Goal: Task Accomplishment & Management: Use online tool/utility

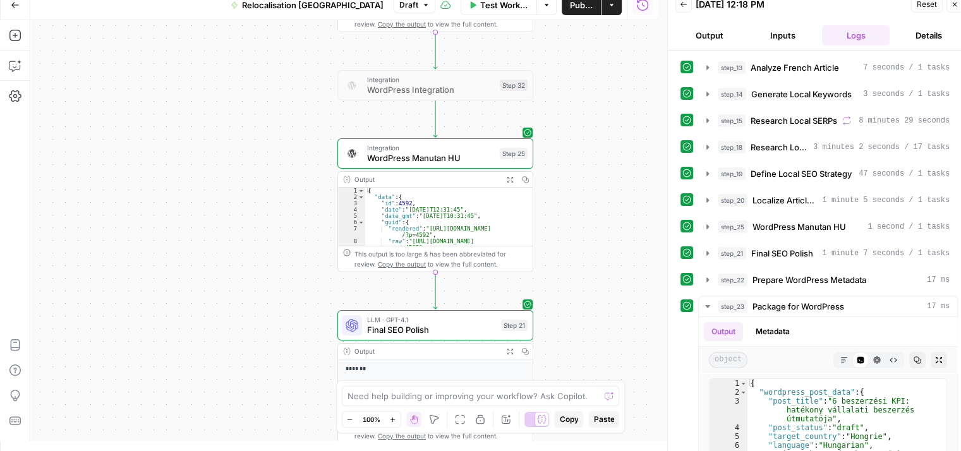
scroll to position [10, 0]
click at [11, 9] on button "Go Back" at bounding box center [15, 5] width 23 height 23
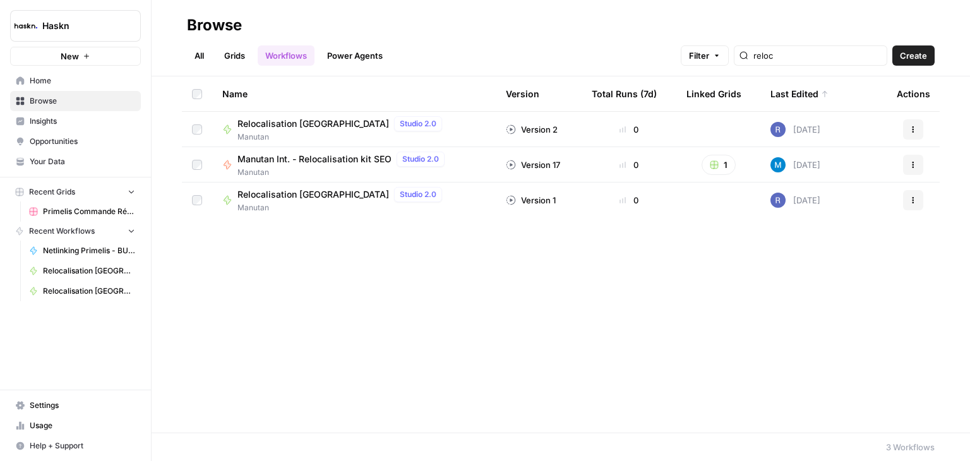
click at [63, 90] on link "Home" at bounding box center [75, 81] width 131 height 20
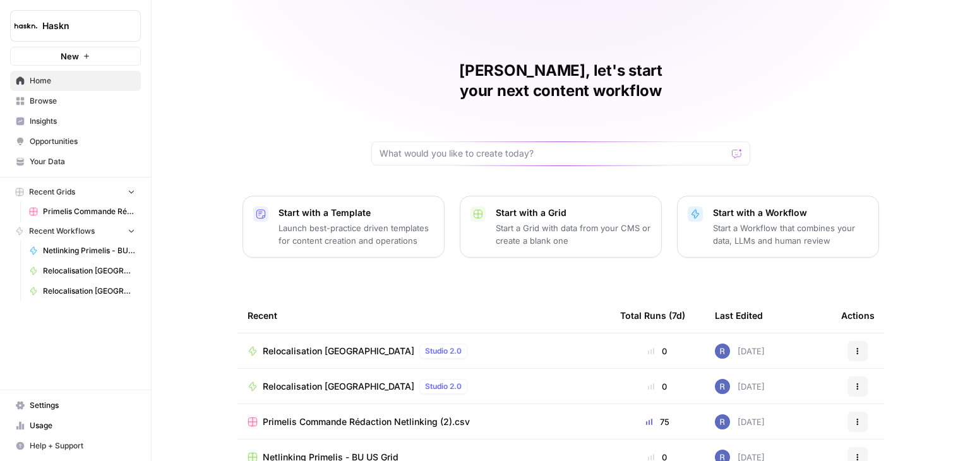
click at [769, 61] on div "[PERSON_NAME], let's start your next content workflow Start with a Template Lau…" at bounding box center [561, 300] width 818 height 601
click at [493, 147] on input "text" at bounding box center [553, 153] width 347 height 13
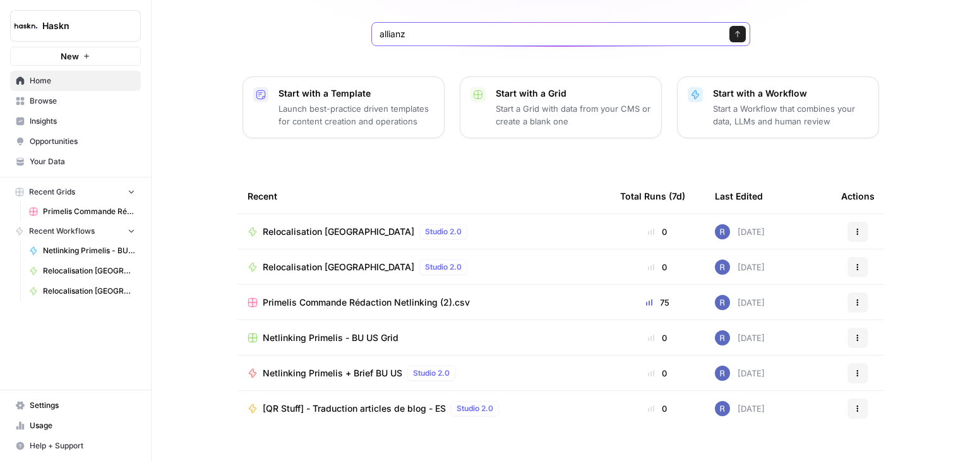
type input "allianz"
click at [49, 99] on span "Browse" at bounding box center [82, 100] width 105 height 11
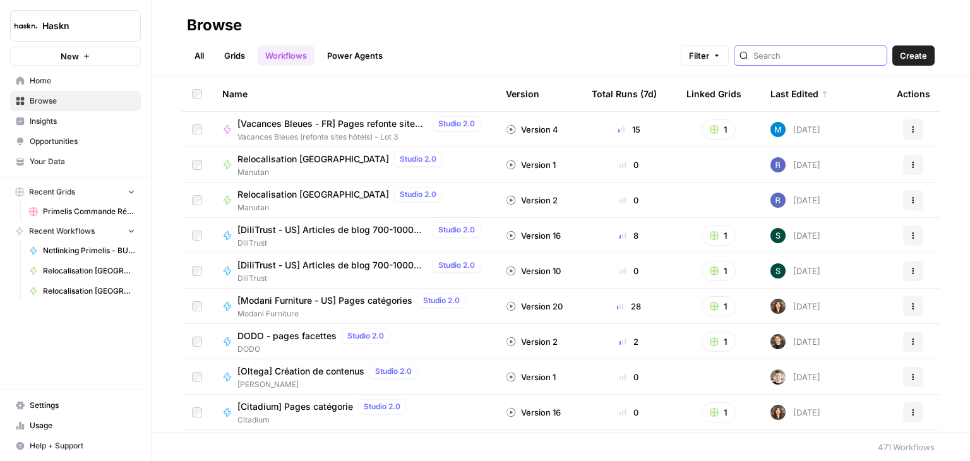
click at [803, 54] on input "search" at bounding box center [817, 55] width 128 height 13
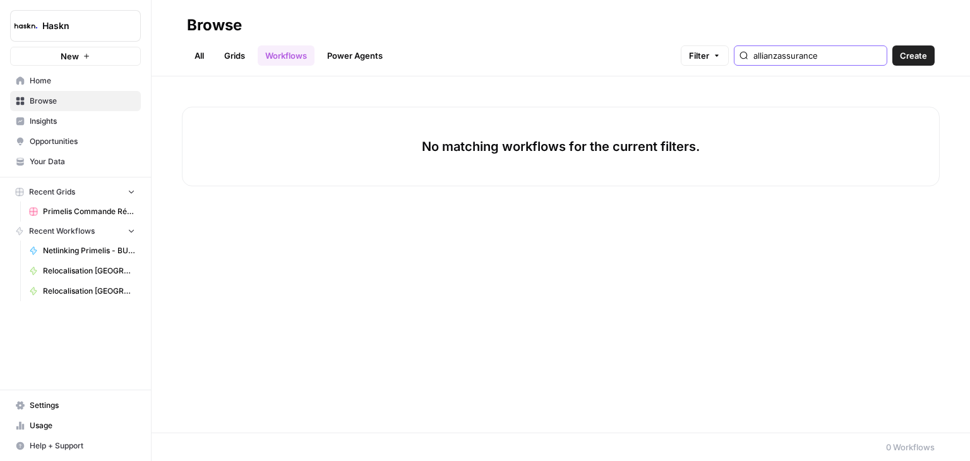
type input "allianz assurance"
click at [878, 53] on input "allianz assurance" at bounding box center [817, 55] width 128 height 13
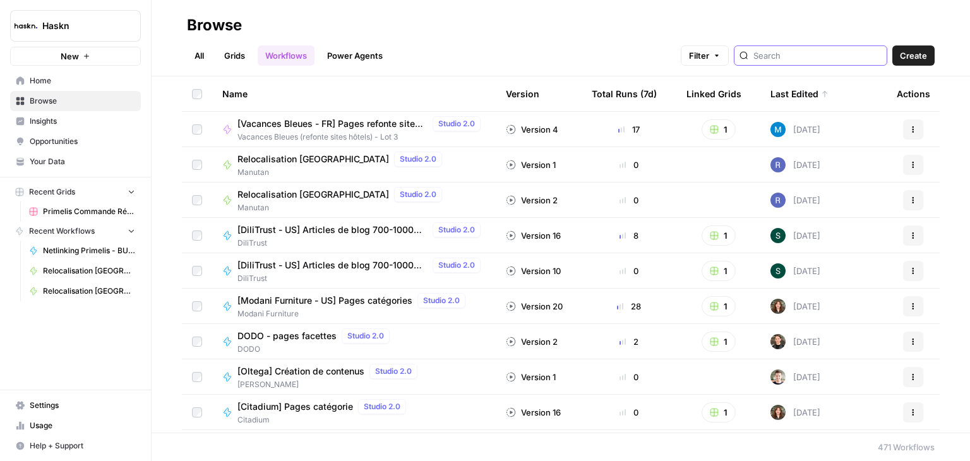
click at [819, 59] on input "search" at bounding box center [817, 55] width 128 height 13
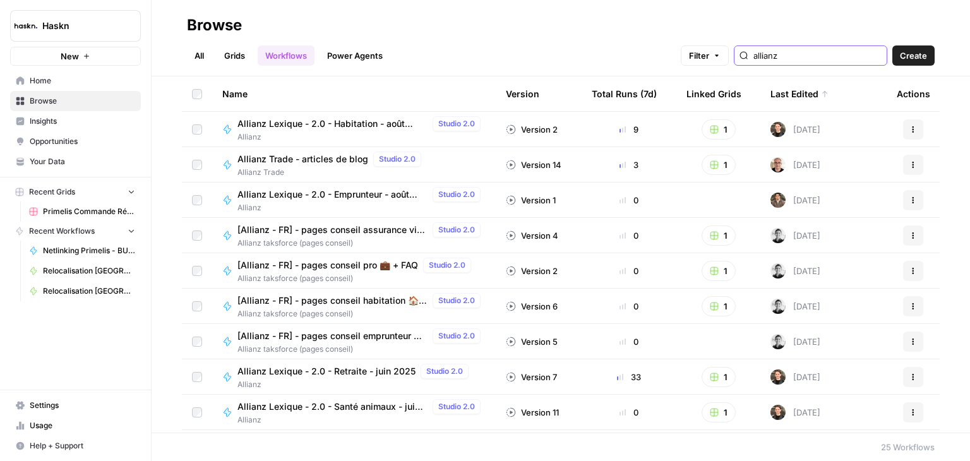
drag, startPoint x: 805, startPoint y: 56, endPoint x: 634, endPoint y: 55, distance: 170.5
click at [634, 55] on div "All Grids Workflows Power Agents Filter allianz Create" at bounding box center [561, 50] width 748 height 30
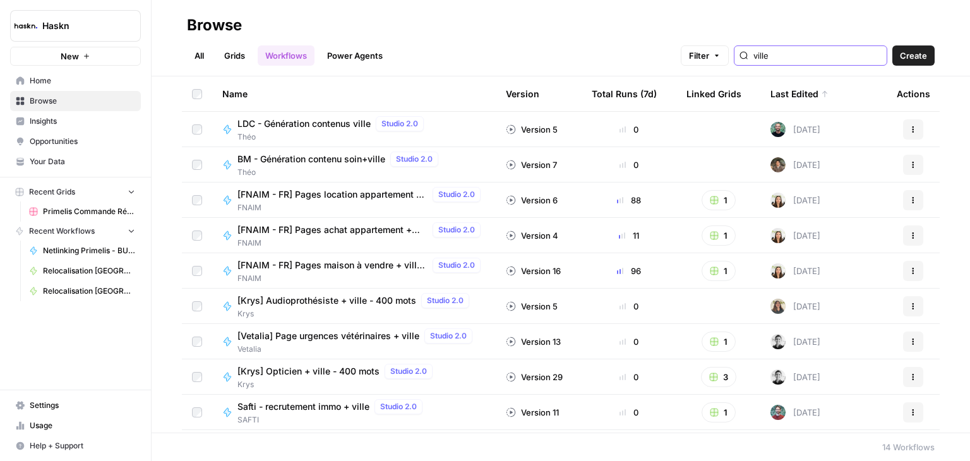
scroll to position [174, 0]
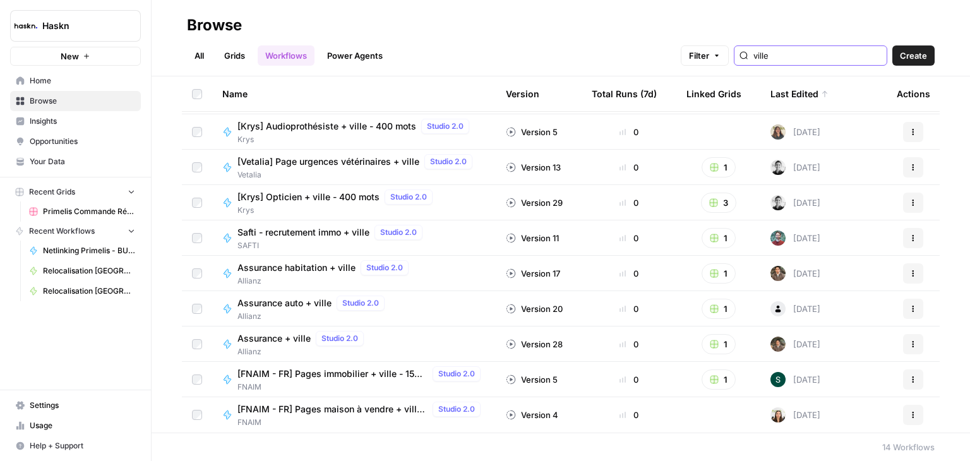
type input "ville"
click at [322, 271] on span "Assurance habitation + ville" at bounding box center [296, 267] width 118 height 13
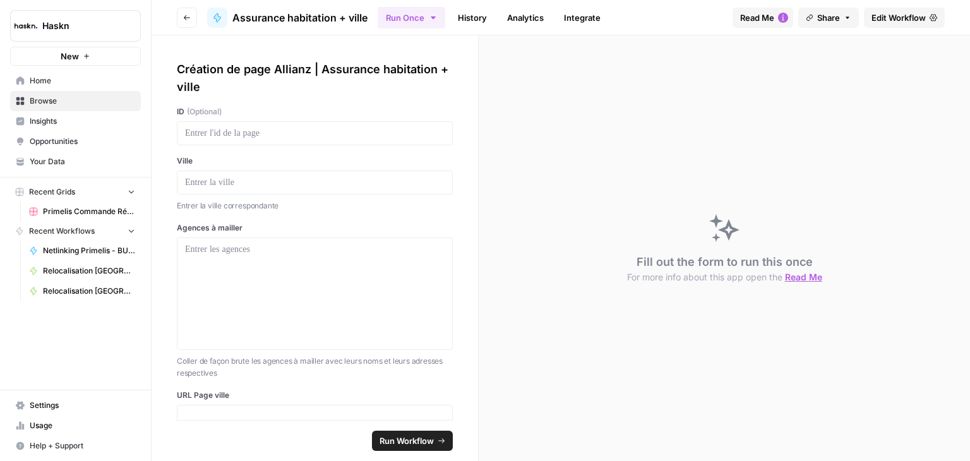
click at [780, 17] on icon "button" at bounding box center [783, 18] width 10 height 10
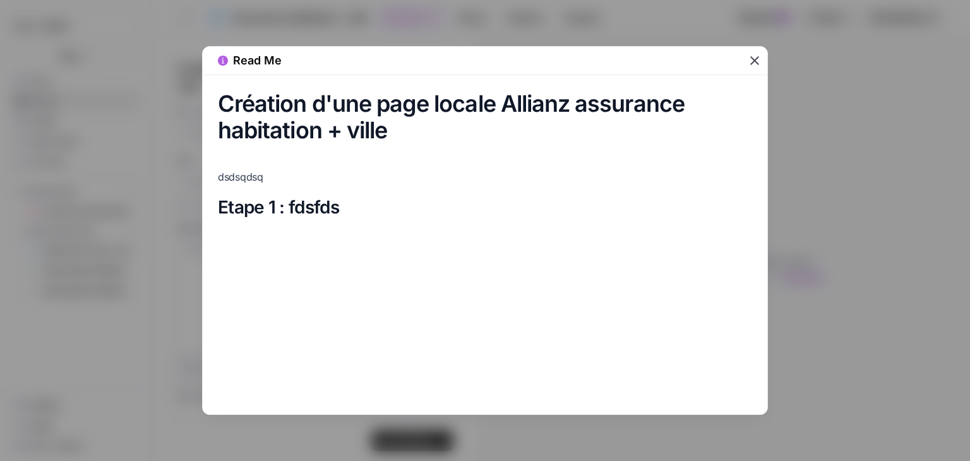
click at [754, 56] on icon "button" at bounding box center [754, 60] width 15 height 15
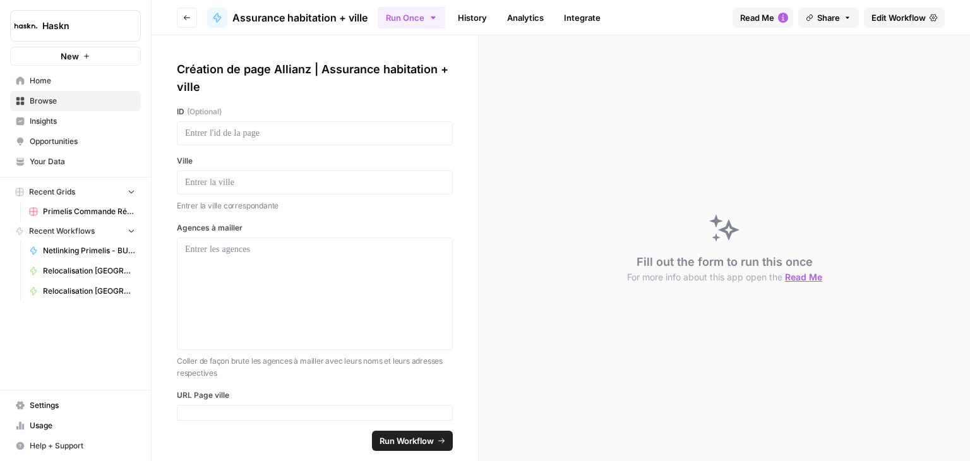
click at [896, 16] on span "Edit Workflow" at bounding box center [899, 17] width 54 height 13
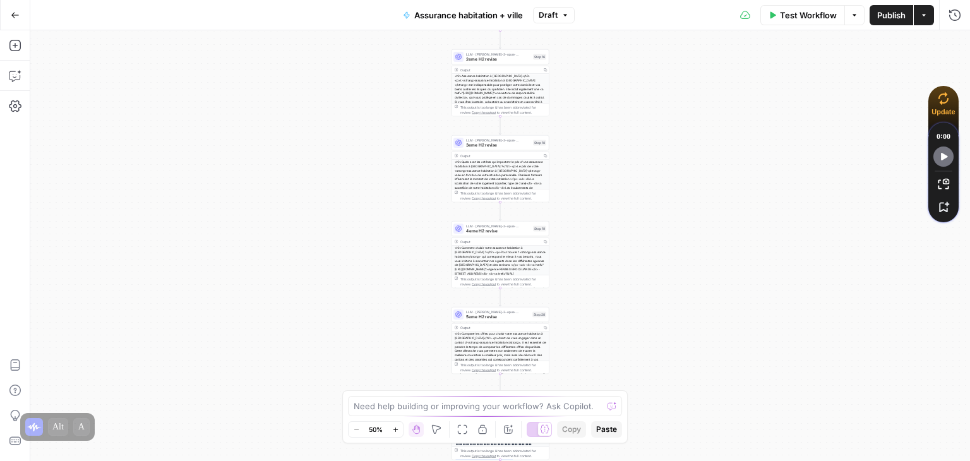
click at [642, 126] on div "**********" at bounding box center [500, 245] width 940 height 431
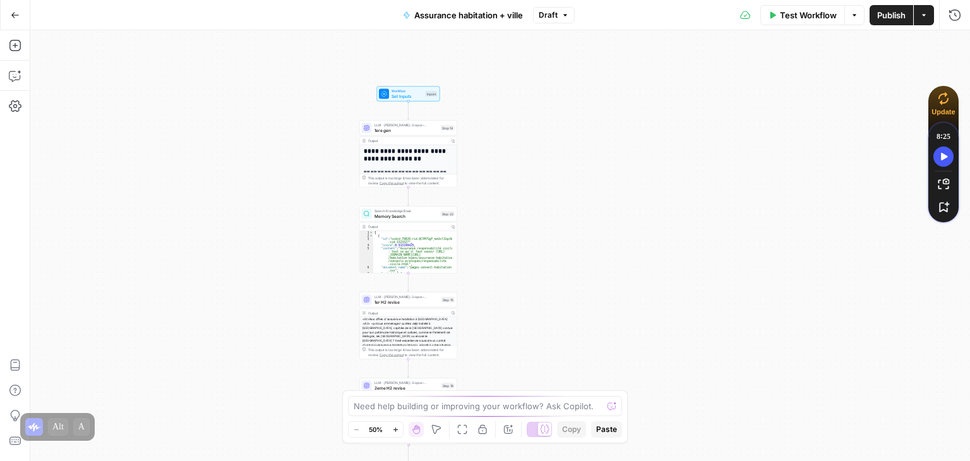
click at [586, 114] on div "**********" at bounding box center [500, 245] width 940 height 431
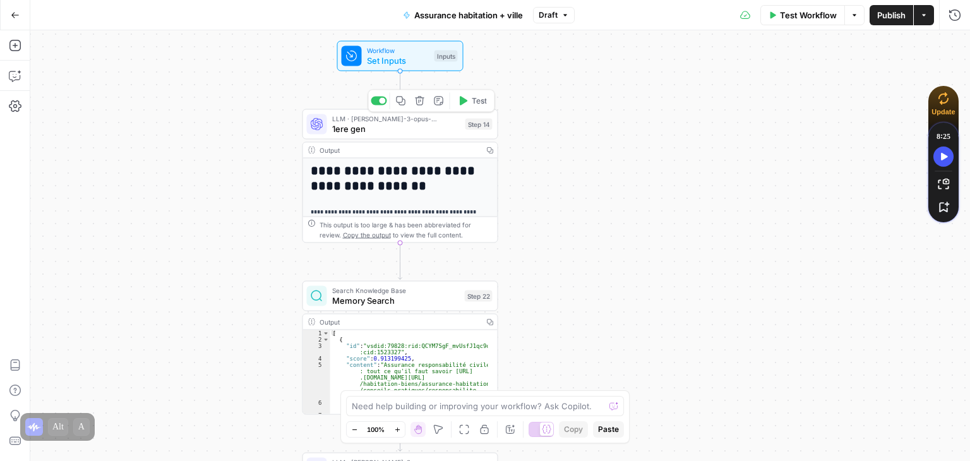
click at [369, 129] on span "1ere gen" at bounding box center [396, 129] width 128 height 13
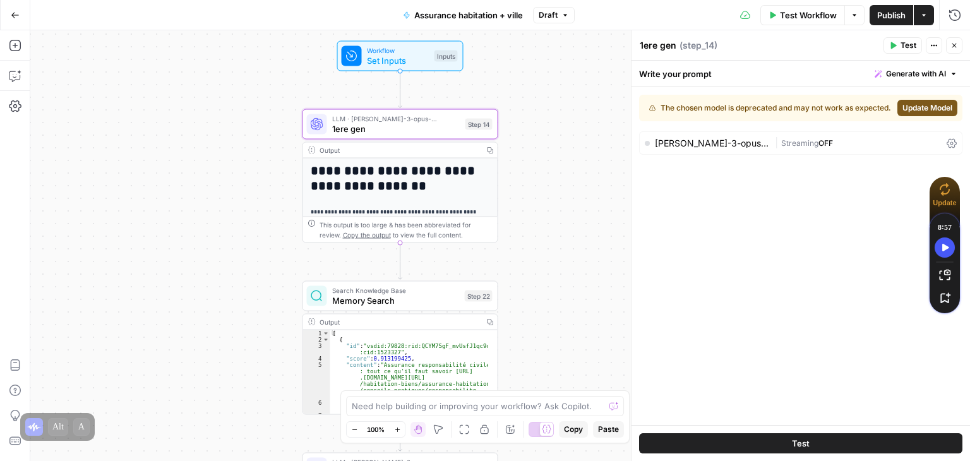
drag, startPoint x: 942, startPoint y: 99, endPoint x: 944, endPoint y: 191, distance: 91.6
click at [944, 191] on icon at bounding box center [944, 189] width 11 height 13
click at [932, 109] on span "Update Model" at bounding box center [927, 107] width 50 height 11
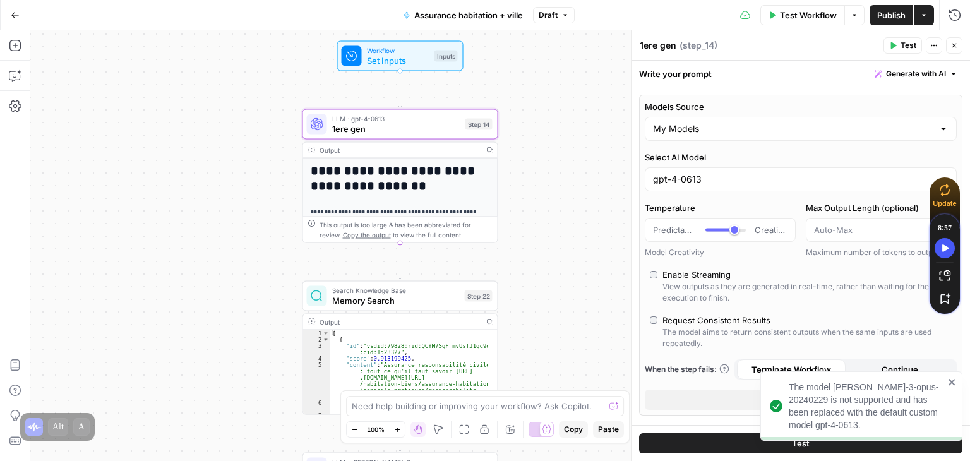
click at [617, 301] on div "**********" at bounding box center [500, 245] width 940 height 431
click at [409, 132] on span "1ere gen" at bounding box center [396, 129] width 128 height 13
type input "***"
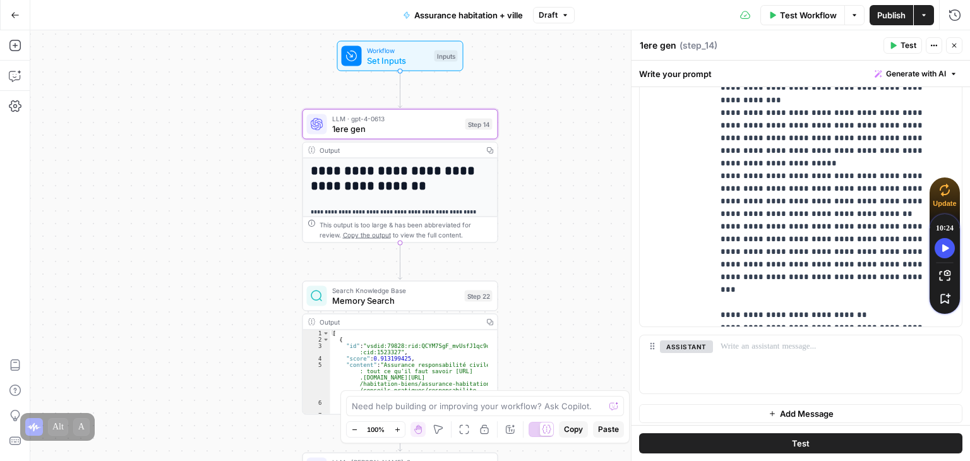
scroll to position [721, 0]
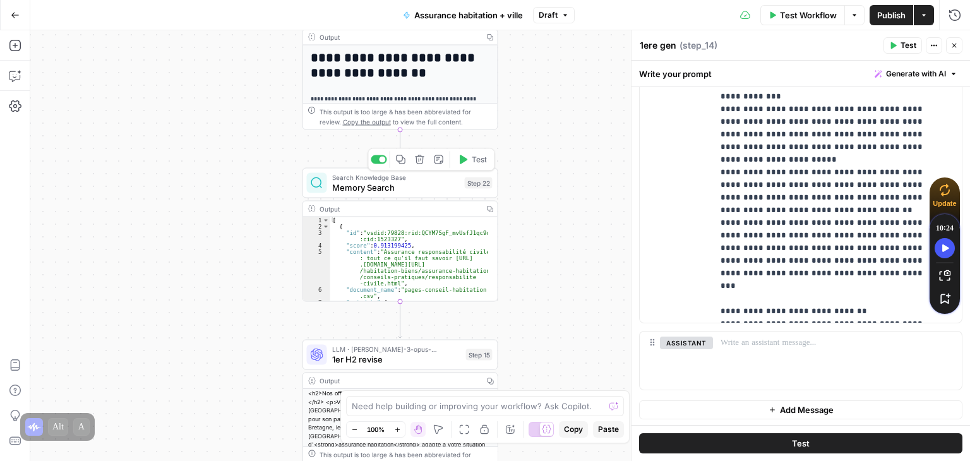
click at [354, 189] on span "Memory Search" at bounding box center [396, 187] width 128 height 13
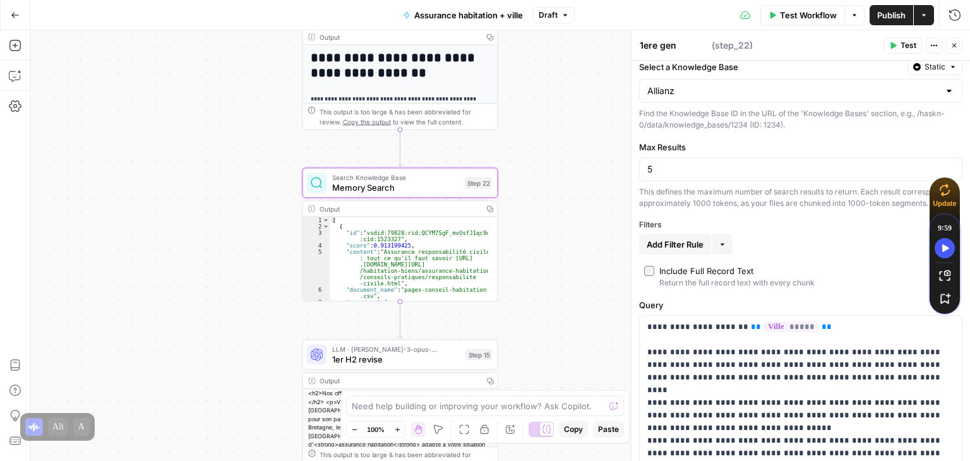
scroll to position [126, 0]
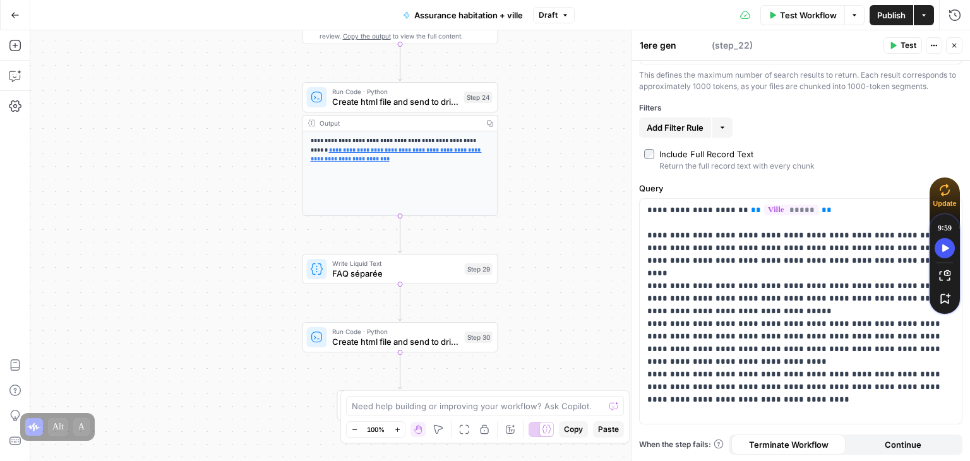
click at [11, 22] on button "Go Back" at bounding box center [15, 15] width 23 height 23
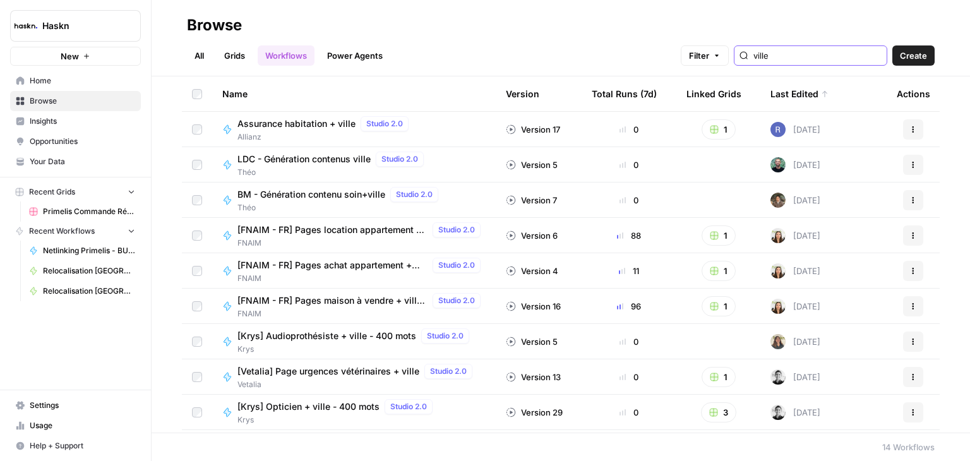
drag, startPoint x: 802, startPoint y: 54, endPoint x: 661, endPoint y: 39, distance: 141.6
click at [661, 39] on div "All Grids Workflows Power Agents Filter ville Create" at bounding box center [561, 50] width 748 height 30
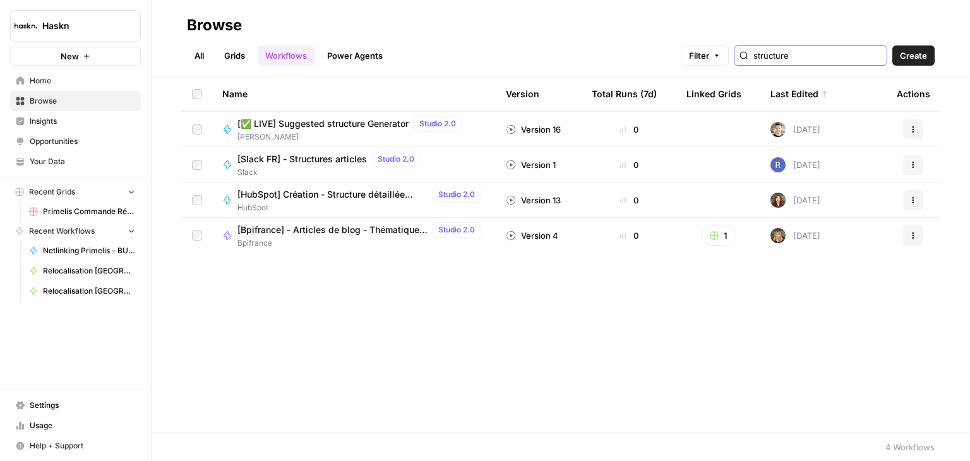
type input "structure"
click at [303, 162] on span "[Slack FR] - Structures articles" at bounding box center [301, 159] width 129 height 13
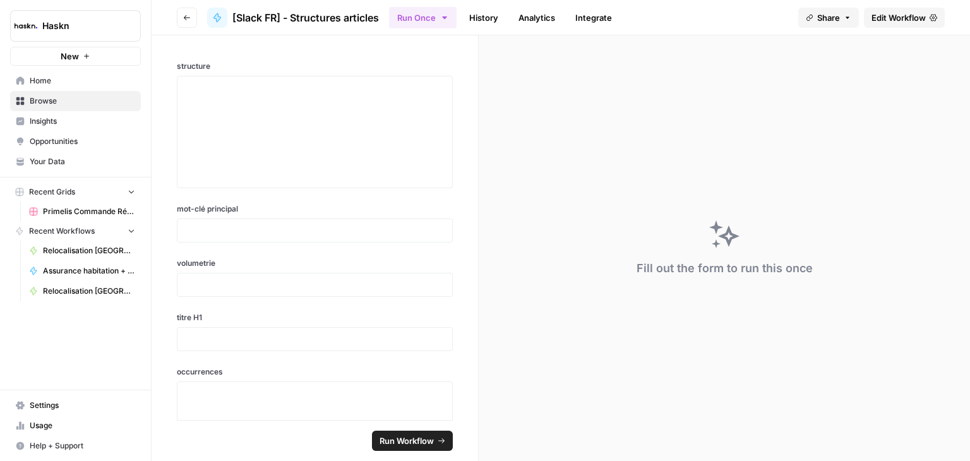
click at [890, 20] on span "Edit Workflow" at bounding box center [899, 17] width 54 height 13
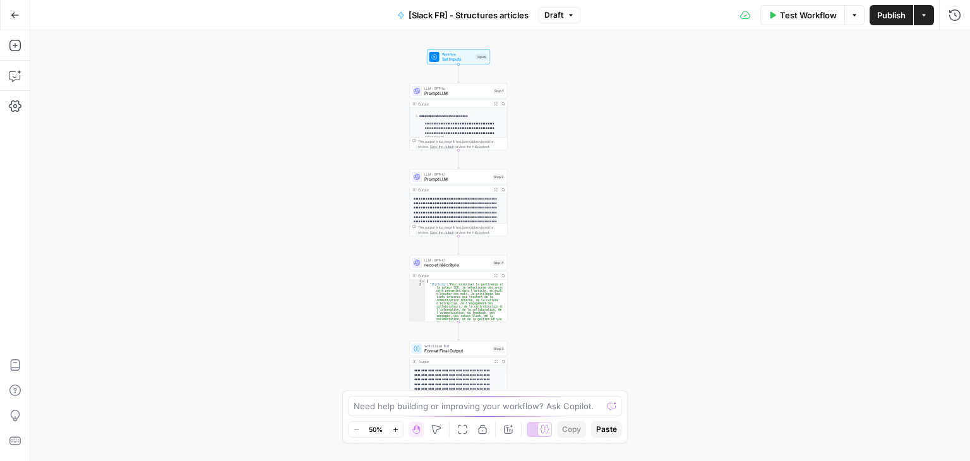
click at [293, 183] on div "**********" at bounding box center [500, 245] width 940 height 431
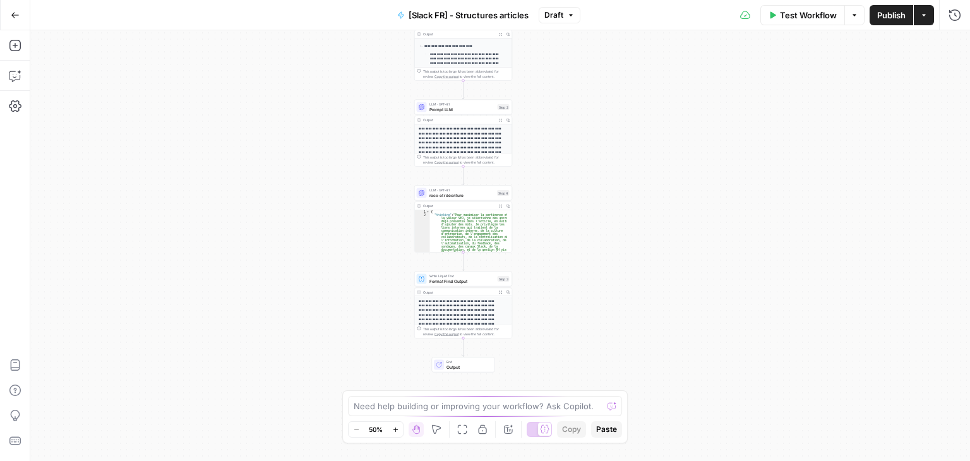
click at [654, 195] on div "**********" at bounding box center [500, 245] width 940 height 431
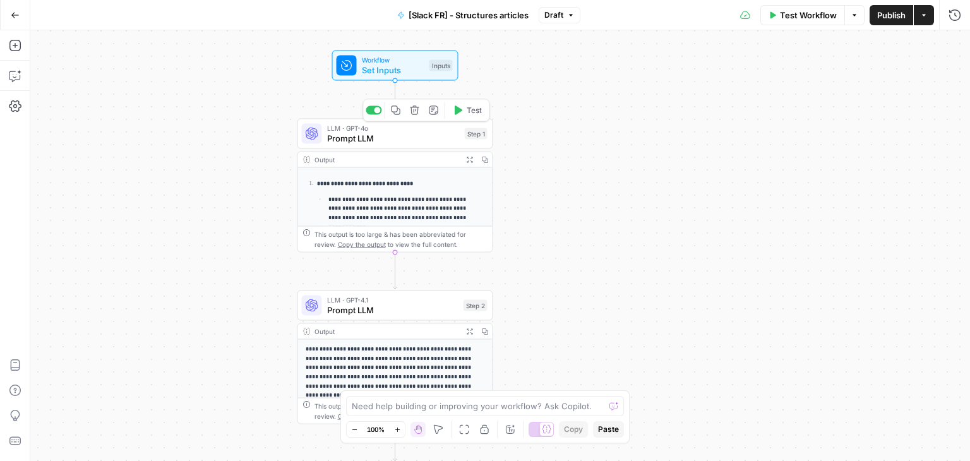
click at [363, 143] on span "Prompt LLM" at bounding box center [393, 138] width 133 height 13
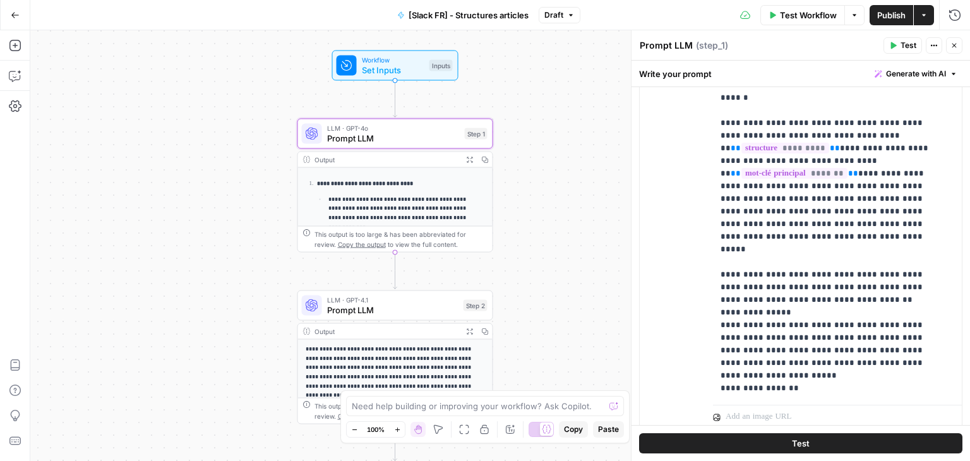
scroll to position [212, 0]
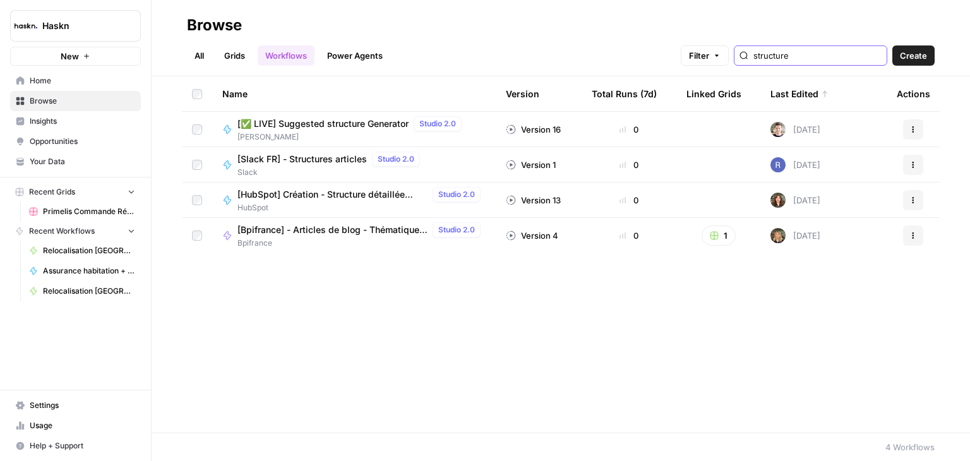
drag, startPoint x: 821, startPoint y: 61, endPoint x: 619, endPoint y: 64, distance: 202.1
click at [619, 64] on div "All Grids Workflows Power Agents Filter structure Create" at bounding box center [561, 50] width 748 height 30
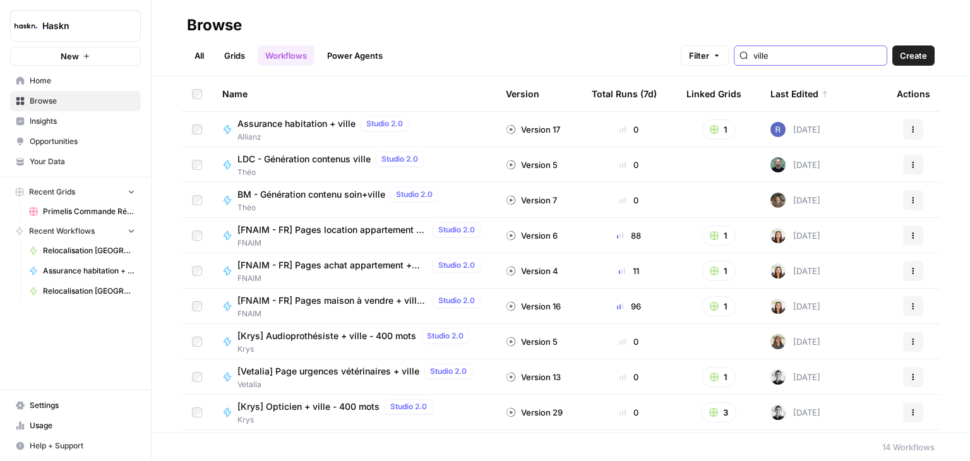
type input "ville"
click at [316, 159] on span "LDC - Génération contenus ville" at bounding box center [303, 159] width 133 height 13
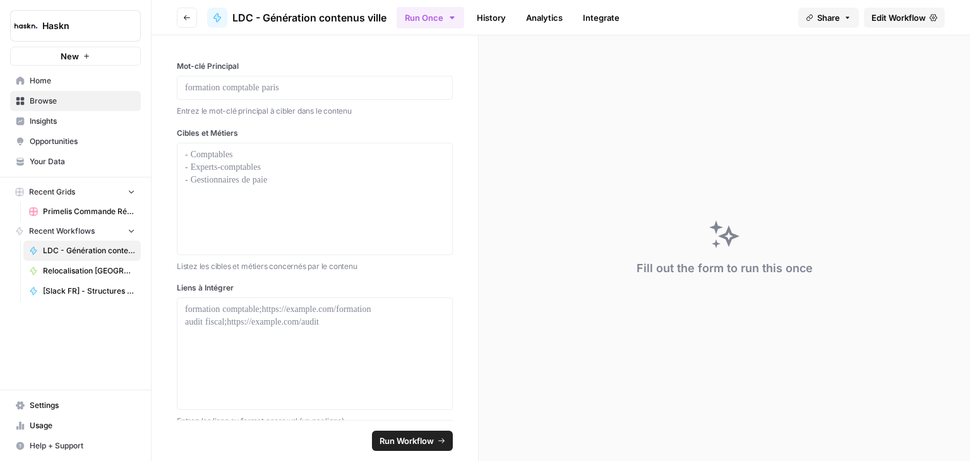
click at [902, 20] on span "Edit Workflow" at bounding box center [899, 17] width 54 height 13
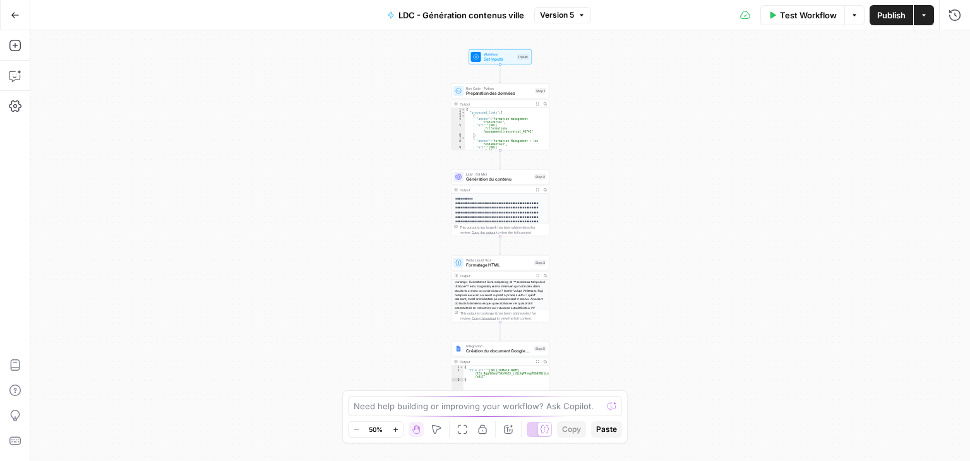
click at [671, 150] on div "**********" at bounding box center [500, 245] width 940 height 431
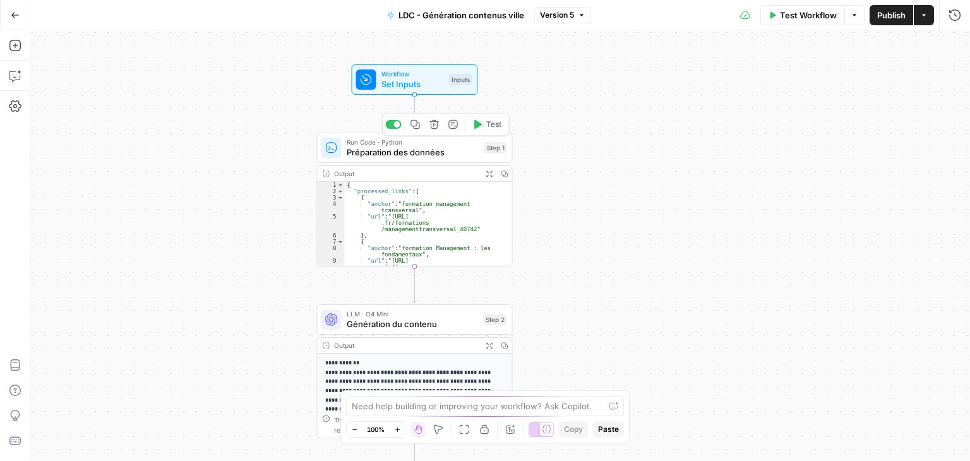
click at [376, 150] on span "Préparation des données" at bounding box center [413, 152] width 133 height 13
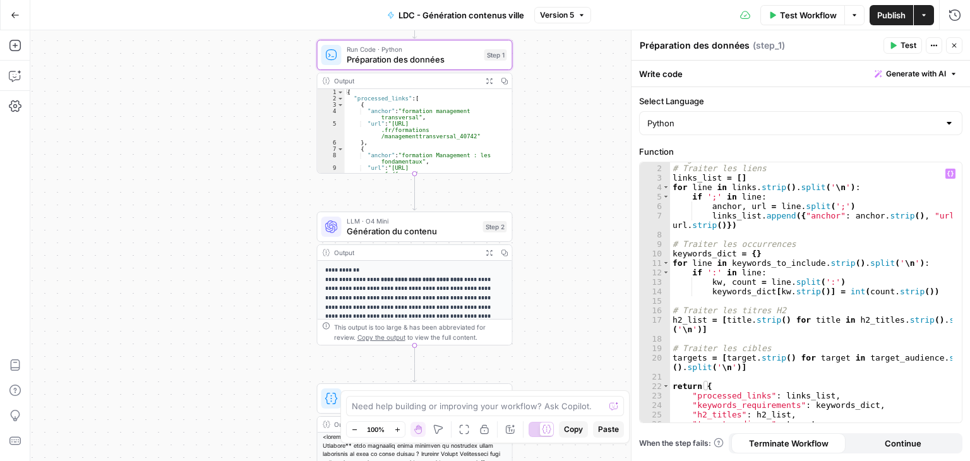
scroll to position [33, 0]
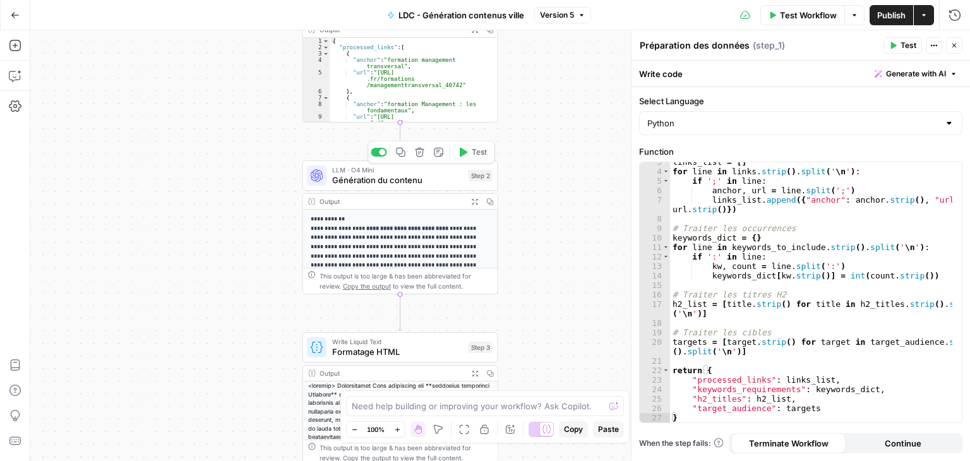
click at [341, 184] on span "Génération du contenu" at bounding box center [397, 180] width 131 height 13
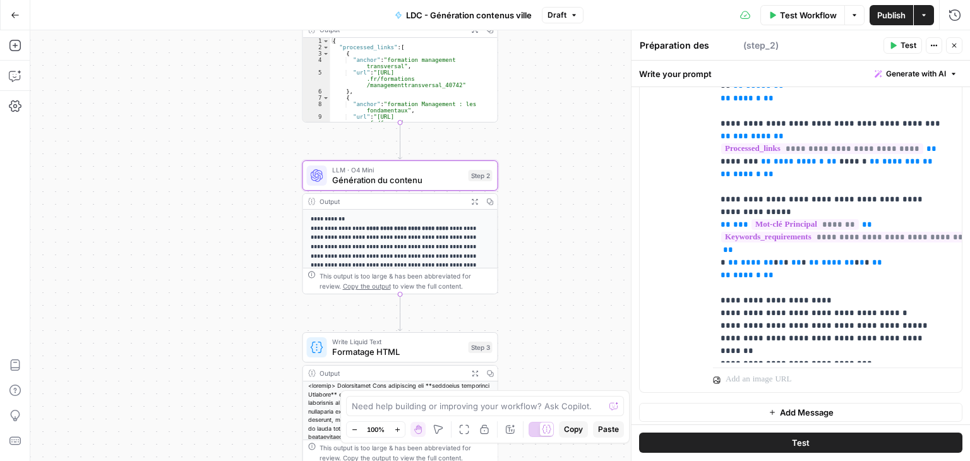
scroll to position [807, 0]
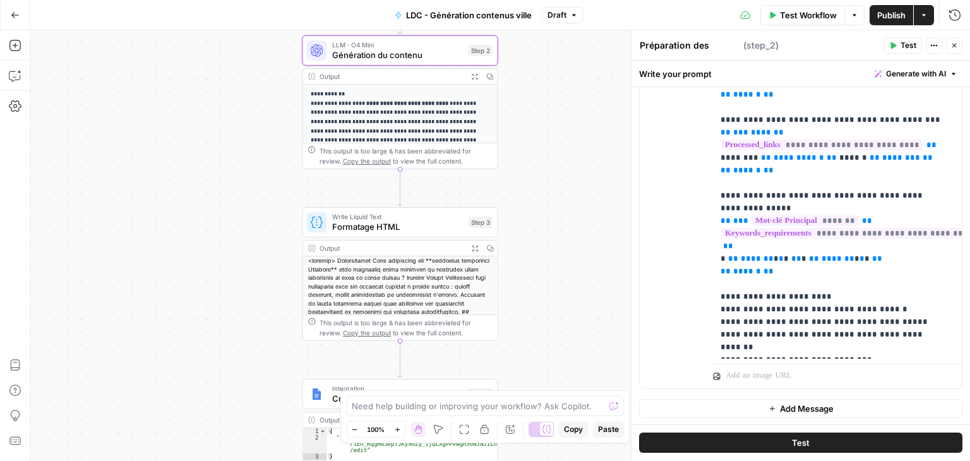
click at [6, 13] on button "Go Back" at bounding box center [15, 15] width 23 height 23
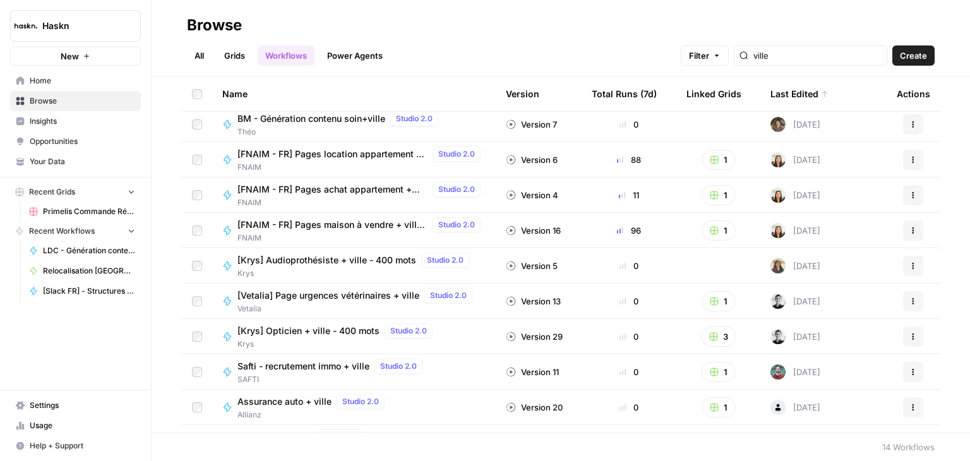
scroll to position [174, 0]
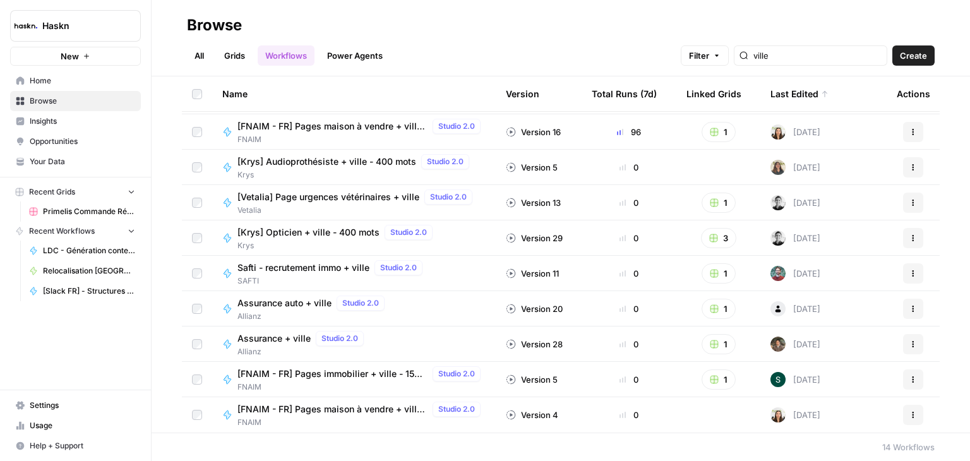
click at [294, 302] on span "Assurance auto + ville" at bounding box center [284, 303] width 94 height 13
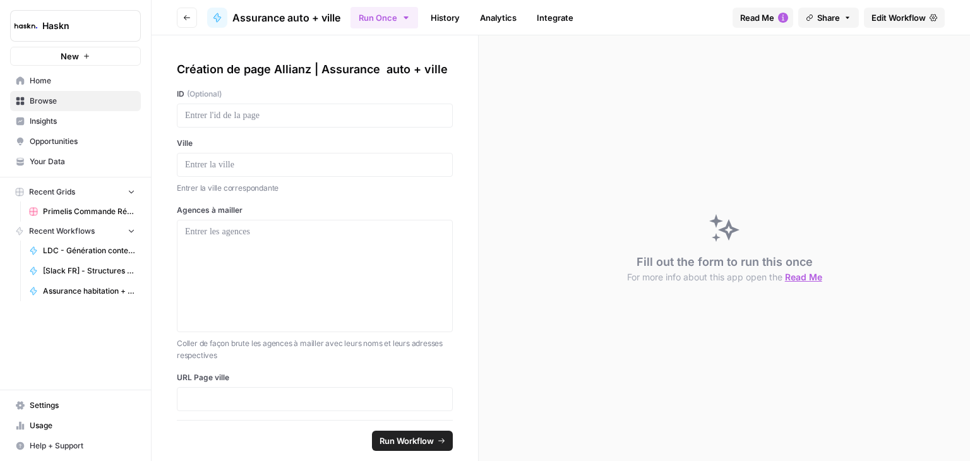
click at [907, 20] on span "Edit Workflow" at bounding box center [899, 17] width 54 height 13
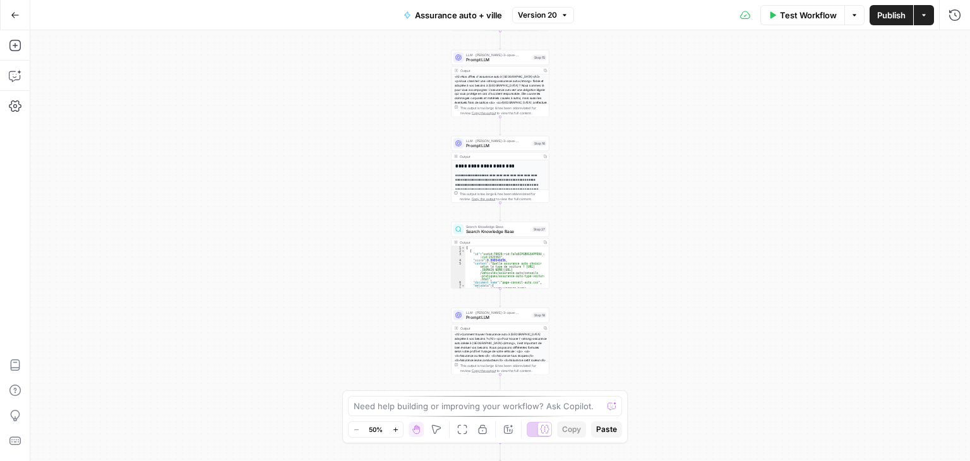
click at [582, 97] on div "**********" at bounding box center [500, 245] width 940 height 431
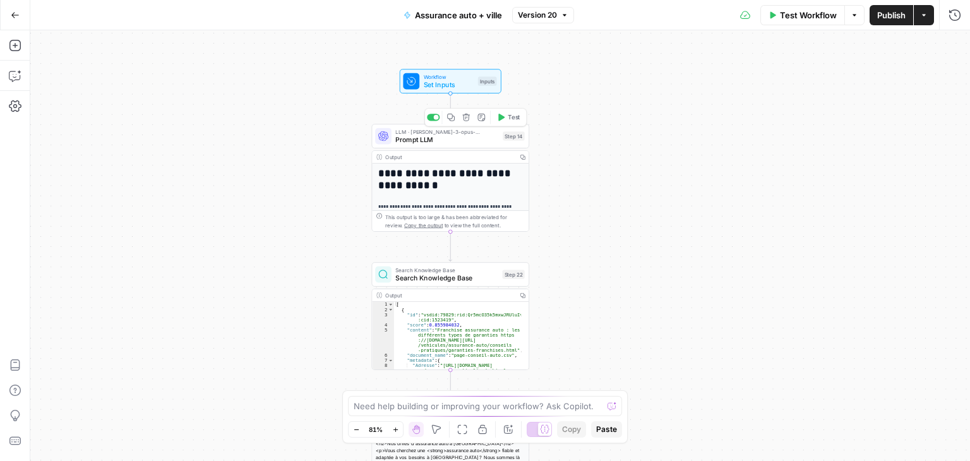
click at [394, 147] on div "LLM · [PERSON_NAME]-3-opus-20240229 Prompt LLM Step 14 Copy step Delete step Ad…" at bounding box center [450, 136] width 158 height 25
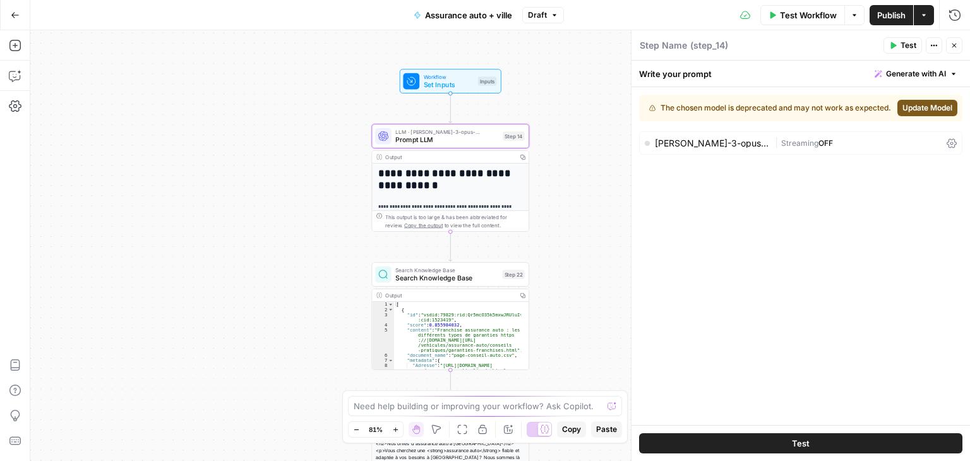
click at [931, 112] on span "Update Model" at bounding box center [927, 107] width 50 height 11
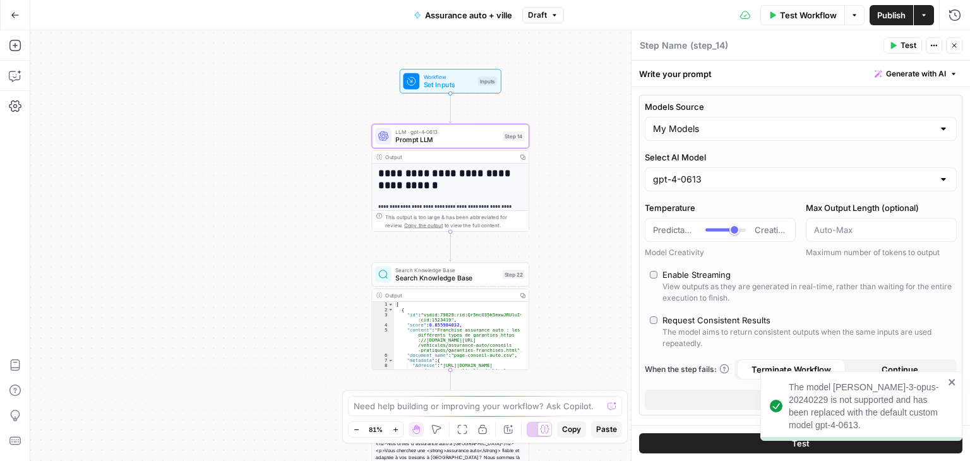
type input "***"
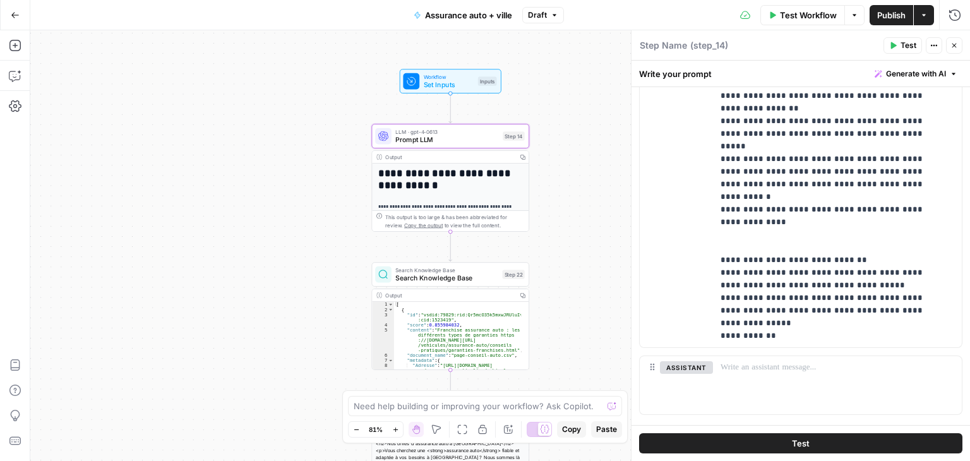
scroll to position [721, 0]
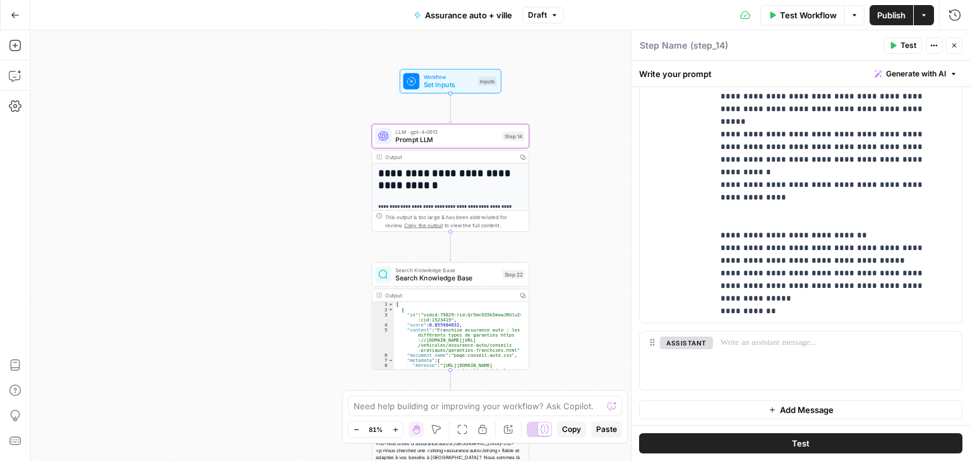
click at [12, 16] on icon "button" at bounding box center [15, 15] width 9 height 9
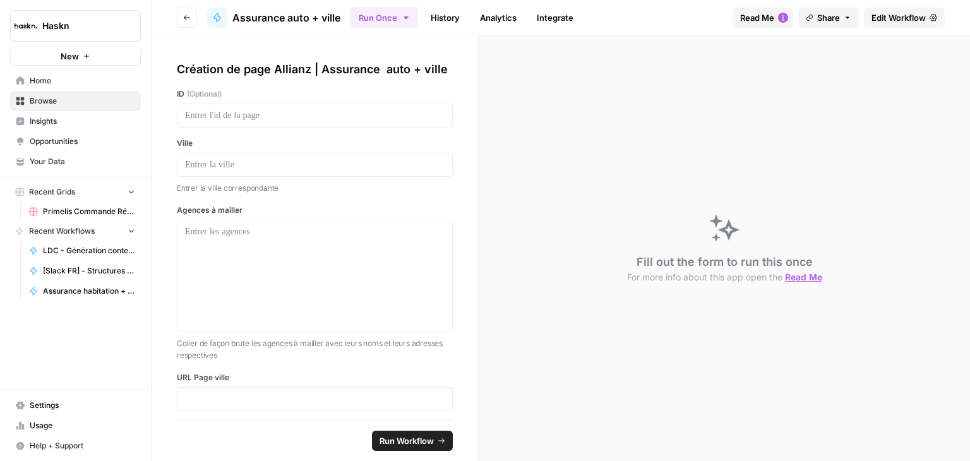
scroll to position [23, 0]
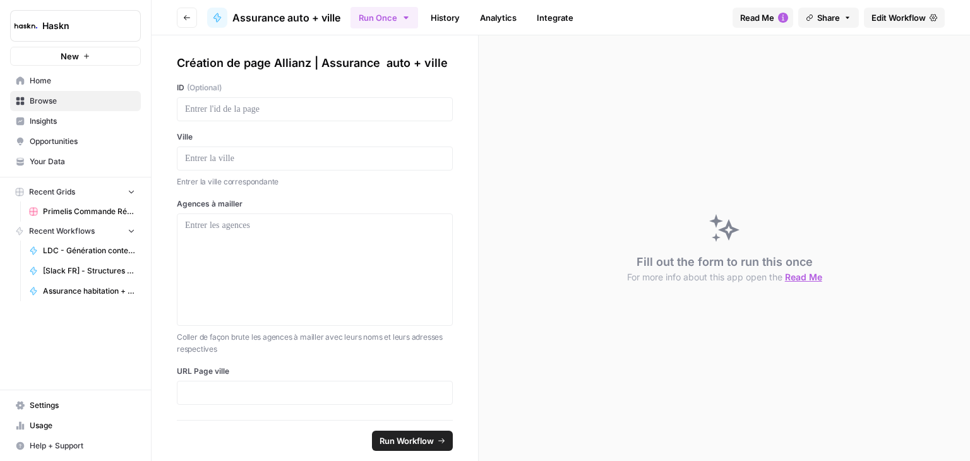
click at [898, 18] on span "Edit Workflow" at bounding box center [899, 17] width 54 height 13
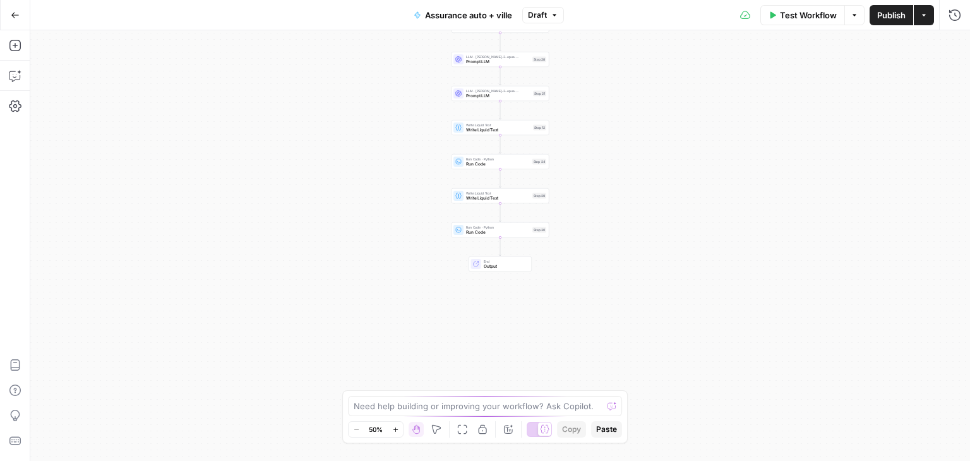
click at [688, 224] on div "**********" at bounding box center [500, 245] width 940 height 431
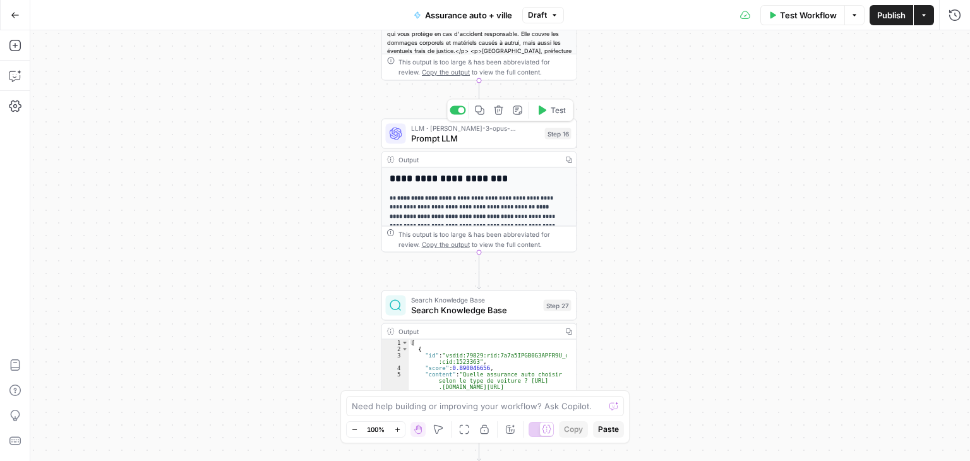
click at [419, 130] on span "LLM · [PERSON_NAME]-3-opus-20240229" at bounding box center [475, 128] width 129 height 10
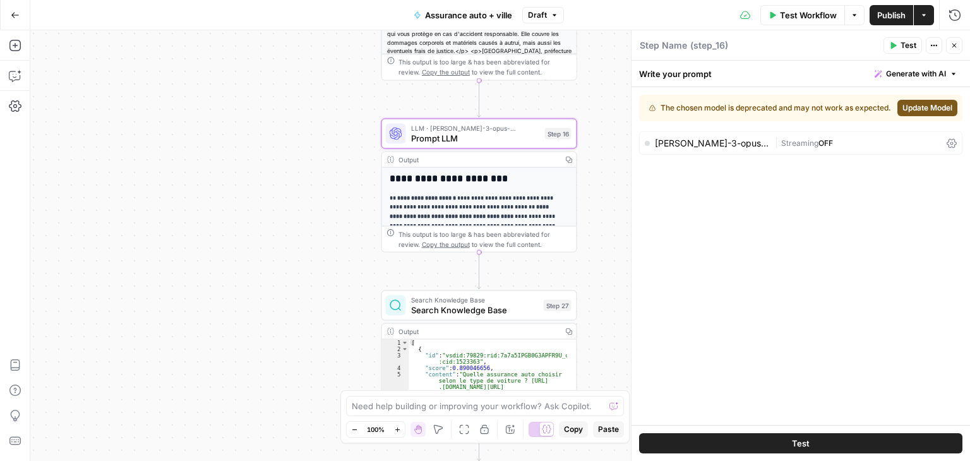
click at [908, 113] on span "Update Model" at bounding box center [927, 107] width 50 height 11
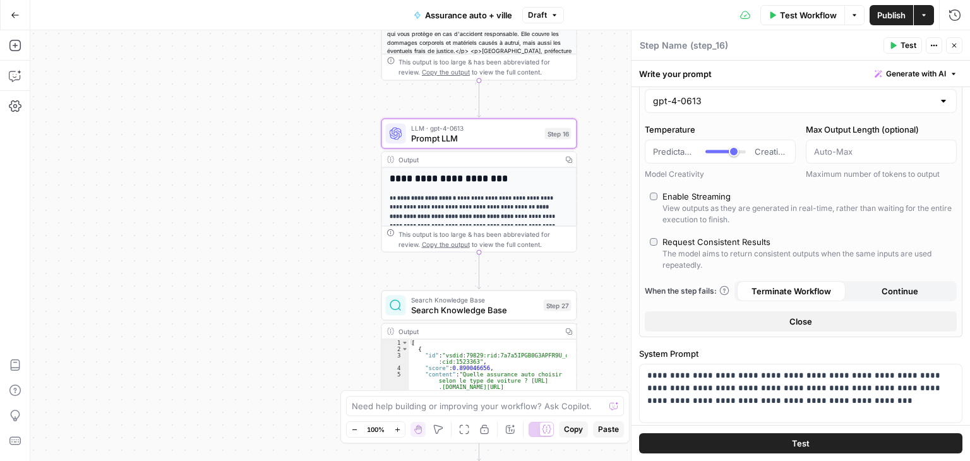
scroll to position [72, 0]
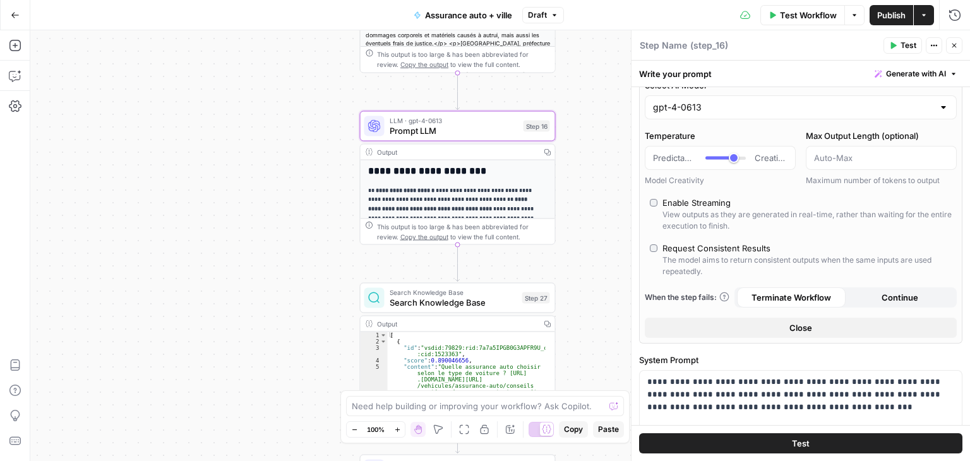
drag, startPoint x: 295, startPoint y: 212, endPoint x: 258, endPoint y: 205, distance: 37.9
click at [258, 205] on div "**********" at bounding box center [500, 245] width 940 height 431
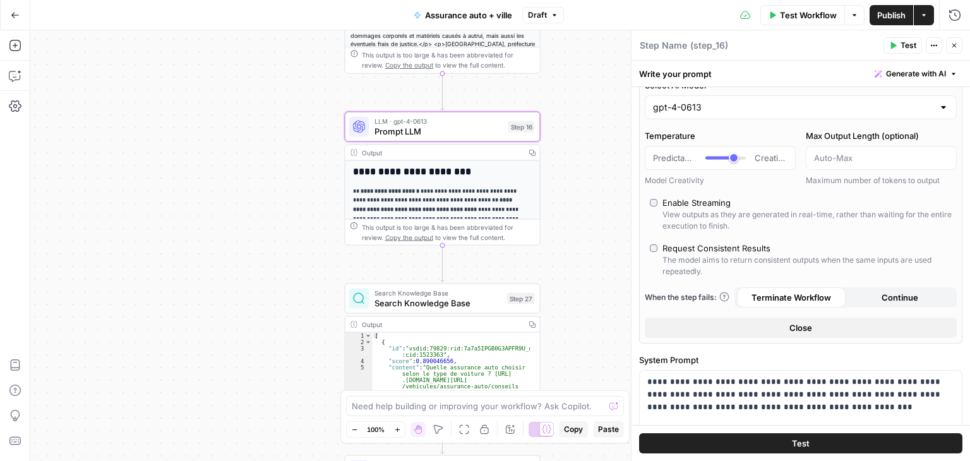
click at [952, 48] on icon "button" at bounding box center [954, 46] width 8 height 8
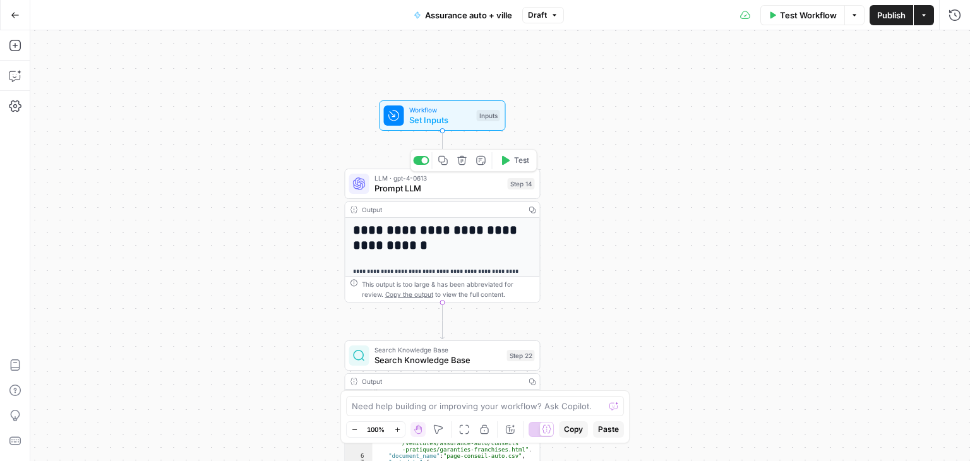
click at [390, 185] on span "Prompt LLM" at bounding box center [439, 188] width 128 height 13
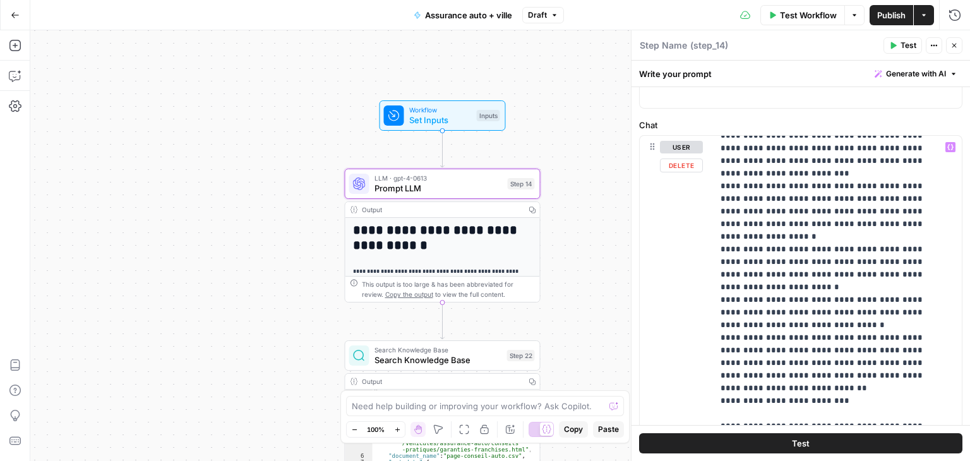
scroll to position [0, 0]
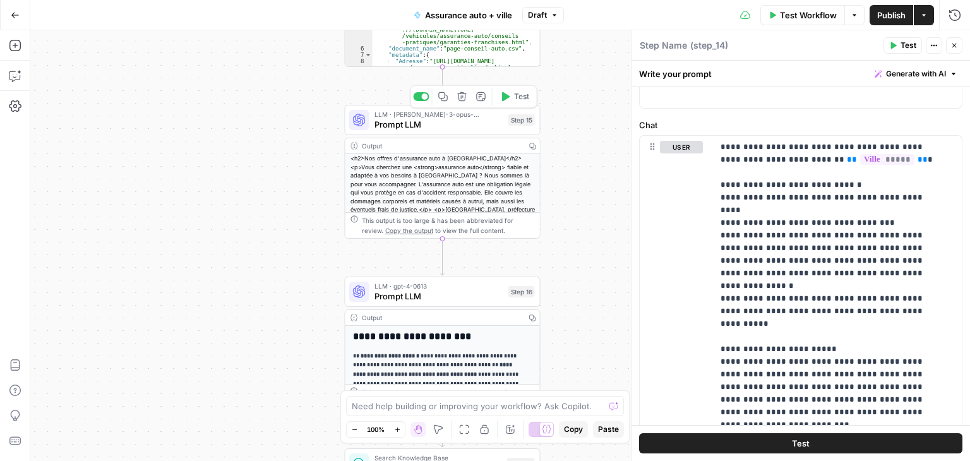
click at [404, 133] on div "LLM · [PERSON_NAME]-3-opus-20240229 Prompt LLM Step 15 Copy step Delete step Ad…" at bounding box center [443, 120] width 196 height 30
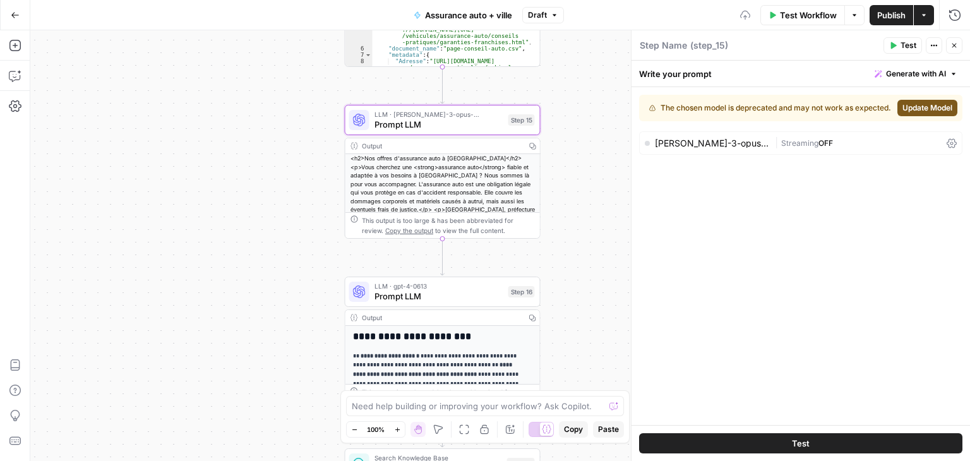
click at [904, 112] on span "Update Model" at bounding box center [927, 107] width 50 height 11
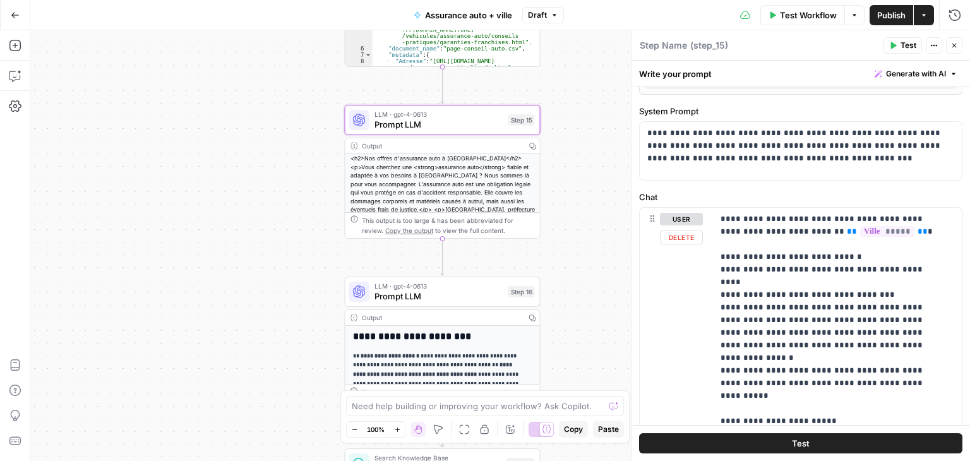
scroll to position [325, 0]
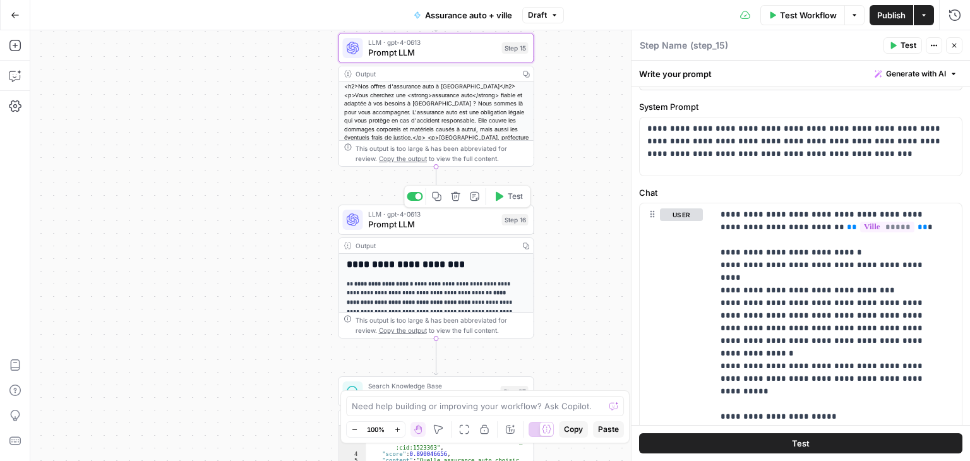
click at [400, 227] on span "Prompt LLM" at bounding box center [432, 224] width 129 height 13
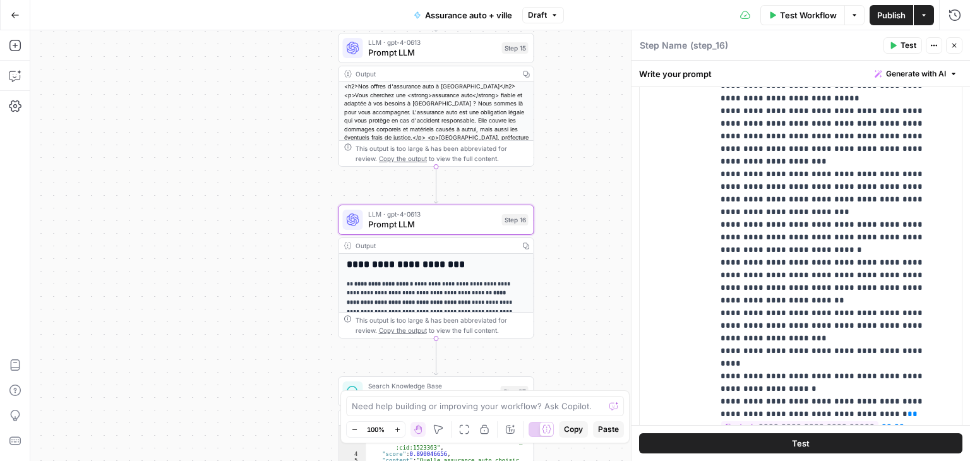
scroll to position [64, 0]
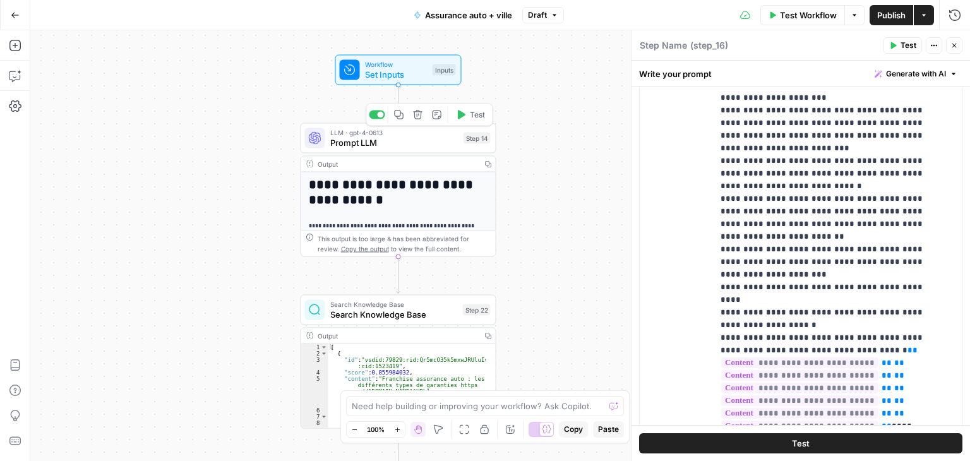
click at [351, 141] on span "Prompt LLM" at bounding box center [394, 142] width 128 height 13
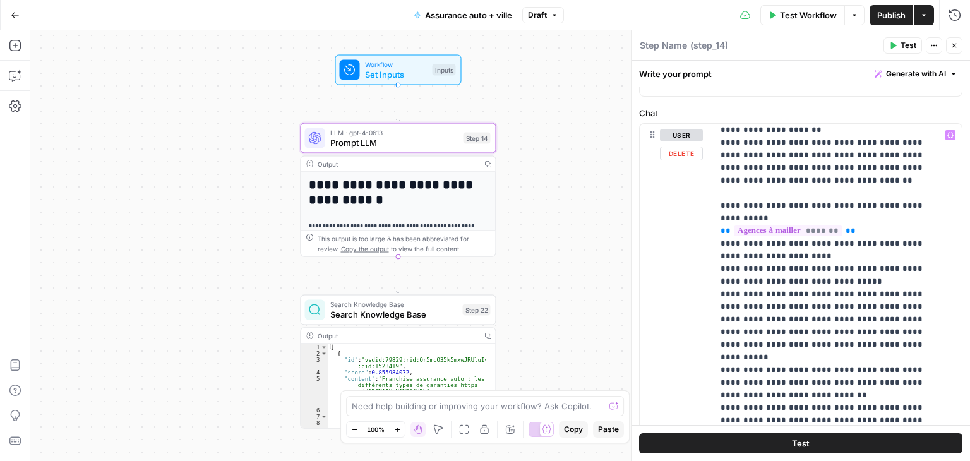
scroll to position [508, 0]
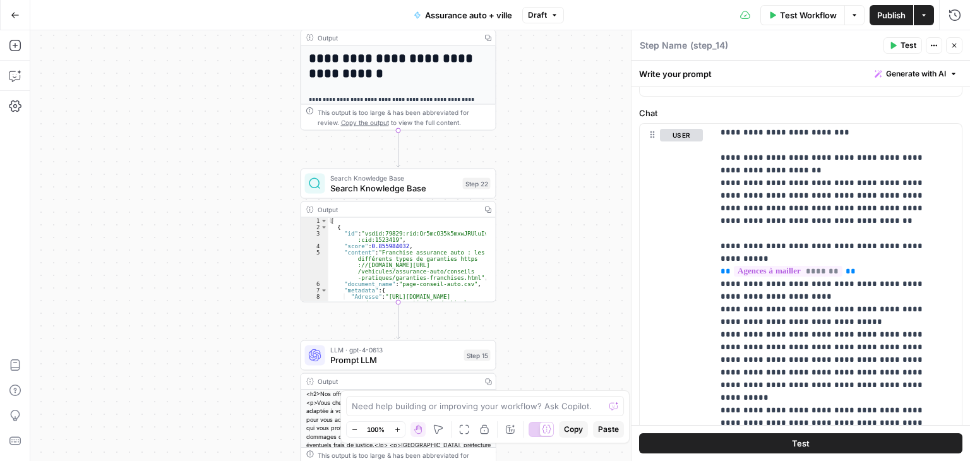
click at [387, 186] on span "Search Knowledge Base" at bounding box center [394, 188] width 128 height 13
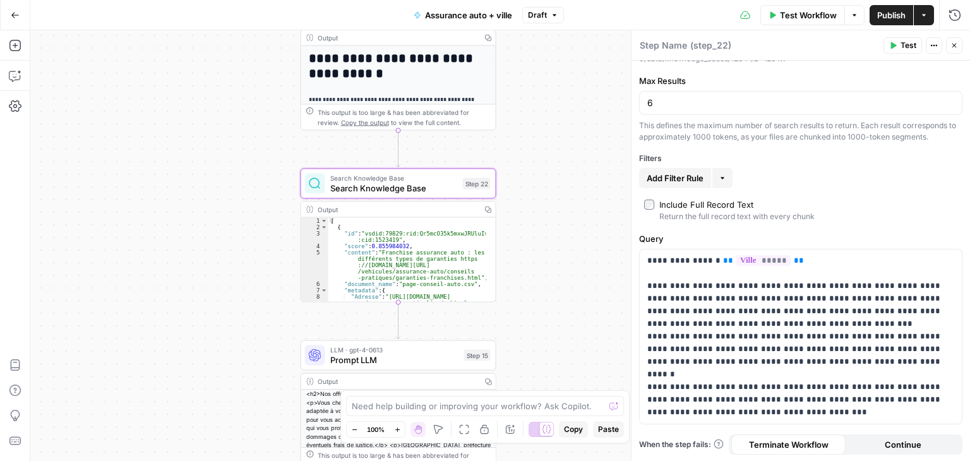
scroll to position [0, 0]
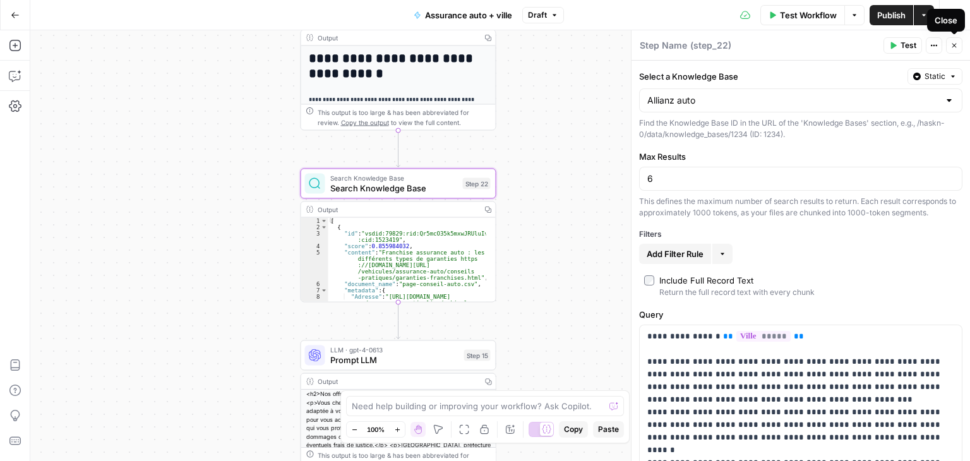
click at [952, 45] on icon "button" at bounding box center [954, 46] width 8 height 8
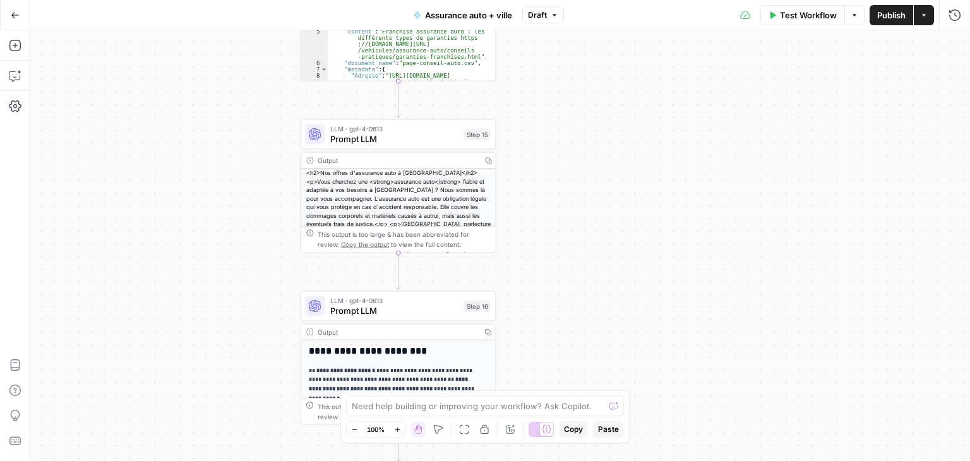
click at [347, 140] on span "Prompt LLM" at bounding box center [394, 139] width 129 height 13
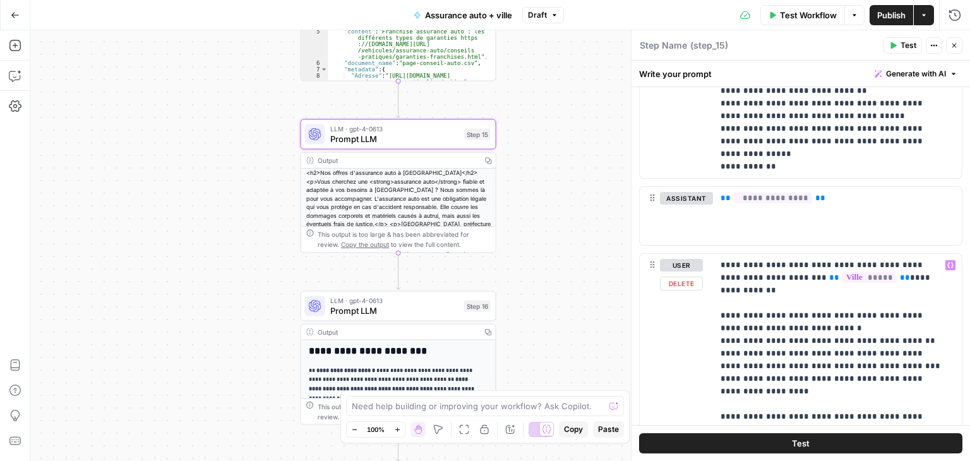
scroll to position [620, 0]
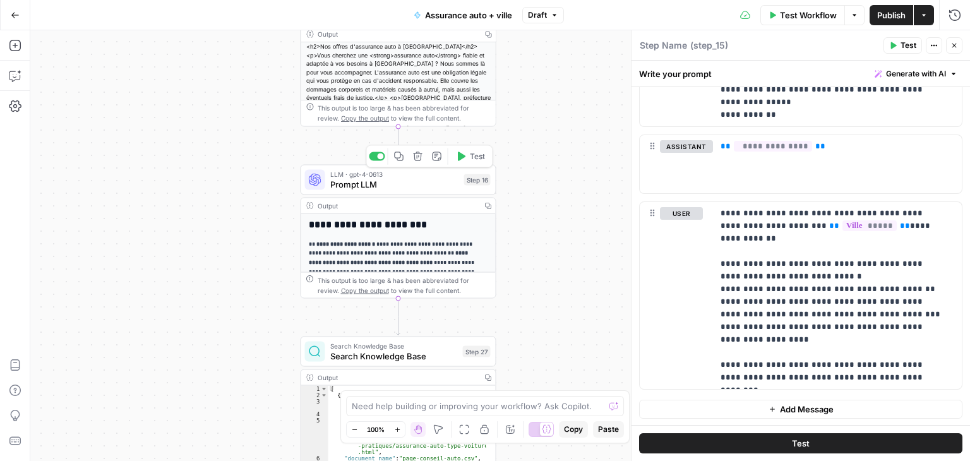
click at [348, 183] on span "Prompt LLM" at bounding box center [394, 184] width 129 height 13
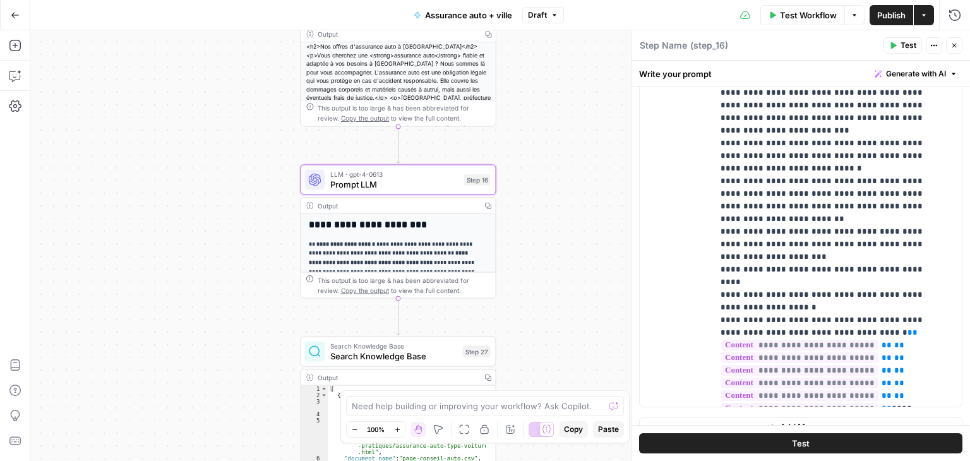
scroll to position [947, 0]
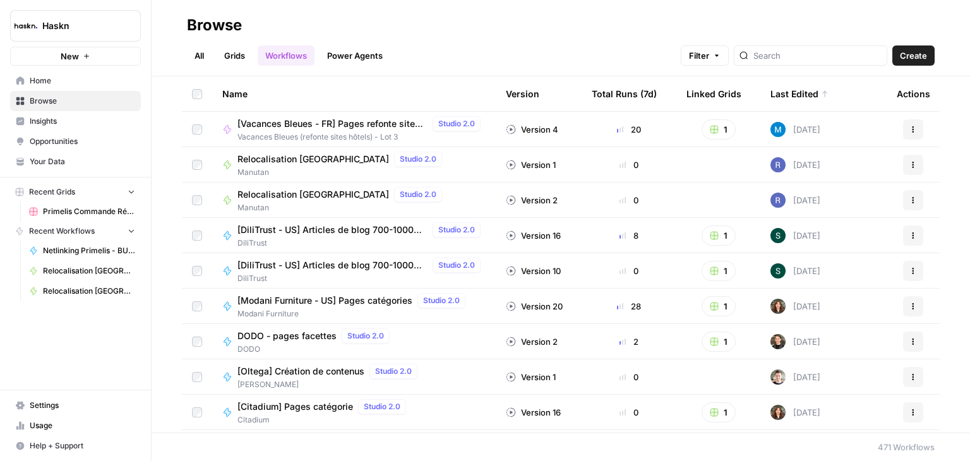
click at [920, 51] on span "Create" at bounding box center [913, 55] width 27 height 13
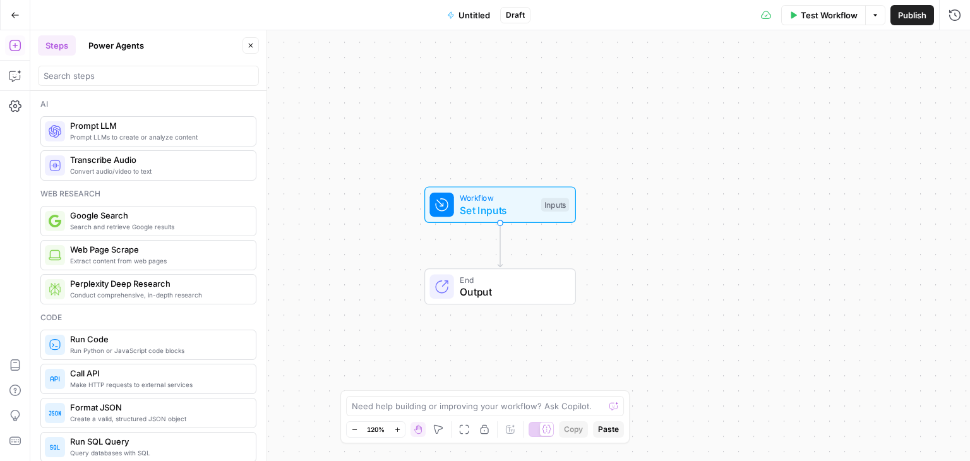
click at [506, 215] on span "Set Inputs" at bounding box center [497, 210] width 75 height 15
click at [513, 207] on span "Set Inputs" at bounding box center [497, 210] width 75 height 15
click at [805, 87] on button "Add Field" at bounding box center [790, 86] width 297 height 20
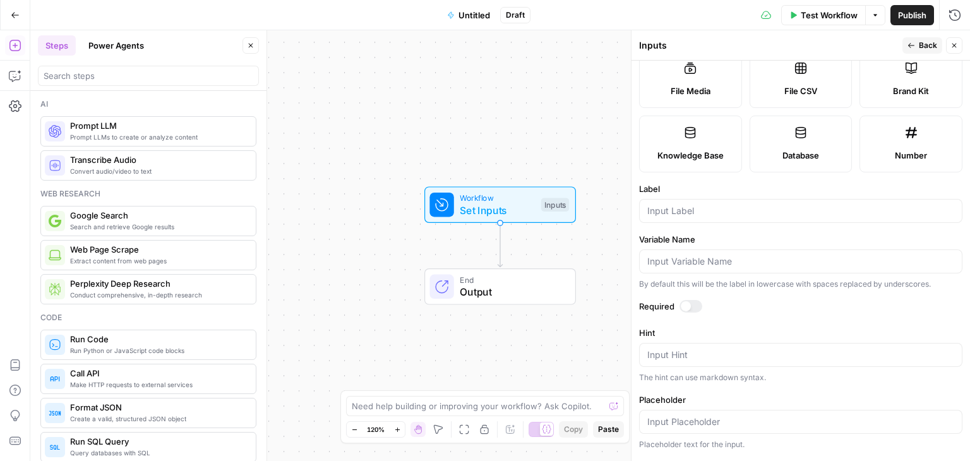
scroll to position [354, 0]
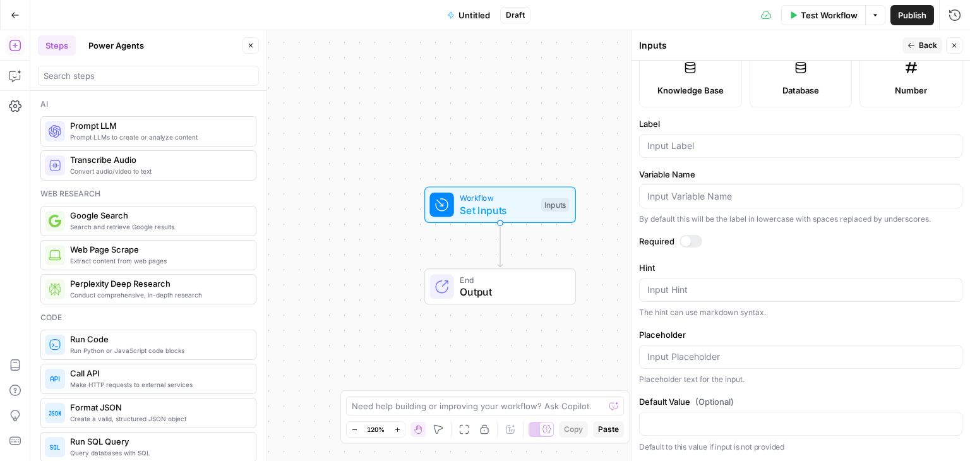
drag, startPoint x: 685, startPoint y: 239, endPoint x: 690, endPoint y: 213, distance: 26.4
click at [685, 239] on div at bounding box center [686, 241] width 10 height 10
click at [701, 195] on input "Variable Name" at bounding box center [800, 196] width 307 height 13
paste input "NOM__COMMERCIAL"
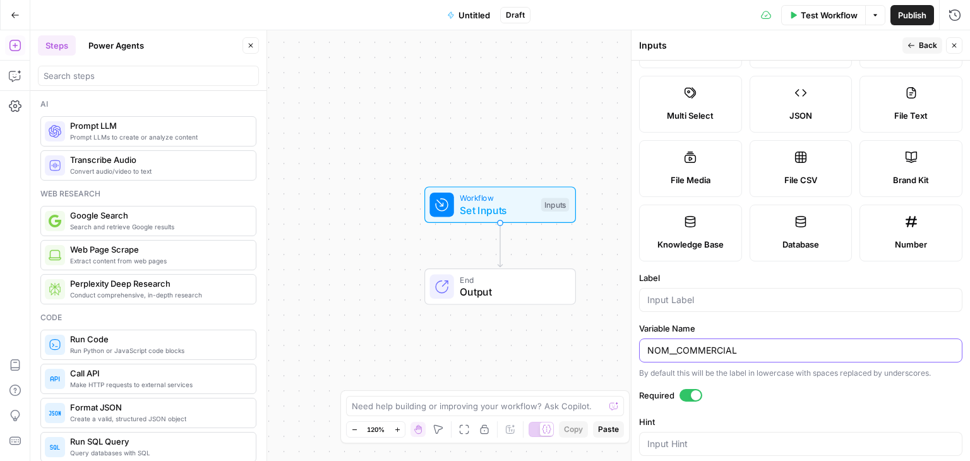
scroll to position [0, 0]
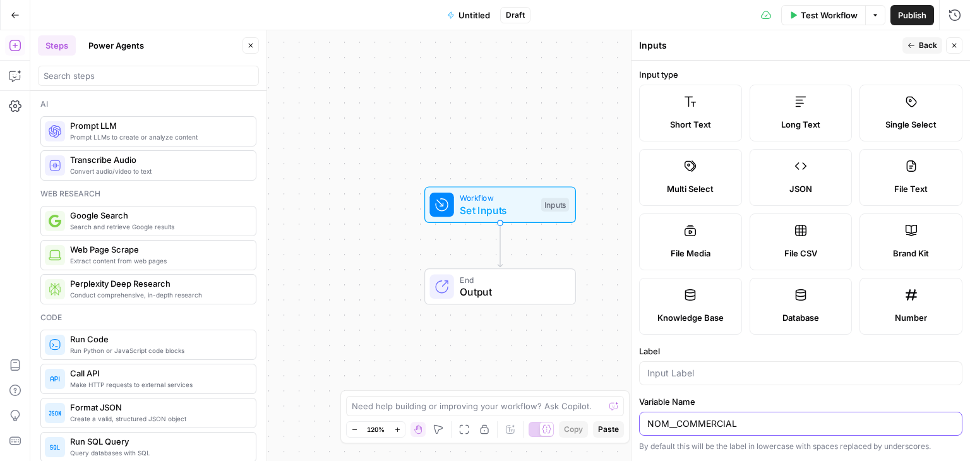
type input "NOM__COMMERCIAL"
click at [909, 44] on icon "button" at bounding box center [912, 46] width 8 height 8
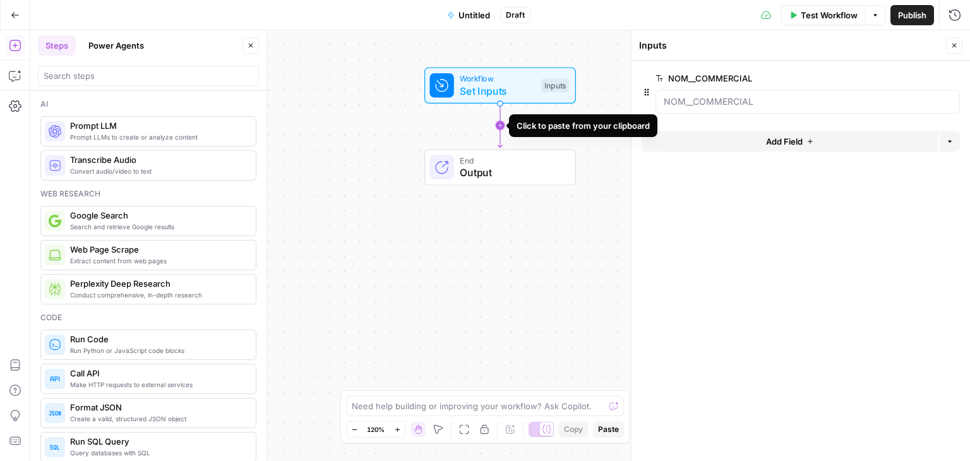
click at [502, 131] on icon "Edge from start to end" at bounding box center [500, 126] width 4 height 44
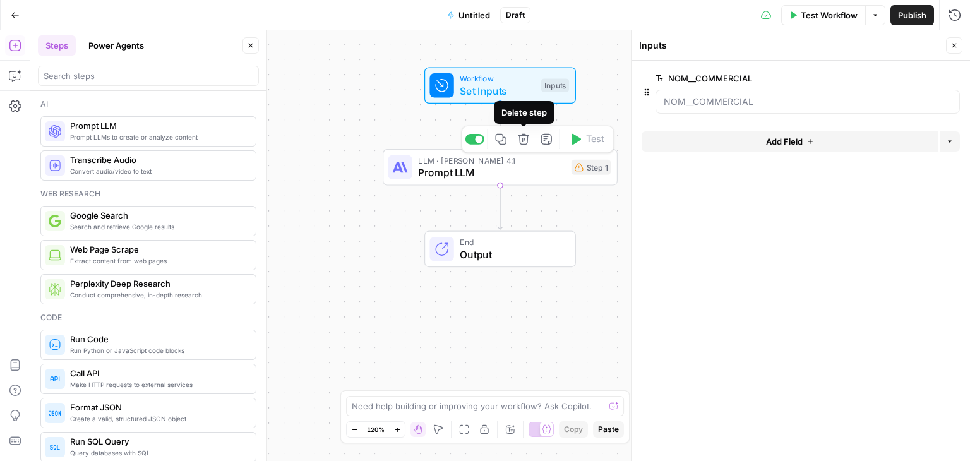
click at [525, 141] on icon "button" at bounding box center [524, 139] width 12 height 12
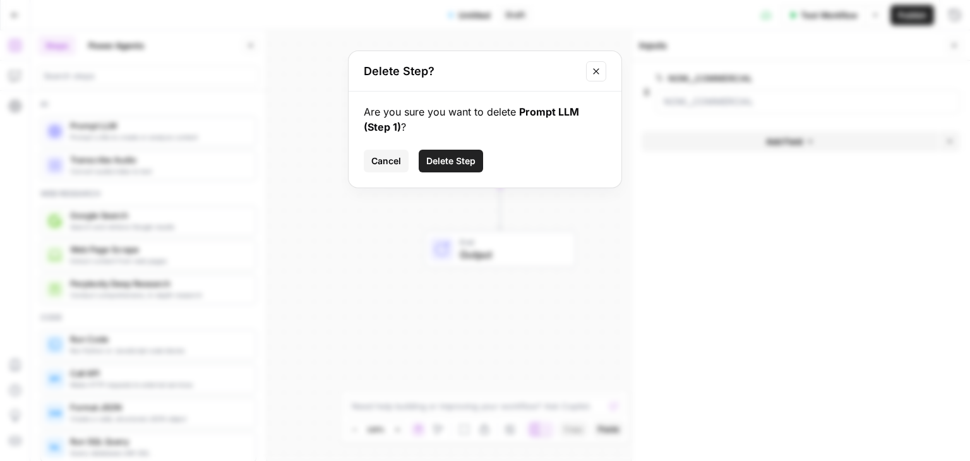
click at [455, 168] on button "Delete Step" at bounding box center [451, 161] width 64 height 23
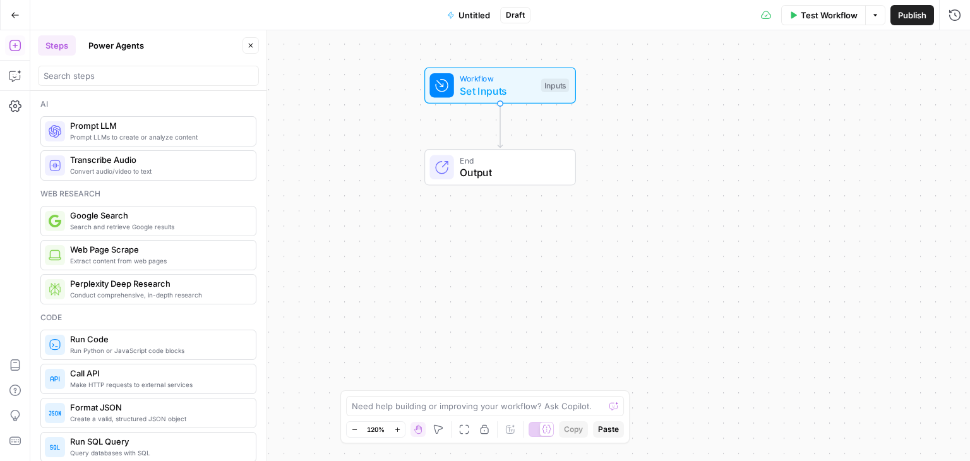
click at [479, 18] on span "Untitled" at bounding box center [475, 15] width 32 height 13
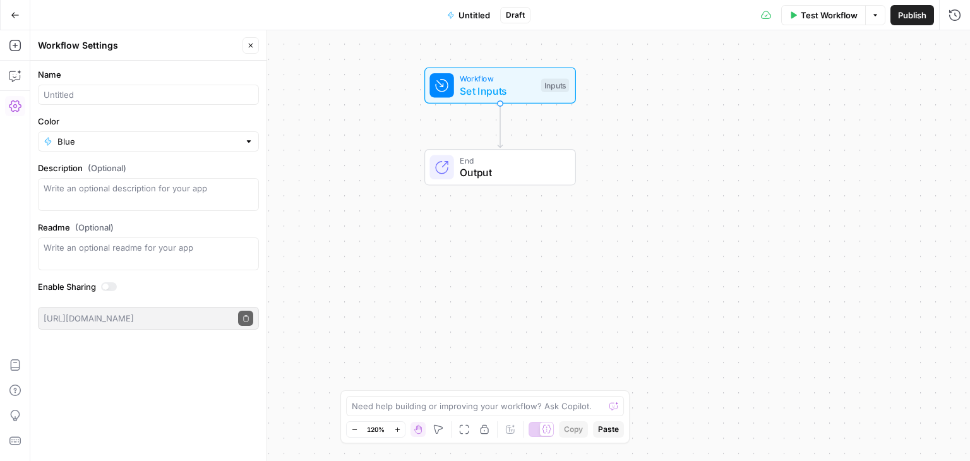
click at [431, 251] on div "Workflow Set Inputs Inputs End Output" at bounding box center [500, 245] width 940 height 431
click at [252, 53] on button "Close" at bounding box center [251, 45] width 16 height 16
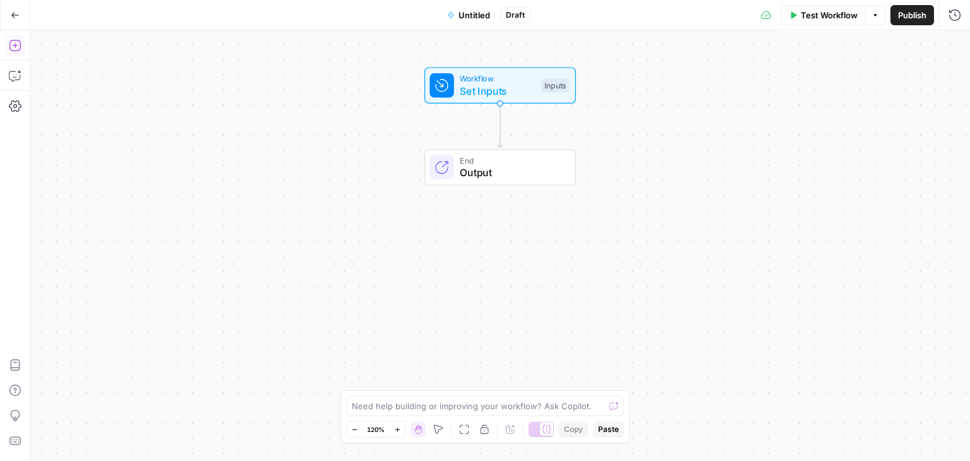
click at [11, 46] on icon "button" at bounding box center [15, 45] width 13 height 13
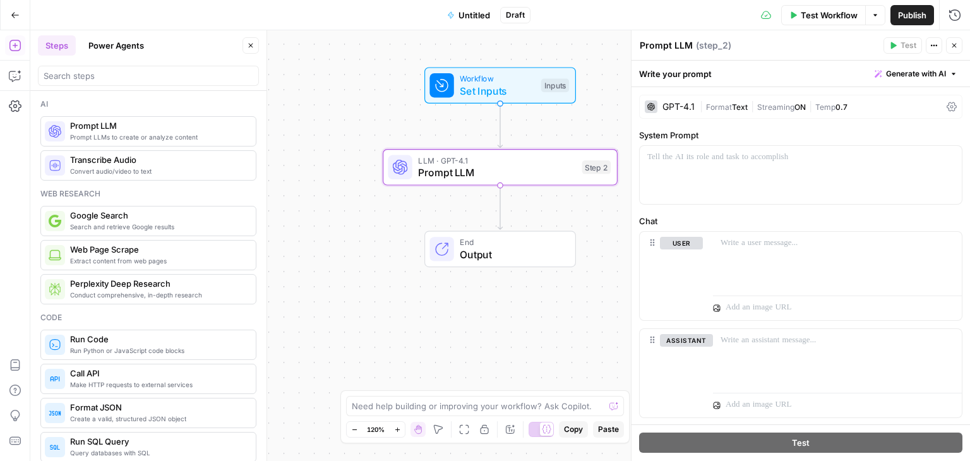
click at [947, 105] on icon at bounding box center [952, 107] width 10 height 10
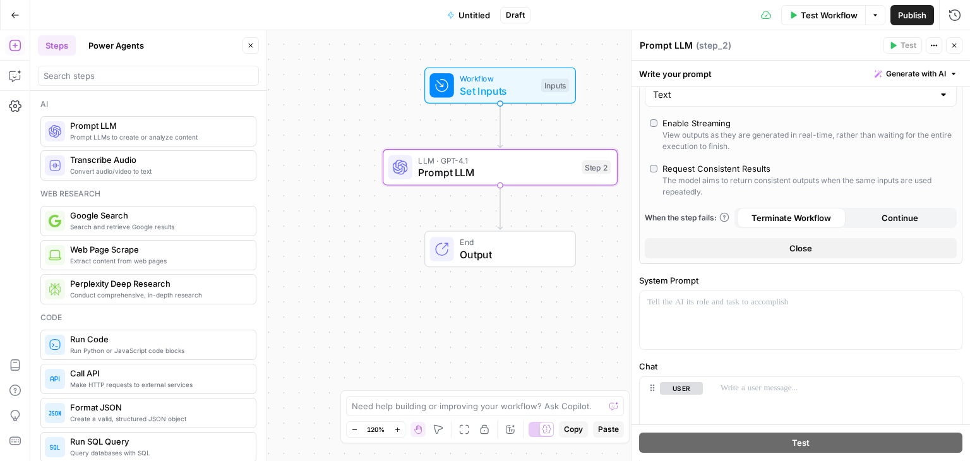
scroll to position [189, 0]
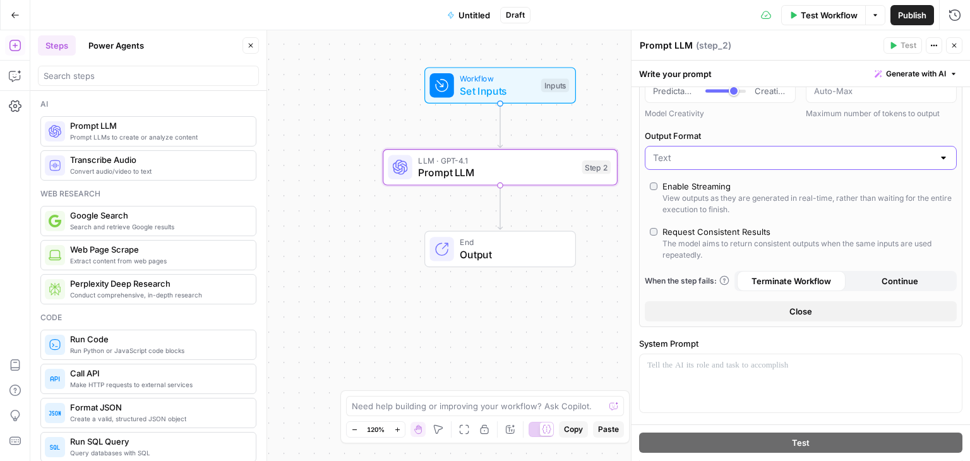
click at [752, 160] on input "Output Format" at bounding box center [793, 158] width 280 height 13
click at [707, 201] on span "JSON" at bounding box center [794, 205] width 276 height 13
type input "JSON"
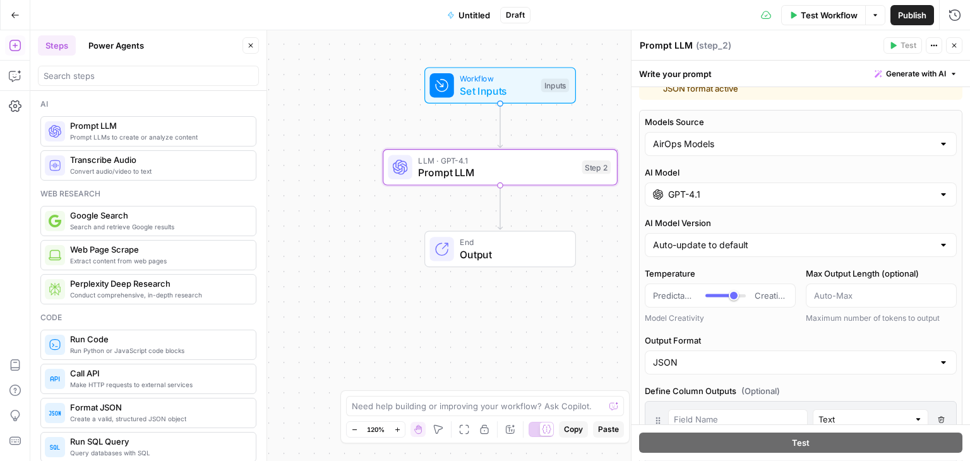
scroll to position [0, 0]
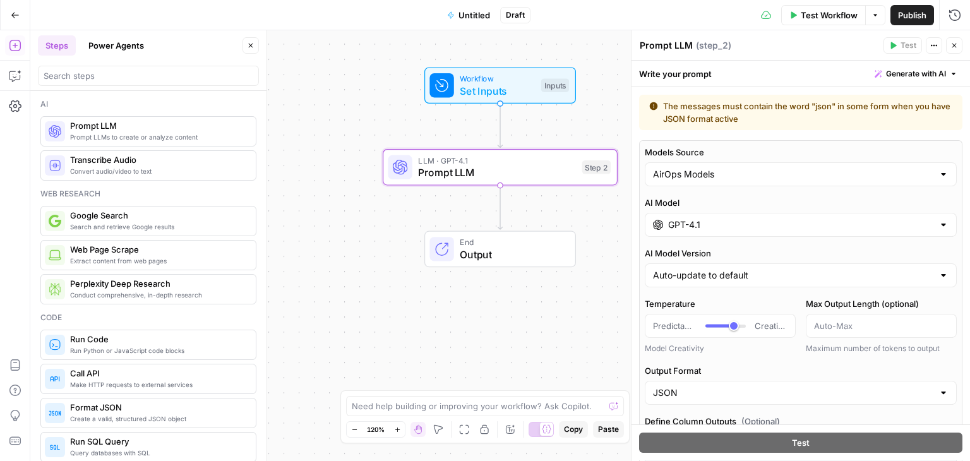
click at [702, 232] on div "GPT-4.1" at bounding box center [801, 225] width 312 height 24
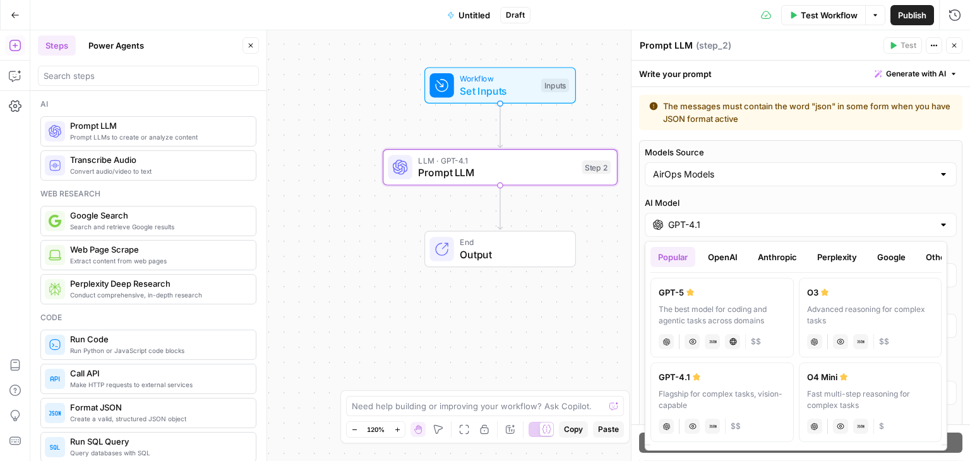
click at [730, 257] on button "OpenAI" at bounding box center [722, 257] width 45 height 20
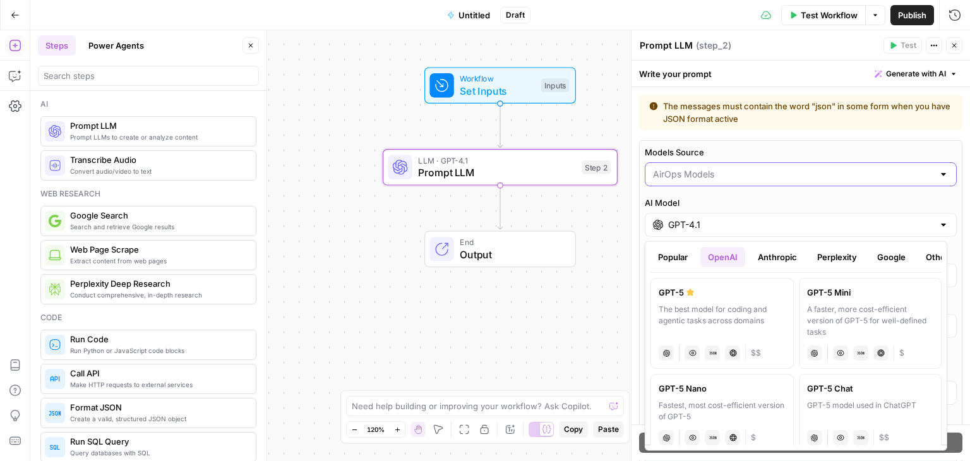
click at [704, 170] on input "Models Source" at bounding box center [793, 174] width 280 height 13
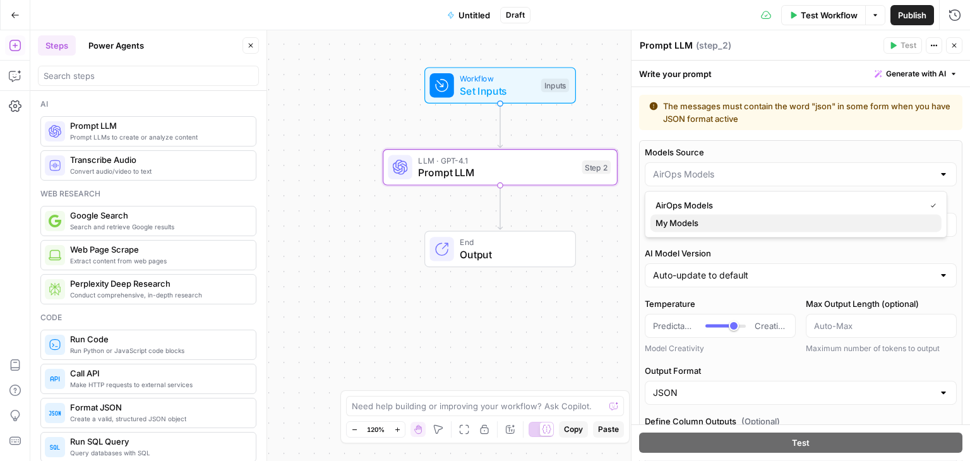
click at [701, 220] on span "My Models" at bounding box center [794, 223] width 276 height 13
type input "My Models"
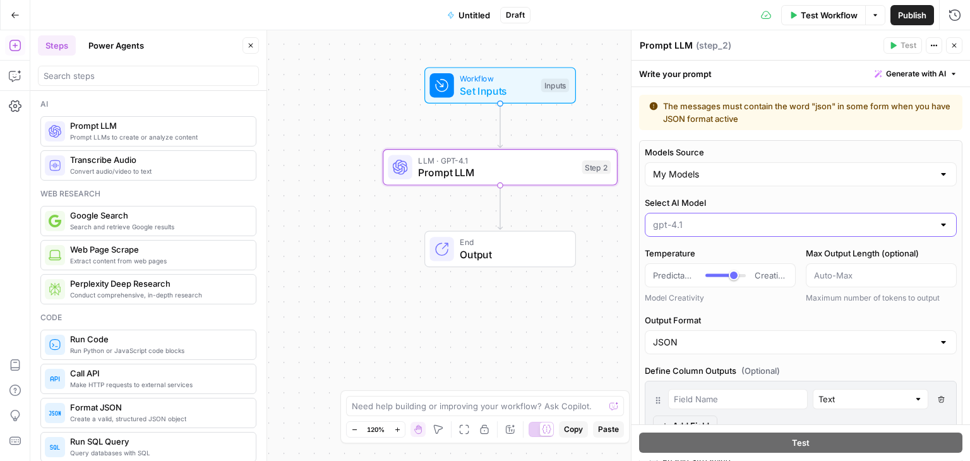
click at [745, 219] on input "Select AI Model" at bounding box center [793, 225] width 280 height 13
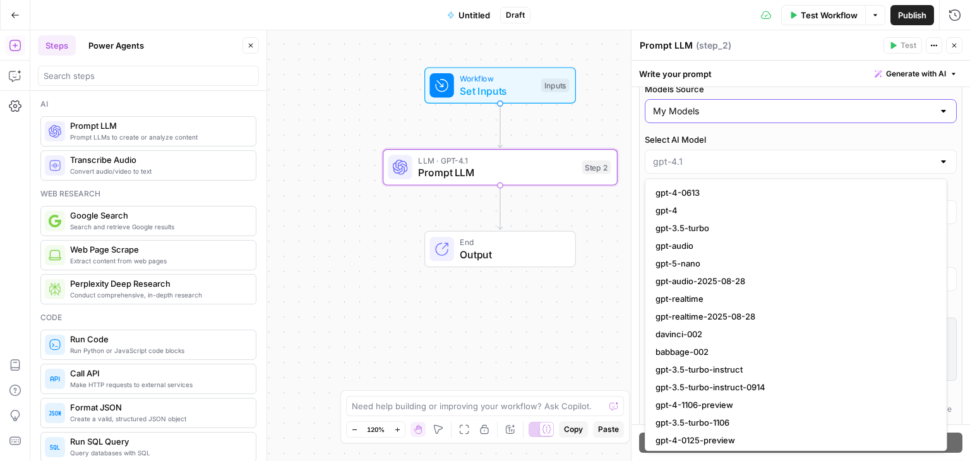
type input "gpt-4.1"
click at [719, 112] on input "Models Source" at bounding box center [793, 111] width 280 height 13
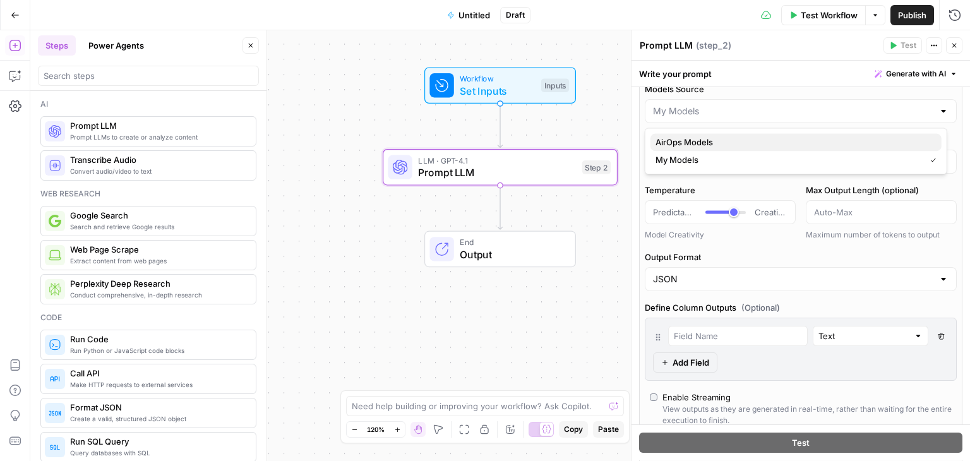
click at [693, 138] on span "AirOps Models" at bounding box center [794, 142] width 276 height 13
type input "AirOps Models"
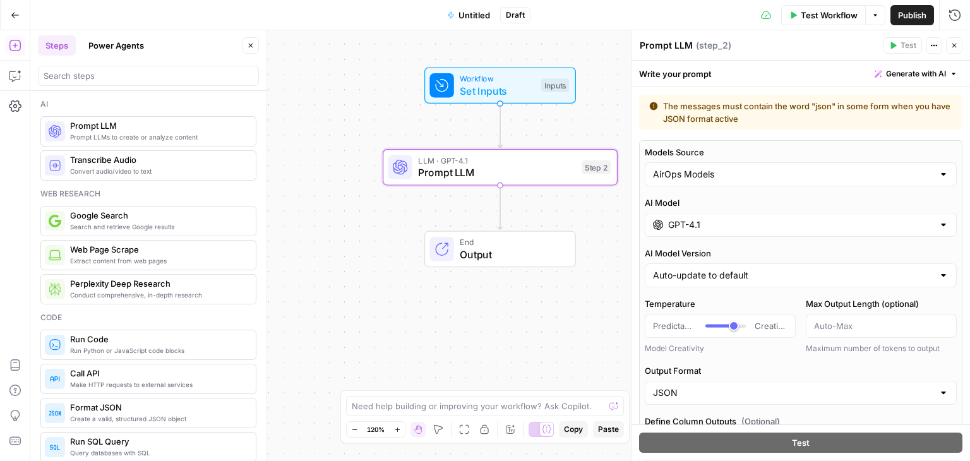
click at [672, 226] on input "GPT-4.1" at bounding box center [800, 225] width 265 height 13
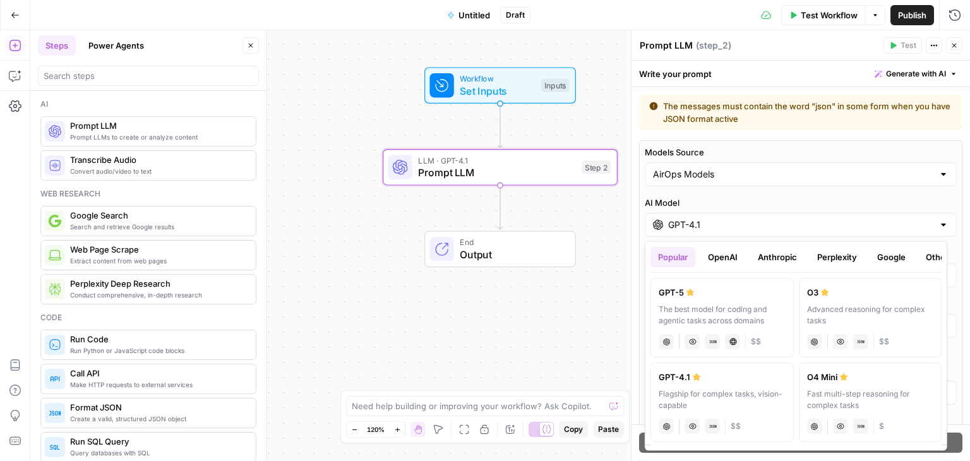
click at [787, 251] on button "Anthropic" at bounding box center [777, 257] width 54 height 20
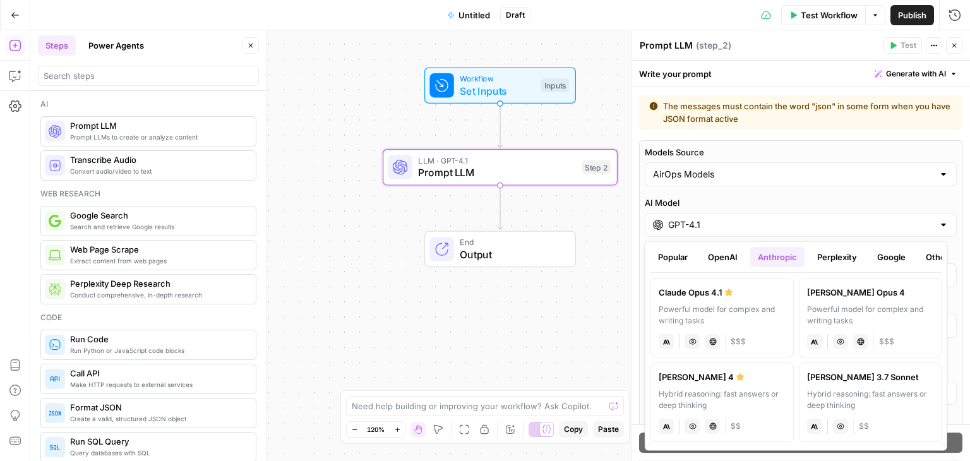
click at [854, 256] on button "Perplexity" at bounding box center [837, 257] width 55 height 20
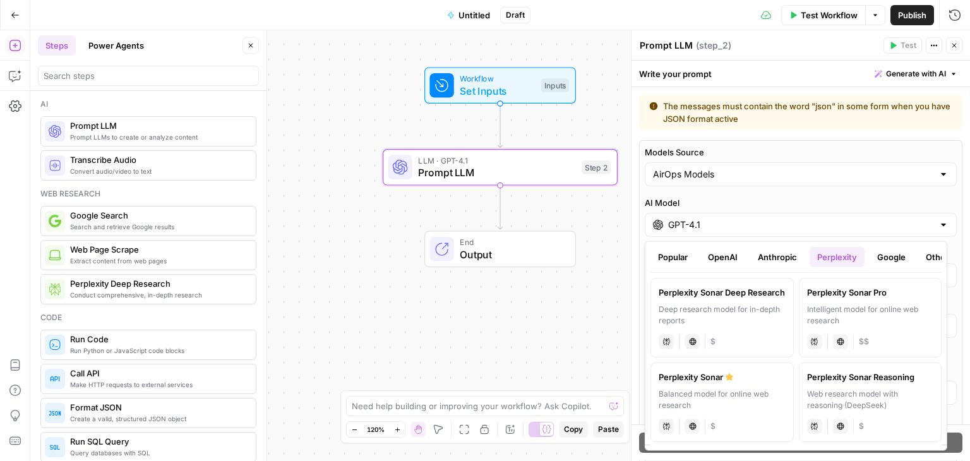
click at [754, 300] on label "Perplexity Sonar Deep Research Deep research model for in-depth reports perplex…" at bounding box center [721, 318] width 143 height 80
type input "Perplexity Sonar Deep Research"
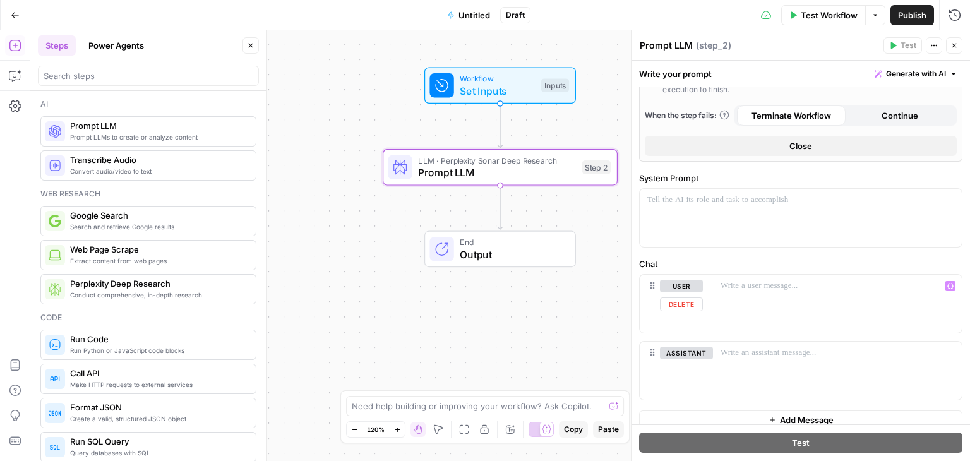
scroll to position [379, 0]
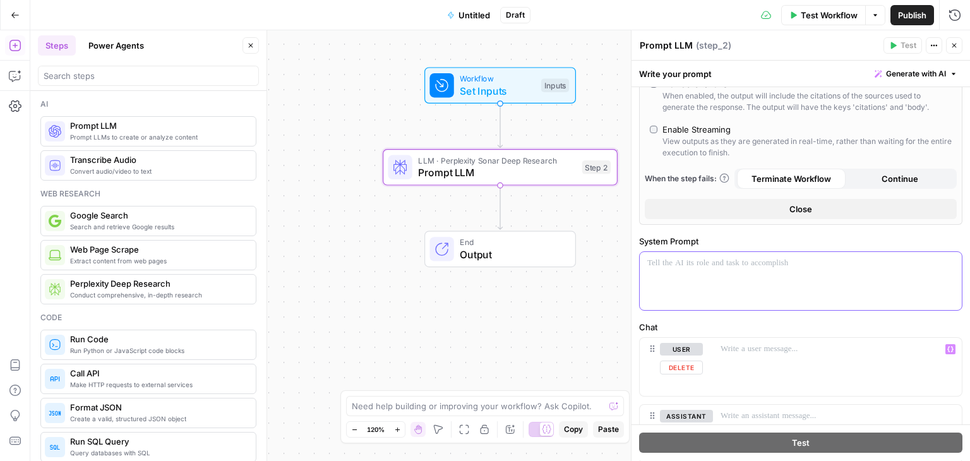
click at [777, 281] on div at bounding box center [801, 281] width 322 height 58
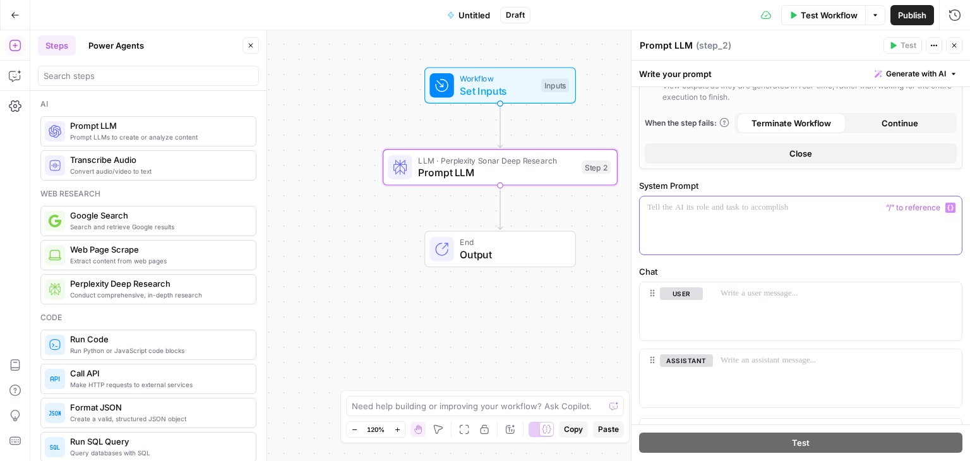
scroll to position [452, 0]
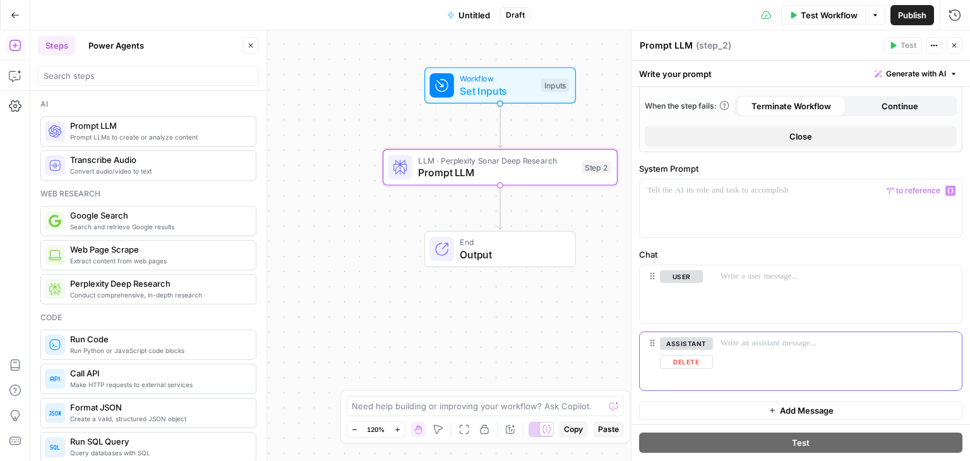
click at [690, 358] on button "Delete" at bounding box center [686, 362] width 53 height 14
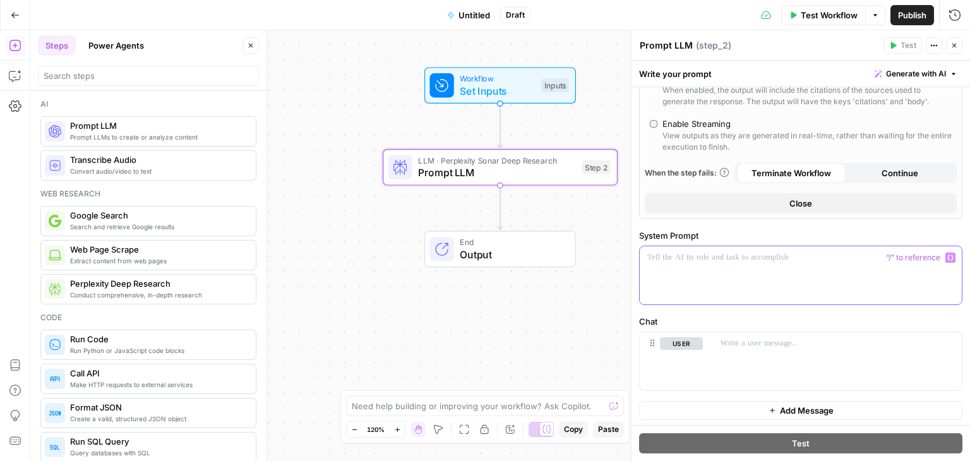
click at [745, 258] on p at bounding box center [800, 257] width 307 height 13
click at [774, 377] on div at bounding box center [837, 361] width 249 height 58
click at [848, 253] on p "**********" at bounding box center [795, 257] width 297 height 13
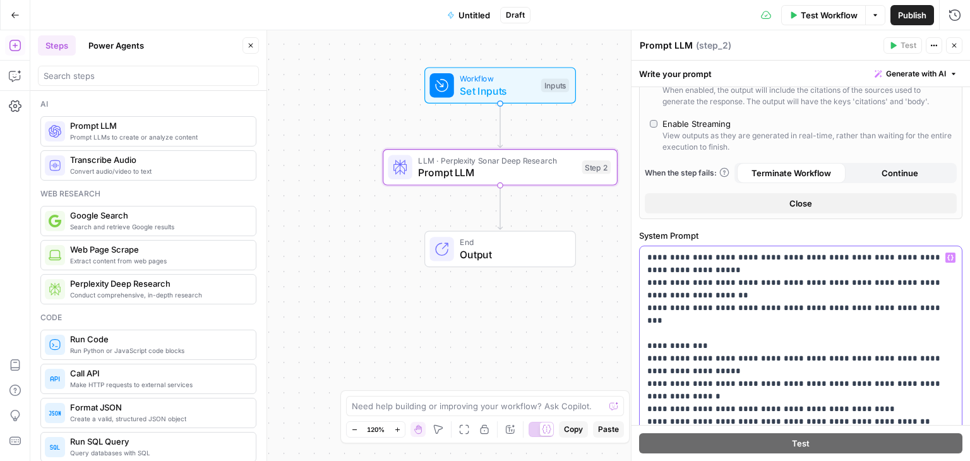
scroll to position [513, 0]
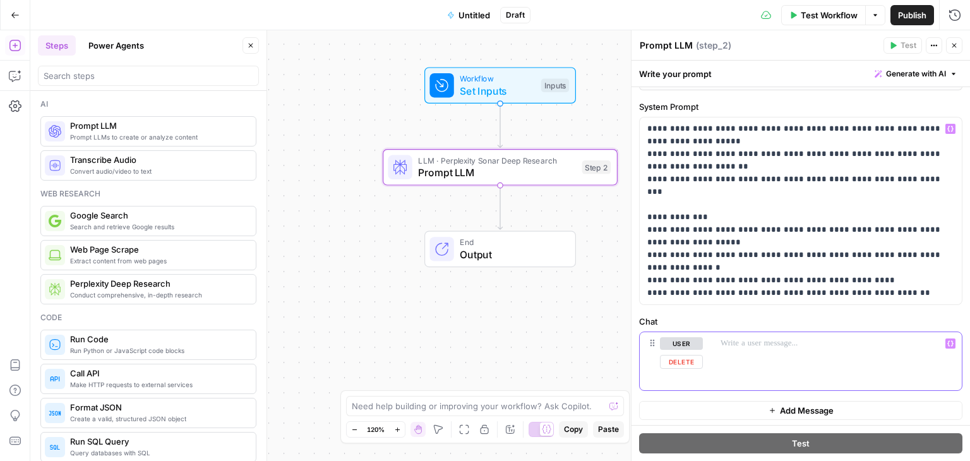
click at [725, 376] on div at bounding box center [837, 361] width 249 height 58
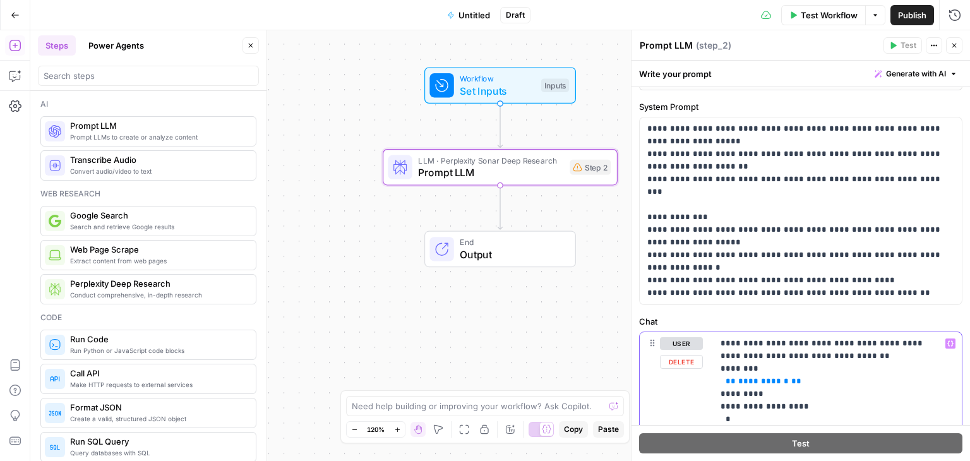
drag, startPoint x: 798, startPoint y: 379, endPoint x: 717, endPoint y: 381, distance: 80.9
click at [945, 344] on button "Variables Menu" at bounding box center [950, 344] width 10 height 10
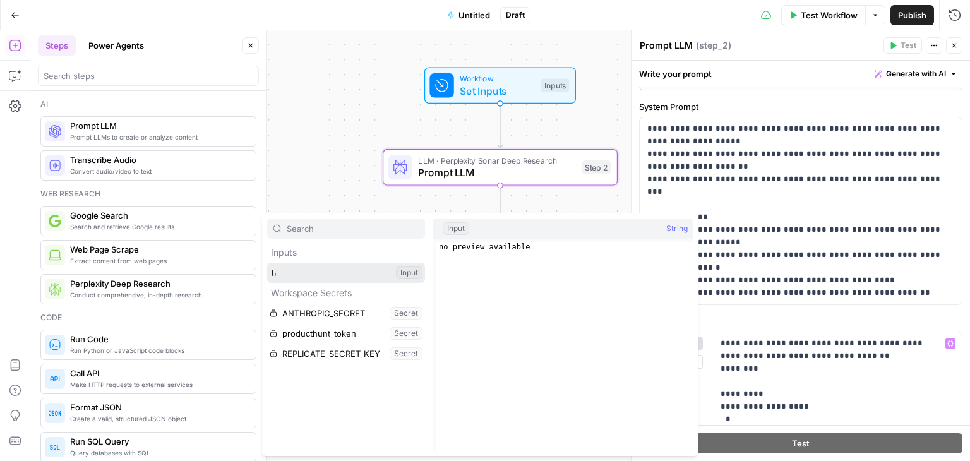
click at [308, 266] on button "Select variable" at bounding box center [346, 273] width 158 height 20
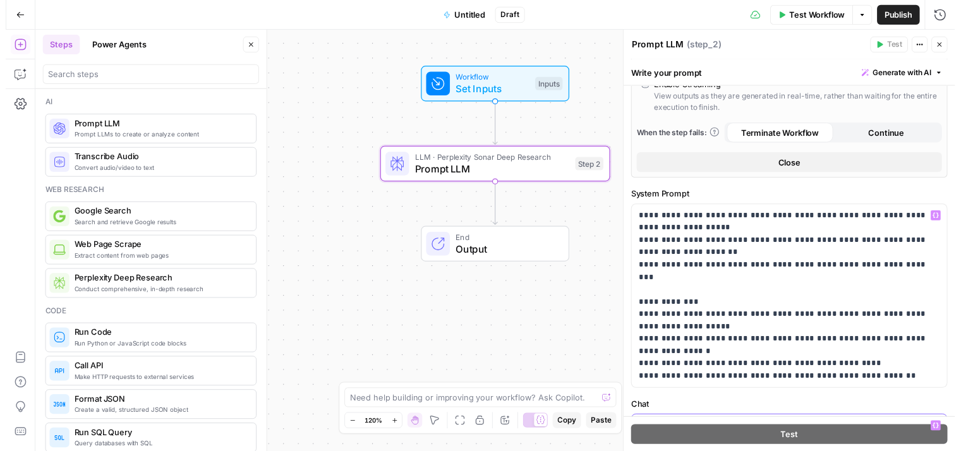
scroll to position [422, 0]
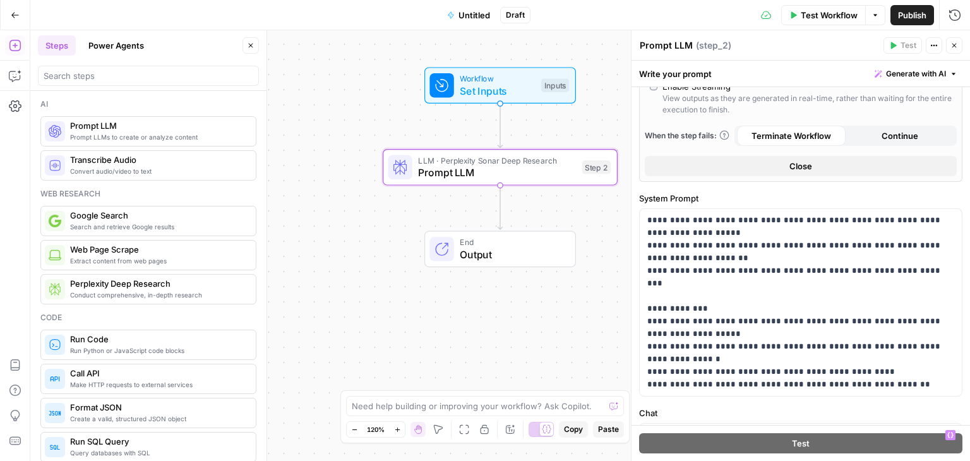
click at [816, 9] on span "Test Workflow" at bounding box center [829, 15] width 57 height 13
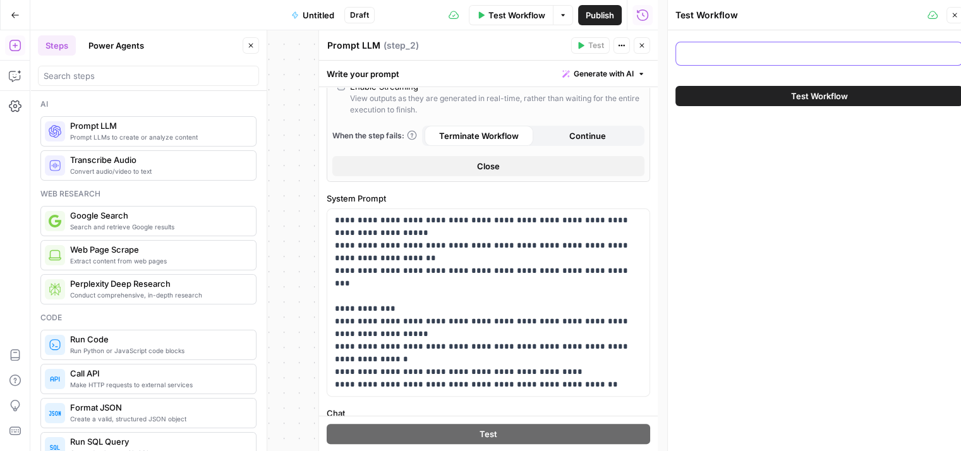
click at [735, 57] on input "text" at bounding box center [818, 53] width 271 height 13
paste input "PIERRE-EDOUARD THALGOTT EI"
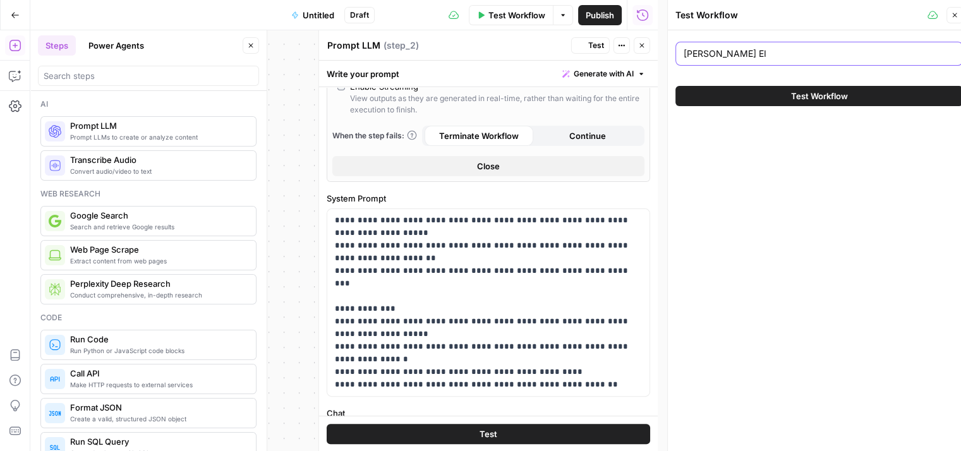
type input "PIERRE-EDOUARD THALGOTT EI"
click at [810, 95] on span "Test Workflow" at bounding box center [819, 96] width 57 height 13
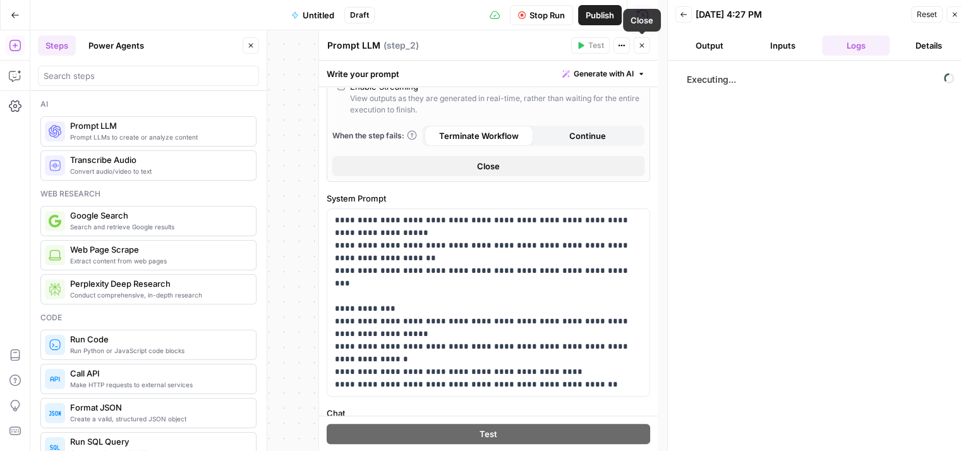
click at [644, 47] on icon "button" at bounding box center [642, 46] width 8 height 8
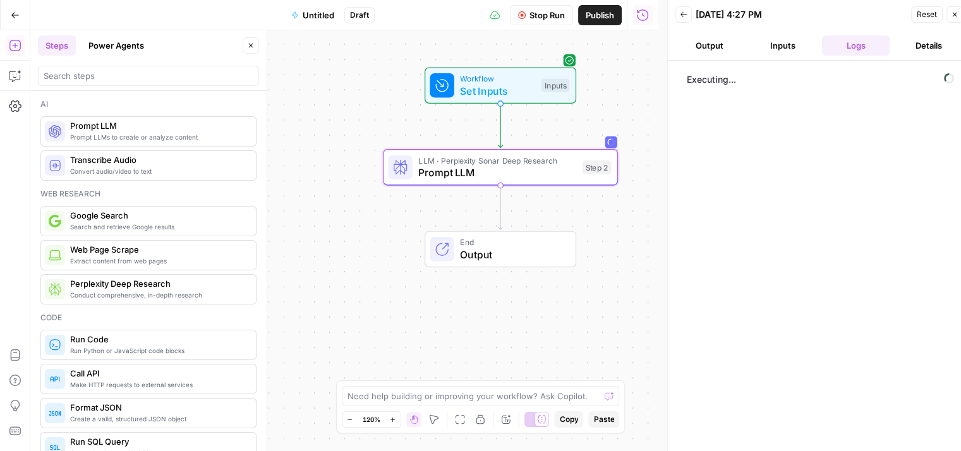
click at [772, 56] on header "Back 09/03/25 at 4:27 PM Reset Close Output Inputs Logs Details" at bounding box center [819, 30] width 303 height 61
click at [770, 51] on button "Inputs" at bounding box center [782, 45] width 68 height 20
click at [721, 54] on button "Output" at bounding box center [709, 45] width 68 height 20
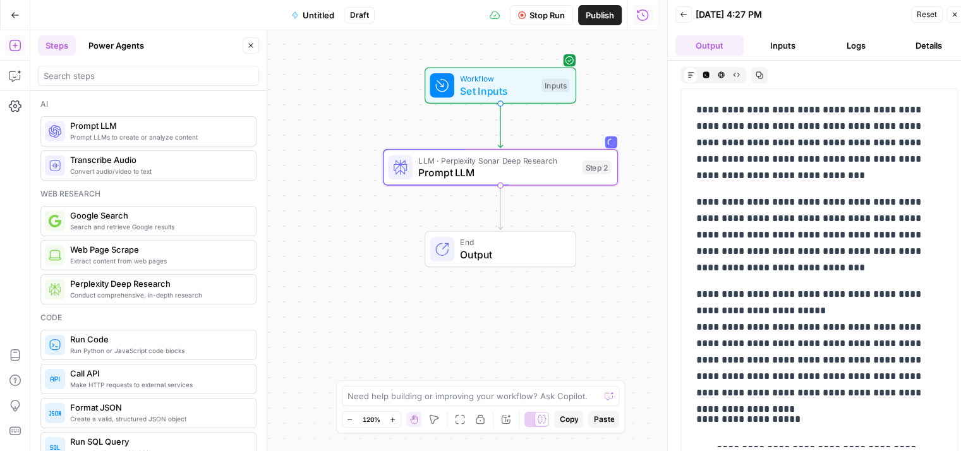
click at [777, 45] on button "Inputs" at bounding box center [782, 45] width 68 height 20
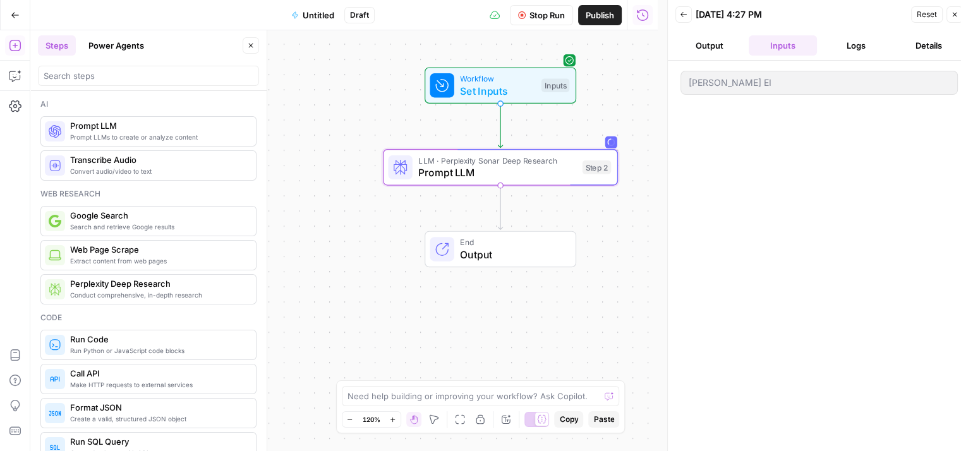
click at [844, 45] on button "Logs" at bounding box center [856, 45] width 68 height 20
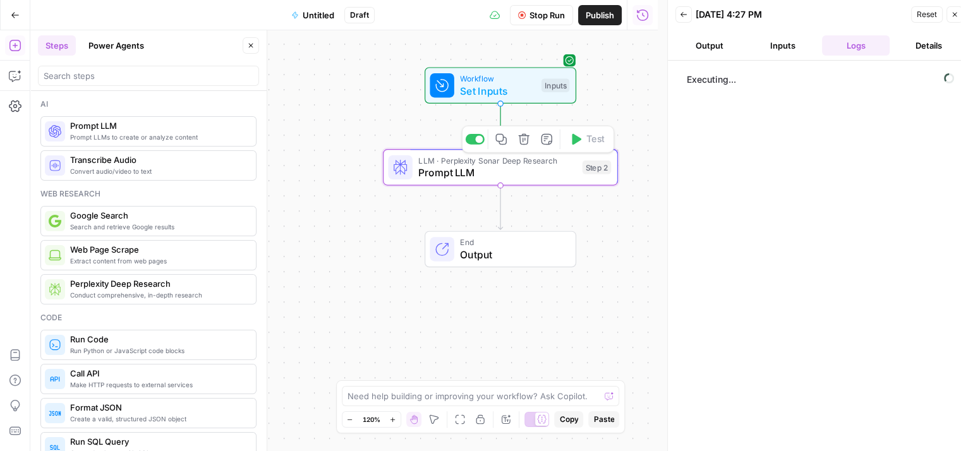
click at [478, 167] on span "Prompt LLM" at bounding box center [497, 172] width 158 height 15
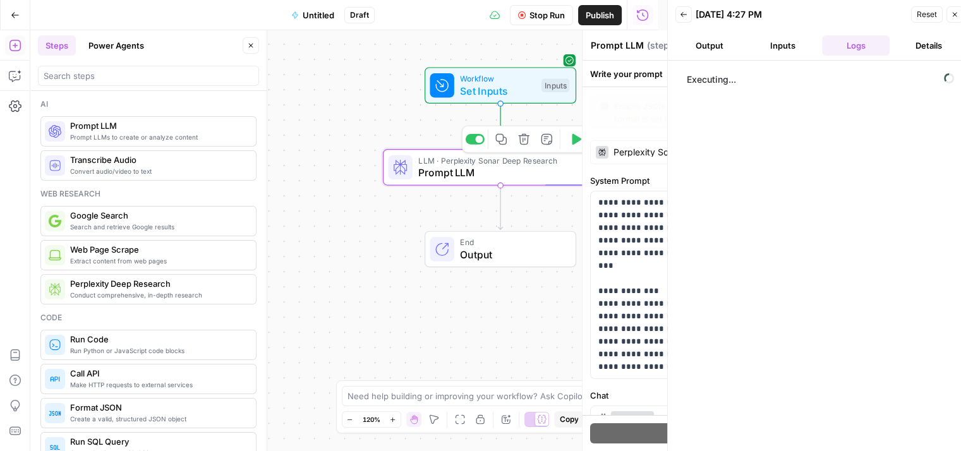
click at [478, 167] on div "**********" at bounding box center [487, 240] width 339 height 421
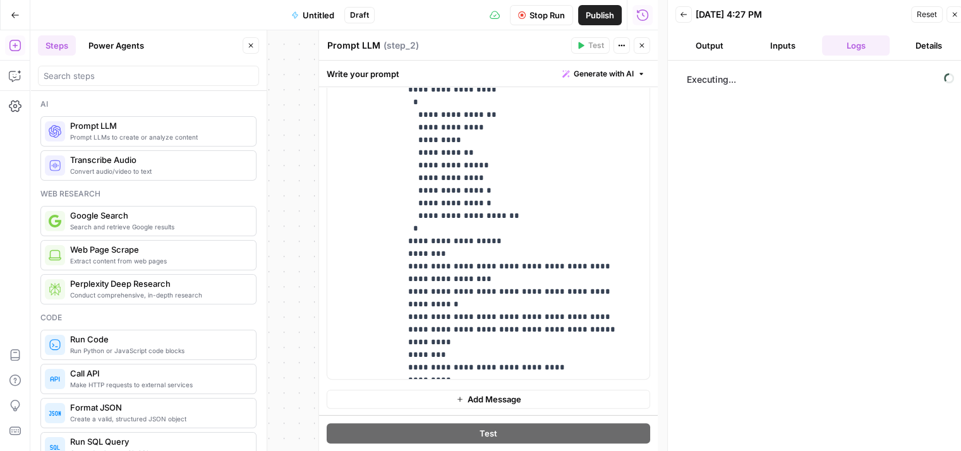
scroll to position [10, 0]
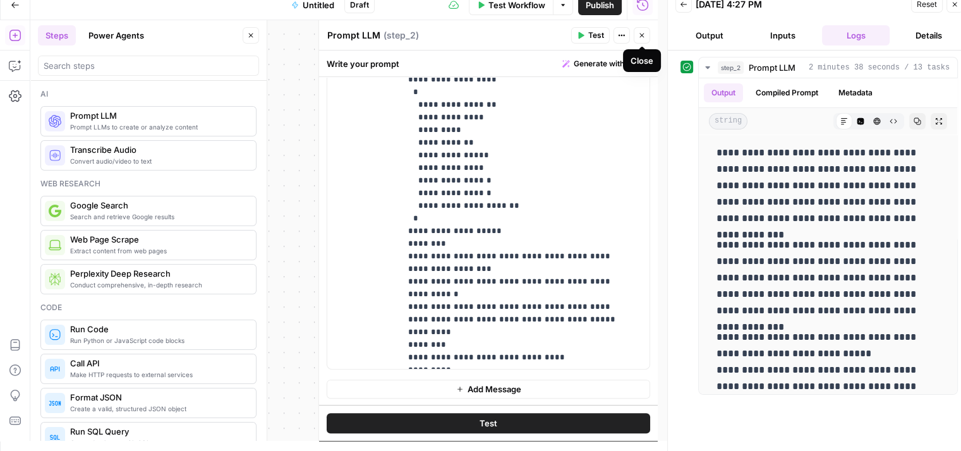
click at [644, 36] on icon "button" at bounding box center [642, 36] width 8 height 8
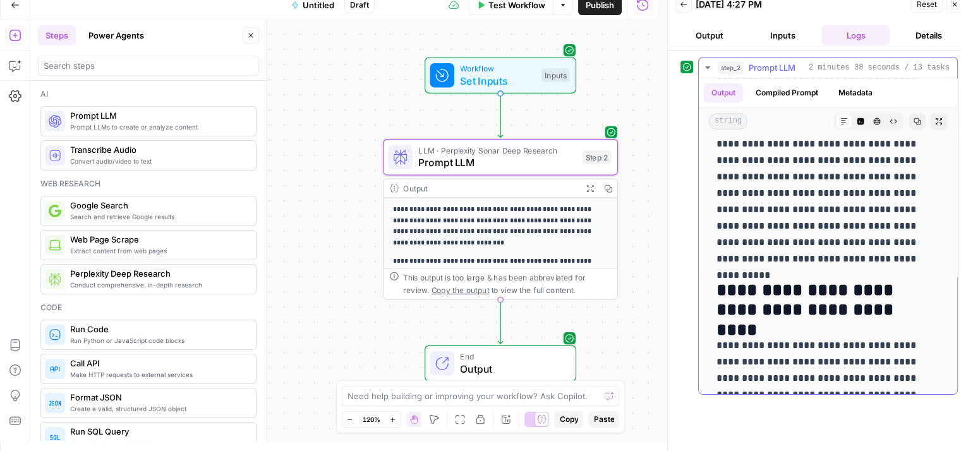
scroll to position [5436, 0]
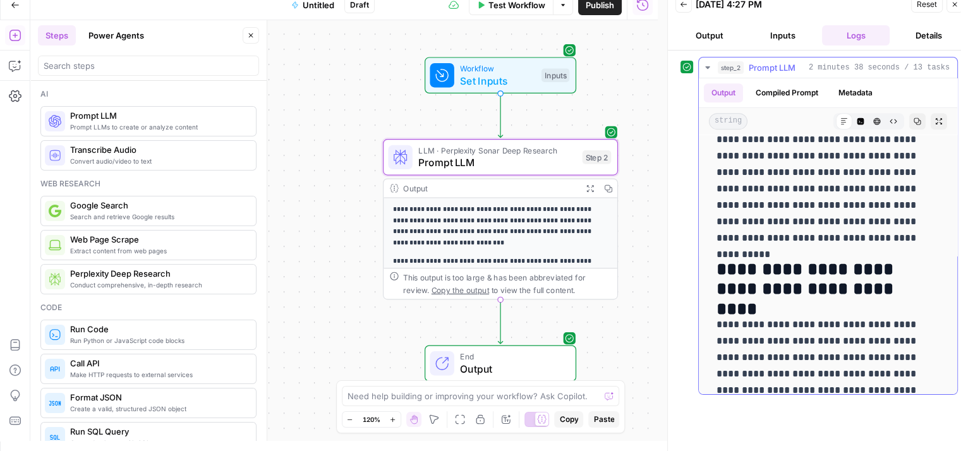
click at [779, 90] on button "Compiled Prompt" at bounding box center [787, 92] width 78 height 19
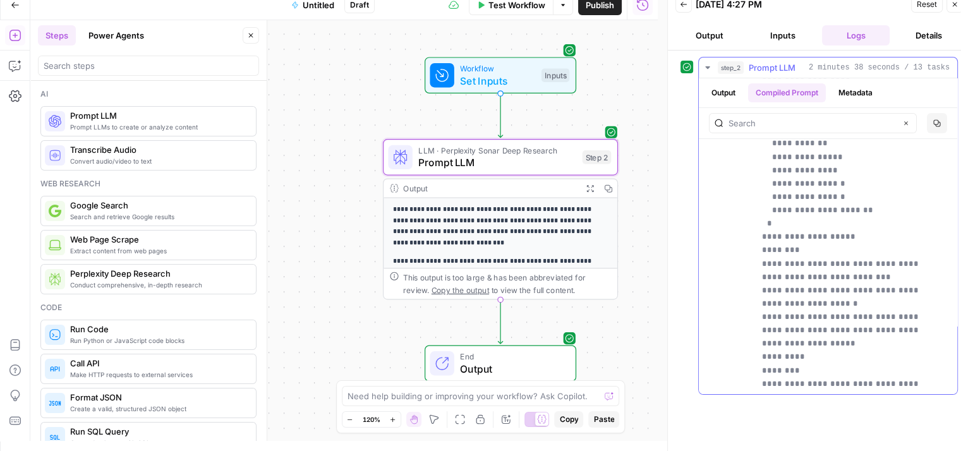
scroll to position [0, 0]
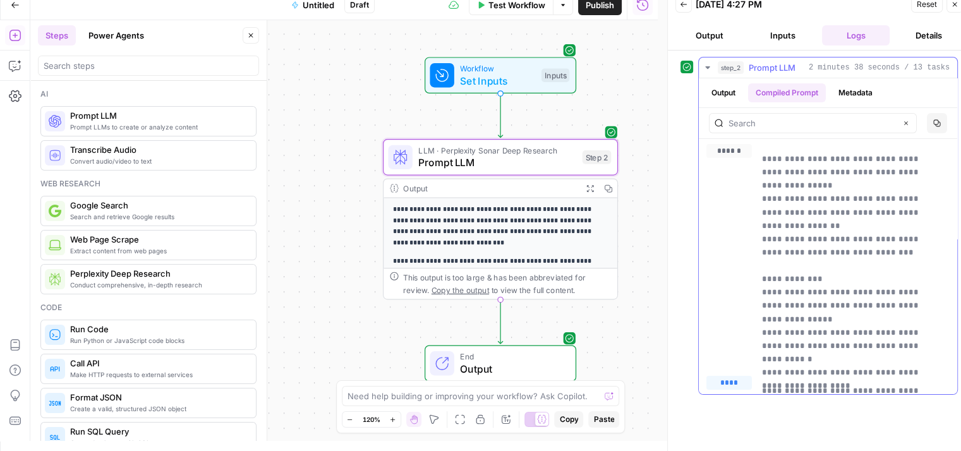
click at [722, 99] on button "Output" at bounding box center [723, 92] width 39 height 19
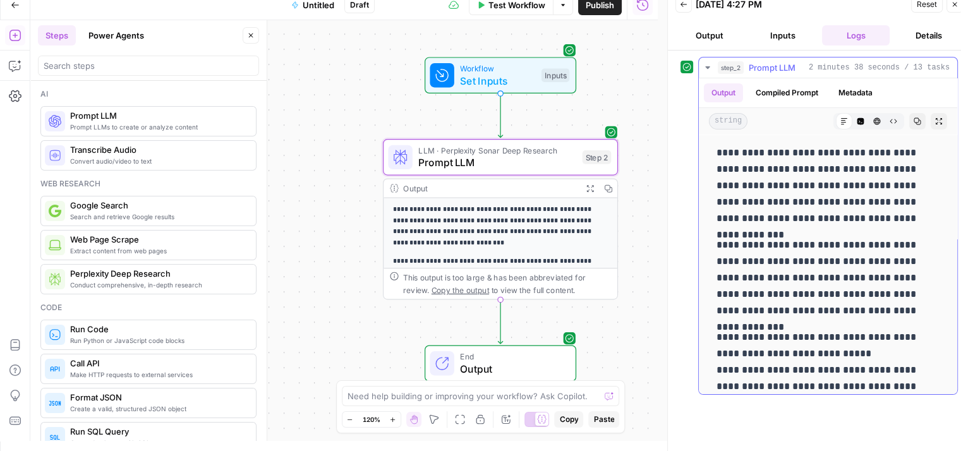
click at [852, 128] on button "Code Editor" at bounding box center [860, 121] width 16 height 16
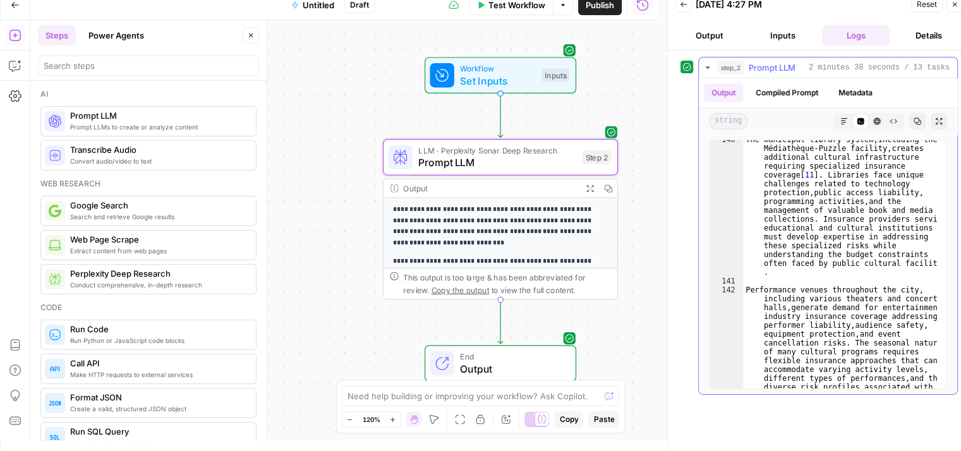
scroll to position [7111, 0]
click at [16, 1] on icon "button" at bounding box center [15, 5] width 9 height 9
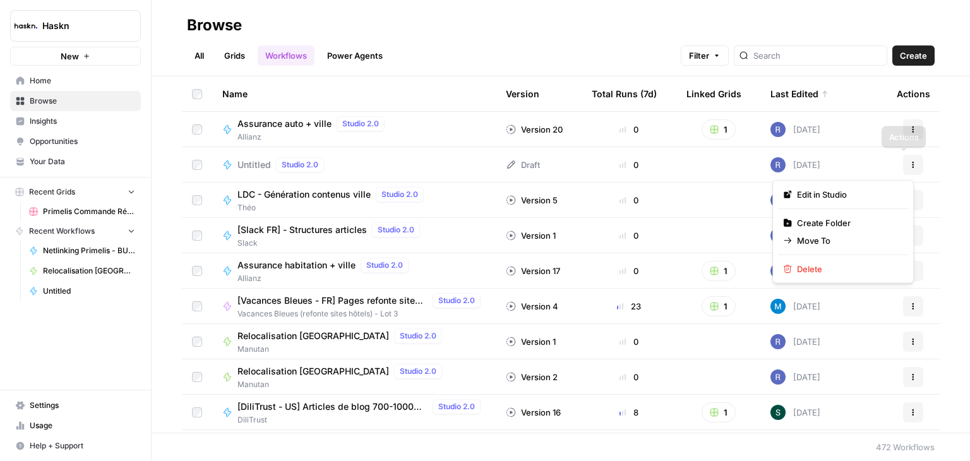
click at [909, 162] on button "Actions" at bounding box center [913, 165] width 20 height 20
click at [818, 267] on span "Delete" at bounding box center [847, 269] width 101 height 13
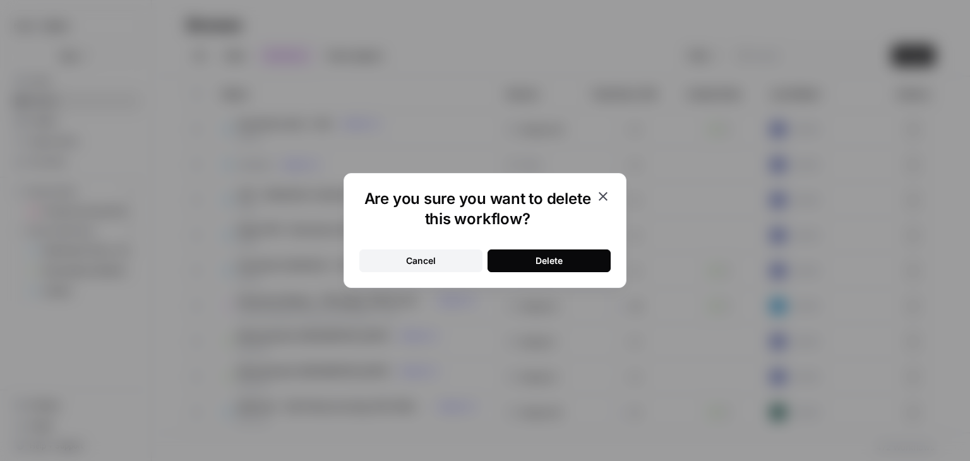
click at [577, 267] on button "Delete" at bounding box center [549, 260] width 123 height 23
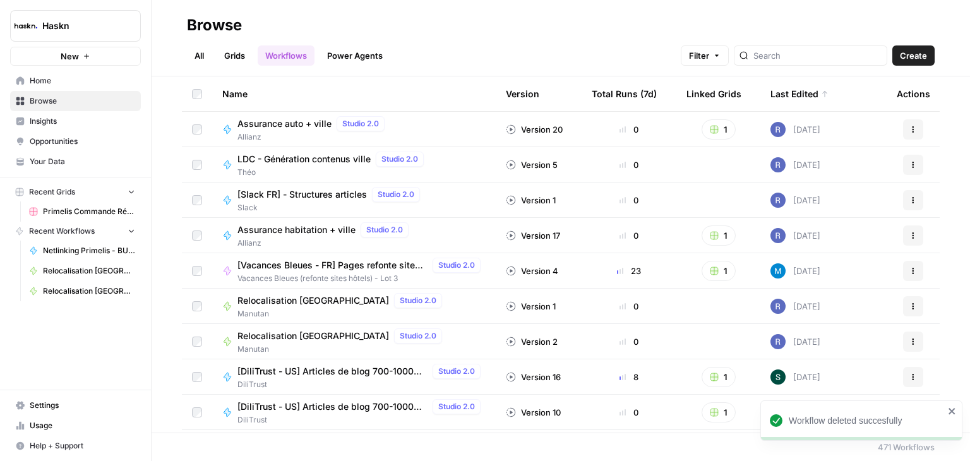
click at [918, 61] on span "Create" at bounding box center [913, 55] width 27 height 13
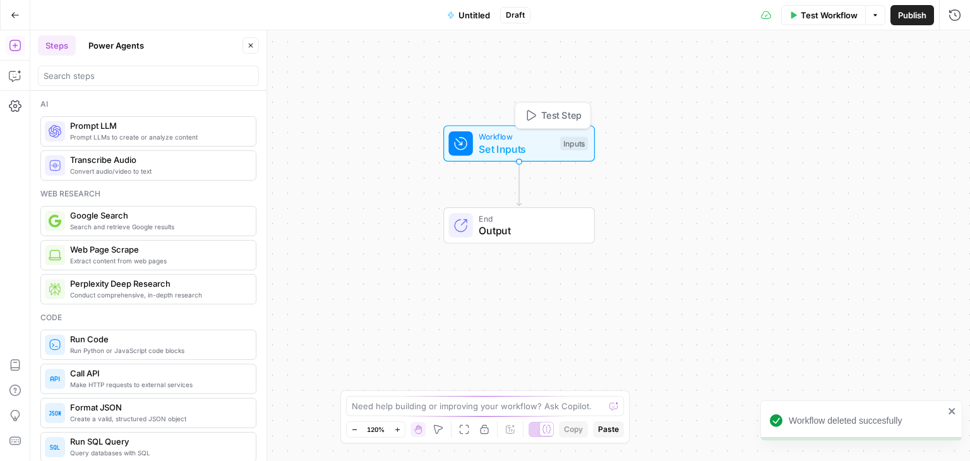
drag, startPoint x: 510, startPoint y: 203, endPoint x: 529, endPoint y: 141, distance: 64.1
click at [529, 141] on span "Set Inputs" at bounding box center [516, 148] width 75 height 15
click at [514, 138] on span "Workflow" at bounding box center [516, 137] width 75 height 12
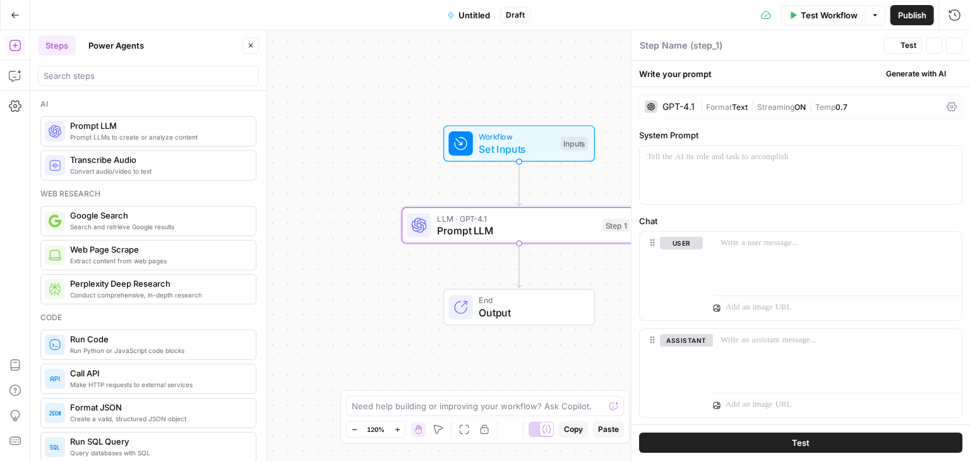
type textarea "Prompt LLM"
click at [947, 104] on icon at bounding box center [952, 107] width 10 height 10
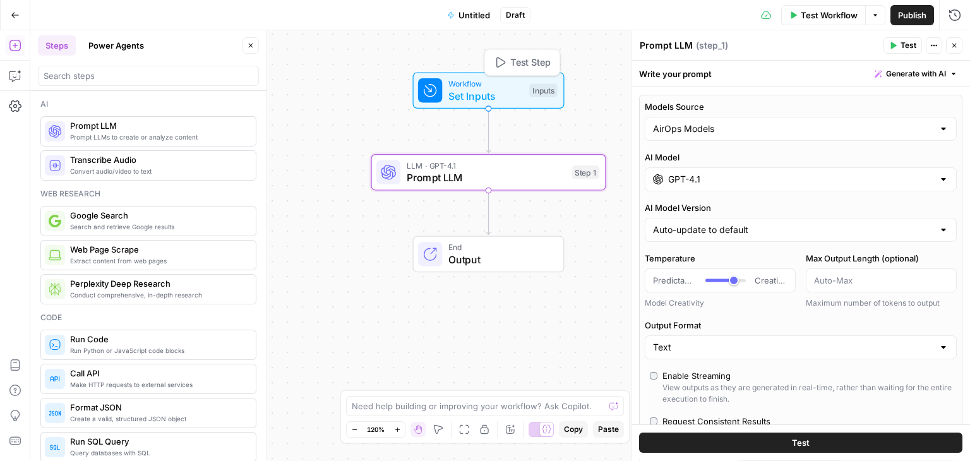
click at [462, 104] on div "Workflow Set Inputs Inputs Test Step" at bounding box center [489, 90] width 152 height 37
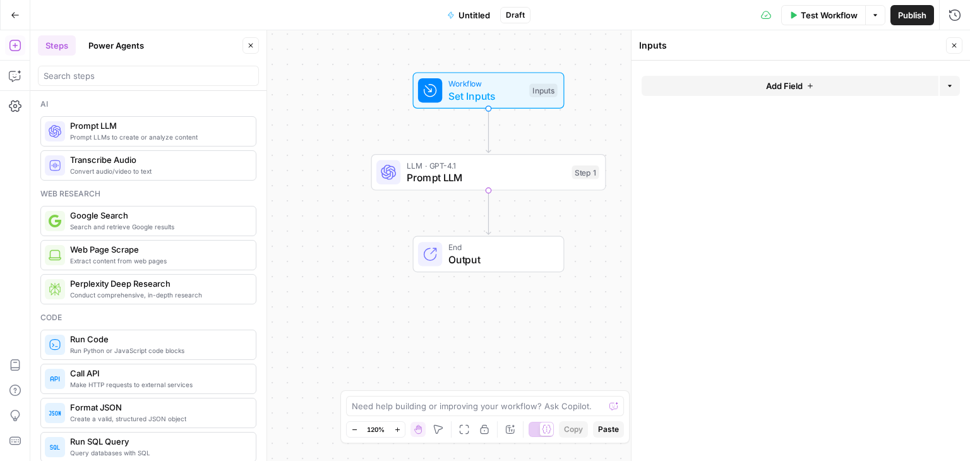
click at [786, 89] on span "Add Field" at bounding box center [784, 86] width 37 height 13
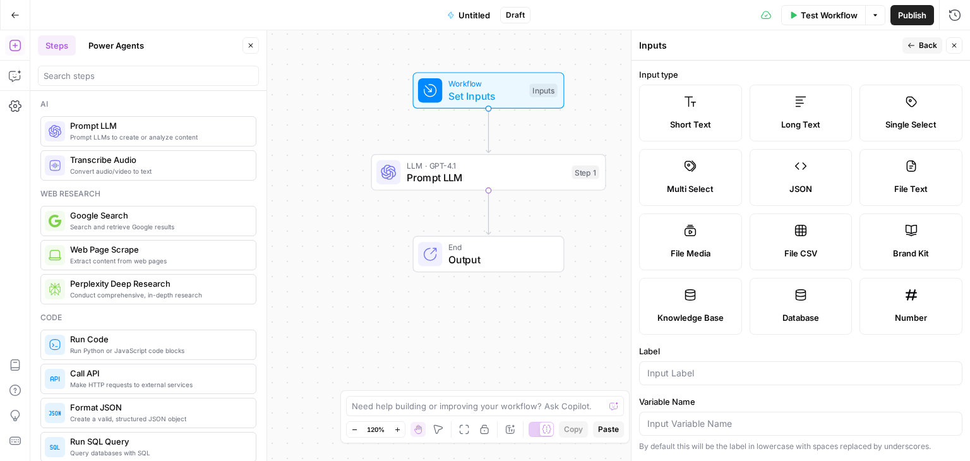
click at [722, 117] on label "Short Text" at bounding box center [690, 113] width 103 height 57
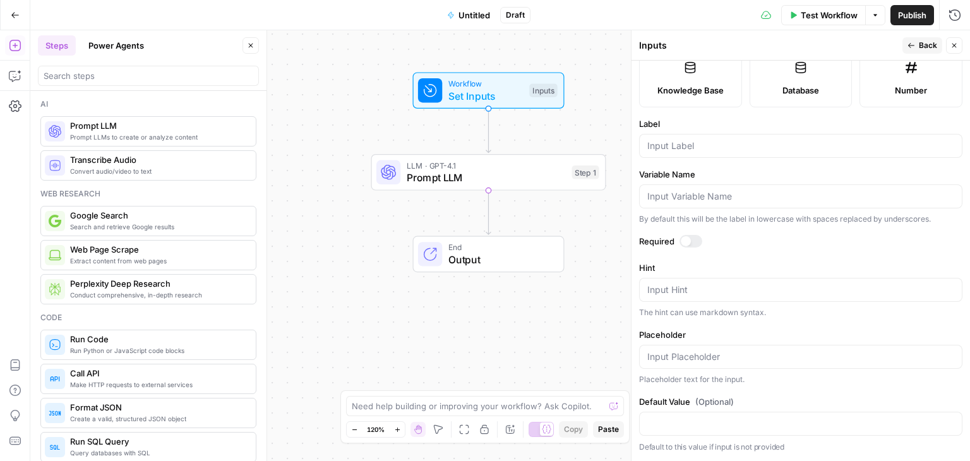
click at [692, 154] on div at bounding box center [800, 146] width 323 height 24
paste input "NOM__COMMERCIAL"
type input "NOM__COMMERCIAL"
click at [678, 243] on label "Required" at bounding box center [800, 241] width 323 height 13
click at [690, 243] on div at bounding box center [691, 241] width 23 height 13
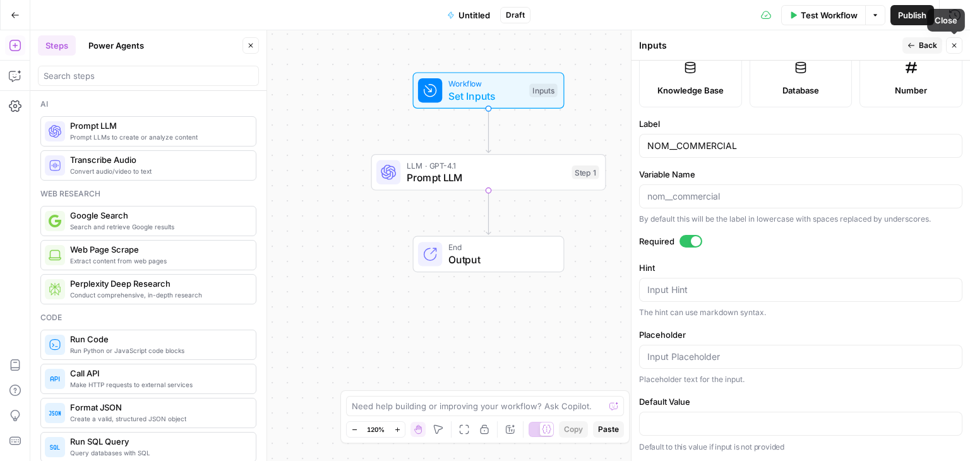
click at [951, 47] on icon "button" at bounding box center [954, 46] width 8 height 8
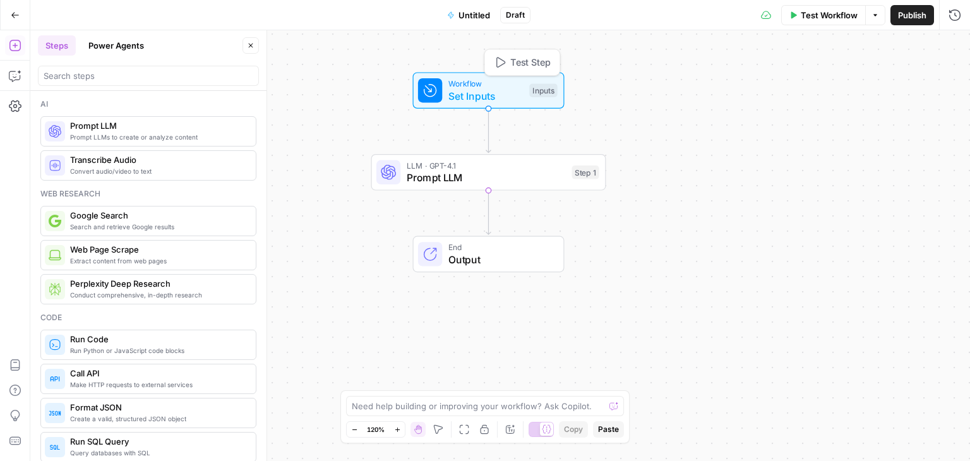
click at [455, 89] on span "Set Inputs" at bounding box center [485, 95] width 75 height 15
click at [740, 140] on button "Add Field" at bounding box center [790, 141] width 297 height 20
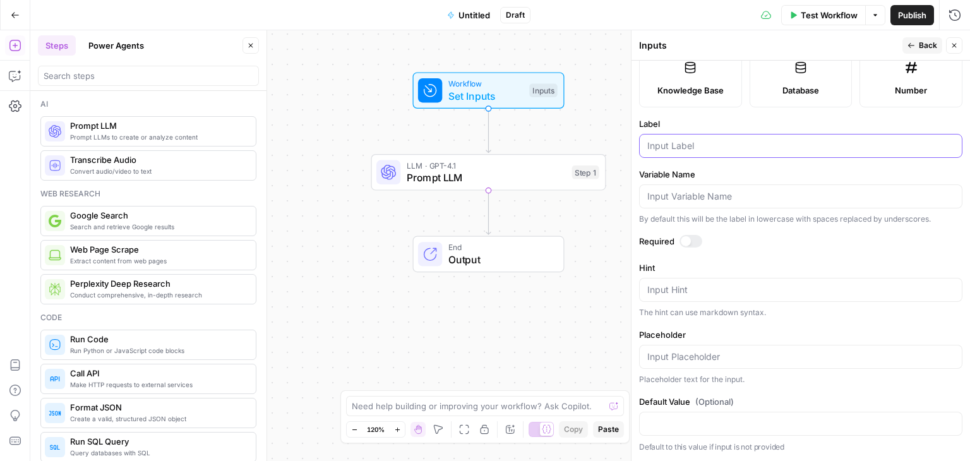
click at [693, 151] on input "Label" at bounding box center [800, 146] width 307 height 13
paste input "AGENCE"
type input "AGENCE"
click at [684, 236] on div at bounding box center [686, 241] width 10 height 10
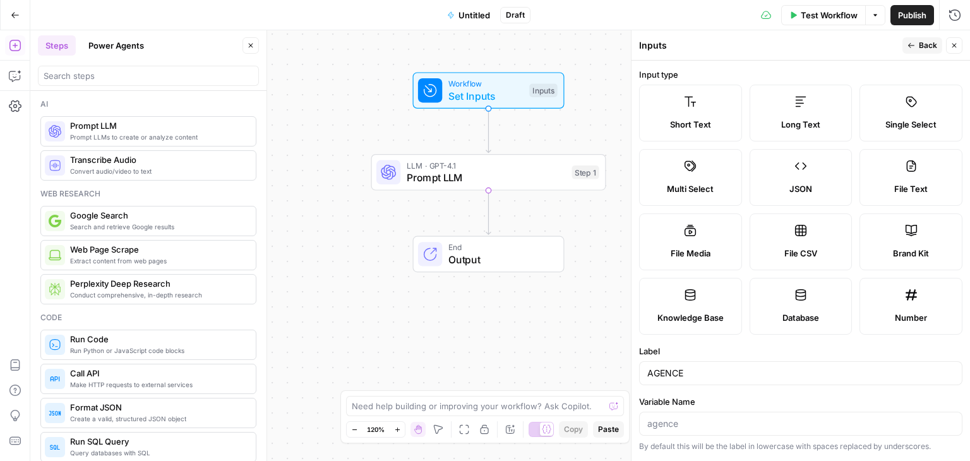
scroll to position [0, 0]
click at [914, 49] on icon "button" at bounding box center [912, 46] width 8 height 8
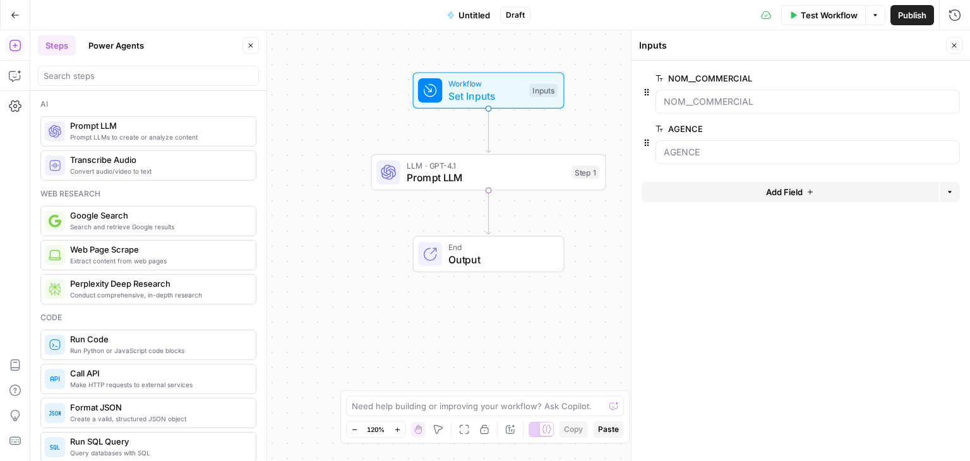
click at [766, 189] on span "Add Field" at bounding box center [784, 192] width 37 height 13
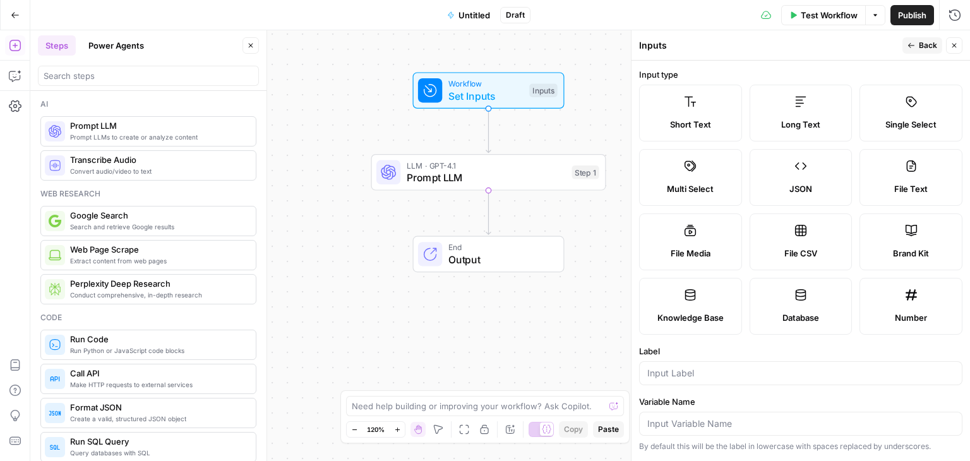
scroll to position [354, 0]
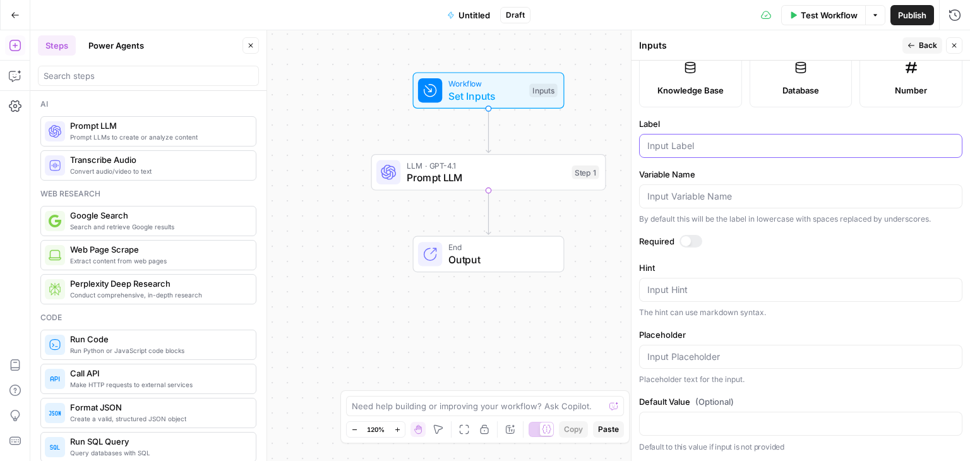
click at [688, 147] on input "Label" at bounding box center [800, 146] width 307 height 13
type input "Code Postal"
click at [692, 245] on div at bounding box center [691, 241] width 23 height 13
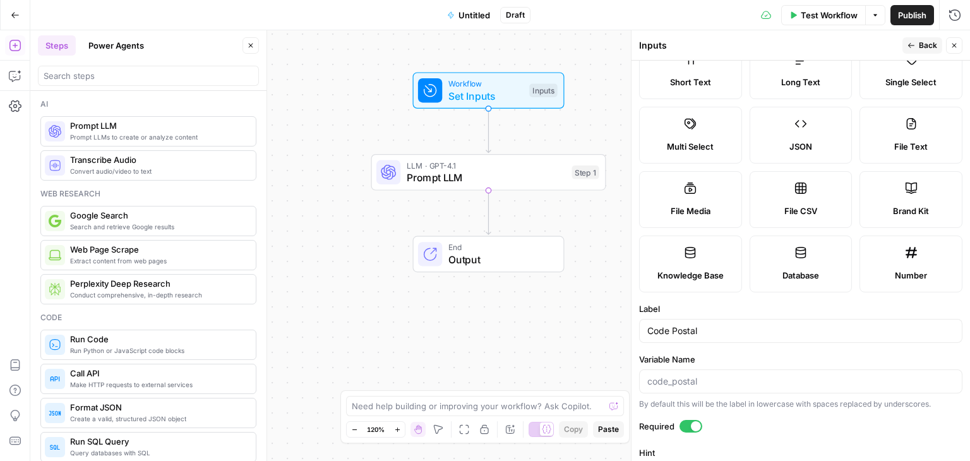
scroll to position [0, 0]
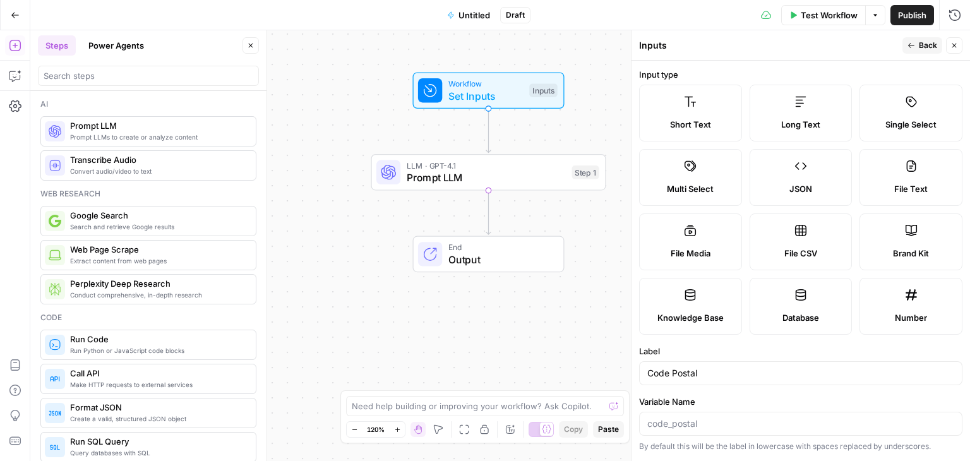
click at [904, 46] on button "Back" at bounding box center [922, 45] width 40 height 16
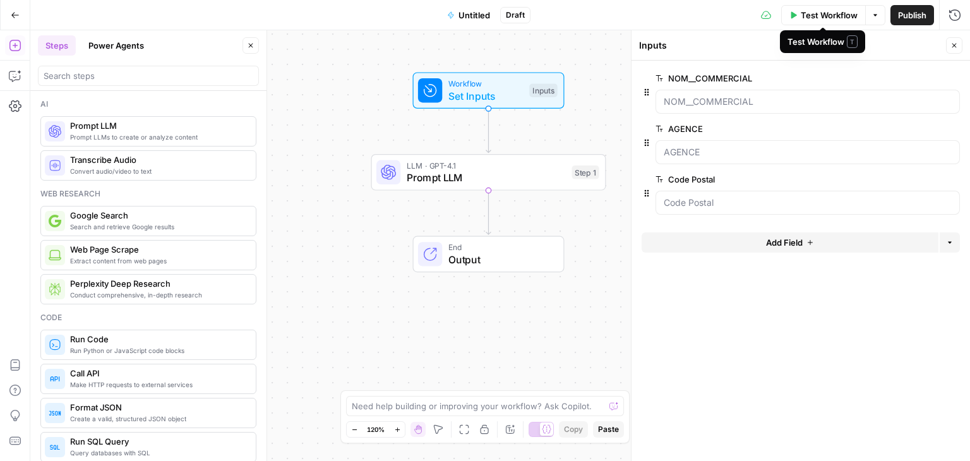
click at [809, 6] on button "Test Workflow" at bounding box center [823, 15] width 85 height 20
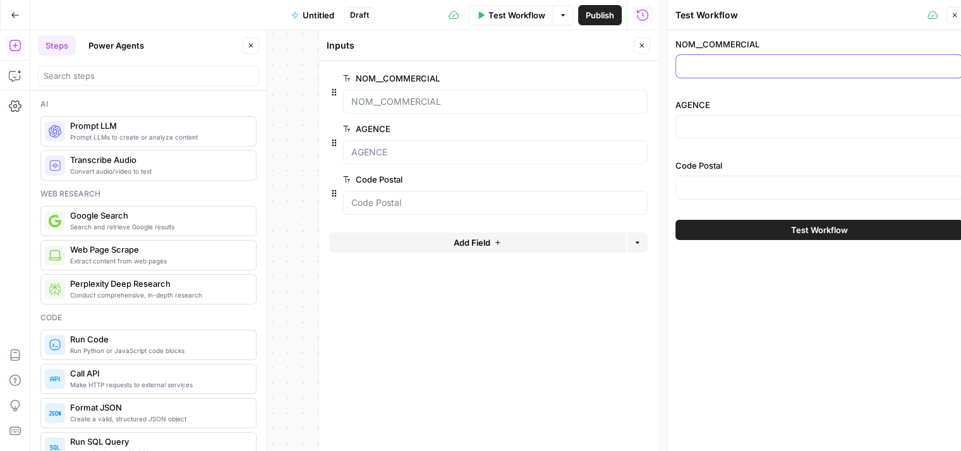
click at [721, 61] on input "NOM__COMMERCIAL" at bounding box center [818, 66] width 271 height 13
paste input "PIERRE-EDOUARD THALGOTT EI"
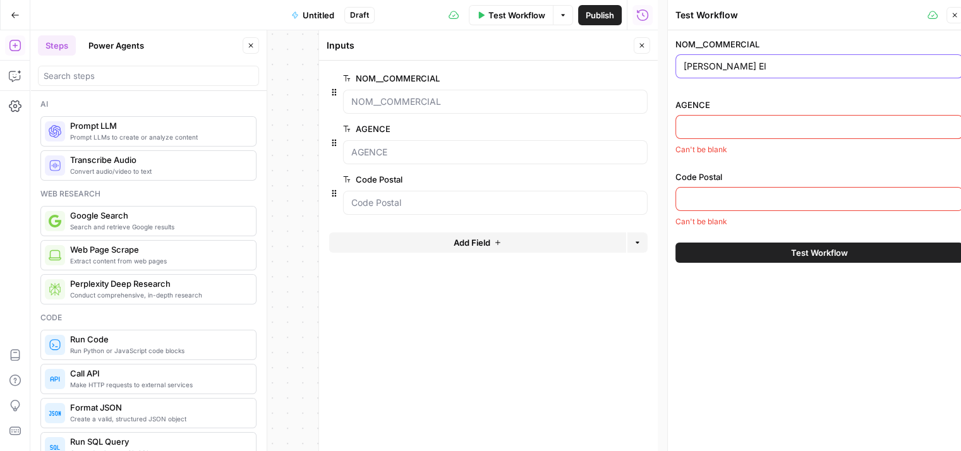
type input "PIERRE-EDOUARD THALGOTT EI"
click at [720, 135] on div at bounding box center [818, 127] width 287 height 24
paste input "THIONVILLE"
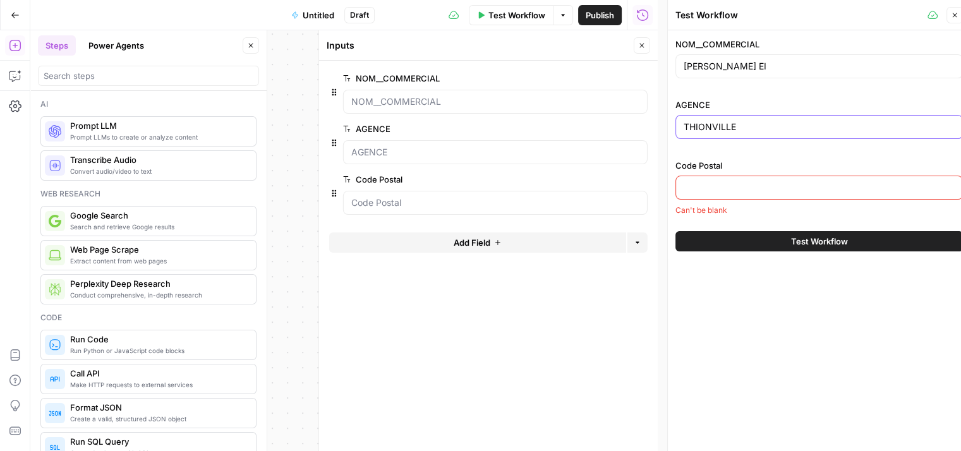
type input "THIONVILLE"
click at [740, 186] on input "Code Postal" at bounding box center [818, 187] width 271 height 13
paste input "2 RUE DU RABOT"
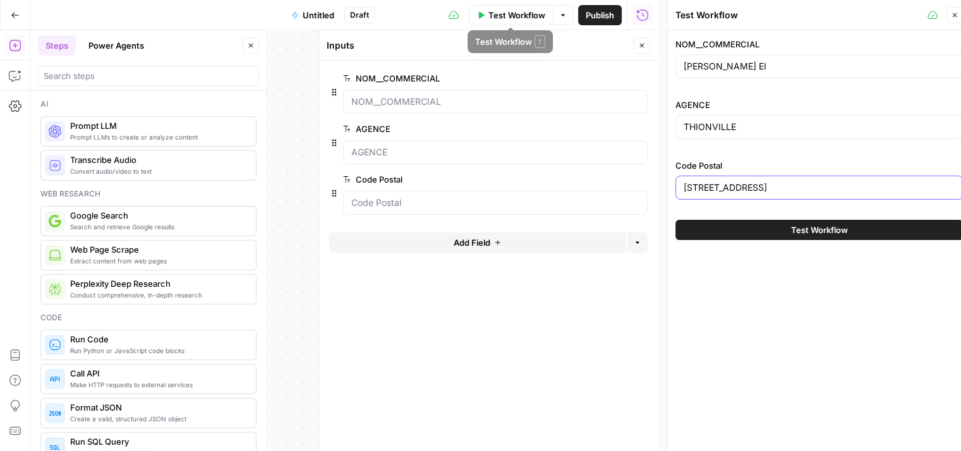
type input "2 RUE DU RABOT"
click at [601, 13] on span "Publish" at bounding box center [599, 15] width 28 height 13
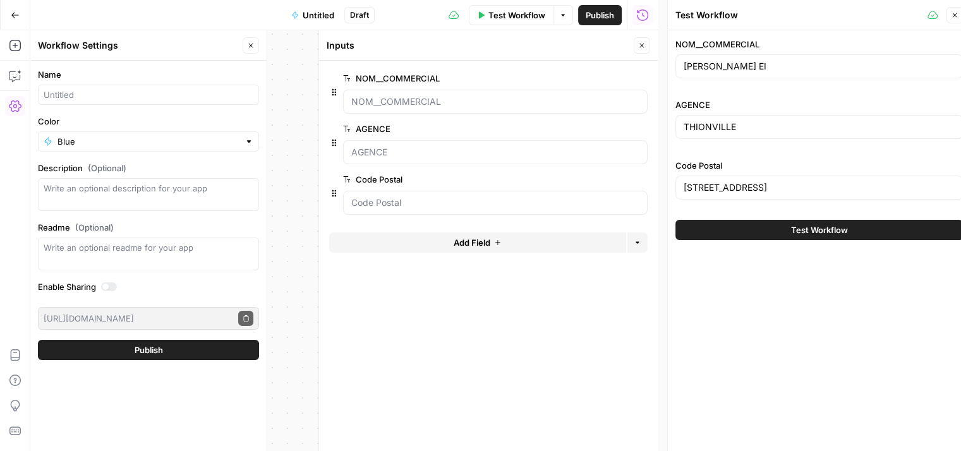
click at [169, 347] on button "Publish" at bounding box center [148, 350] width 221 height 20
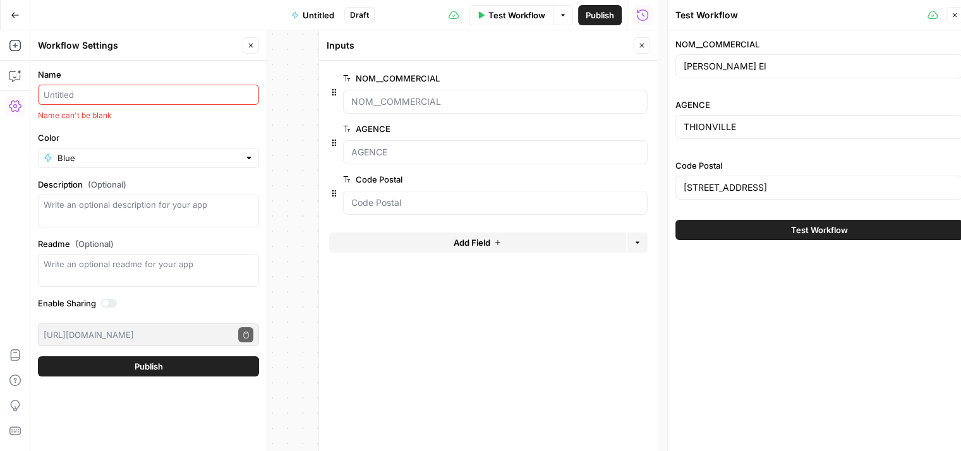
click at [117, 100] on input "Name" at bounding box center [149, 94] width 210 height 13
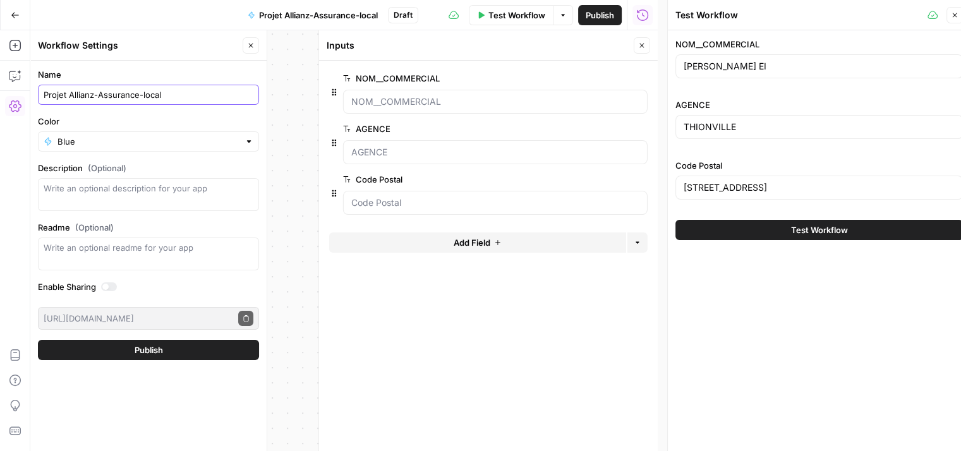
type input "Projet Allianz-Assurance-local"
click at [142, 349] on span "Publish" at bounding box center [149, 350] width 28 height 13
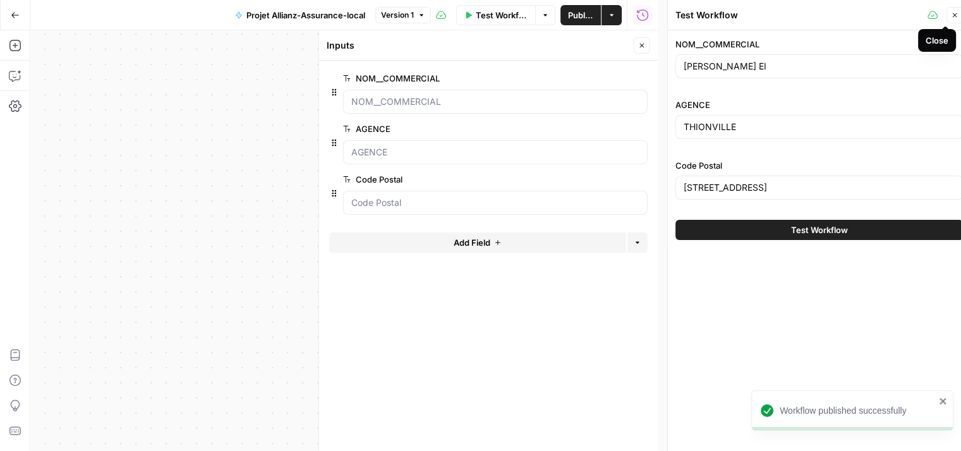
click at [956, 11] on icon "button" at bounding box center [954, 15] width 8 height 8
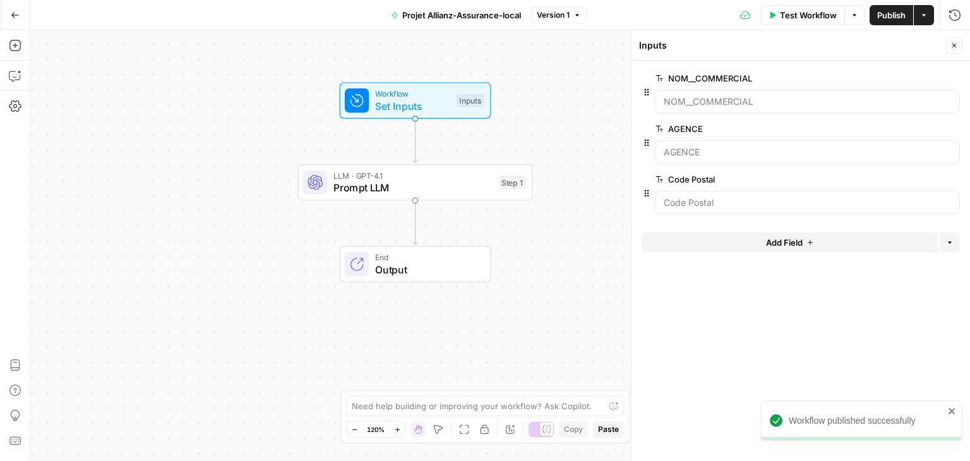
drag, startPoint x: 328, startPoint y: 155, endPoint x: 245, endPoint y: 165, distance: 83.9
click at [245, 165] on div "Workflow Set Inputs Inputs LLM · GPT-4.1 Prompt LLM Step 1 End Output" at bounding box center [500, 245] width 940 height 431
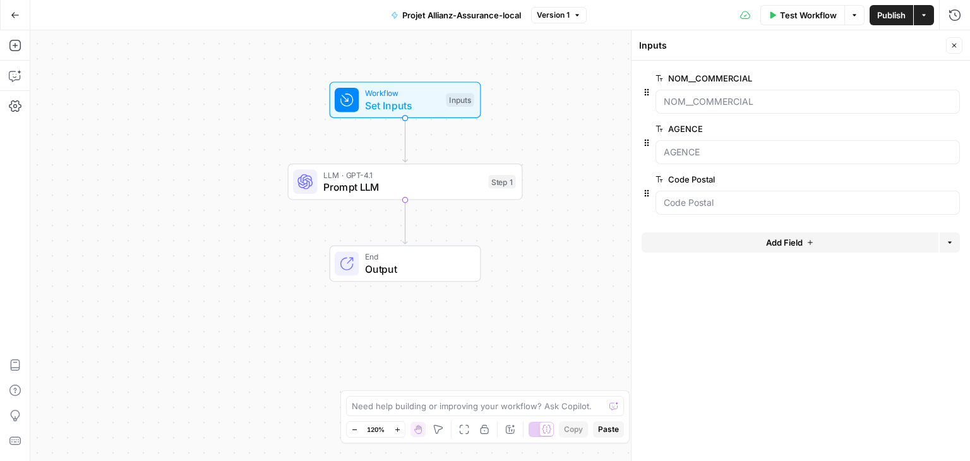
click at [426, 18] on span "Projet Allianz-Assurance-local" at bounding box center [461, 15] width 119 height 13
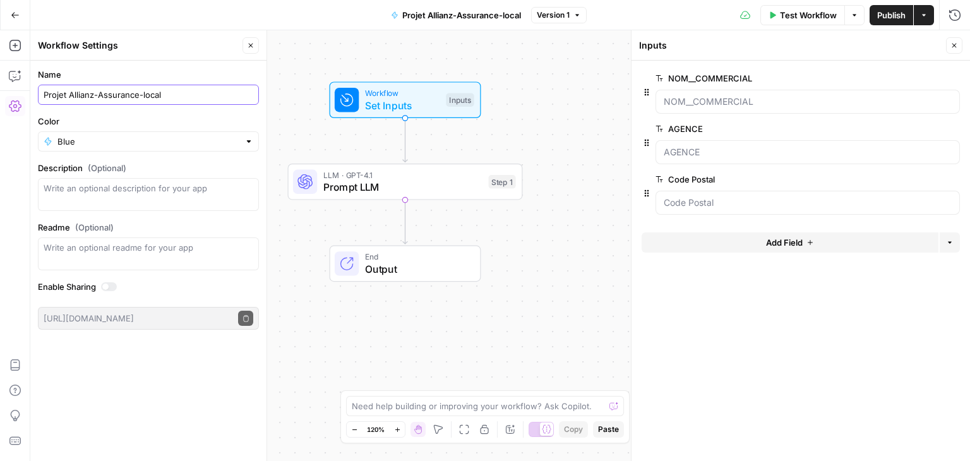
drag, startPoint x: 68, startPoint y: 97, endPoint x: 15, endPoint y: 97, distance: 53.1
click at [15, 97] on body "Haskn New Home Browse Insights Opportunities Your Data Recent Grids Primelis Co…" at bounding box center [485, 230] width 970 height 461
type input "Allianz-Assurance-local"
click at [884, 17] on span "Publish" at bounding box center [891, 15] width 28 height 13
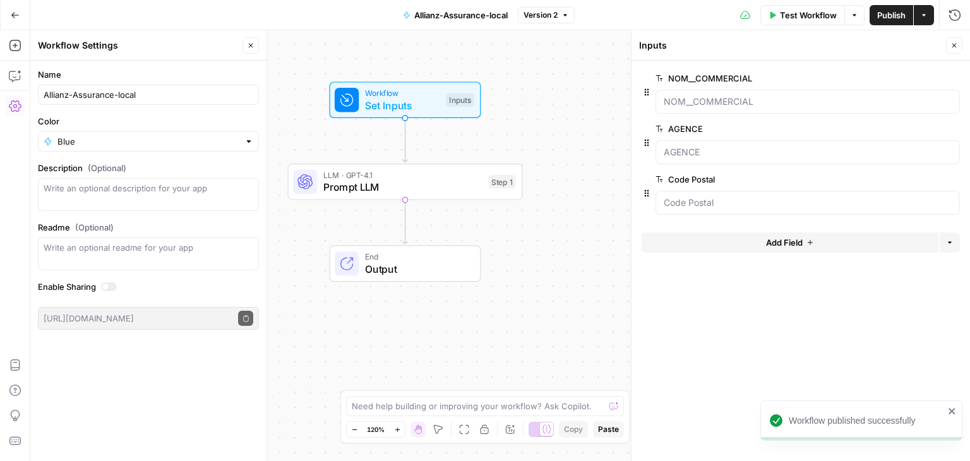
click at [620, 181] on div "Workflow Set Inputs Inputs LLM · GPT-4.1 Prompt LLM Step 1 End Output" at bounding box center [500, 245] width 940 height 431
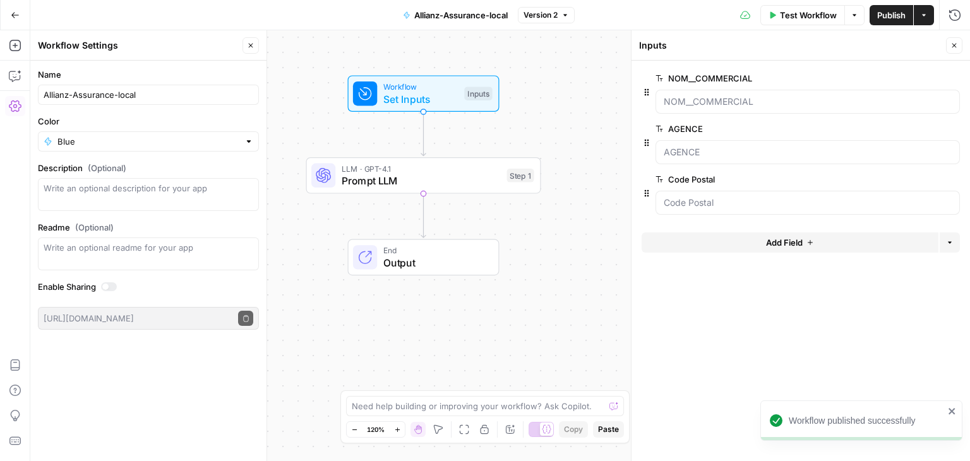
drag, startPoint x: 562, startPoint y: 137, endPoint x: 591, endPoint y: 129, distance: 30.2
click at [591, 129] on div "Workflow Set Inputs Inputs LLM · GPT-4.1 Prompt LLM Step 1 End Output" at bounding box center [500, 245] width 940 height 431
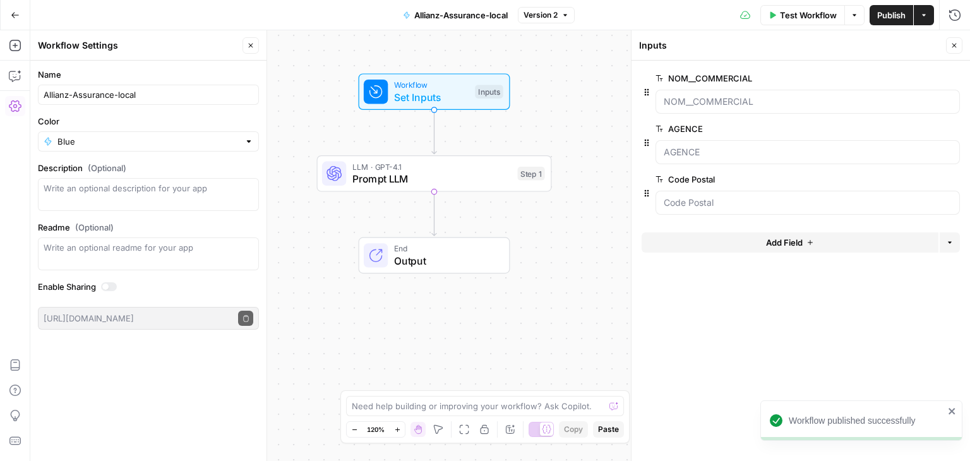
click at [256, 48] on button "Close" at bounding box center [251, 45] width 16 height 16
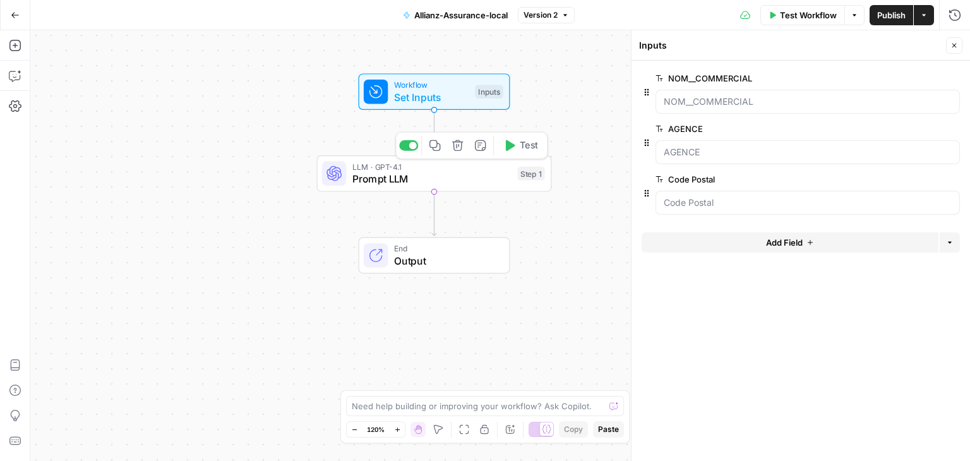
click at [412, 176] on span "Prompt LLM" at bounding box center [431, 178] width 159 height 15
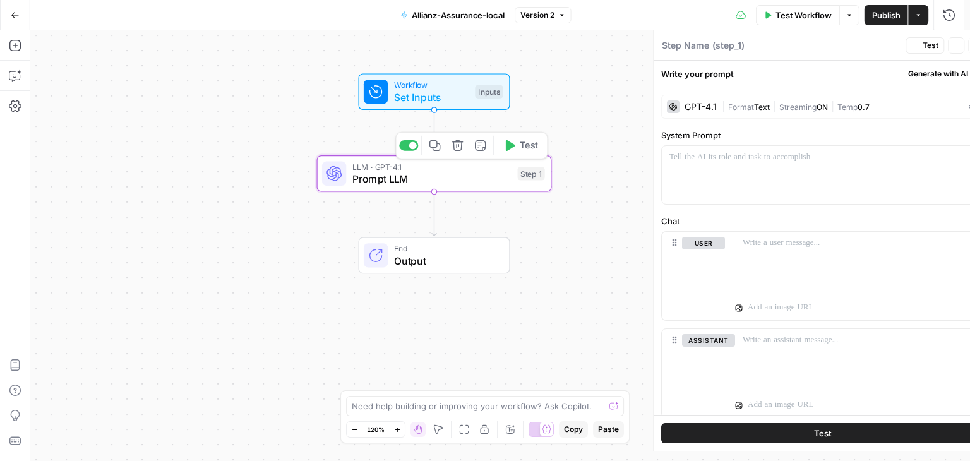
type textarea "Prompt LLM"
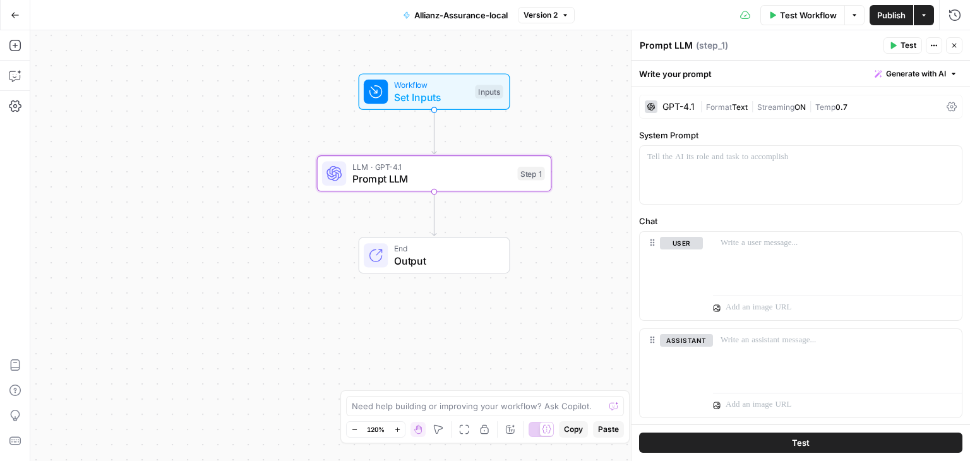
click at [947, 105] on icon at bounding box center [952, 107] width 10 height 10
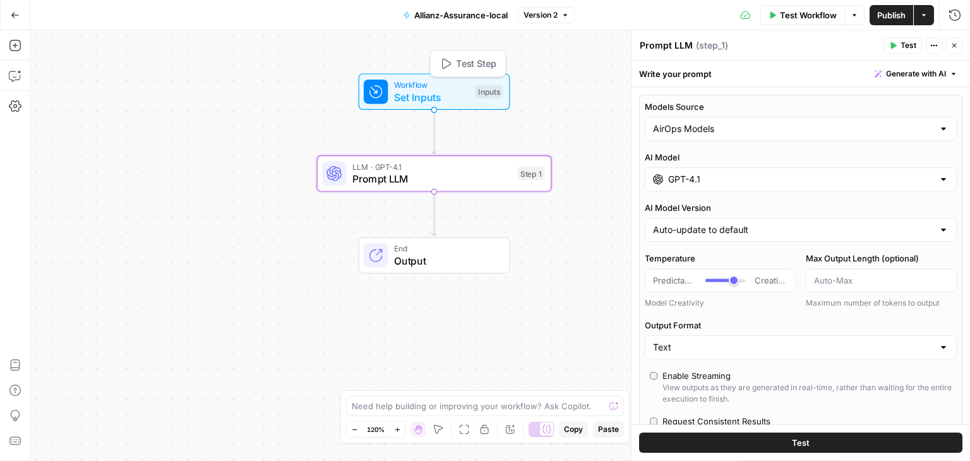
click at [451, 97] on span "Set Inputs" at bounding box center [431, 97] width 75 height 15
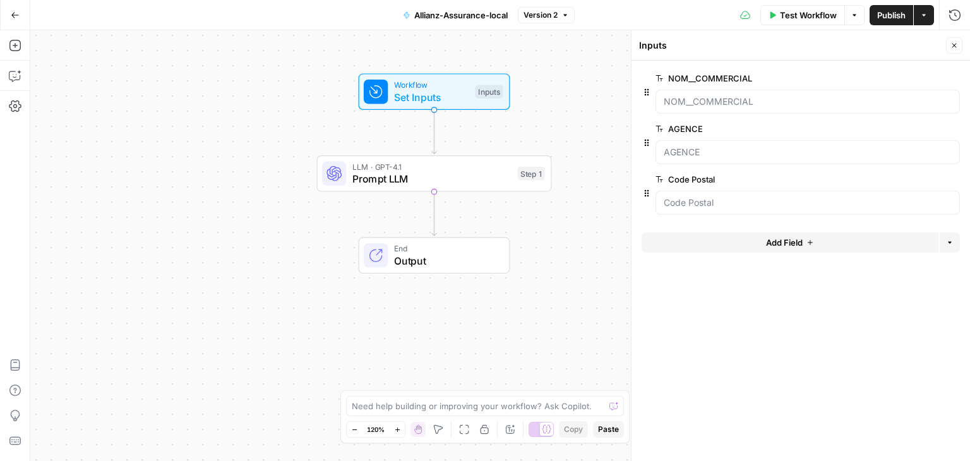
click at [949, 45] on button "Close" at bounding box center [954, 45] width 16 height 16
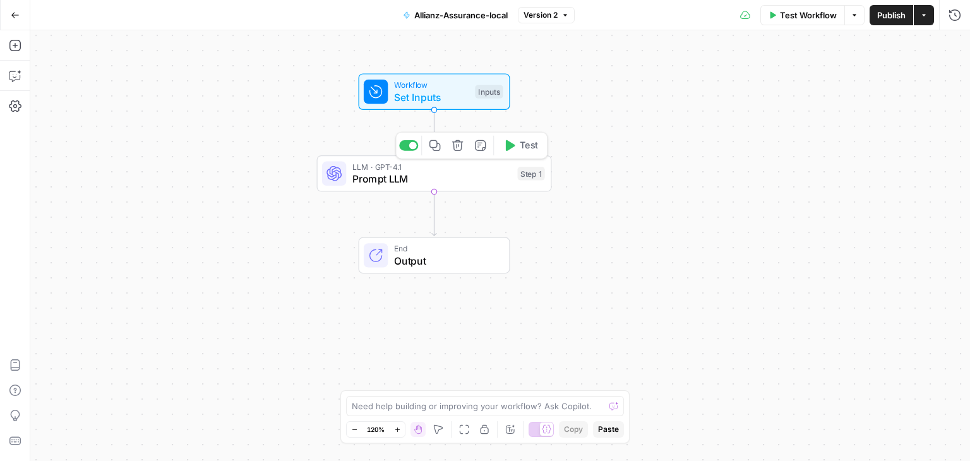
click at [390, 188] on div "LLM · GPT-4.1 Prompt LLM Step 1 Copy step Delete step Add Note Test" at bounding box center [434, 173] width 235 height 37
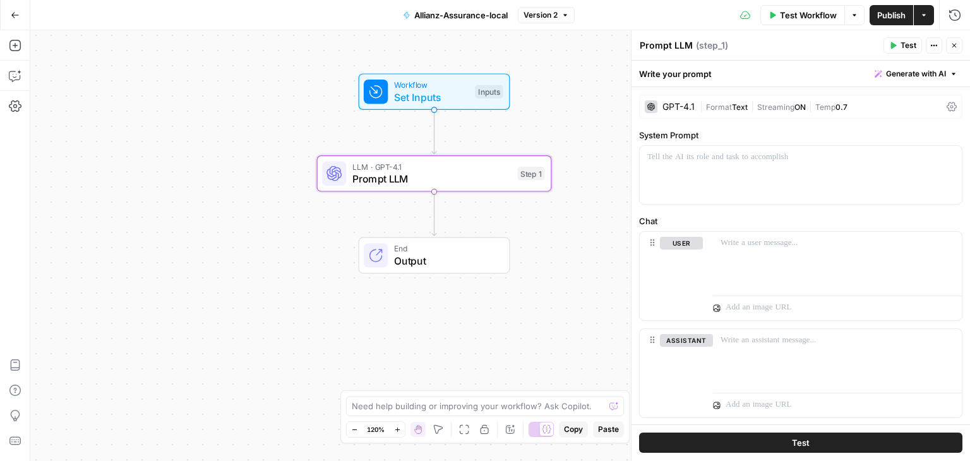
click at [947, 102] on icon at bounding box center [952, 106] width 10 height 9
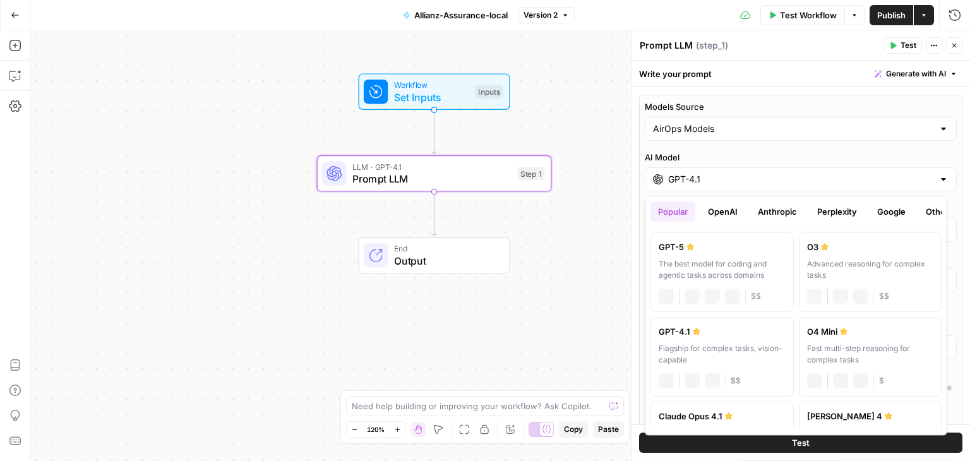
click at [701, 188] on div "GPT-4.1" at bounding box center [801, 179] width 312 height 24
click at [887, 208] on button "Google" at bounding box center [892, 211] width 44 height 20
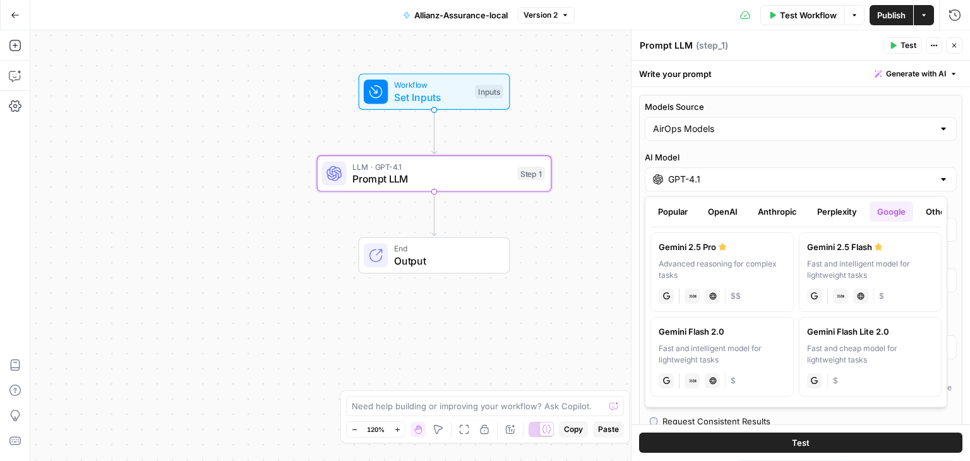
click at [779, 216] on button "Anthropic" at bounding box center [777, 211] width 54 height 20
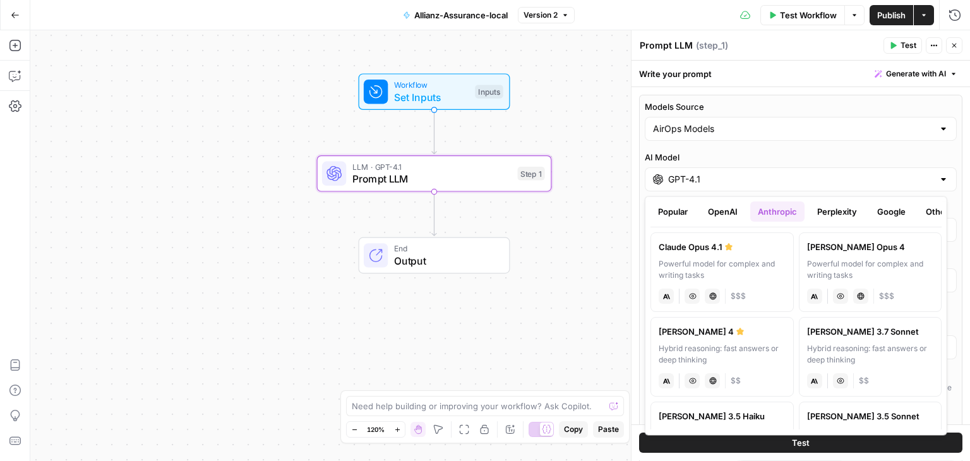
click at [728, 207] on button "OpenAI" at bounding box center [722, 211] width 45 height 20
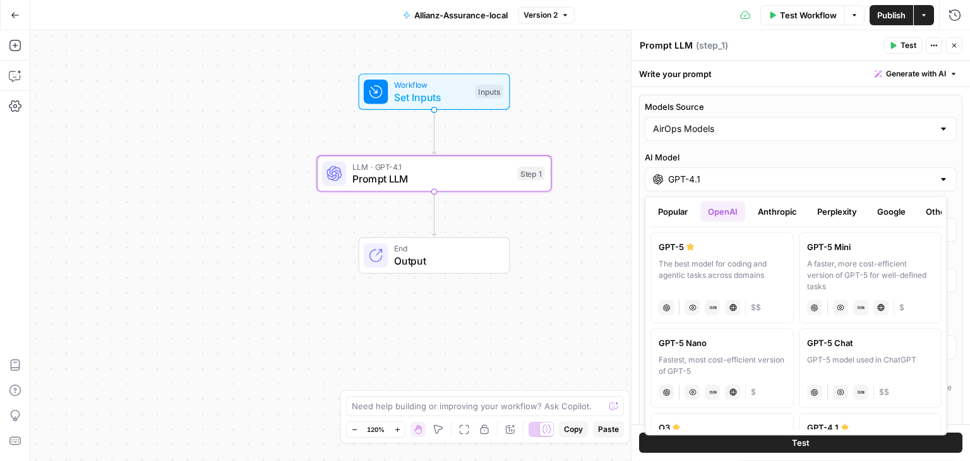
click at [685, 208] on button "Popular" at bounding box center [672, 211] width 45 height 20
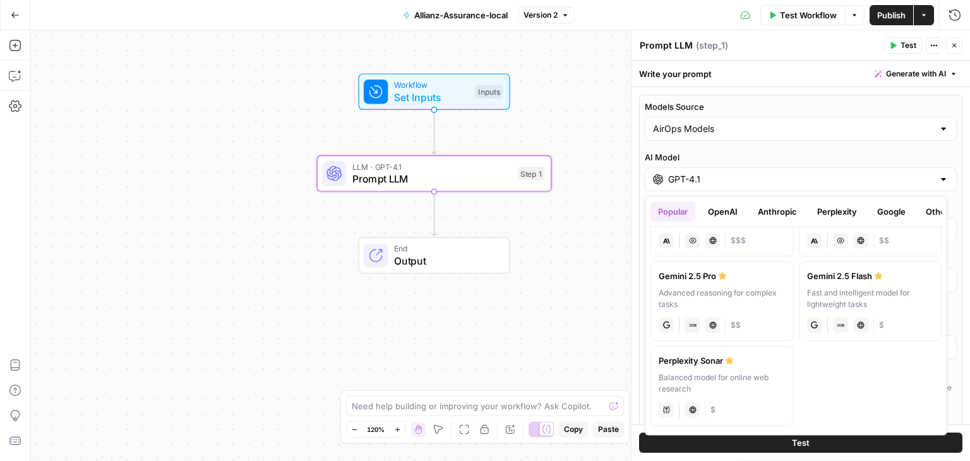
scroll to position [0, 15]
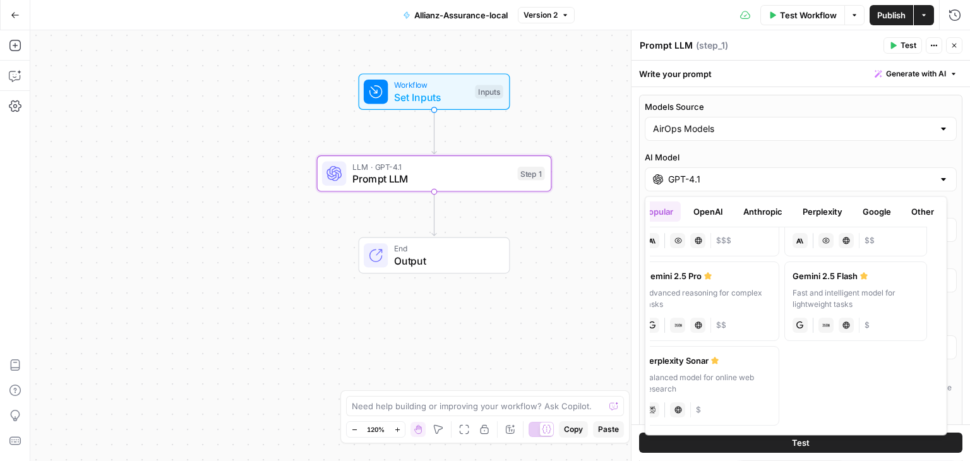
click at [881, 213] on button "Google" at bounding box center [877, 211] width 44 height 20
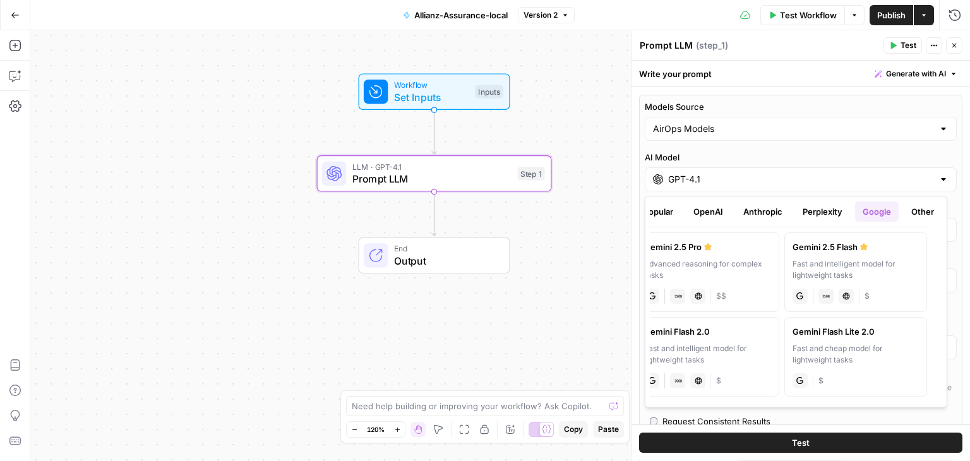
scroll to position [0, 0]
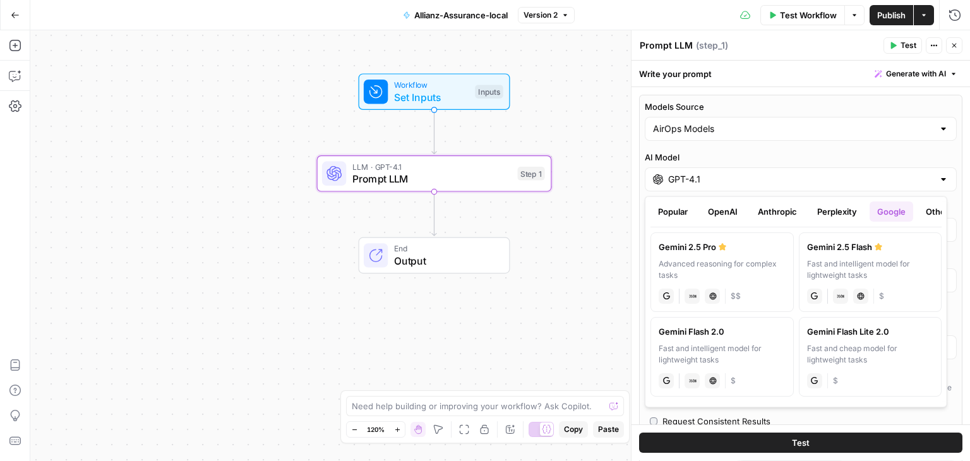
click at [835, 215] on button "Perplexity" at bounding box center [837, 211] width 55 height 20
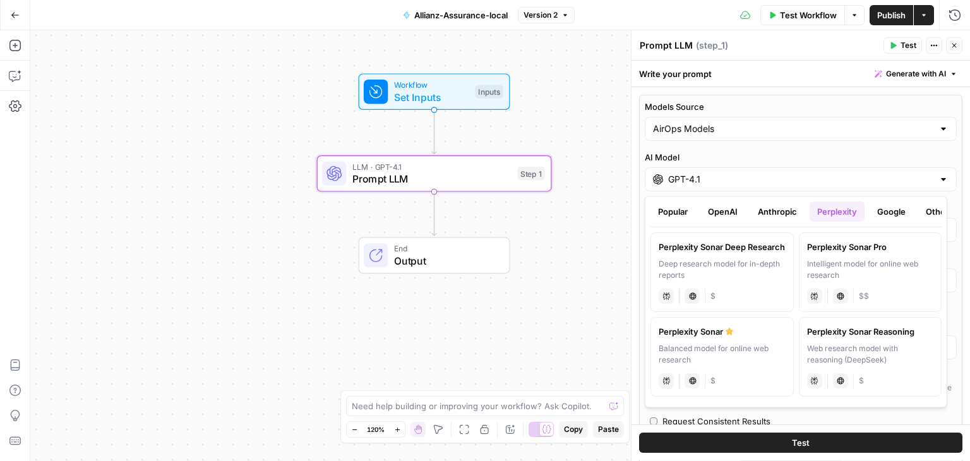
click at [878, 279] on div "Intelligent model for online web research" at bounding box center [869, 269] width 127 height 23
type input "Perplexity Sonar Pro"
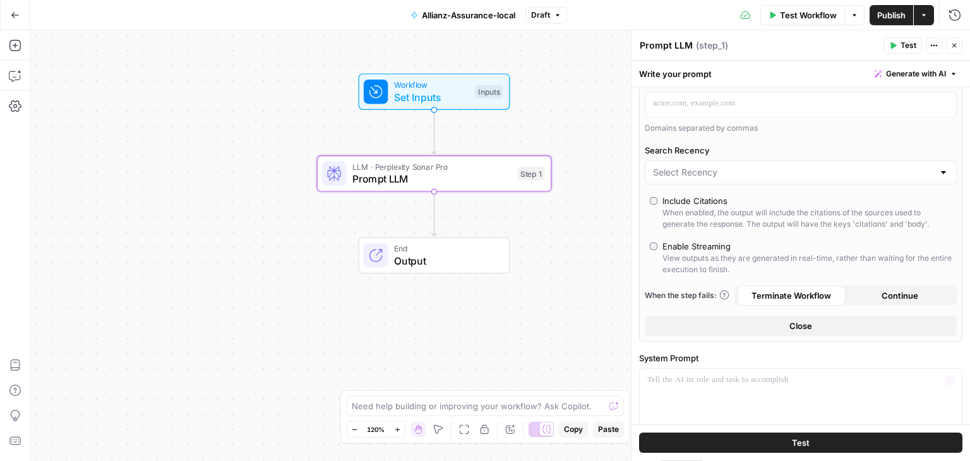
scroll to position [227, 0]
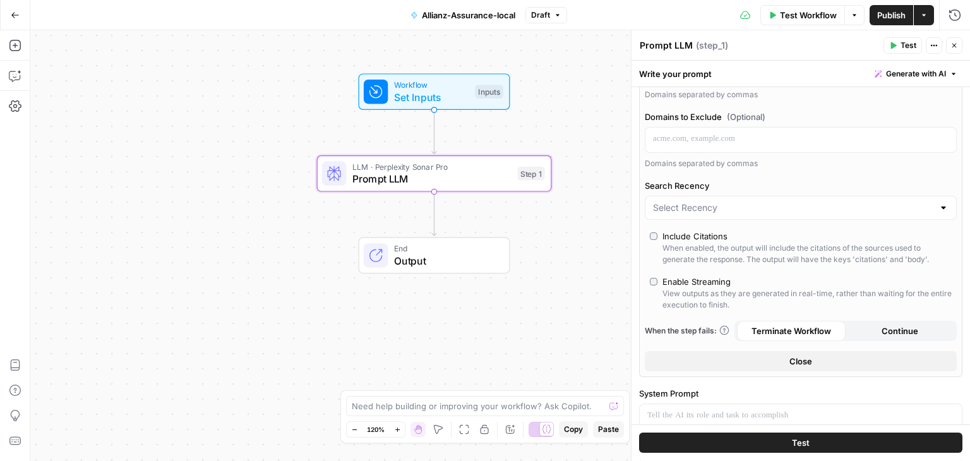
click at [657, 237] on label "Include Citations When enabled, the output will include the citations of the so…" at bounding box center [801, 247] width 302 height 35
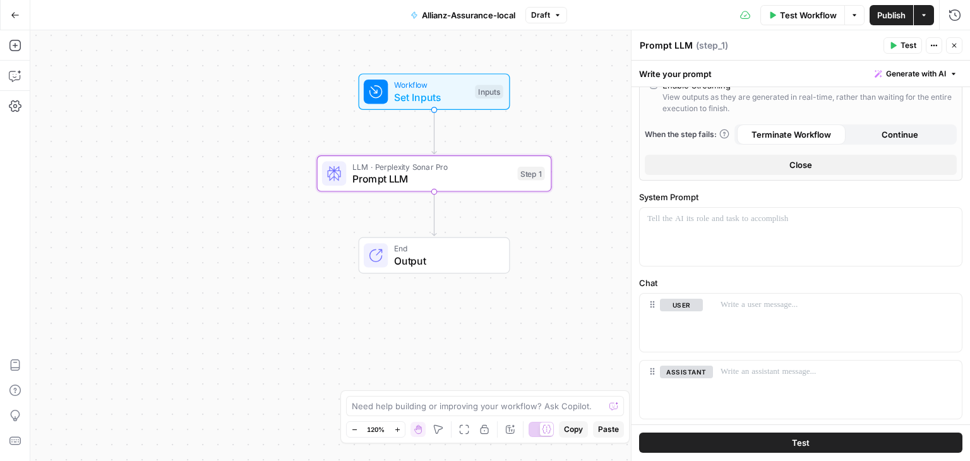
scroll to position [452, 0]
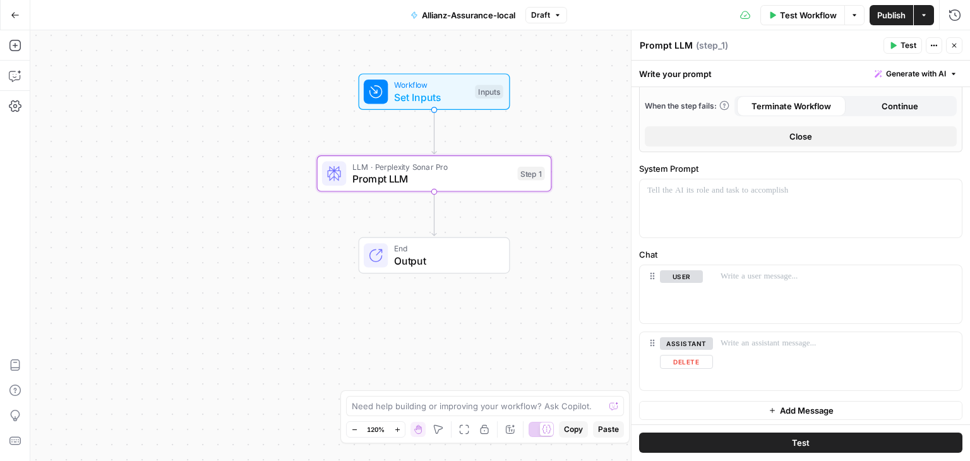
click at [699, 371] on div "assistant Delete" at bounding box center [686, 361] width 53 height 48
click at [689, 364] on button "Delete" at bounding box center [686, 362] width 53 height 14
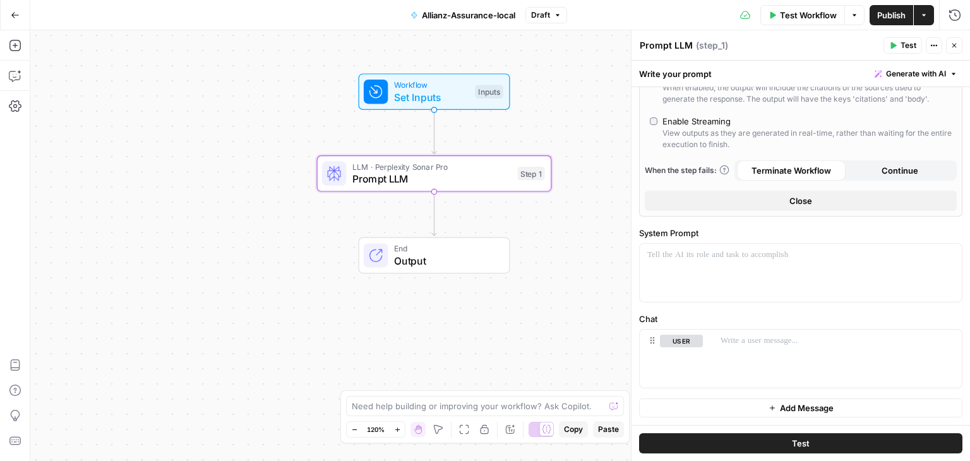
scroll to position [385, 0]
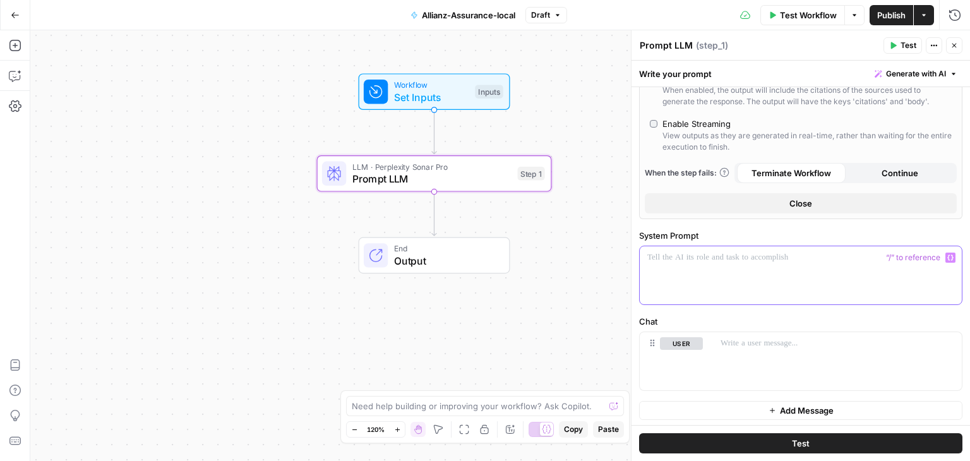
click at [728, 264] on div at bounding box center [801, 275] width 322 height 58
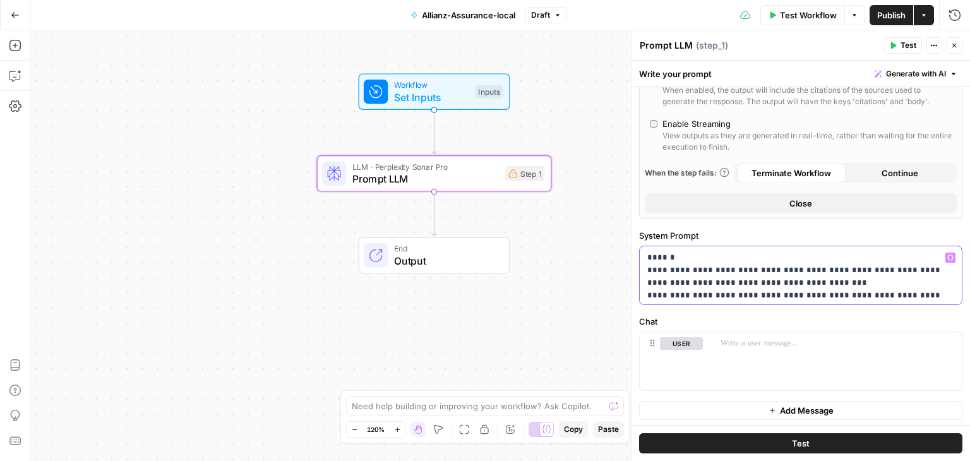
drag, startPoint x: 705, startPoint y: 342, endPoint x: 652, endPoint y: 342, distance: 53.1
click at [652, 342] on p "**********" at bounding box center [795, 383] width 297 height 265
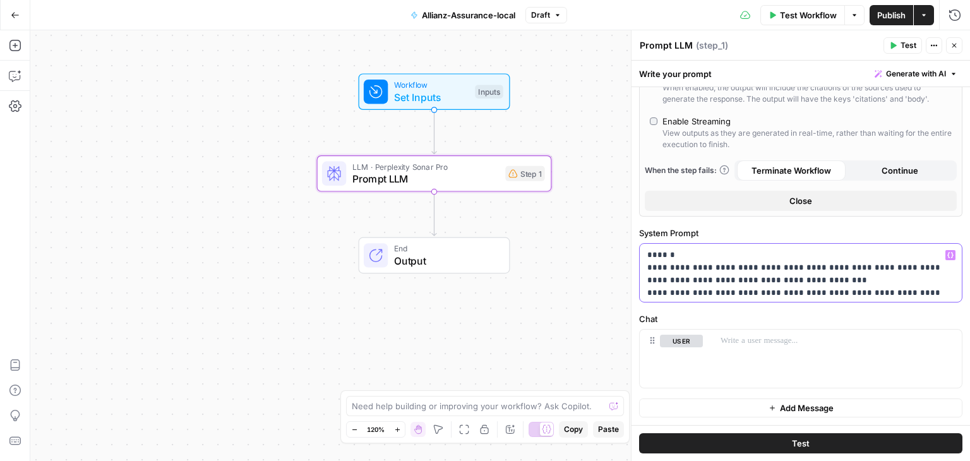
scroll to position [501, 0]
click at [404, 99] on span "Set Inputs" at bounding box center [431, 97] width 75 height 15
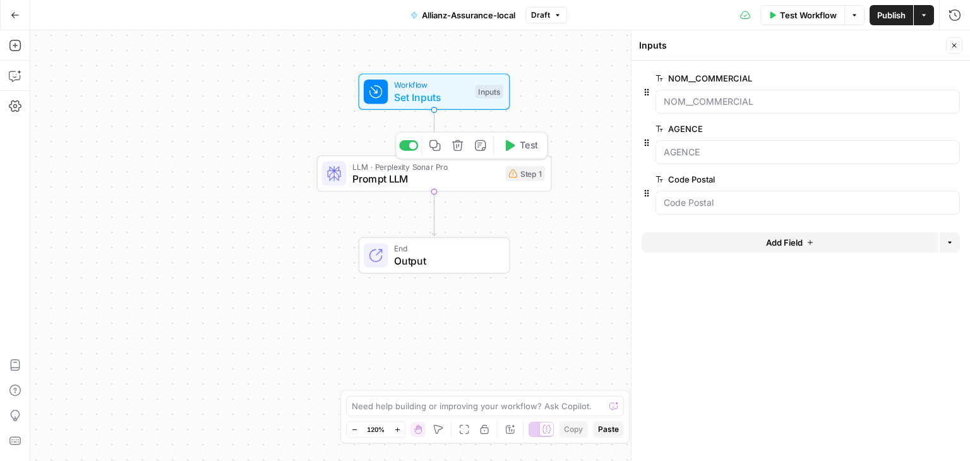
click at [369, 181] on span "Prompt LLM" at bounding box center [425, 178] width 147 height 15
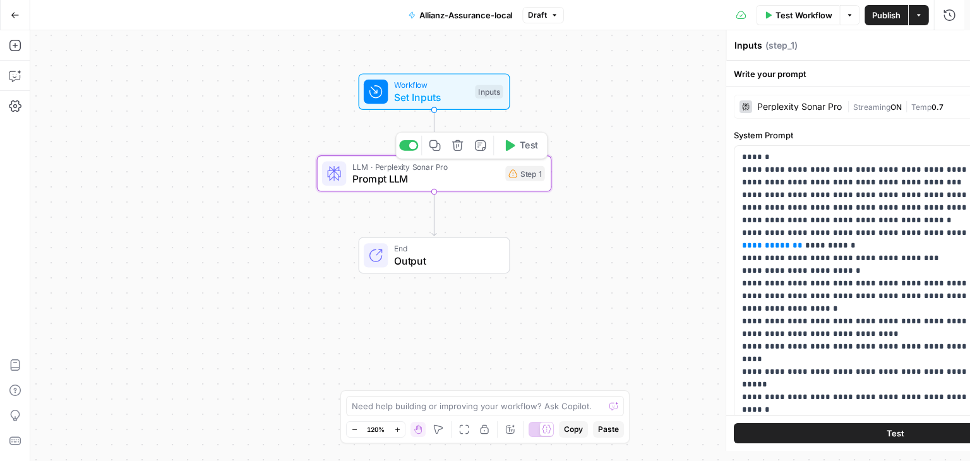
type textarea "Prompt LLM"
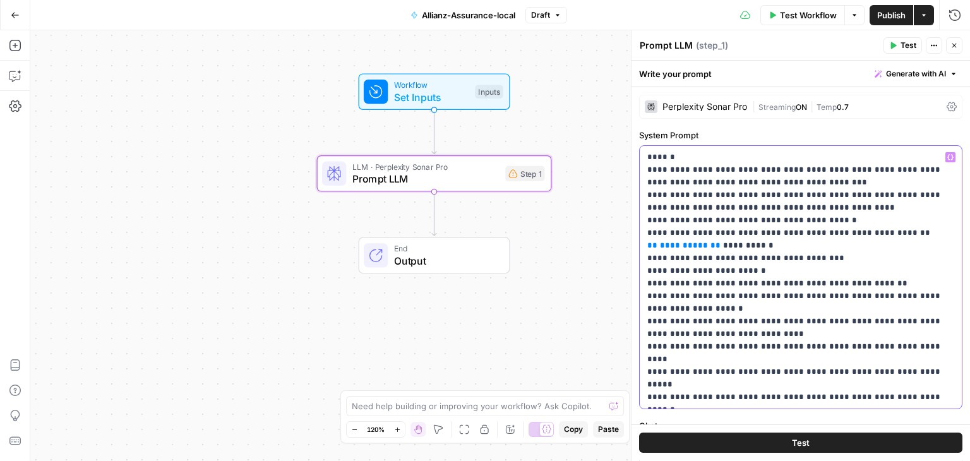
click at [757, 249] on p "**********" at bounding box center [795, 277] width 297 height 253
click at [672, 205] on p "**********" at bounding box center [795, 277] width 297 height 253
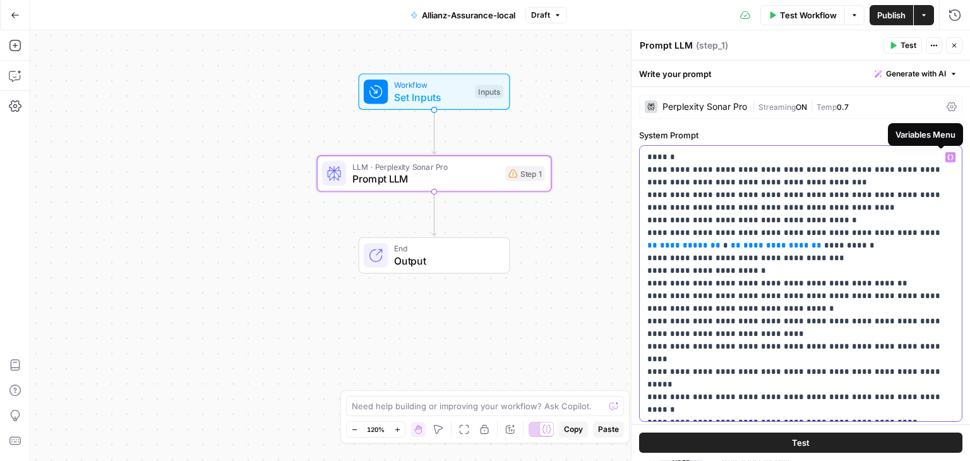
click at [947, 159] on icon "button" at bounding box center [950, 158] width 6 height 6
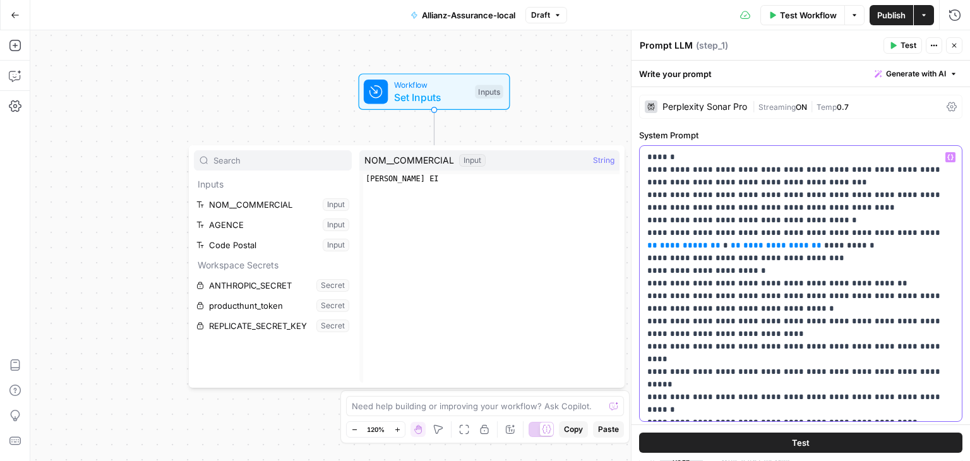
click at [947, 159] on icon "button" at bounding box center [950, 158] width 6 height 6
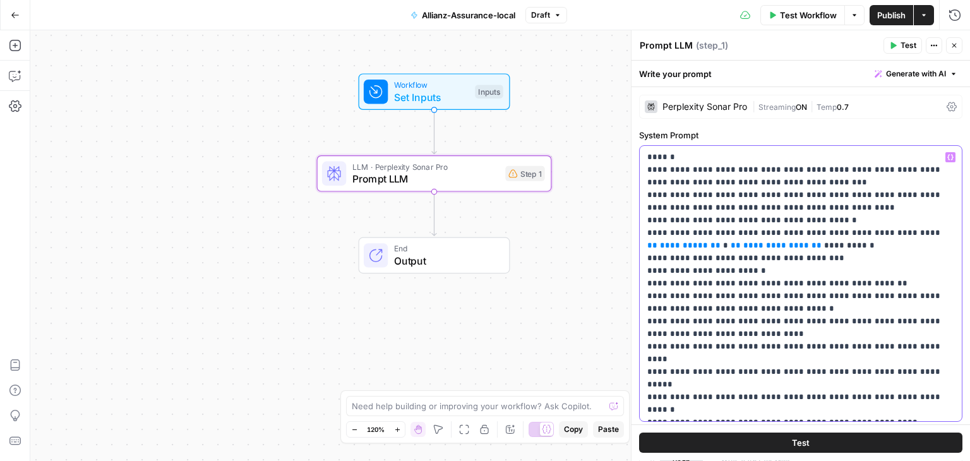
drag, startPoint x: 705, startPoint y: 244, endPoint x: 893, endPoint y: 232, distance: 188.6
click at [893, 232] on p "**********" at bounding box center [795, 283] width 297 height 265
click at [945, 160] on button "Variables Menu" at bounding box center [950, 157] width 10 height 10
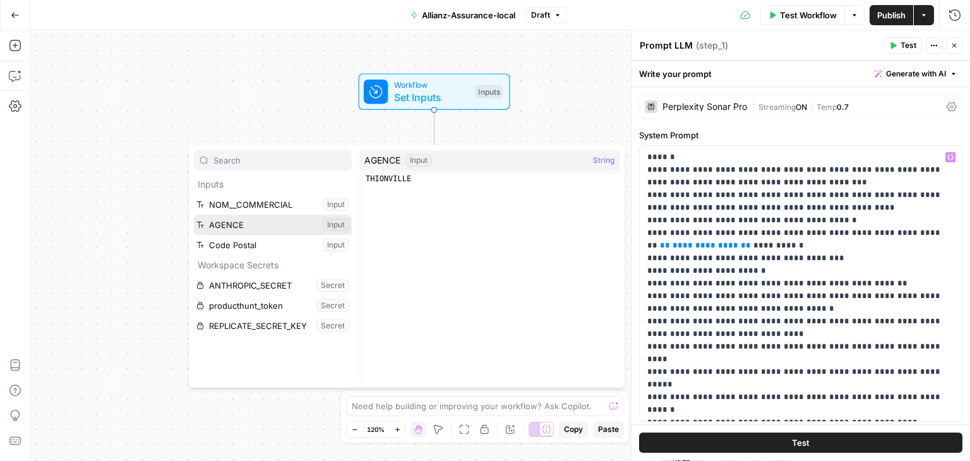
click at [241, 229] on button "Select variable AGENCE" at bounding box center [273, 225] width 158 height 20
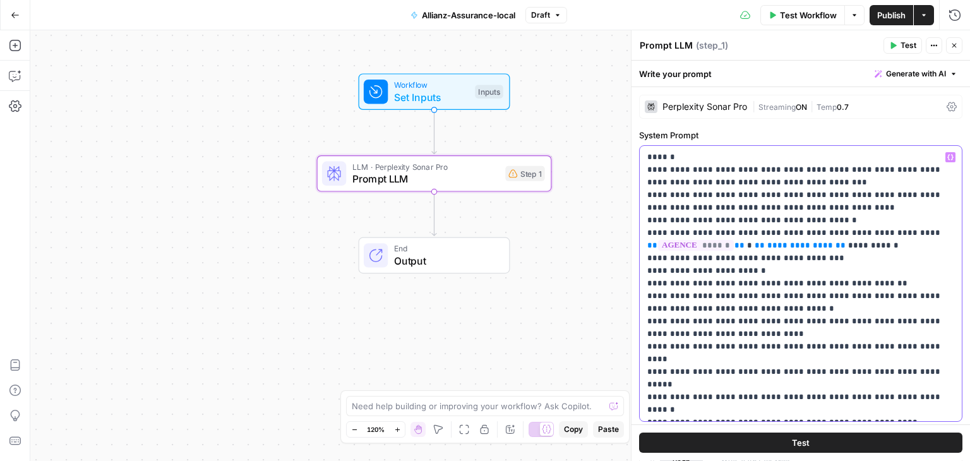
click at [748, 244] on p "**********" at bounding box center [795, 283] width 297 height 265
click at [755, 244] on span "**" at bounding box center [760, 245] width 10 height 8
drag, startPoint x: 742, startPoint y: 244, endPoint x: 822, endPoint y: 248, distance: 80.3
click at [822, 248] on p "**********" at bounding box center [795, 283] width 297 height 265
click at [945, 159] on button "Variables Menu" at bounding box center [950, 157] width 10 height 10
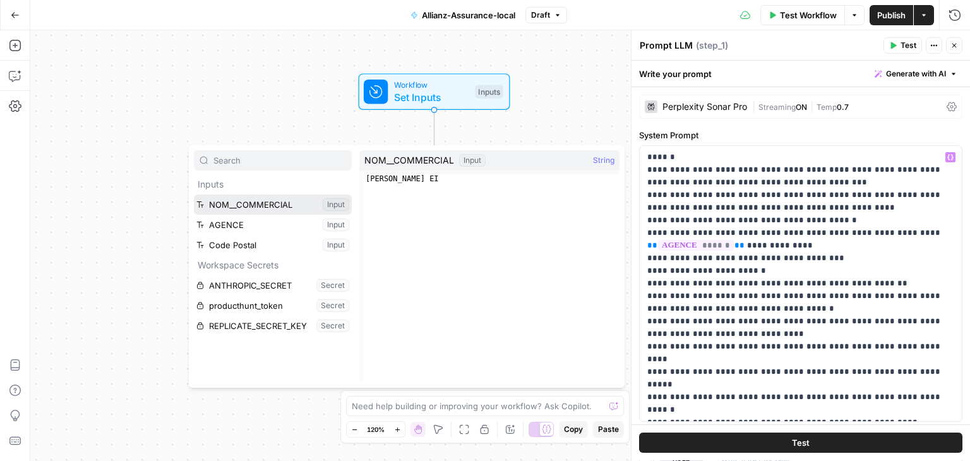
click at [266, 204] on button "Select variable NOM__COMMERCIAL" at bounding box center [273, 205] width 158 height 20
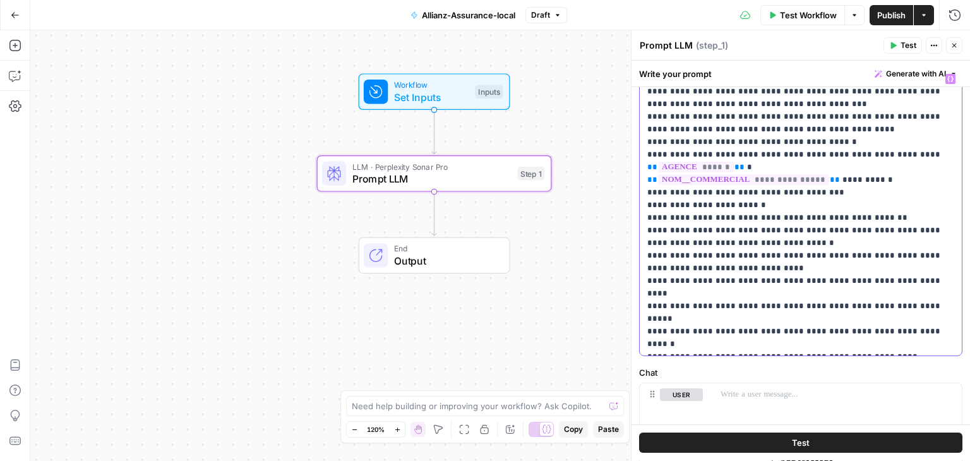
scroll to position [131, 0]
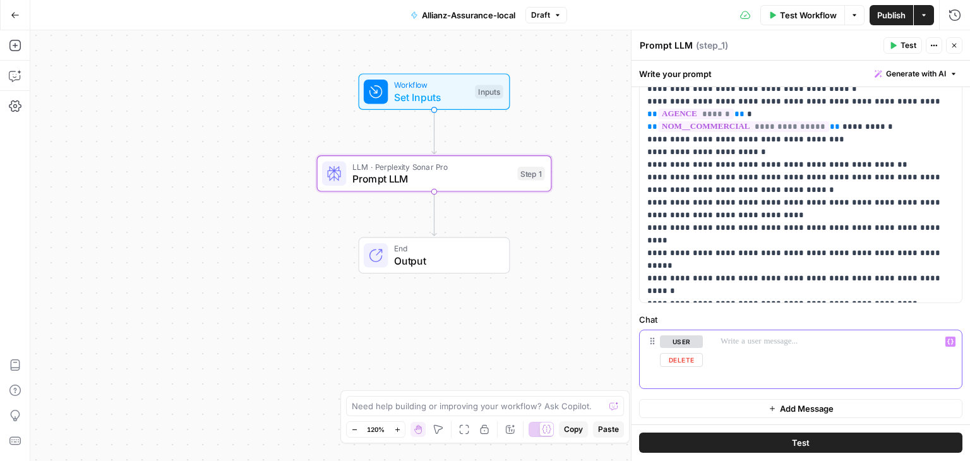
click at [781, 354] on div at bounding box center [837, 359] width 249 height 58
click at [779, 339] on p at bounding box center [838, 341] width 234 height 13
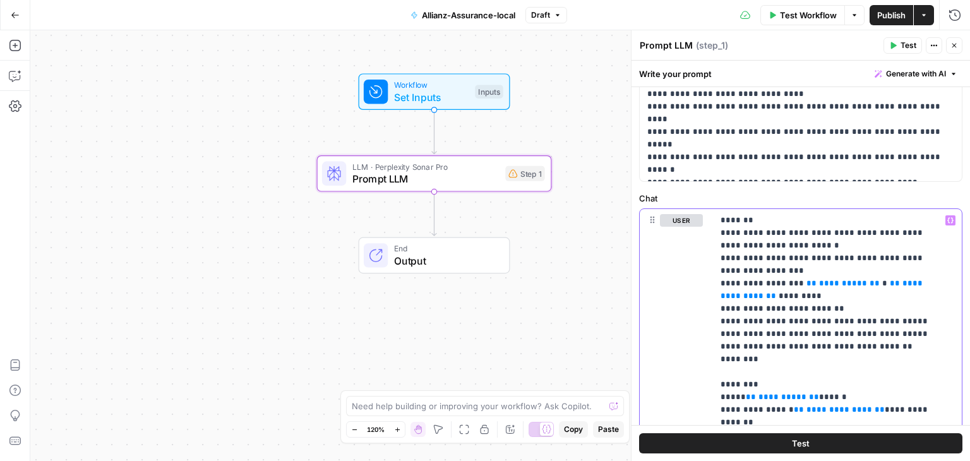
scroll to position [280, 0]
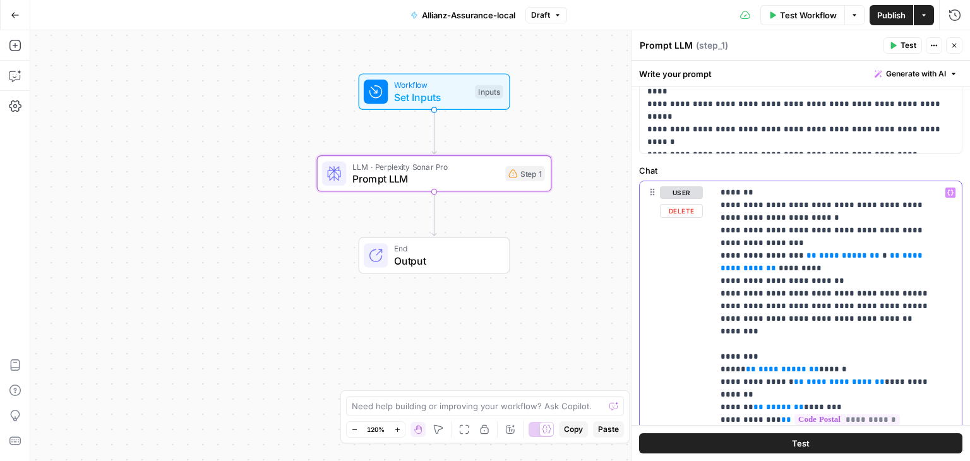
click at [822, 260] on p "**********" at bounding box center [828, 438] width 215 height 505
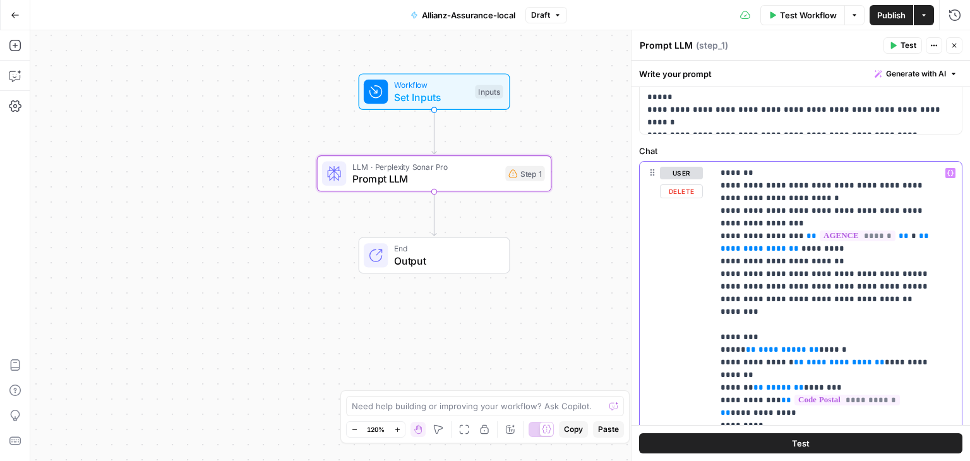
scroll to position [301, 0]
drag, startPoint x: 786, startPoint y: 248, endPoint x: 720, endPoint y: 245, distance: 65.7
click at [721, 245] on p "**********" at bounding box center [828, 418] width 215 height 505
copy span "**********"
click at [600, 289] on div "Workflow Set Inputs Inputs LLM · Perplexity Sonar Pro Prompt LLM Step 1 End Out…" at bounding box center [500, 245] width 940 height 431
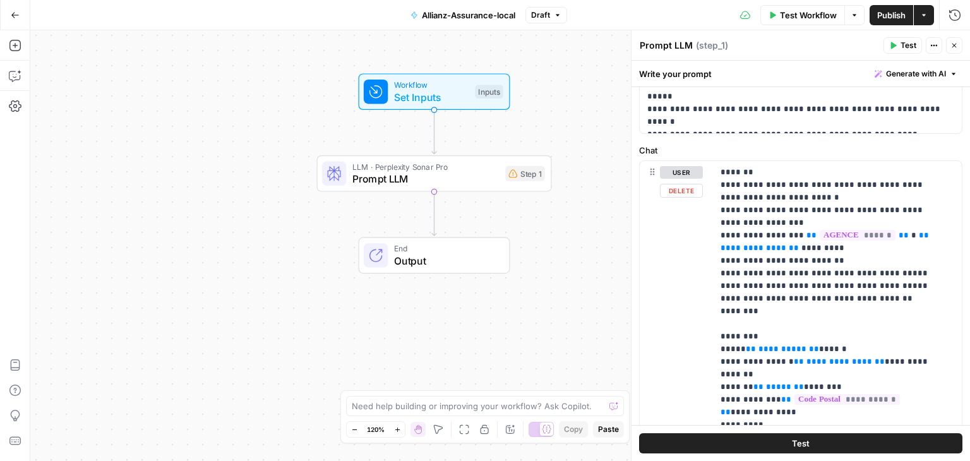
click at [671, 281] on div "user Delete" at bounding box center [681, 418] width 43 height 505
click at [797, 283] on p "**********" at bounding box center [828, 418] width 215 height 505
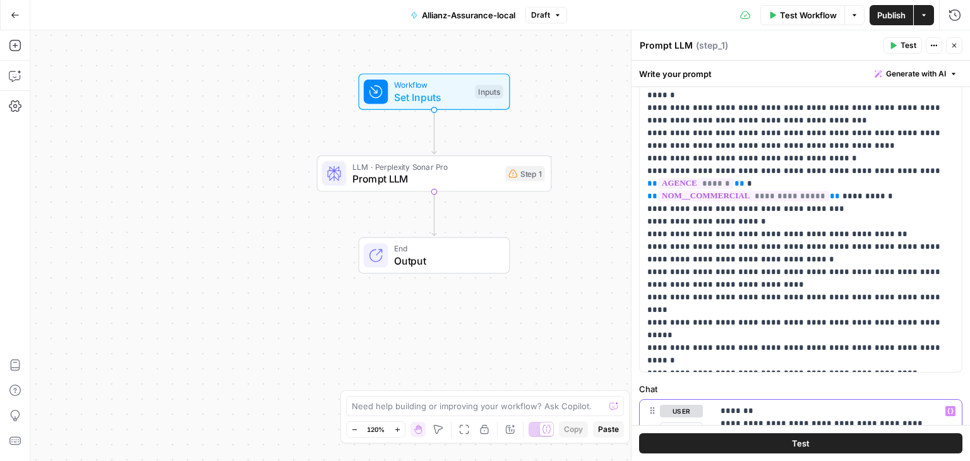
scroll to position [20, 0]
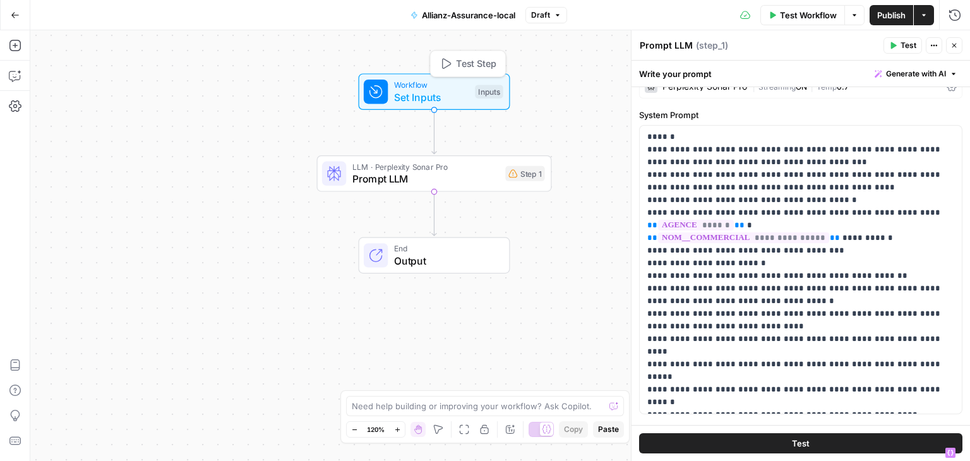
click at [437, 92] on span "Set Inputs" at bounding box center [431, 97] width 75 height 15
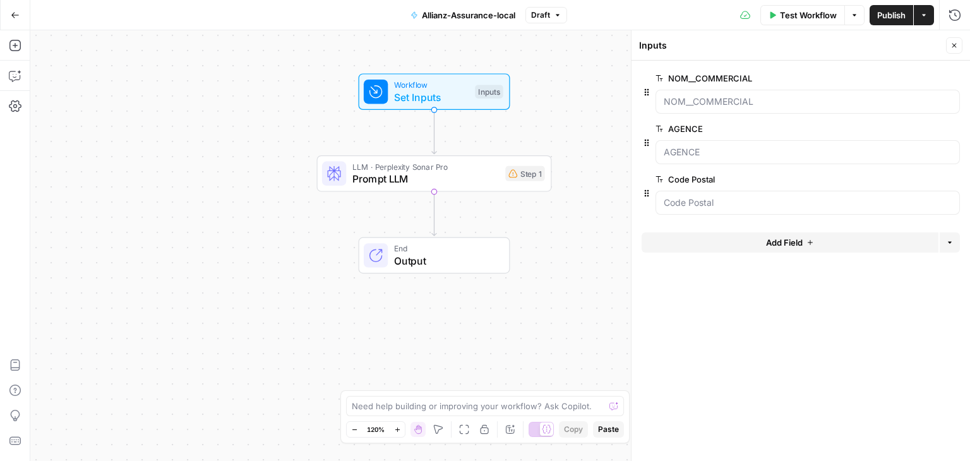
click at [906, 80] on span "edit field" at bounding box center [913, 78] width 28 height 10
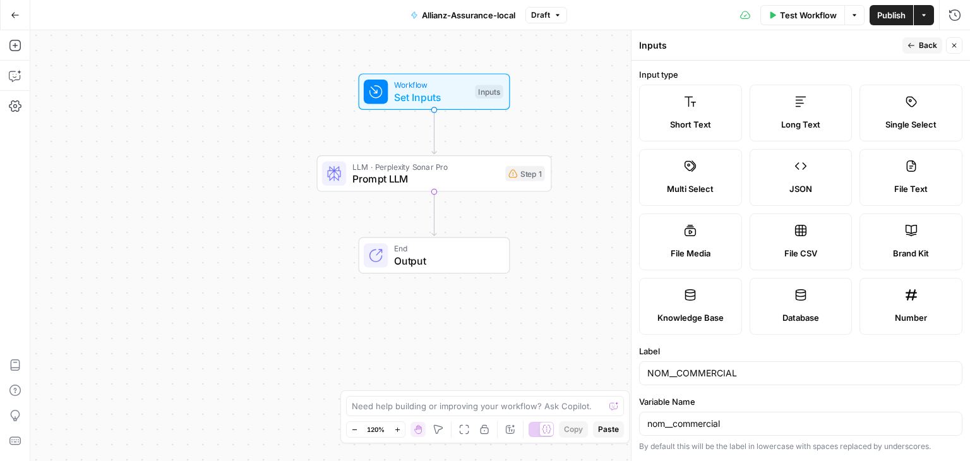
scroll to position [354, 0]
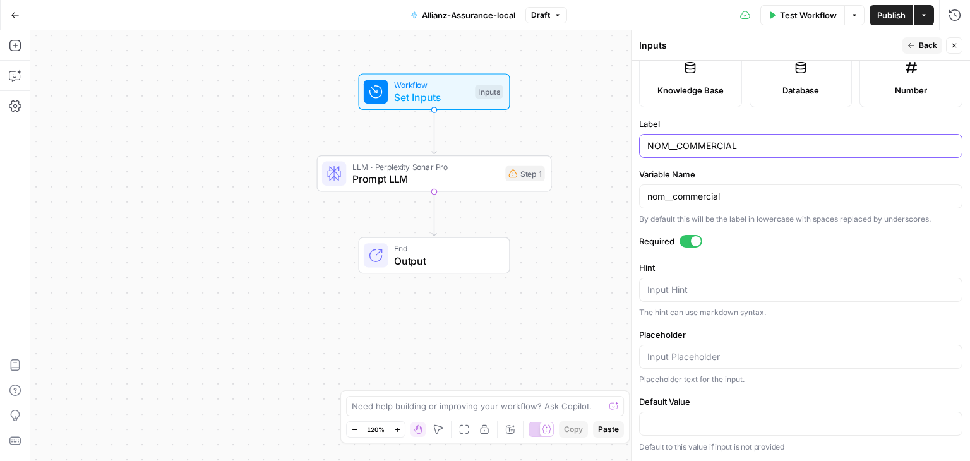
click at [762, 152] on input "NOM__COMMERCIAL" at bounding box center [800, 146] width 307 height 13
paste input "nom_commercial"
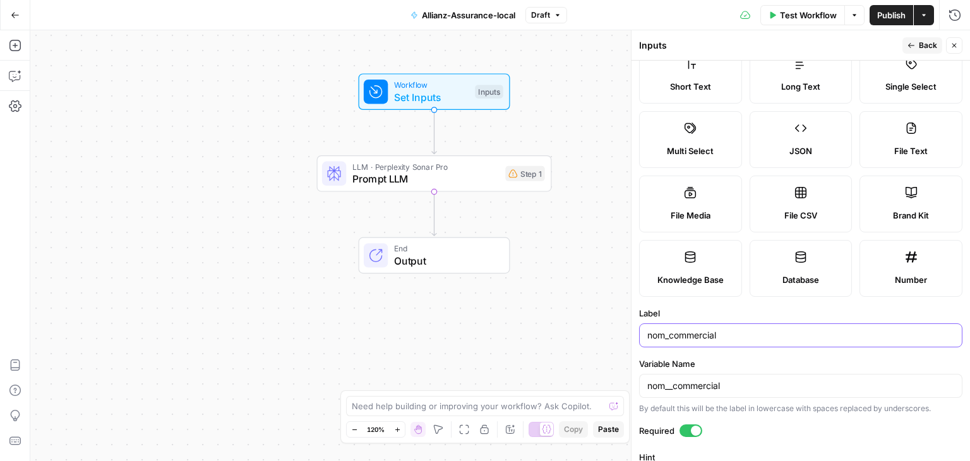
scroll to position [17, 0]
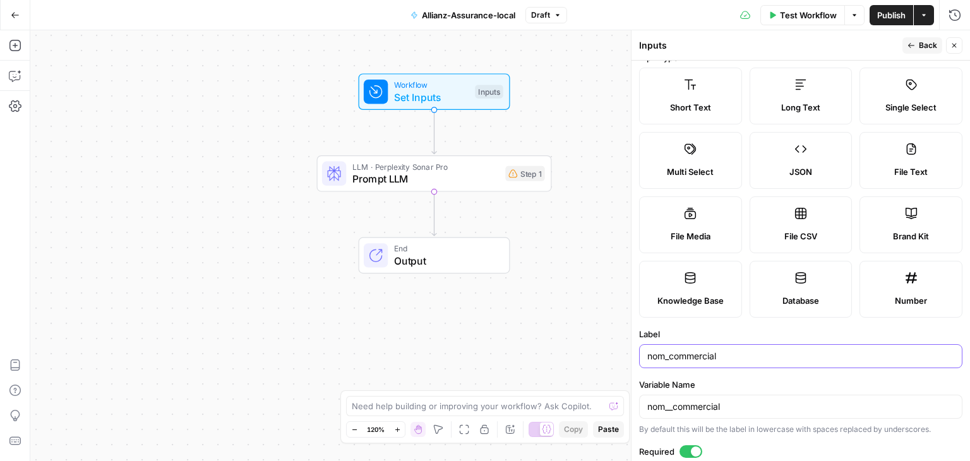
type input "nom_commercial"
click at [920, 49] on span "Back" at bounding box center [928, 45] width 18 height 11
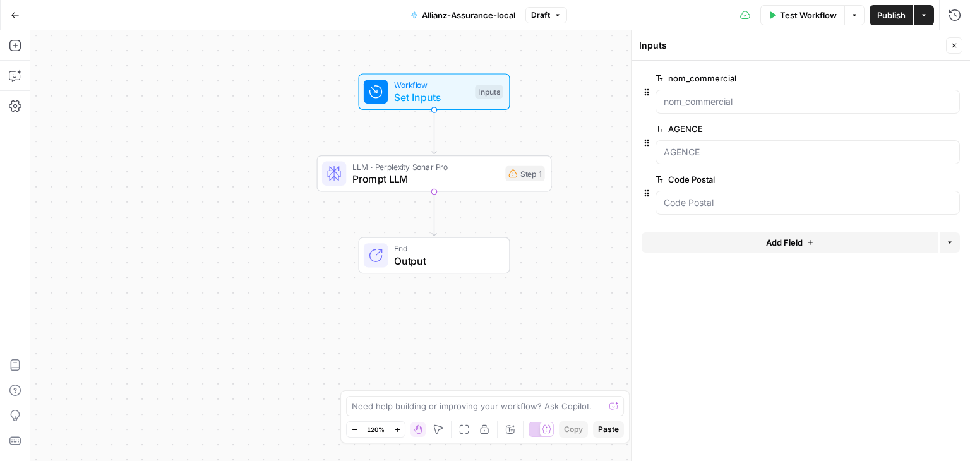
click at [920, 132] on span "edit field" at bounding box center [913, 129] width 28 height 10
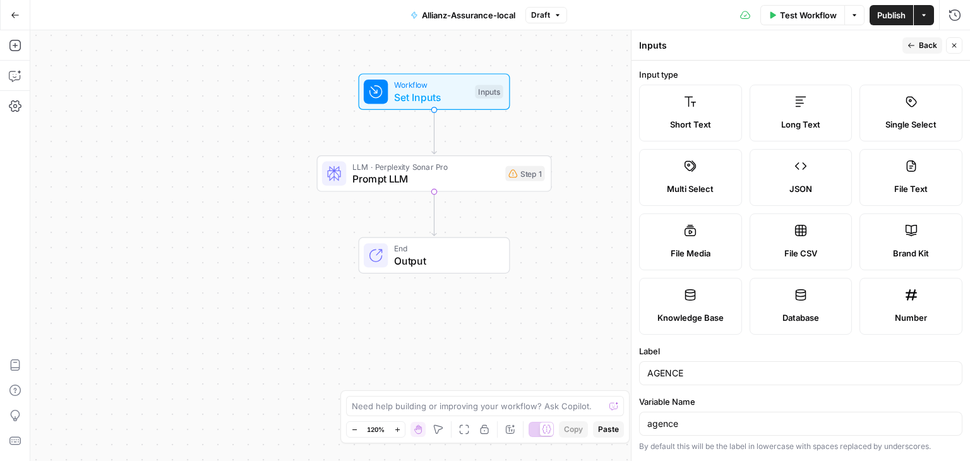
scroll to position [354, 0]
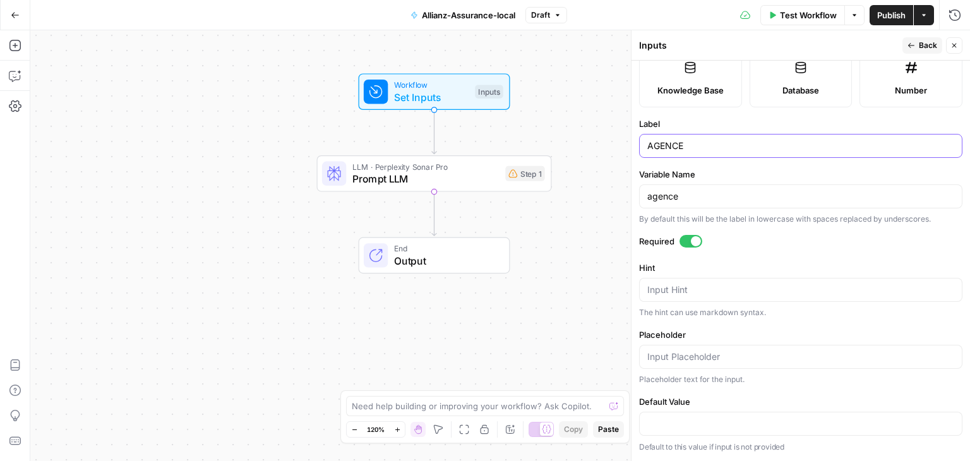
drag, startPoint x: 702, startPoint y: 141, endPoint x: 558, endPoint y: 179, distance: 148.9
click at [558, 179] on body "Haskn New Home Browse Insights Opportunities Your Data Recent Grids Primelis Co…" at bounding box center [485, 230] width 970 height 461
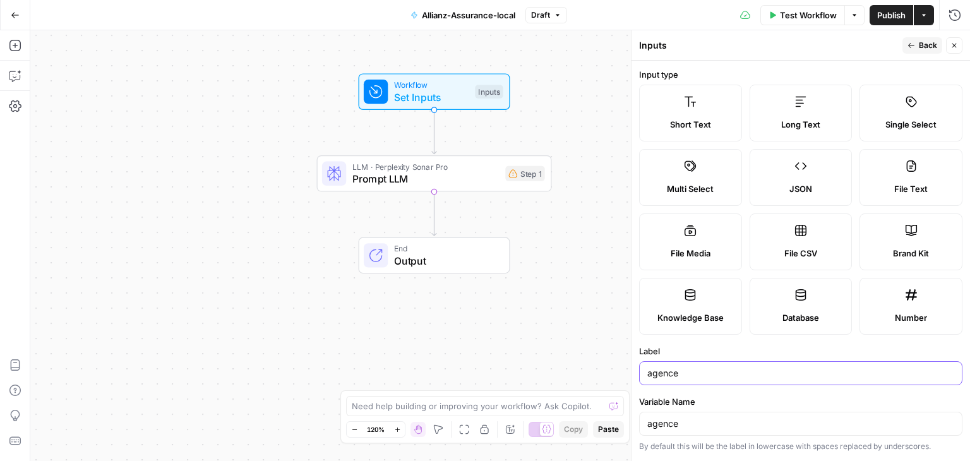
type input "agence"
click at [908, 48] on icon "button" at bounding box center [912, 46] width 8 height 8
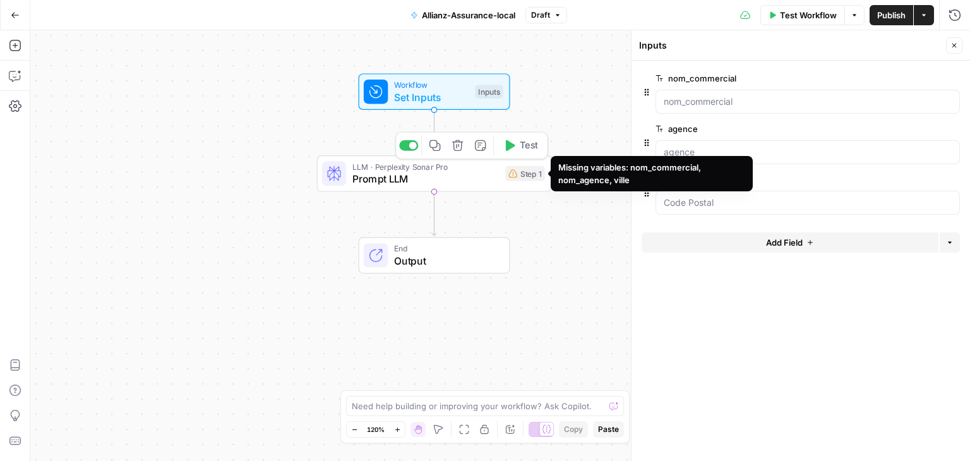
click at [505, 180] on div "Step 1" at bounding box center [524, 173] width 39 height 15
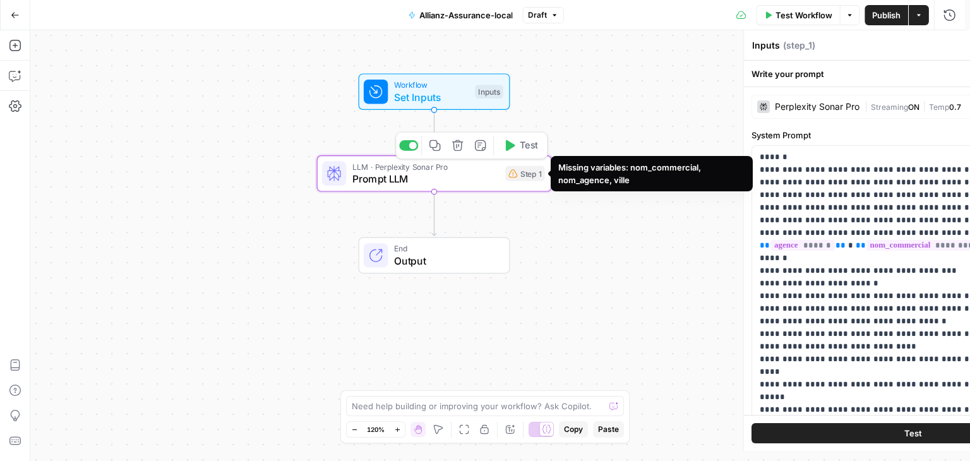
type textarea "Prompt LLM"
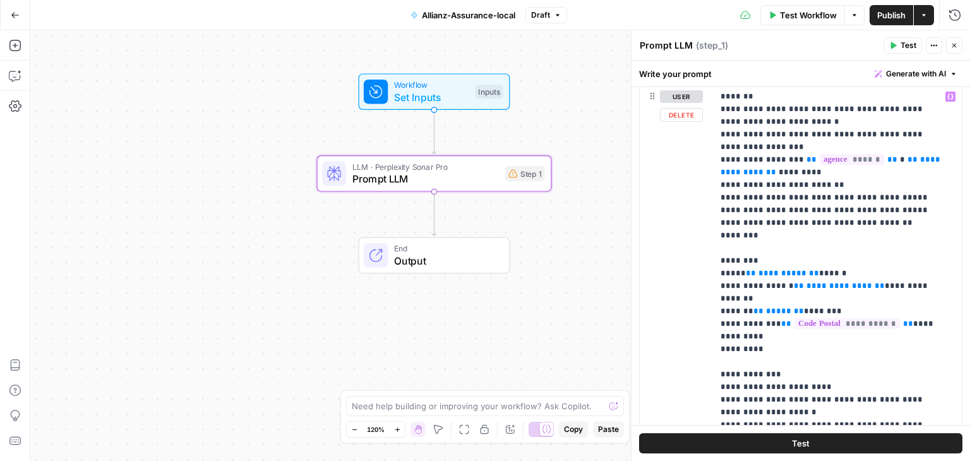
scroll to position [348, 0]
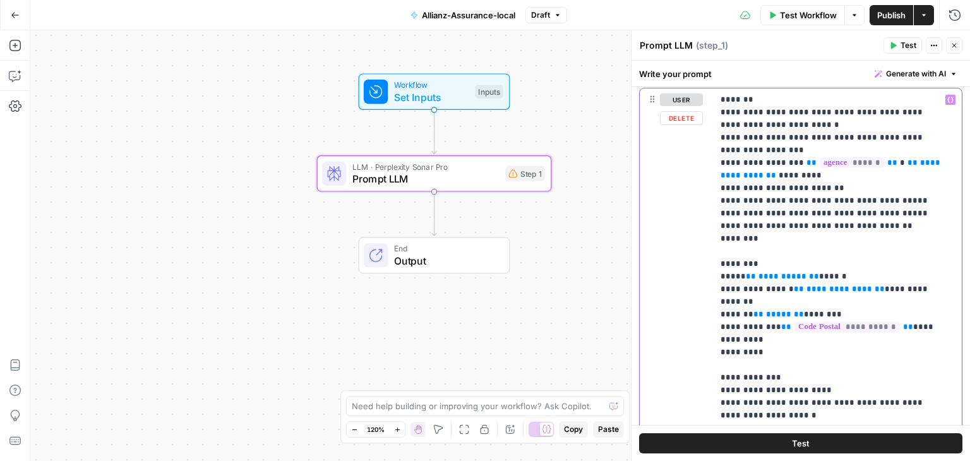
click at [778, 276] on span "**********" at bounding box center [782, 276] width 48 height 8
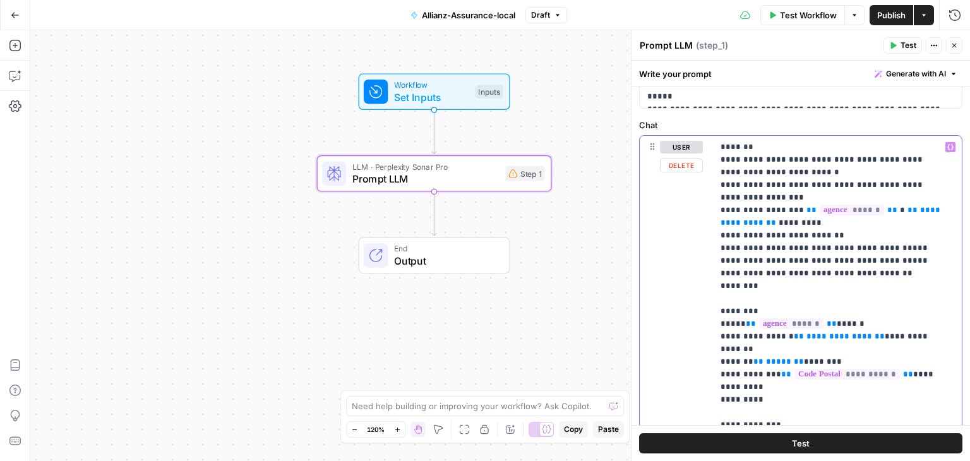
scroll to position [300, 0]
click at [746, 220] on span "**********" at bounding box center [832, 217] width 222 height 21
click at [947, 145] on icon "button" at bounding box center [950, 148] width 6 height 6
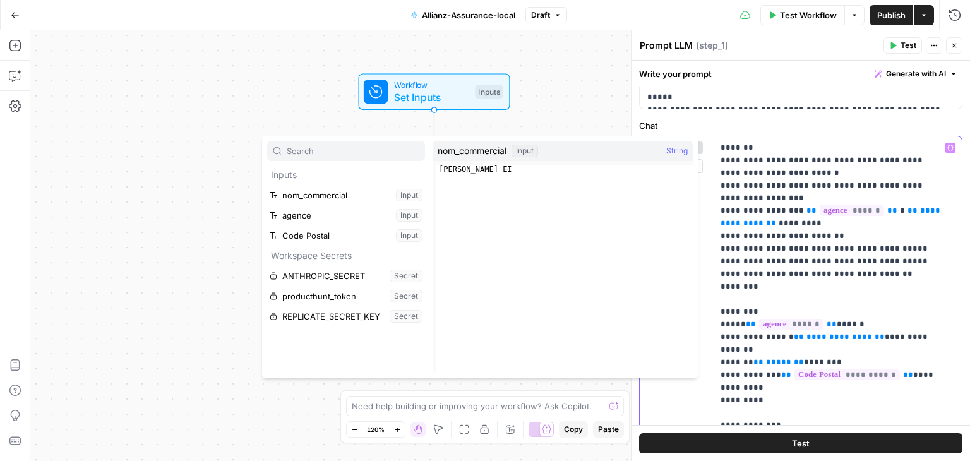
click at [776, 226] on span "**" at bounding box center [771, 223] width 10 height 8
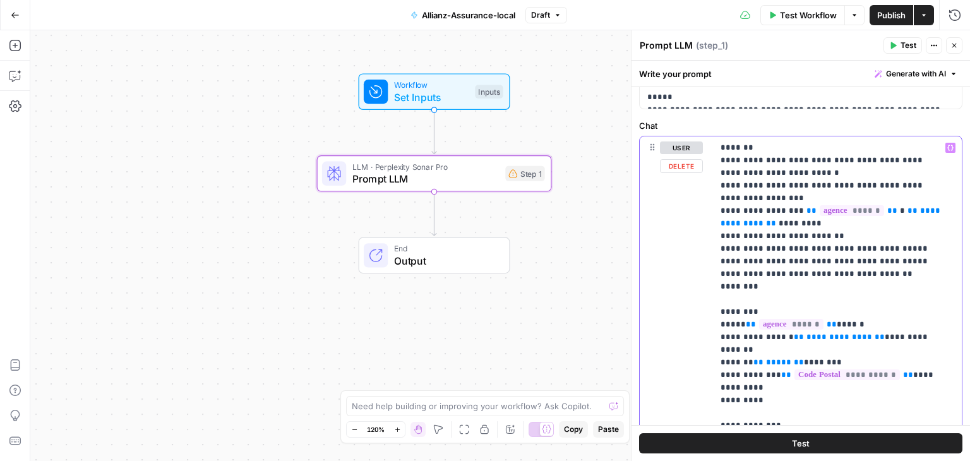
drag, startPoint x: 794, startPoint y: 222, endPoint x: 886, endPoint y: 205, distance: 93.8
click at [886, 205] on p "**********" at bounding box center [833, 387] width 224 height 493
click at [945, 150] on button "Variables Menu" at bounding box center [950, 148] width 10 height 10
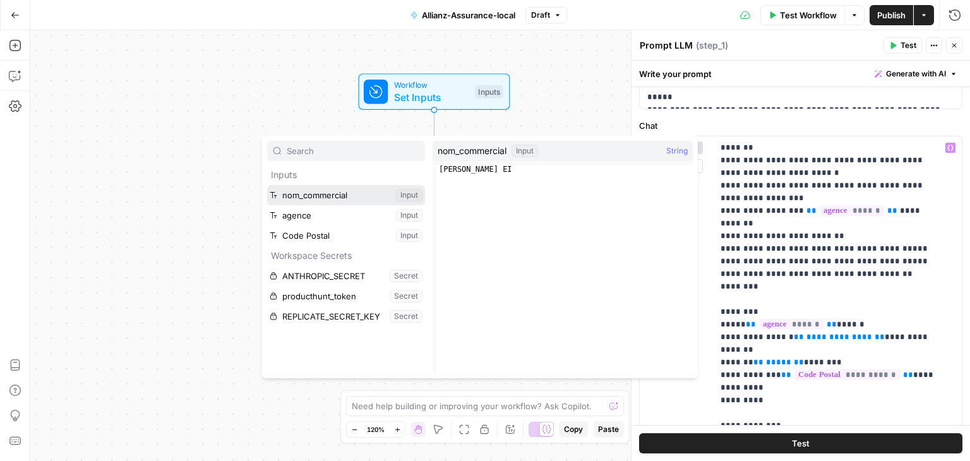
click at [328, 192] on button "Select variable nom_commercial" at bounding box center [346, 195] width 158 height 20
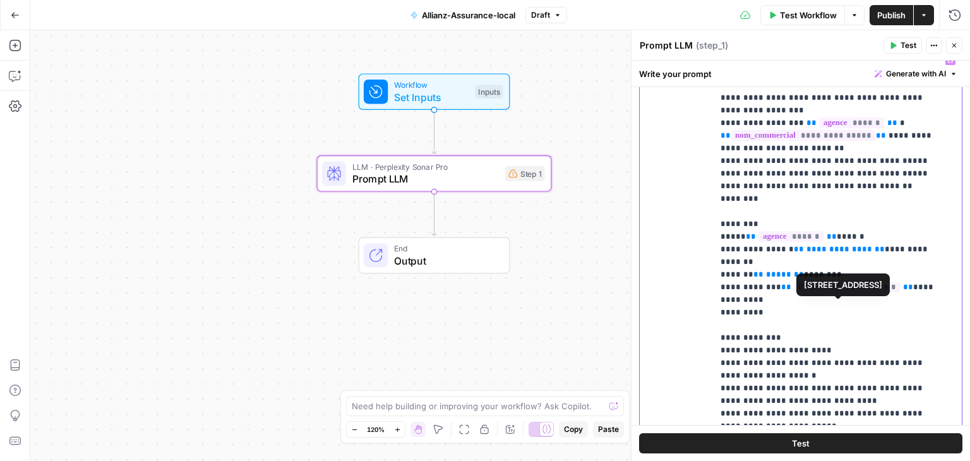
scroll to position [390, 0]
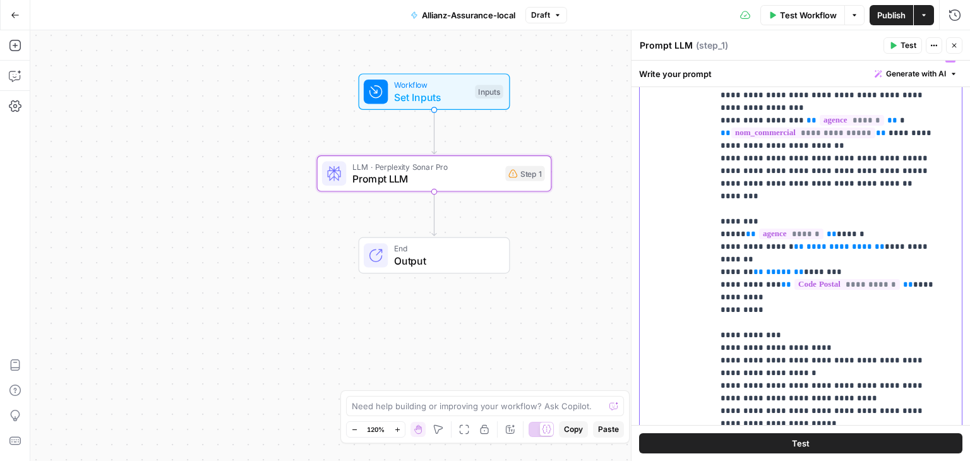
drag, startPoint x: 882, startPoint y: 248, endPoint x: 797, endPoint y: 246, distance: 85.3
click at [797, 246] on p "**********" at bounding box center [833, 297] width 224 height 493
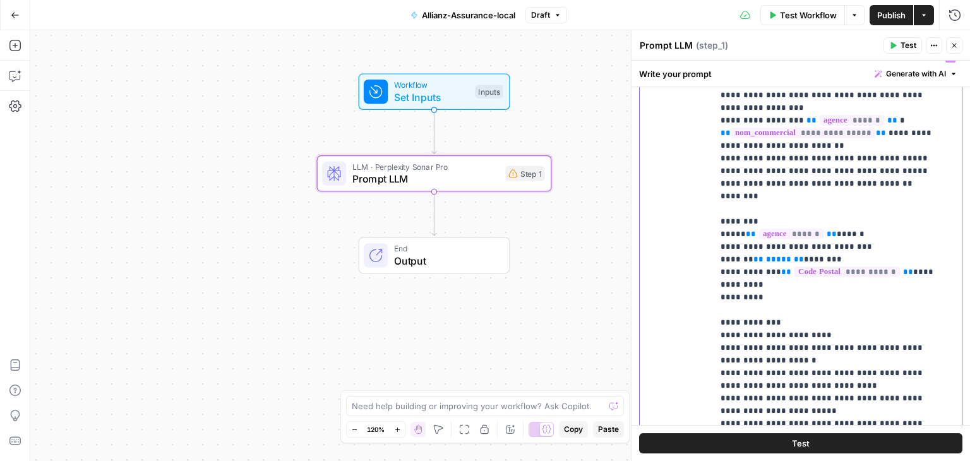
scroll to position [368, 0]
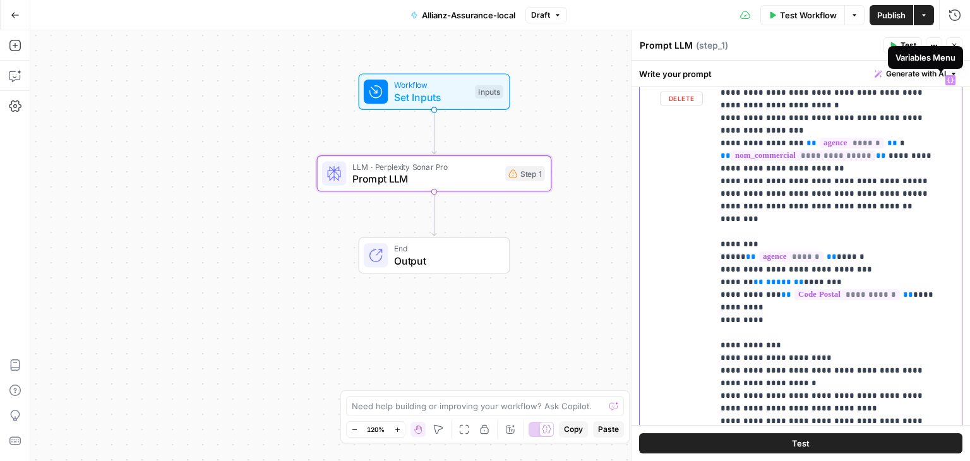
click at [947, 77] on icon "button" at bounding box center [950, 80] width 6 height 6
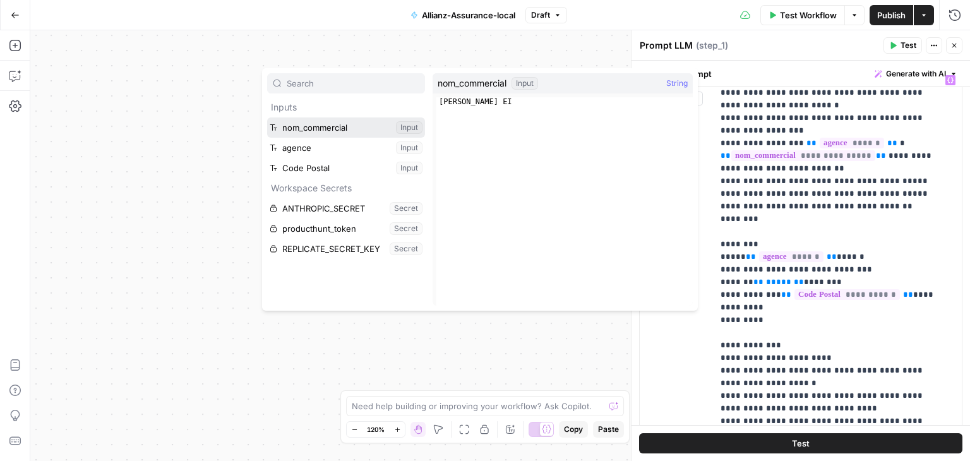
click at [318, 129] on button "Select variable nom_commercial" at bounding box center [346, 127] width 158 height 20
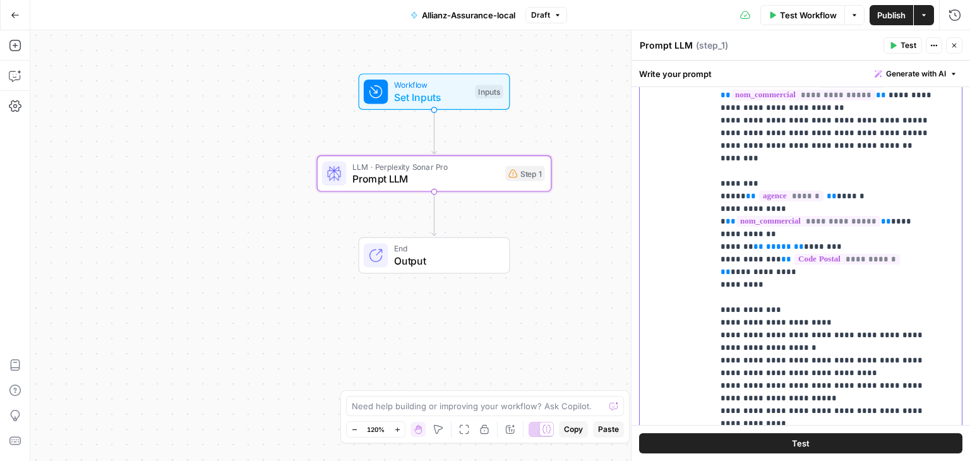
scroll to position [417, 0]
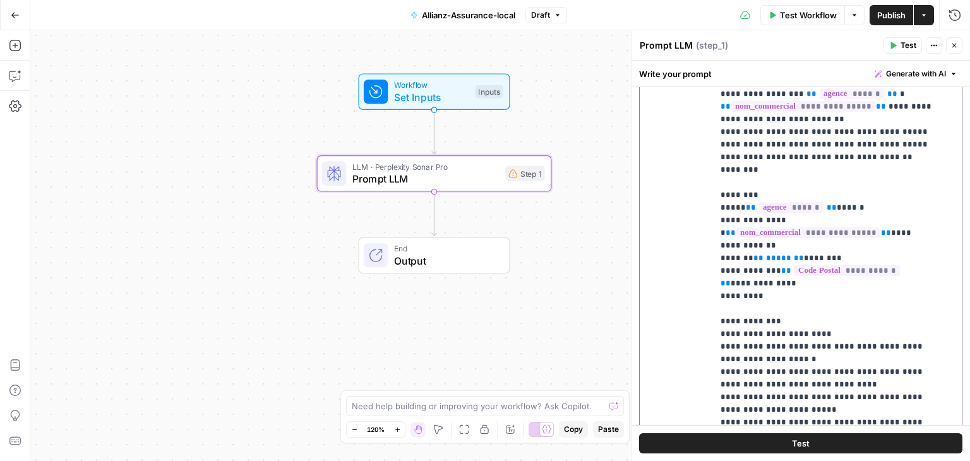
drag, startPoint x: 778, startPoint y: 258, endPoint x: 763, endPoint y: 258, distance: 15.2
click at [763, 258] on p "**********" at bounding box center [828, 277] width 215 height 505
drag, startPoint x: 781, startPoint y: 257, endPoint x: 748, endPoint y: 258, distance: 32.9
click at [748, 258] on p "**********" at bounding box center [828, 277] width 215 height 505
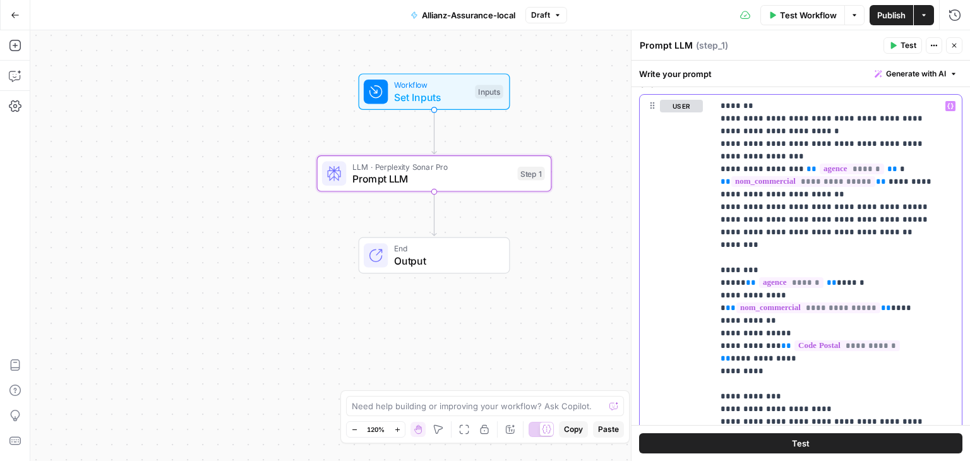
scroll to position [341, 0]
click at [947, 104] on icon "button" at bounding box center [950, 107] width 6 height 6
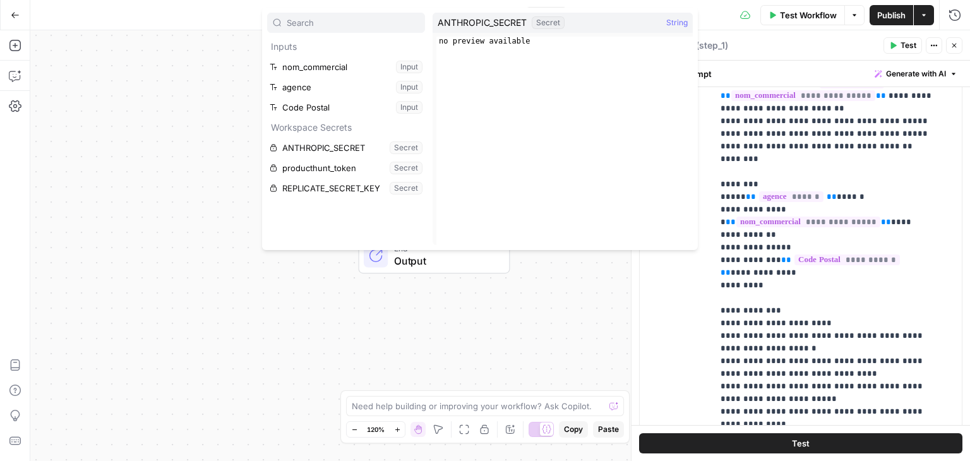
scroll to position [428, 0]
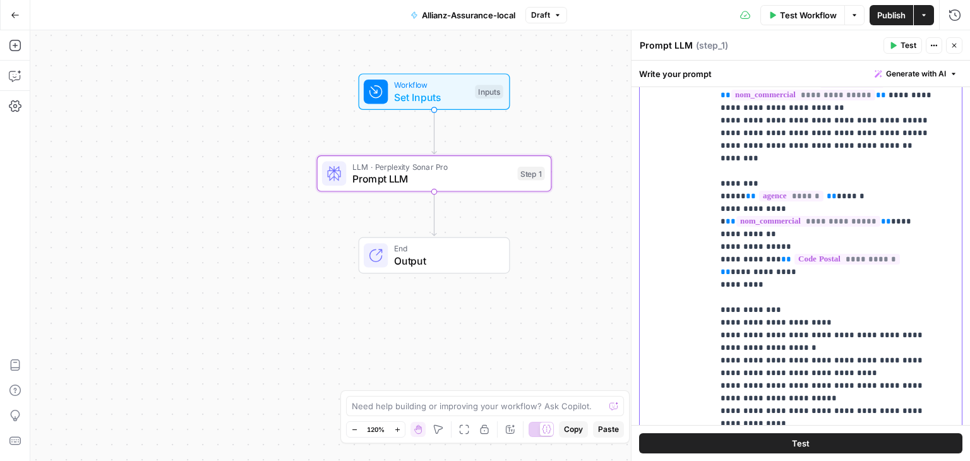
click at [746, 244] on p "**********" at bounding box center [828, 265] width 215 height 505
click at [431, 94] on span "Set Inputs" at bounding box center [431, 97] width 75 height 15
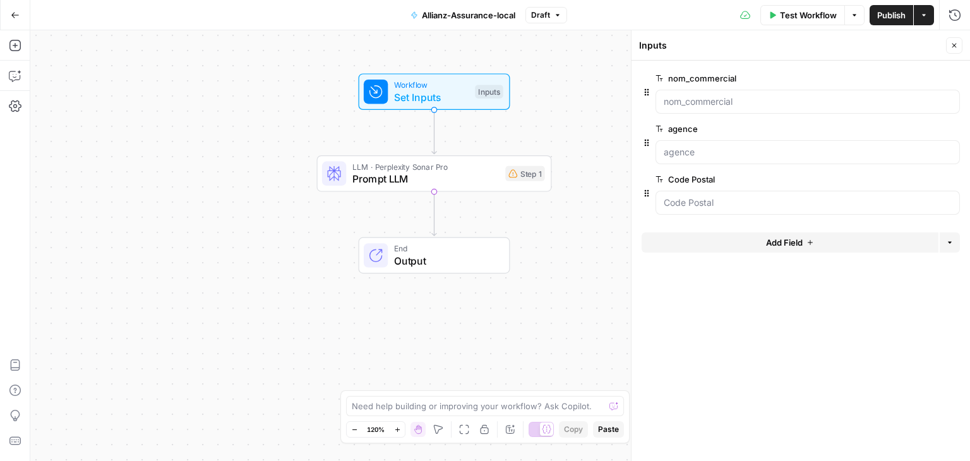
click at [797, 244] on span "Add Field" at bounding box center [784, 242] width 37 height 13
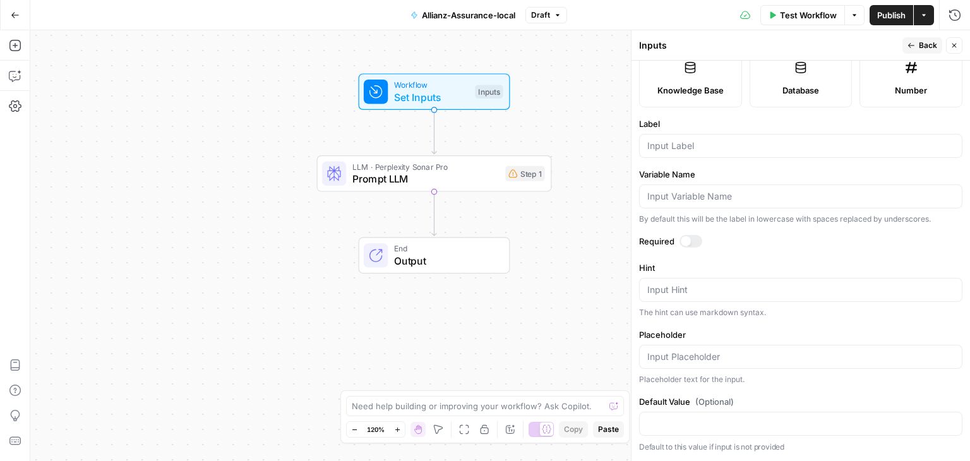
scroll to position [354, 0]
click at [722, 145] on input "Label" at bounding box center [800, 146] width 307 height 13
type input "ville"
click at [688, 236] on div at bounding box center [691, 241] width 23 height 13
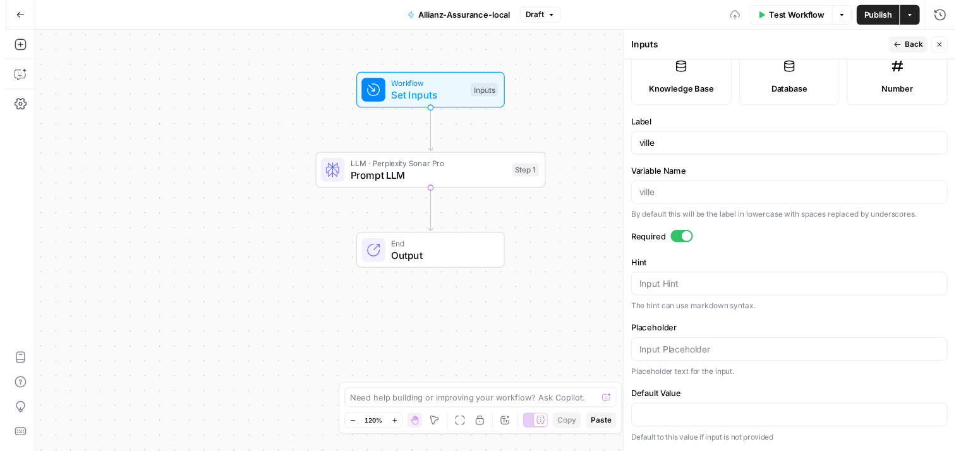
scroll to position [0, 0]
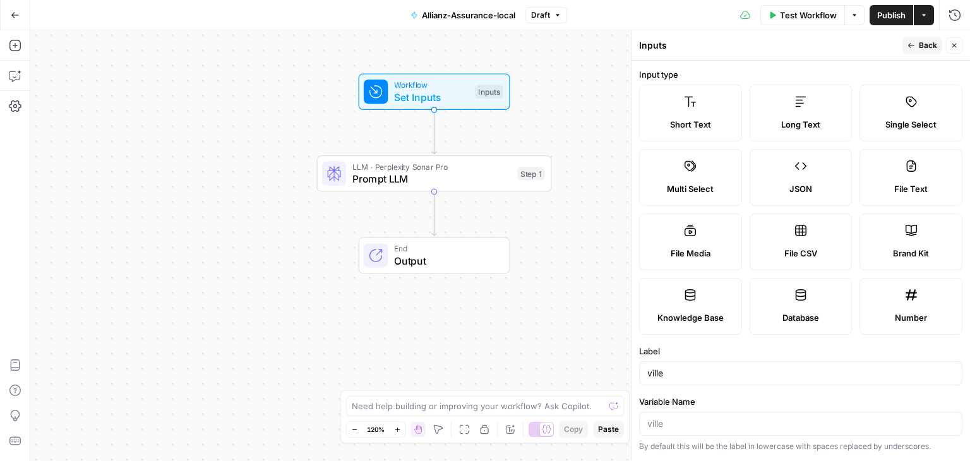
click at [914, 49] on icon "button" at bounding box center [912, 46] width 8 height 8
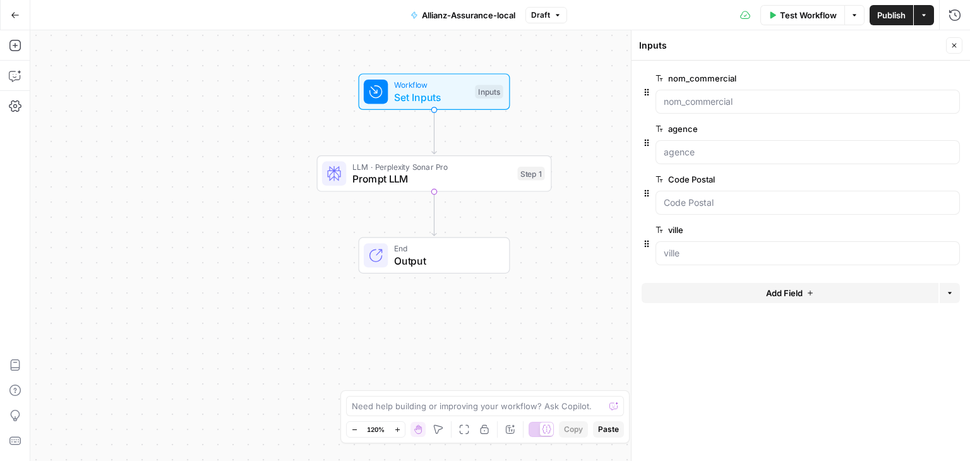
click at [886, 15] on span "Publish" at bounding box center [891, 15] width 28 height 13
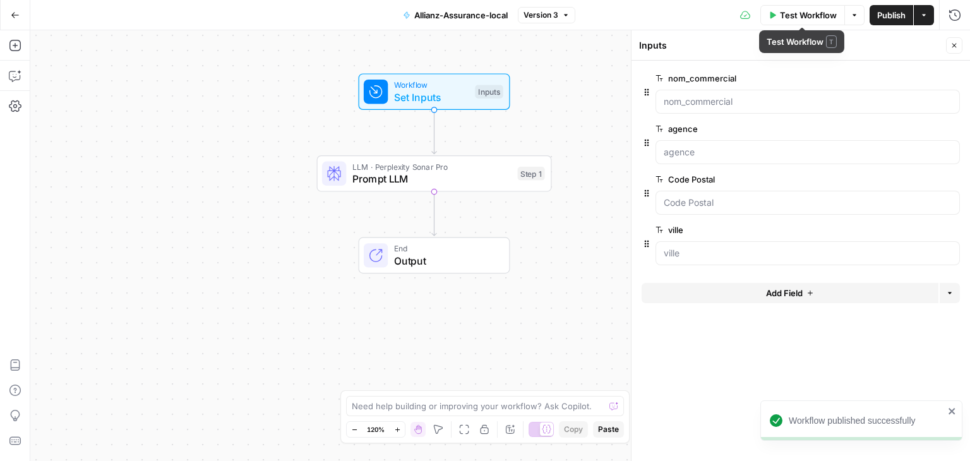
click at [829, 15] on span "Test Workflow" at bounding box center [808, 15] width 57 height 13
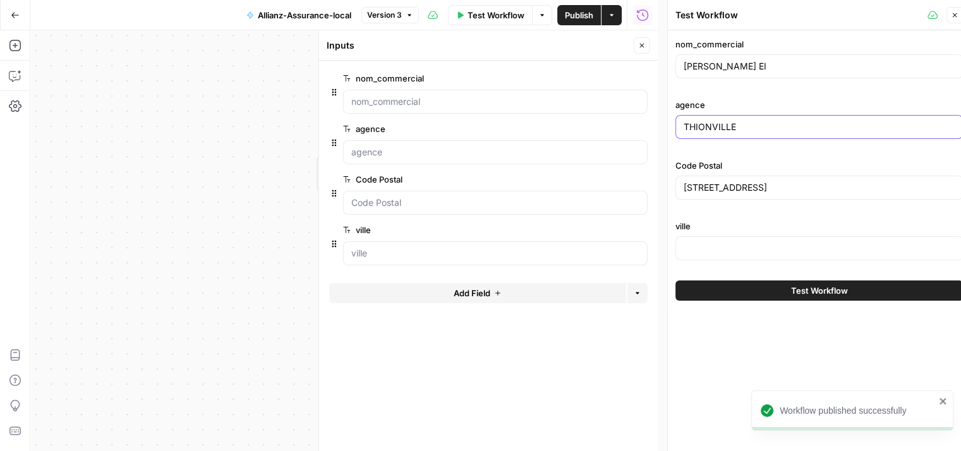
click at [741, 129] on input "THIONVILLE" at bounding box center [818, 127] width 271 height 13
click at [735, 246] on input "ville" at bounding box center [818, 248] width 271 height 13
paste input "THIONVILLE"
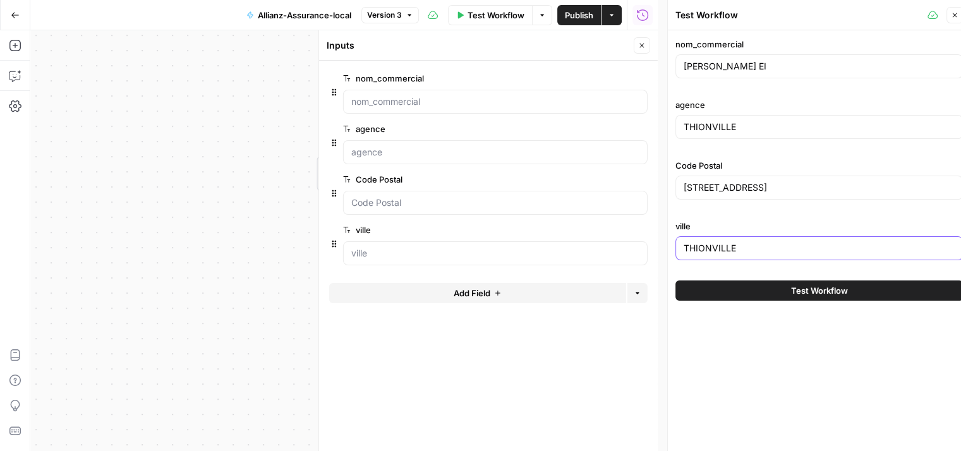
type input "THIONVILLE"
click at [798, 291] on span "Test Workflow" at bounding box center [819, 290] width 57 height 13
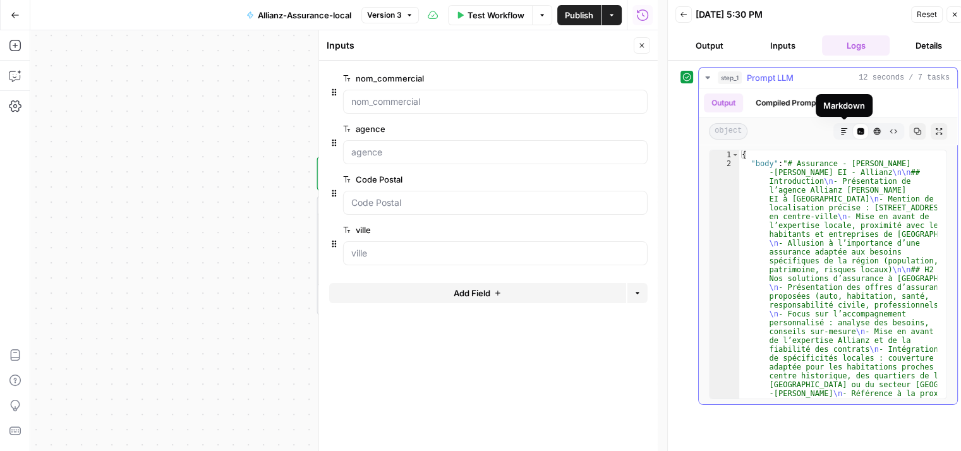
click at [848, 132] on button "Markdown" at bounding box center [844, 131] width 16 height 16
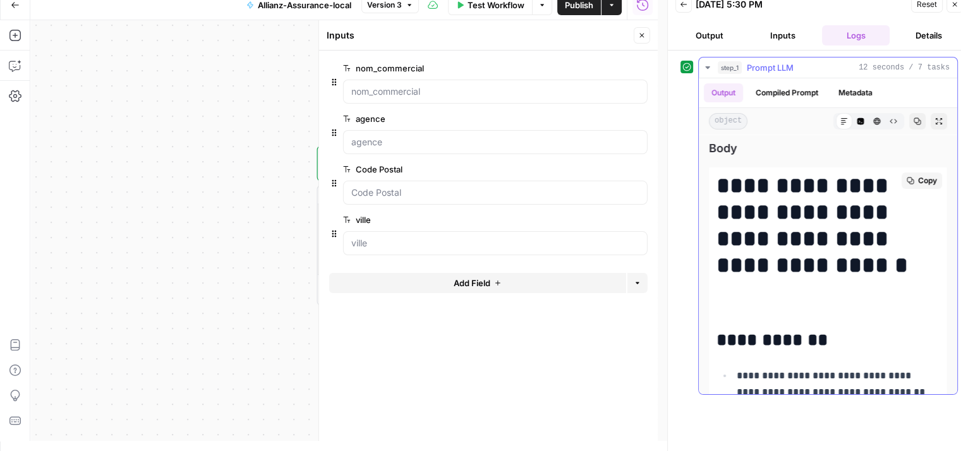
scroll to position [9, 0]
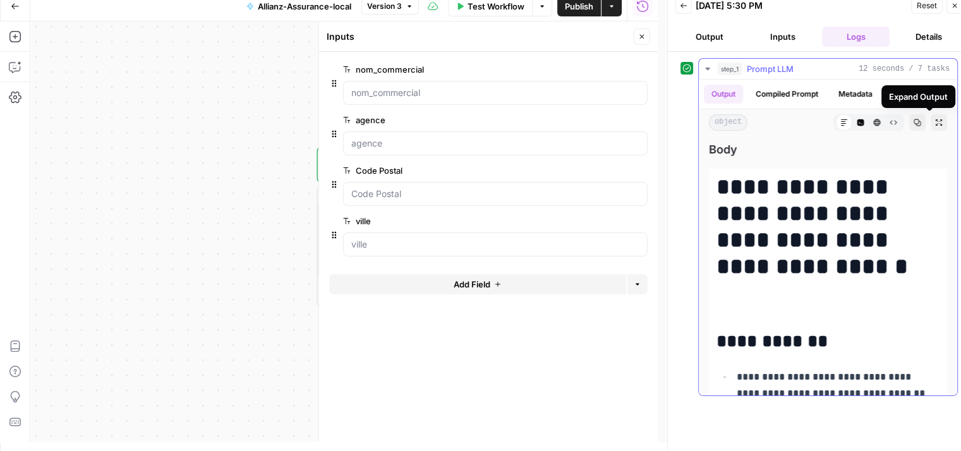
click at [935, 121] on icon "button" at bounding box center [939, 123] width 8 height 8
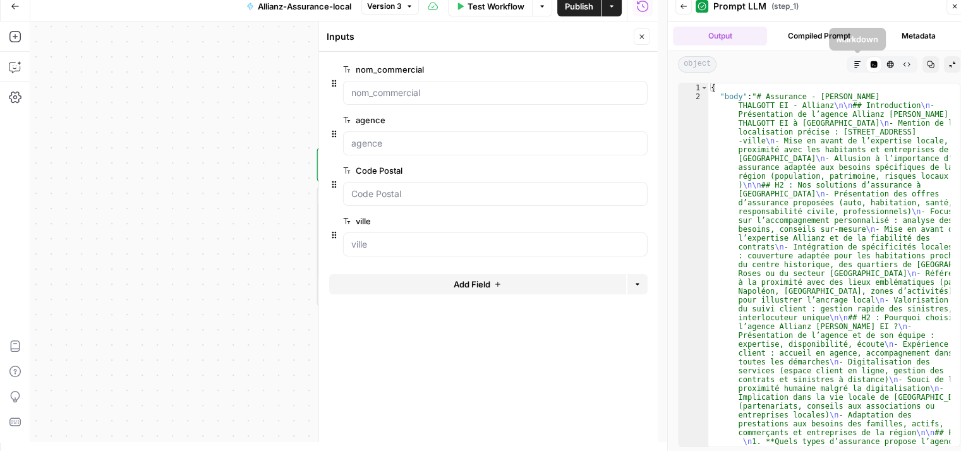
click at [860, 64] on icon "button" at bounding box center [857, 65] width 8 height 8
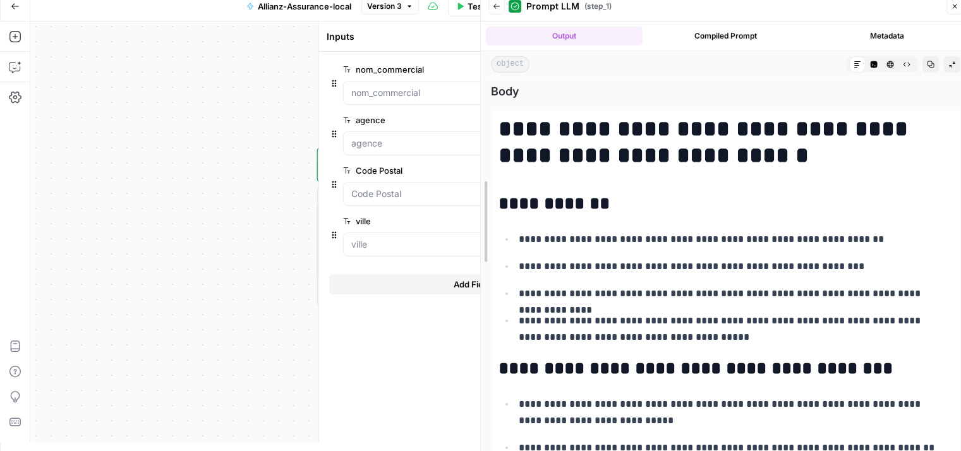
drag, startPoint x: 666, startPoint y: 184, endPoint x: 479, endPoint y: 210, distance: 188.8
click at [479, 210] on div at bounding box center [480, 221] width 13 height 461
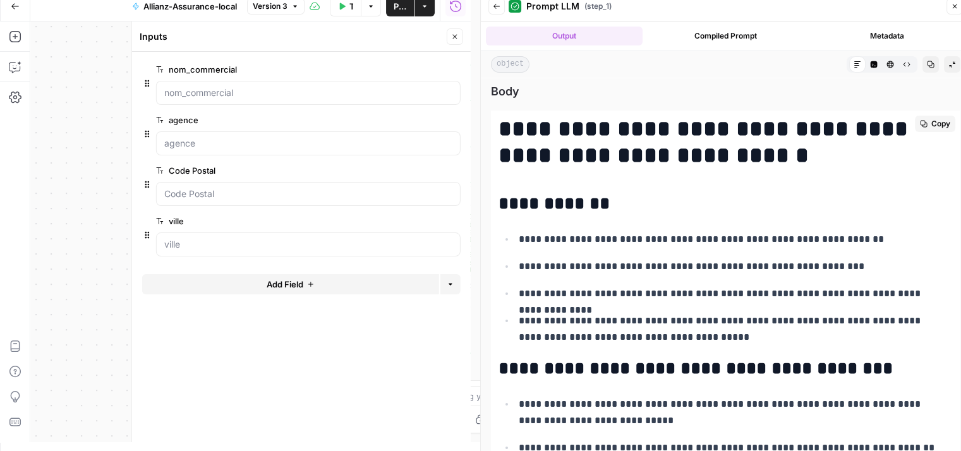
click at [628, 131] on h1 "**********" at bounding box center [720, 142] width 445 height 53
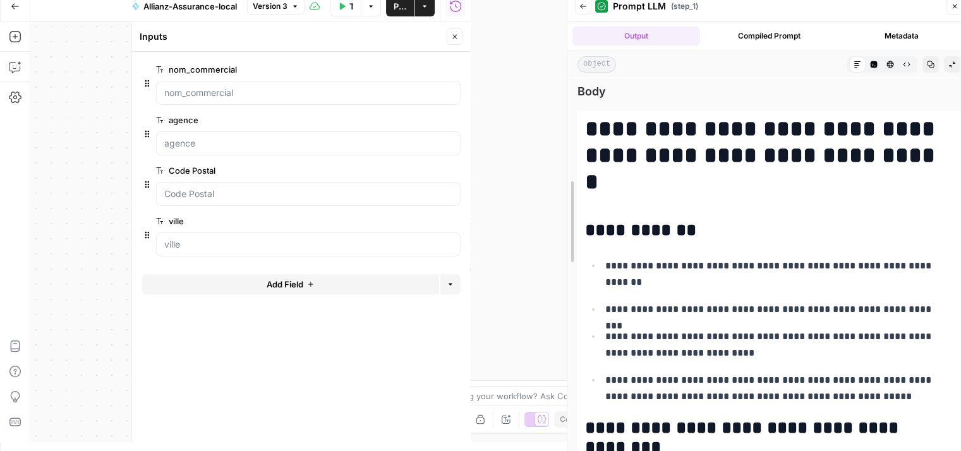
drag, startPoint x: 482, startPoint y: 208, endPoint x: 568, endPoint y: 210, distance: 86.6
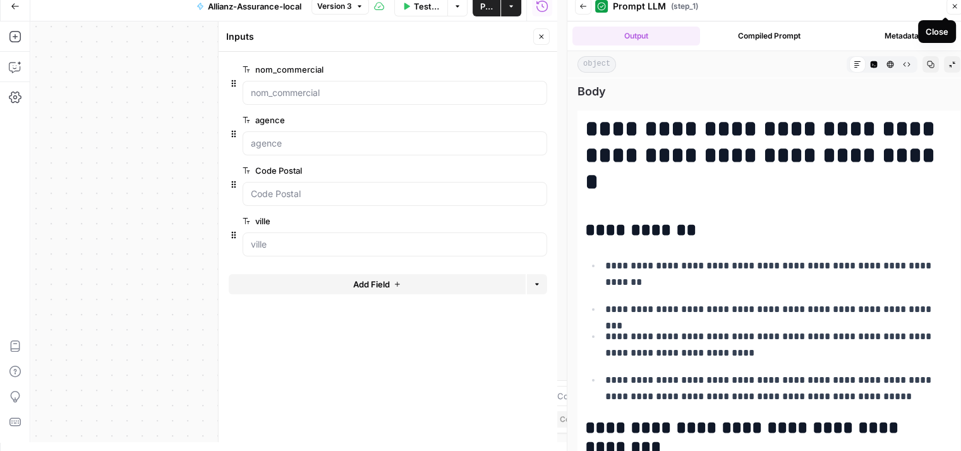
click at [956, 6] on icon "button" at bounding box center [954, 7] width 8 height 8
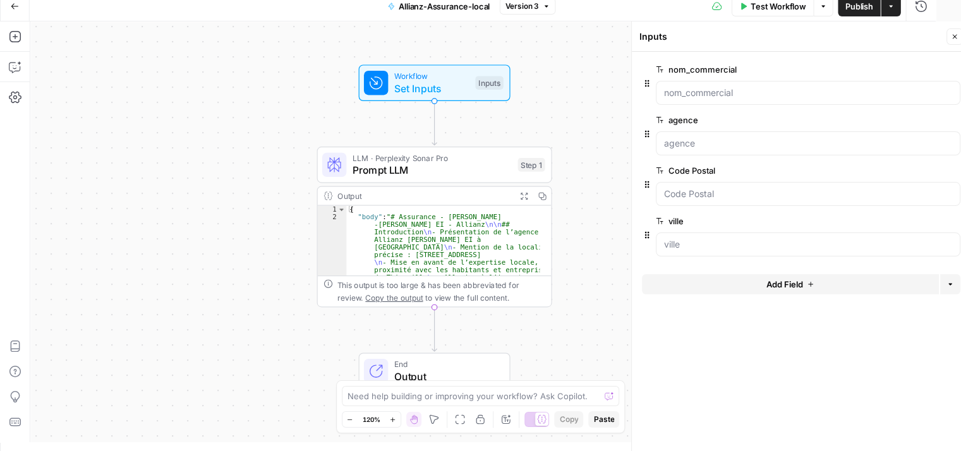
scroll to position [0, 0]
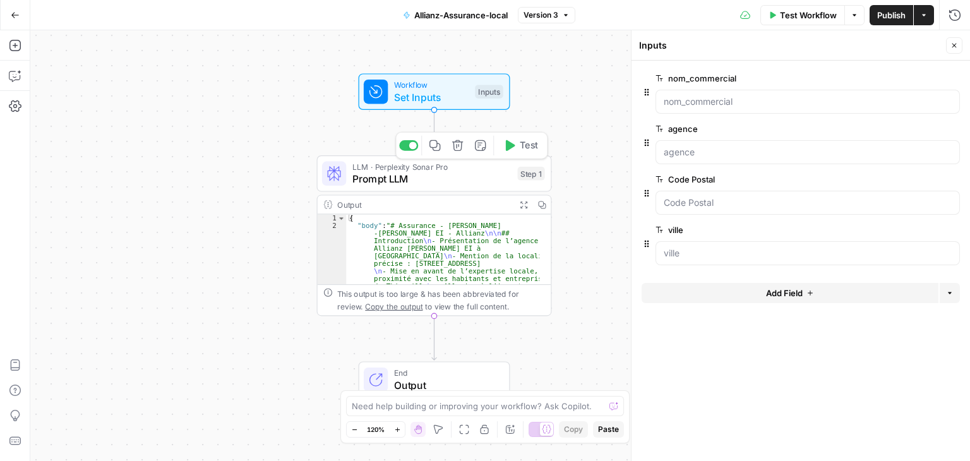
click at [457, 186] on span "Prompt LLM" at bounding box center [431, 178] width 159 height 15
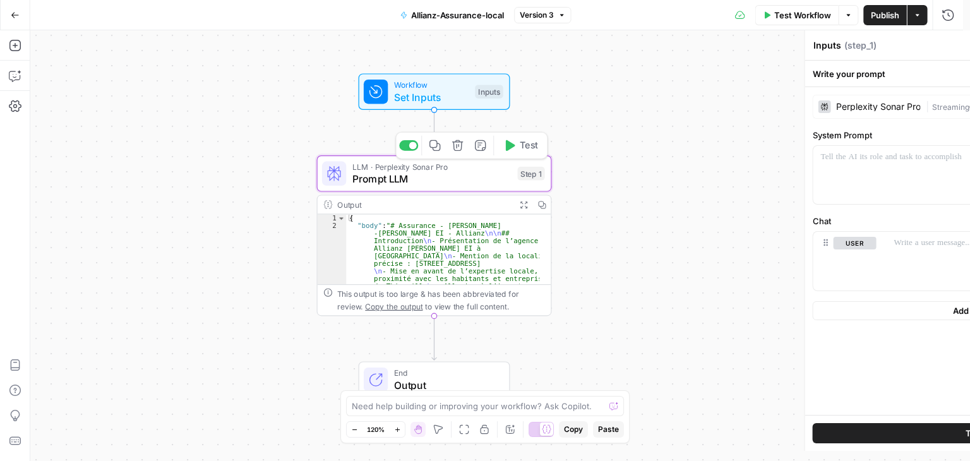
type textarea "Prompt LLM"
click at [367, 185] on span "Prompt LLM" at bounding box center [431, 178] width 159 height 15
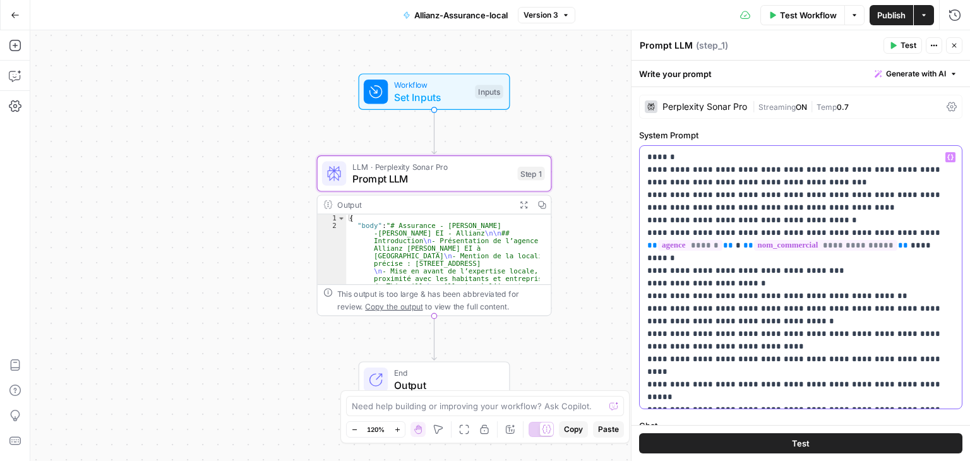
click at [735, 244] on p "**********" at bounding box center [795, 277] width 297 height 253
click at [882, 13] on span "Publish" at bounding box center [891, 15] width 28 height 13
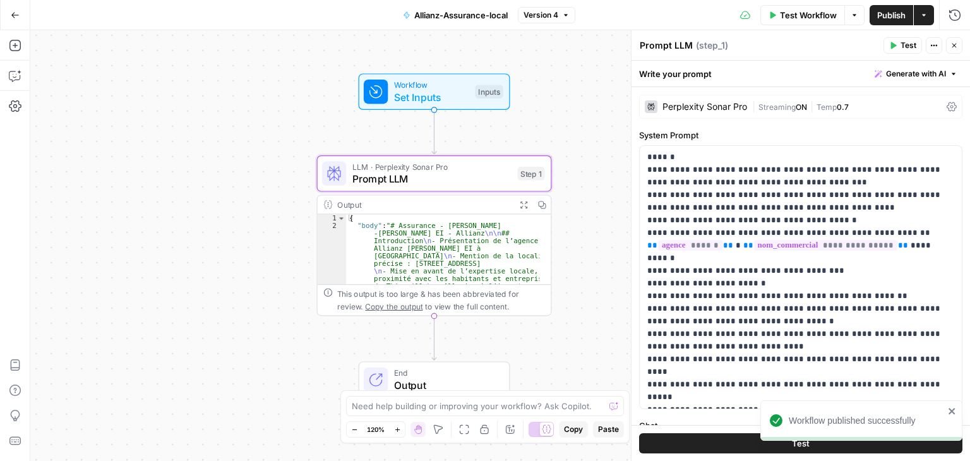
click at [738, 445] on button "Test" at bounding box center [800, 443] width 323 height 20
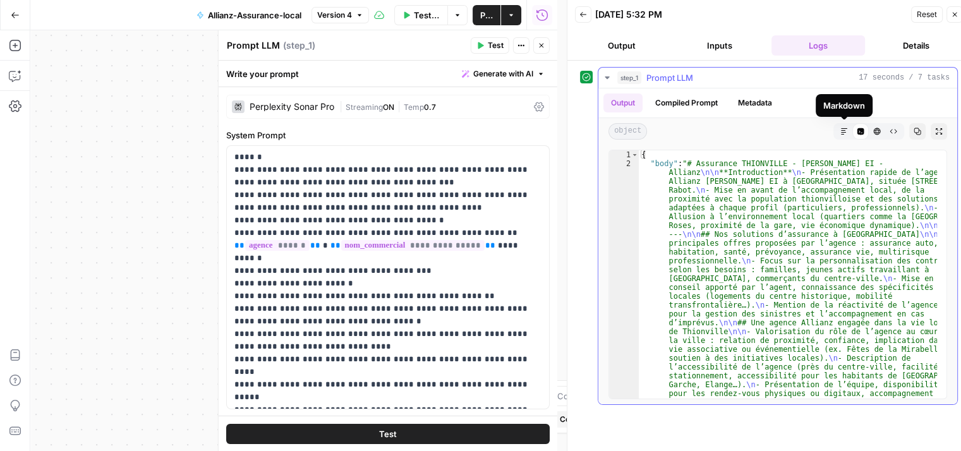
click at [846, 130] on icon "button" at bounding box center [844, 132] width 8 height 8
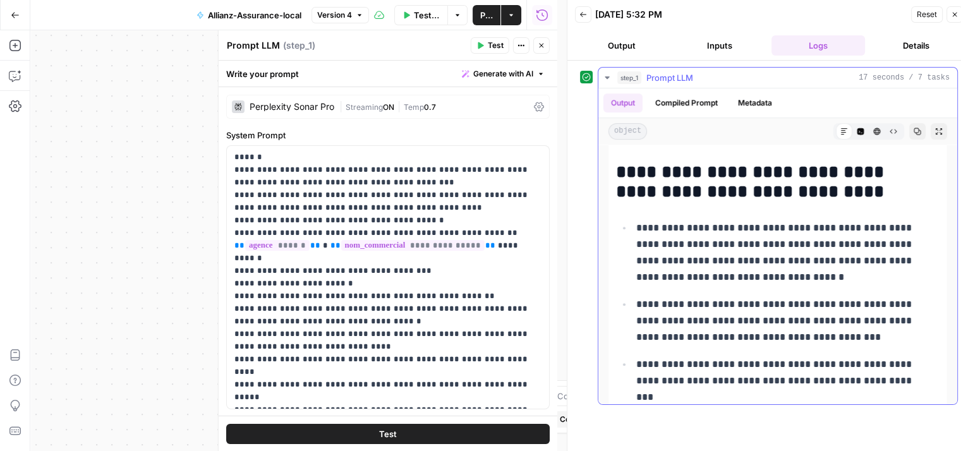
scroll to position [616, 0]
click at [726, 256] on p "**********" at bounding box center [783, 252] width 294 height 66
drag, startPoint x: 726, startPoint y: 256, endPoint x: 768, endPoint y: 256, distance: 42.3
click at [768, 256] on p "**********" at bounding box center [783, 252] width 294 height 66
click at [801, 284] on ul "**********" at bounding box center [777, 334] width 323 height 230
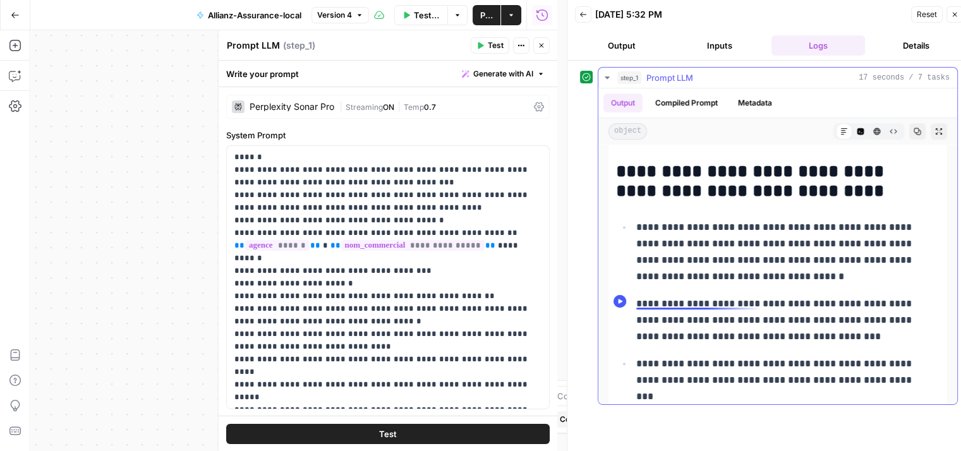
drag, startPoint x: 786, startPoint y: 337, endPoint x: 633, endPoint y: 301, distance: 156.3
click at [633, 301] on li "**********" at bounding box center [785, 320] width 307 height 50
click at [678, 329] on p "**********" at bounding box center [783, 320] width 294 height 49
click at [764, 358] on p "**********" at bounding box center [783, 372] width 294 height 33
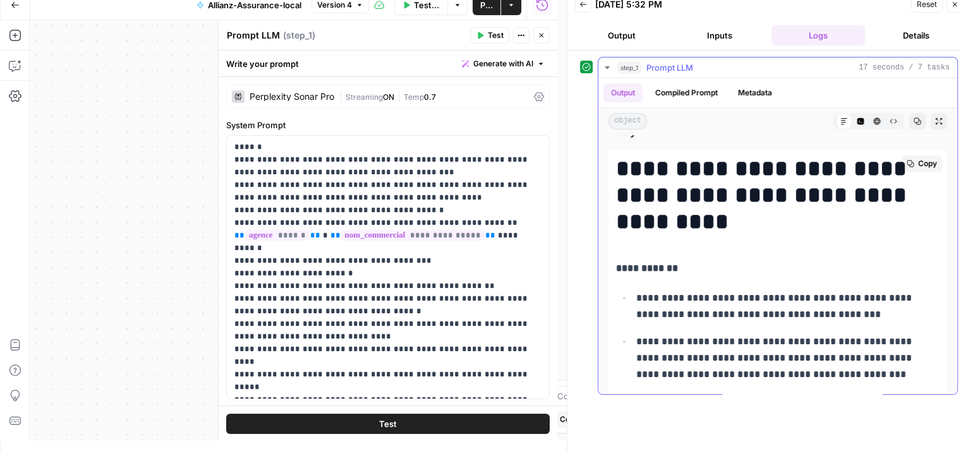
scroll to position [0, 0]
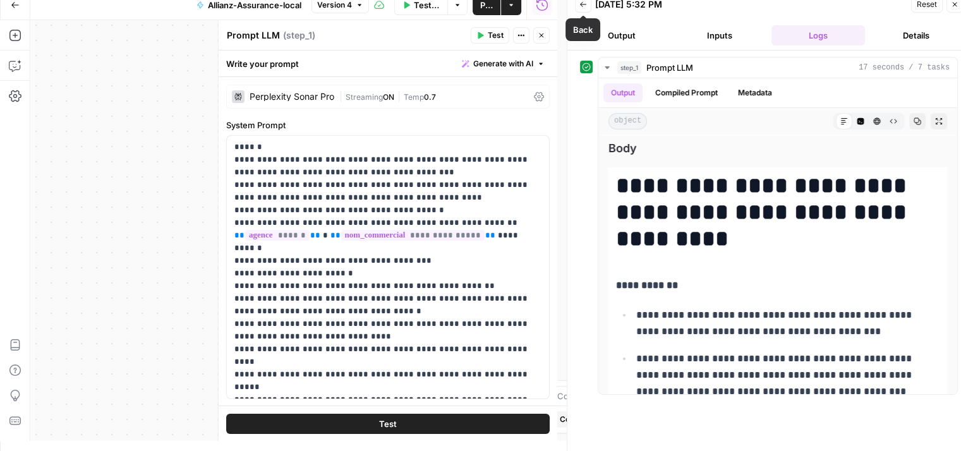
click at [585, 8] on icon "button" at bounding box center [583, 5] width 8 height 8
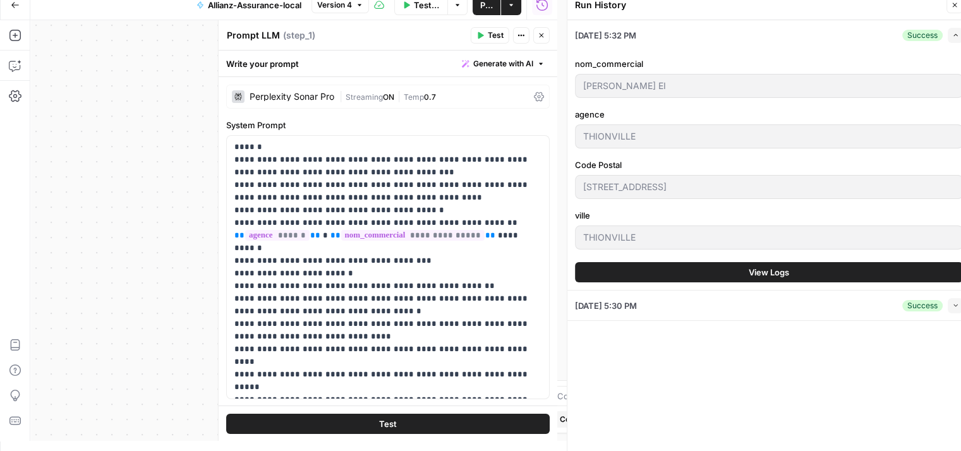
click at [950, 9] on button "Close" at bounding box center [954, 5] width 16 height 16
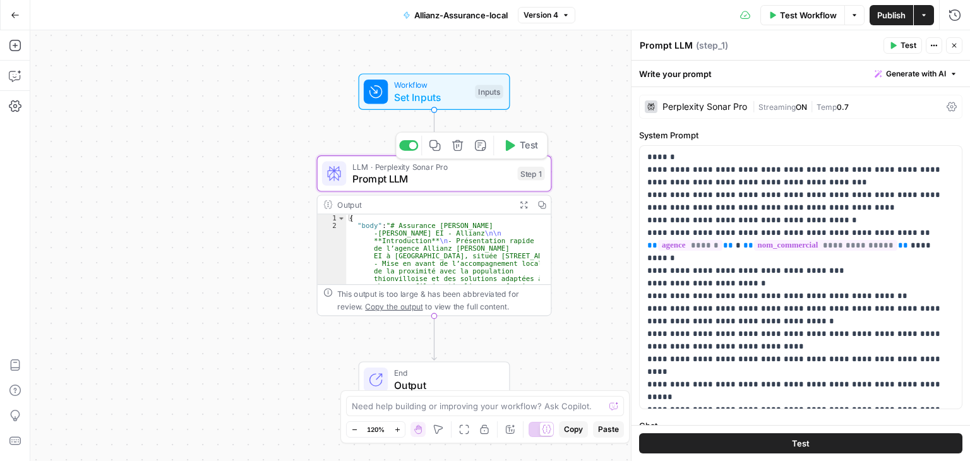
click at [433, 187] on div "LLM · Perplexity Sonar Pro Prompt LLM Step 1 Copy step Delete step Add Note Test" at bounding box center [434, 173] width 235 height 37
click at [947, 104] on icon at bounding box center [952, 107] width 10 height 10
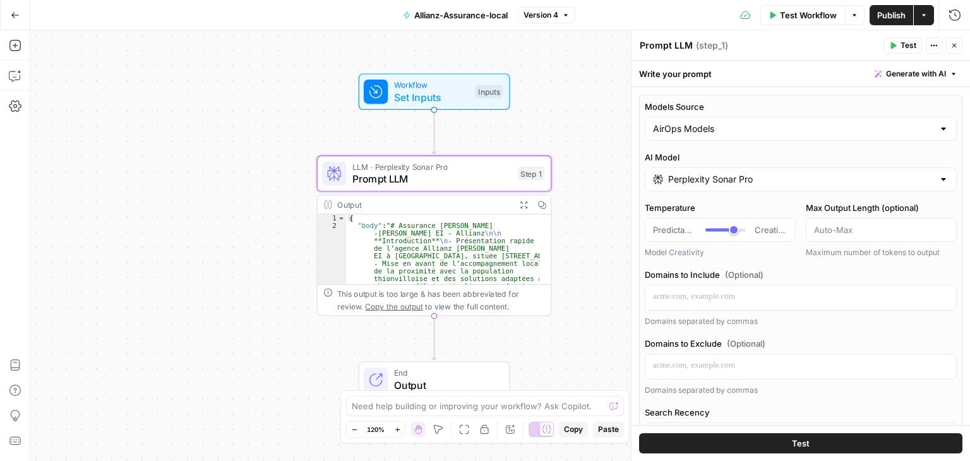
click at [863, 177] on input "Perplexity Sonar Pro" at bounding box center [800, 179] width 265 height 13
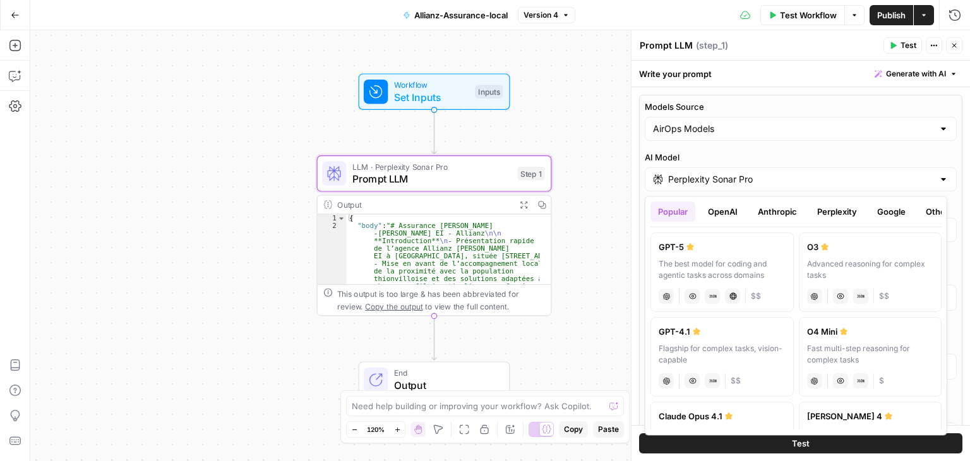
click at [882, 215] on button "Google" at bounding box center [892, 211] width 44 height 20
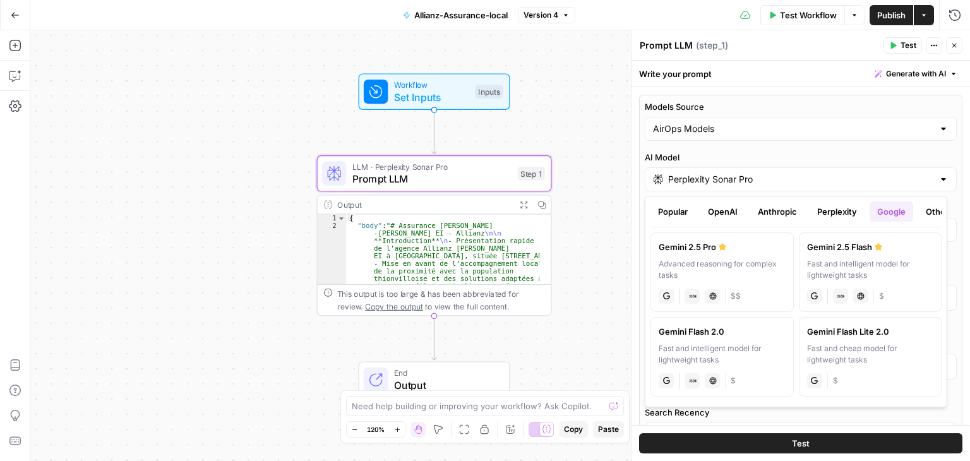
click at [774, 208] on button "Anthropic" at bounding box center [777, 211] width 54 height 20
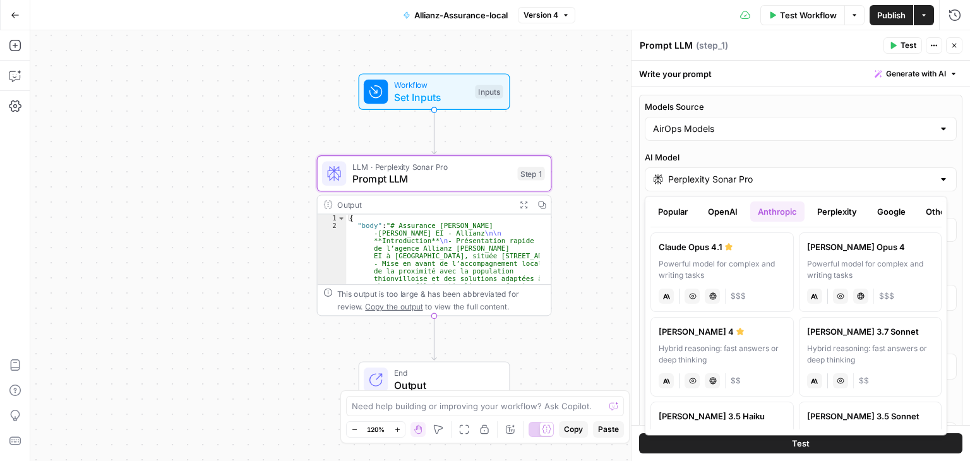
click at [858, 251] on div "Claude Opus 4" at bounding box center [869, 247] width 127 height 13
type input "Claude Opus 4"
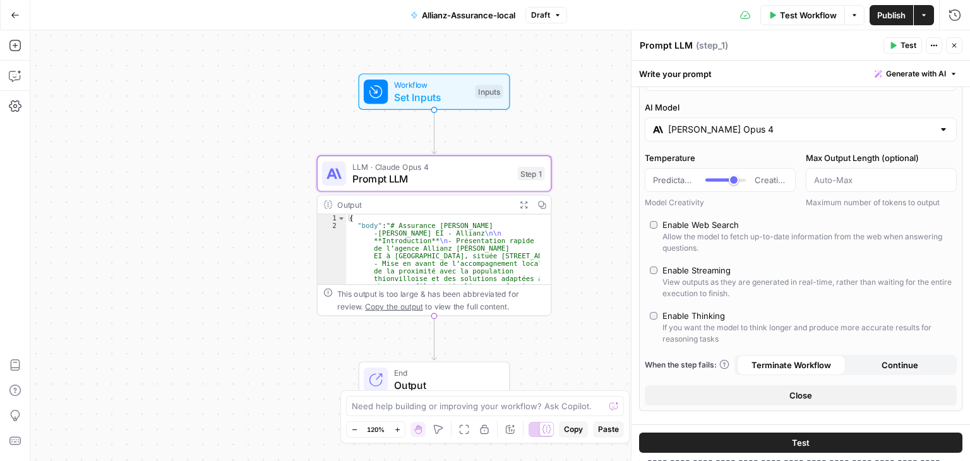
scroll to position [63, 0]
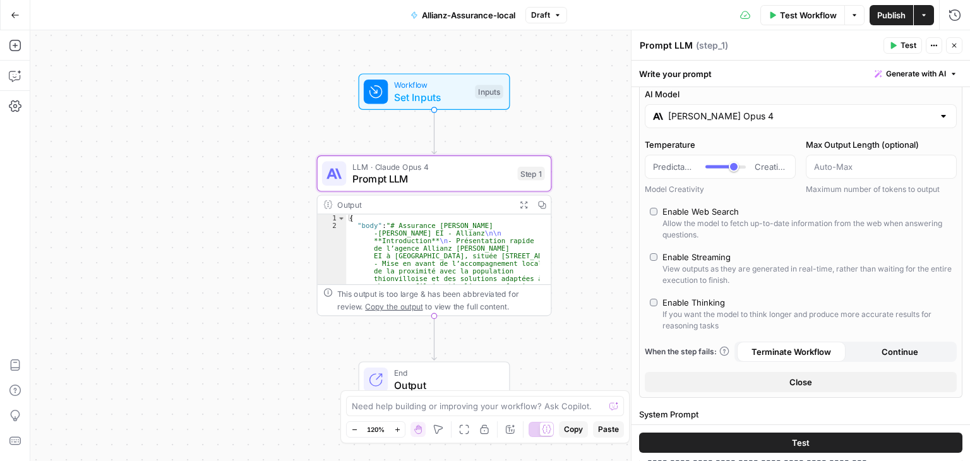
click at [661, 211] on label "Enable Web Search Allow the model to fetch up-to-date information from the web …" at bounding box center [801, 222] width 302 height 35
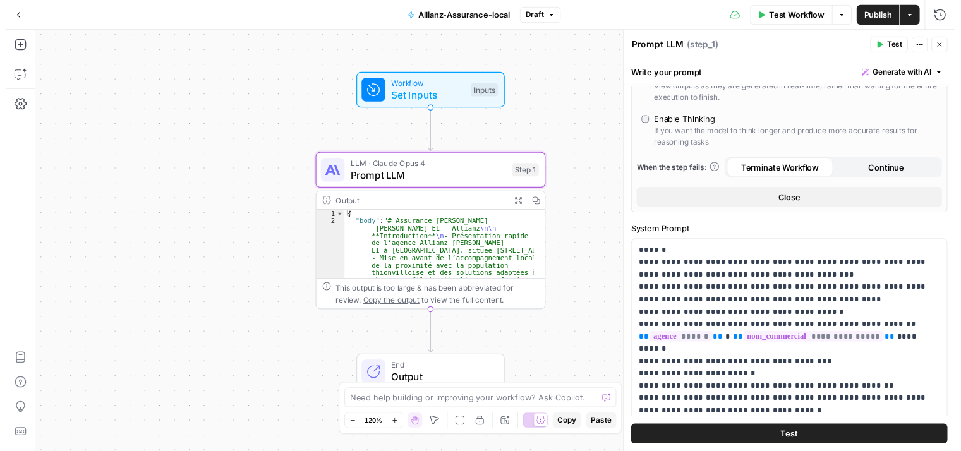
scroll to position [253, 0]
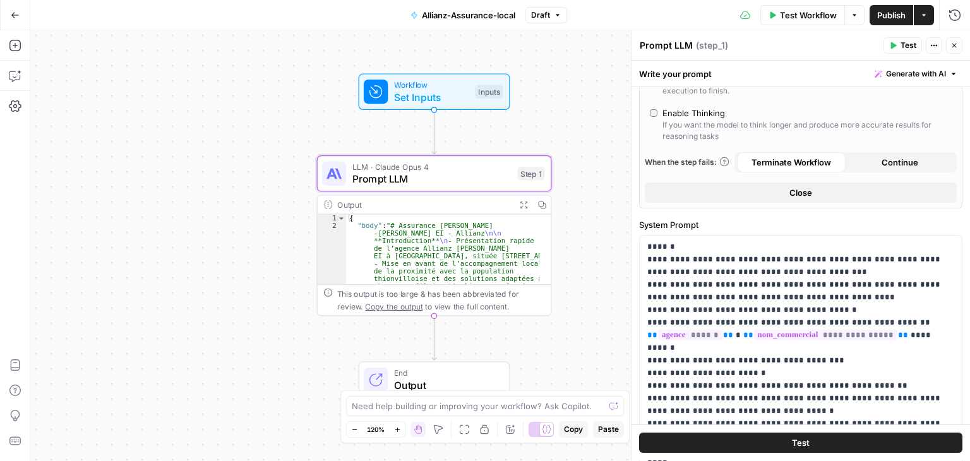
click at [806, 436] on button "Test" at bounding box center [800, 443] width 323 height 20
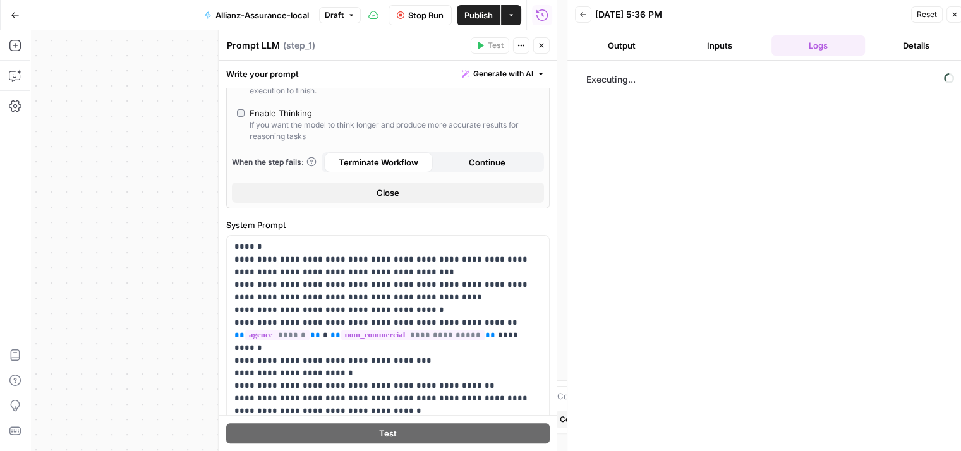
click at [540, 50] on button "Close" at bounding box center [541, 45] width 16 height 16
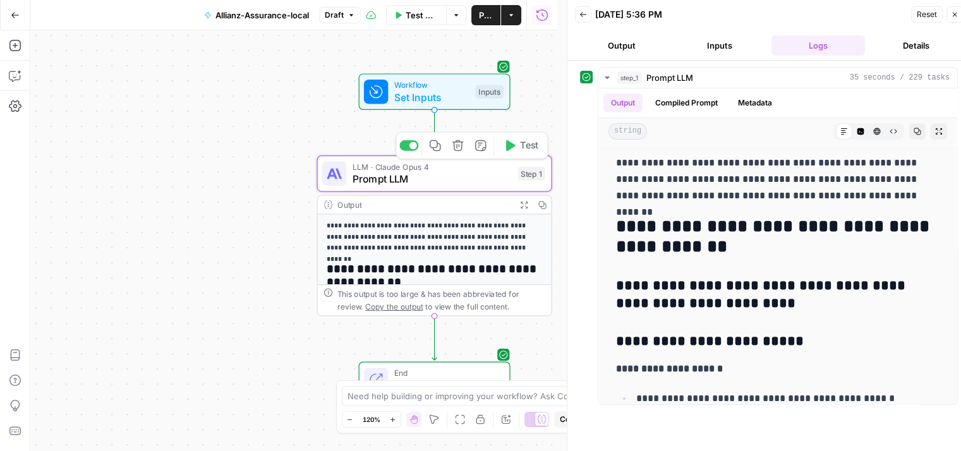
click at [379, 184] on span "Prompt LLM" at bounding box center [431, 178] width 159 height 15
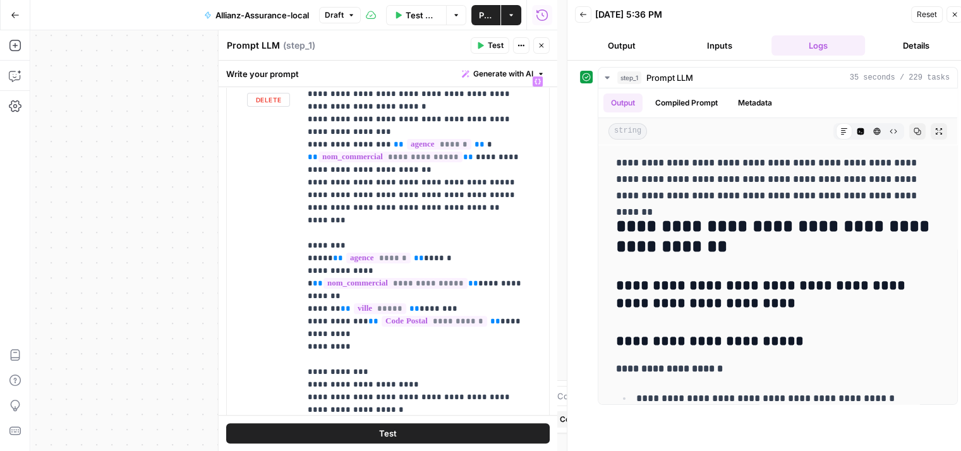
scroll to position [614, 0]
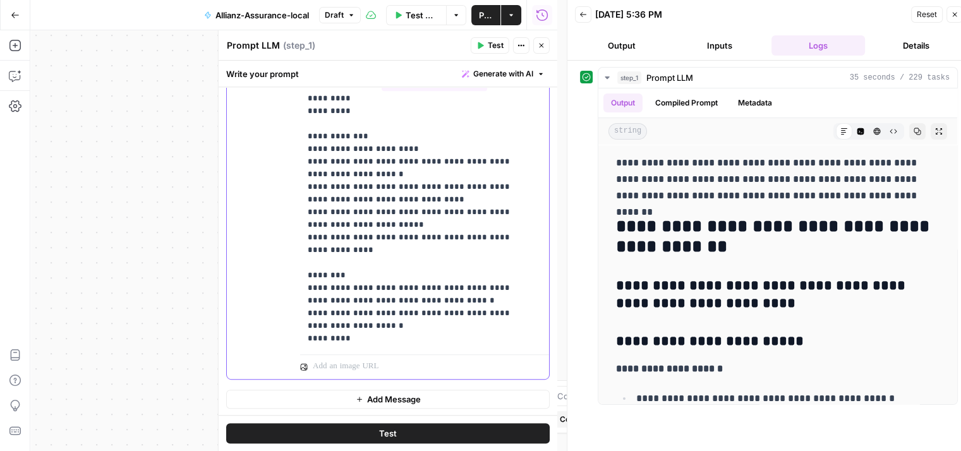
click at [345, 327] on p "**********" at bounding box center [420, 92] width 224 height 505
click at [364, 329] on p "**********" at bounding box center [420, 92] width 224 height 505
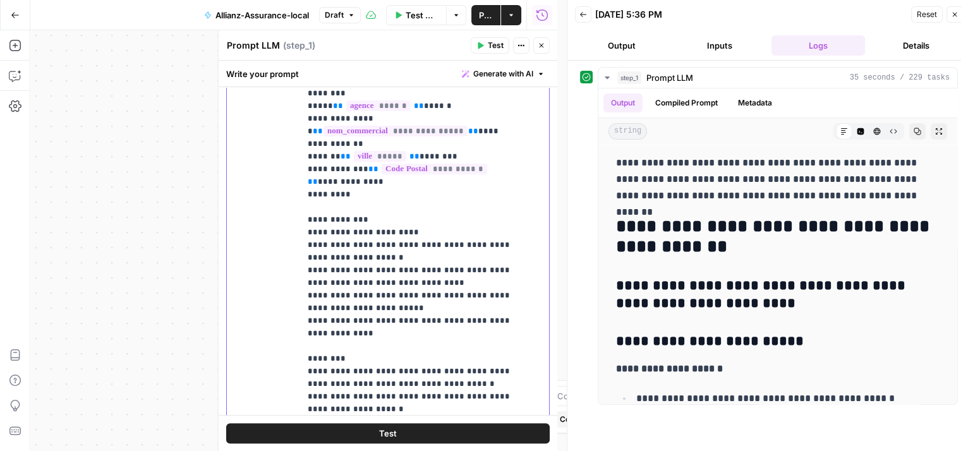
scroll to position [506, 0]
click at [421, 307] on p "**********" at bounding box center [415, 187] width 215 height 530
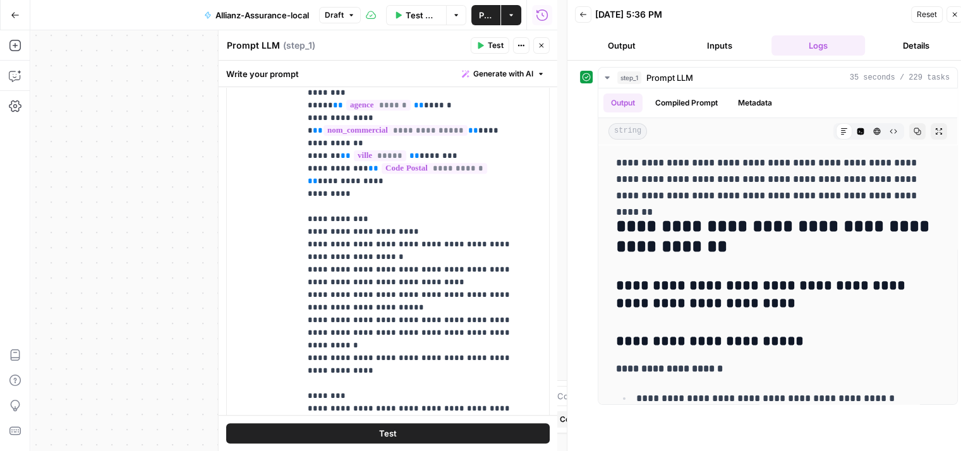
click at [388, 430] on span "Test" at bounding box center [388, 433] width 18 height 13
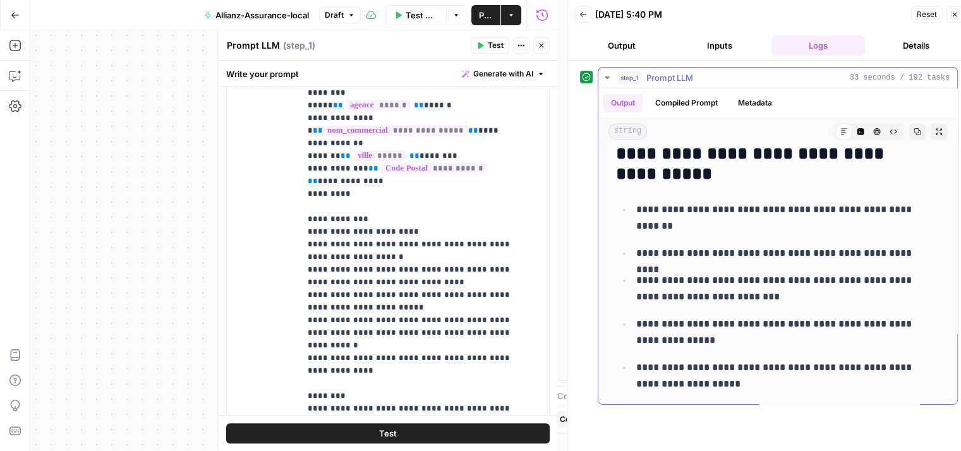
scroll to position [10, 0]
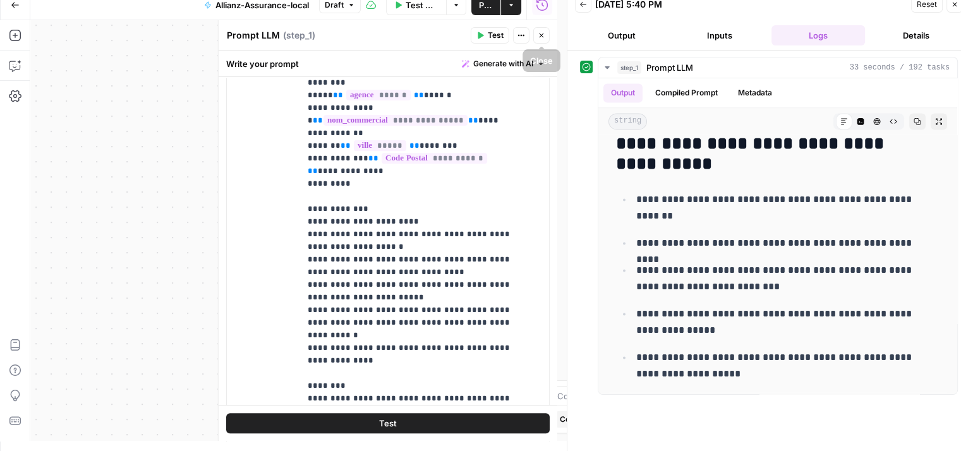
click at [544, 36] on icon "button" at bounding box center [541, 36] width 8 height 8
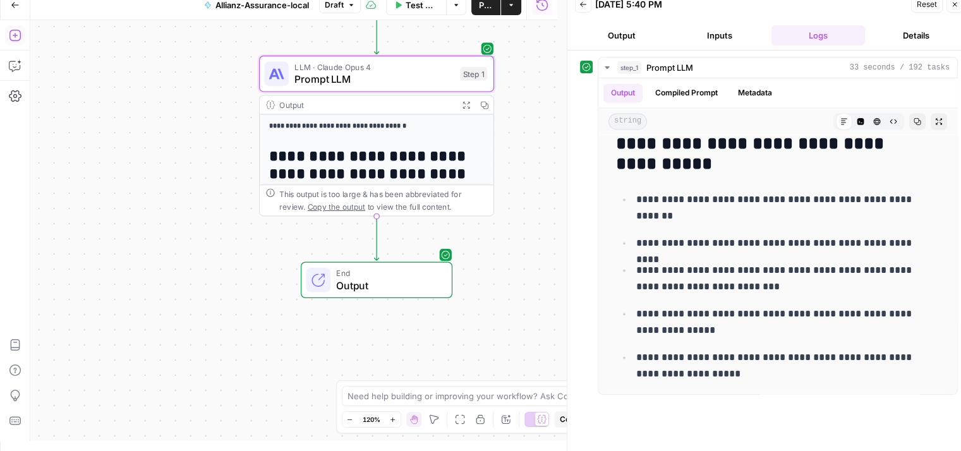
click at [15, 41] on icon "button" at bounding box center [14, 35] width 11 height 11
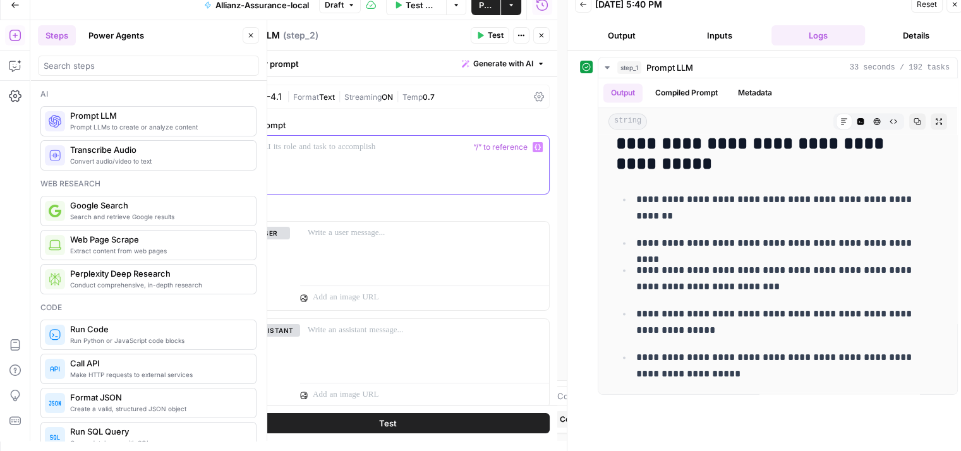
click at [300, 172] on div at bounding box center [388, 165] width 322 height 58
click at [534, 99] on icon at bounding box center [539, 97] width 10 height 10
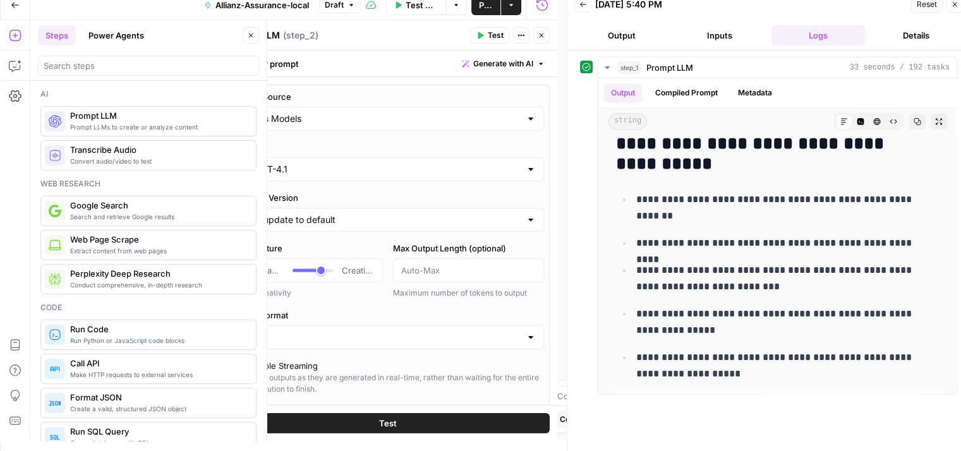
click at [952, 6] on icon "button" at bounding box center [954, 5] width 8 height 8
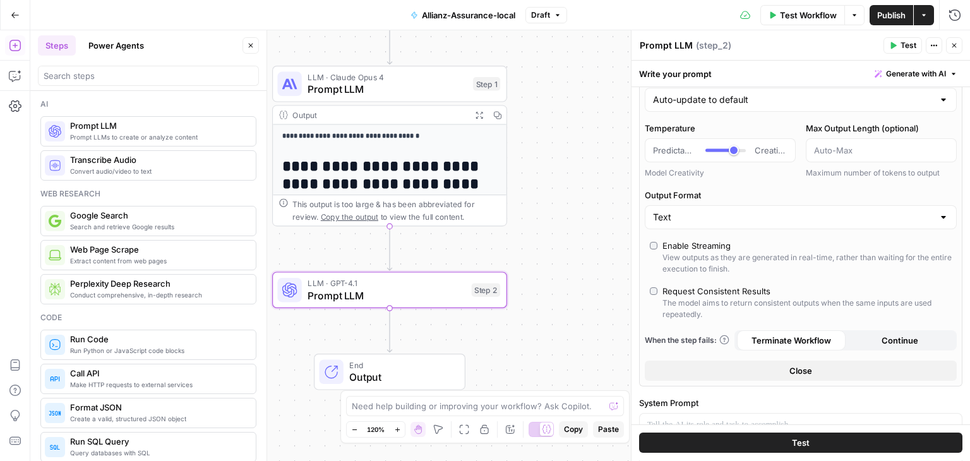
scroll to position [0, 0]
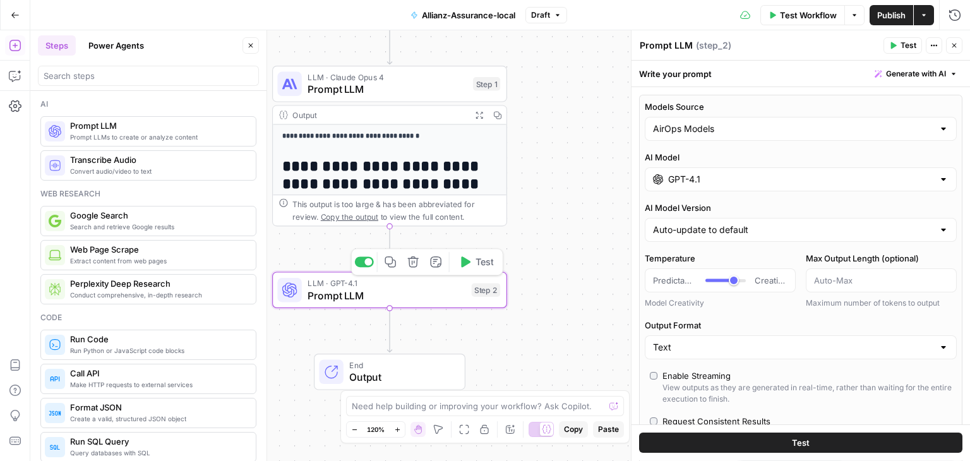
click at [395, 303] on div "LLM · GPT-4.1 Prompt LLM Step 2 Copy step Delete step Add Note Test" at bounding box center [389, 290] width 235 height 37
click at [938, 130] on div at bounding box center [943, 129] width 10 height 13
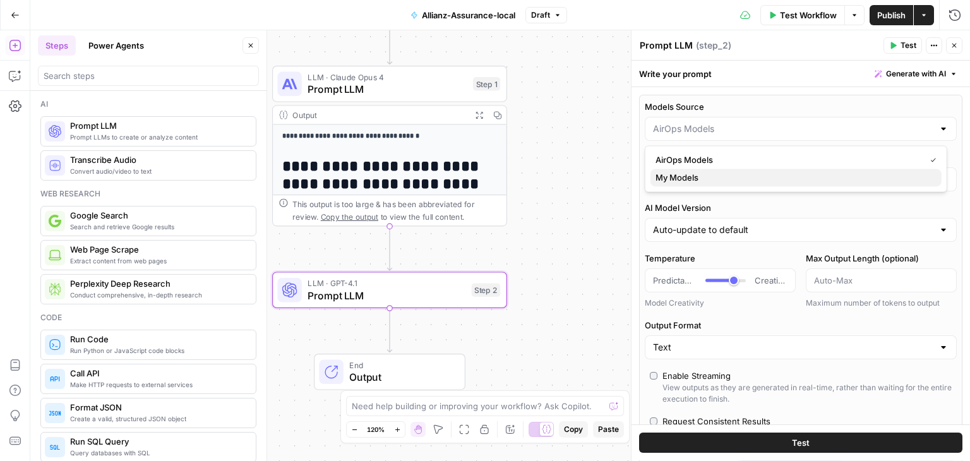
click at [709, 180] on span "My Models" at bounding box center [794, 177] width 276 height 13
type input "My Models"
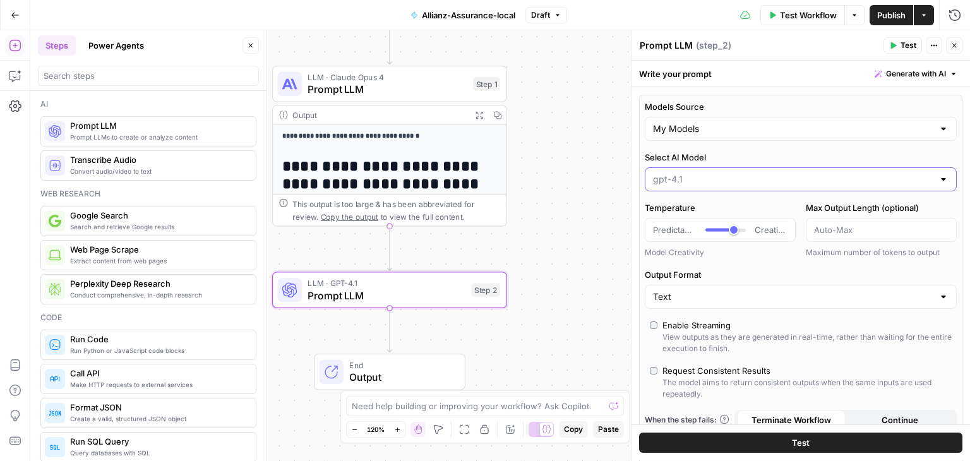
click at [899, 183] on input "Select AI Model" at bounding box center [793, 179] width 280 height 13
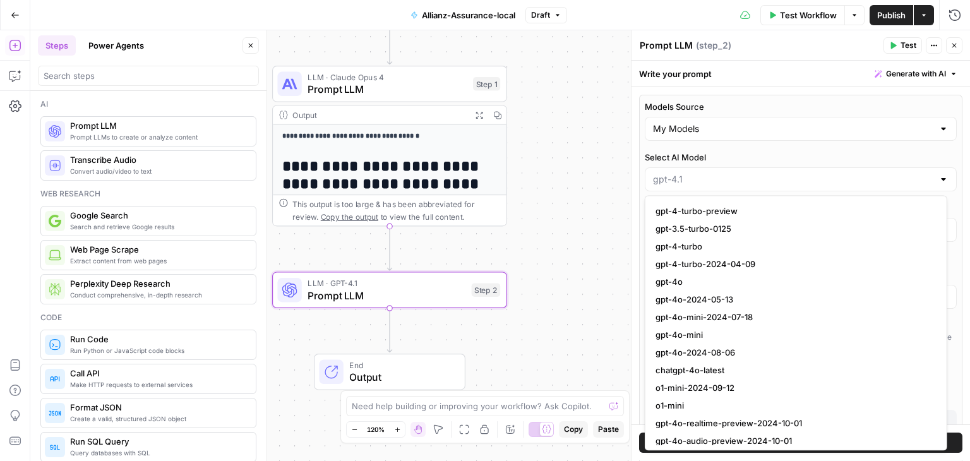
scroll to position [265, 0]
click at [730, 177] on input "Select AI Model" at bounding box center [793, 179] width 280 height 13
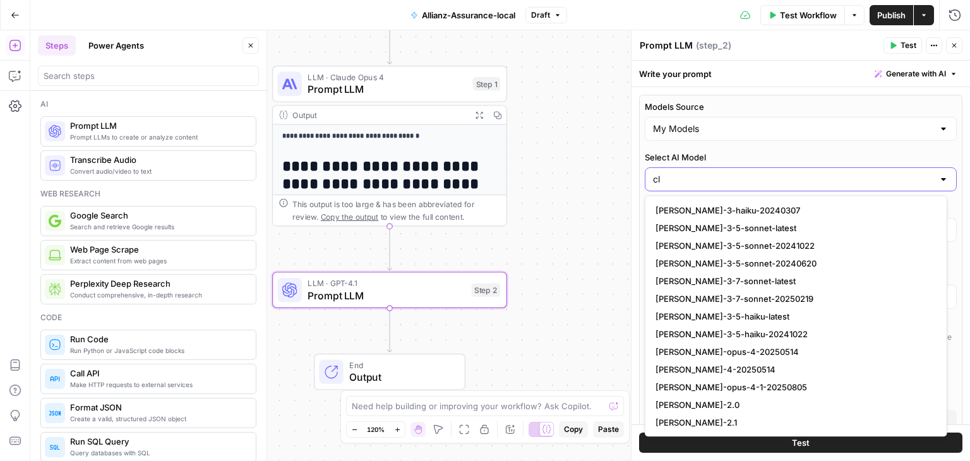
scroll to position [0, 0]
click at [752, 369] on span "claude-sonnet-4-20250514" at bounding box center [794, 369] width 276 height 13
type input "claude-sonnet-4-20250514"
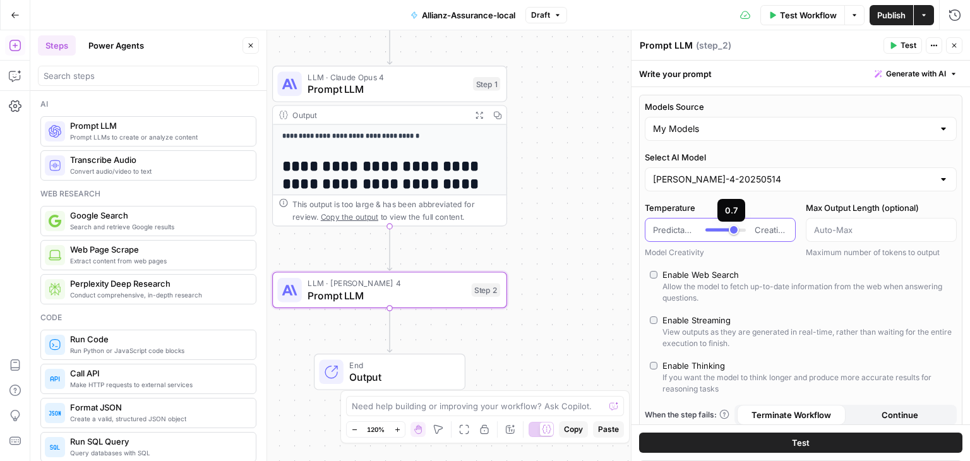
click at [724, 231] on div at bounding box center [725, 230] width 40 height 13
type input "***"
click at [959, 42] on button "Close" at bounding box center [954, 45] width 16 height 16
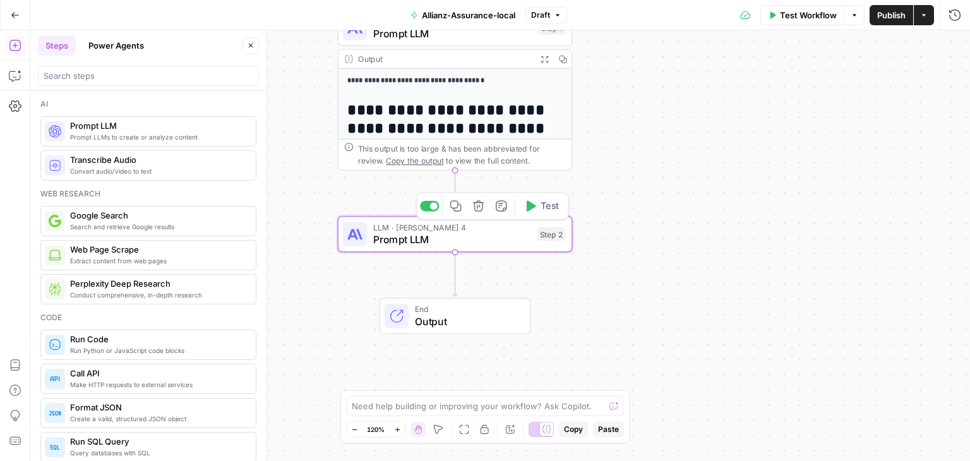
click at [397, 241] on span "Prompt LLM" at bounding box center [452, 239] width 158 height 15
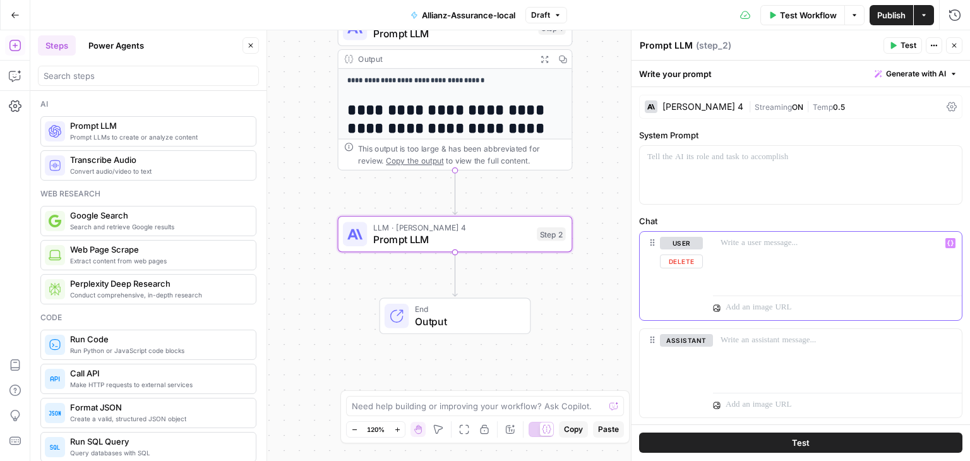
click at [939, 250] on div at bounding box center [837, 261] width 249 height 58
click at [947, 244] on icon "button" at bounding box center [950, 243] width 6 height 6
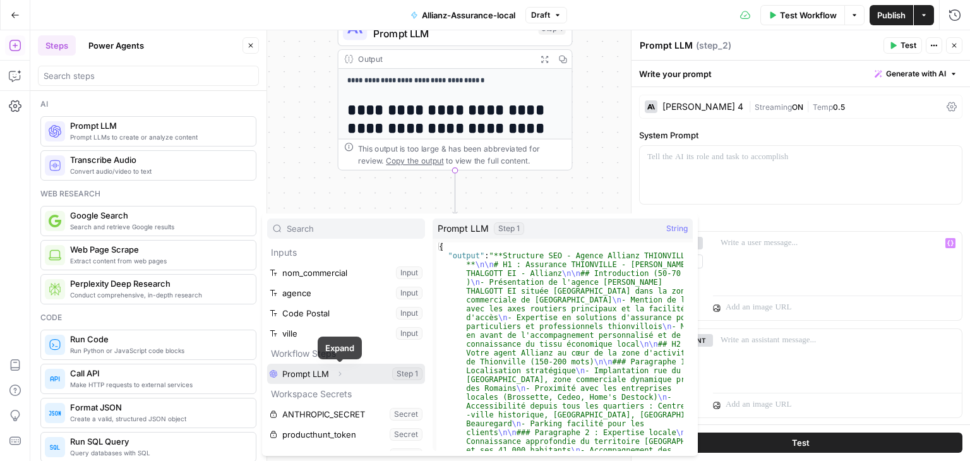
click at [337, 376] on icon "button" at bounding box center [340, 374] width 8 height 8
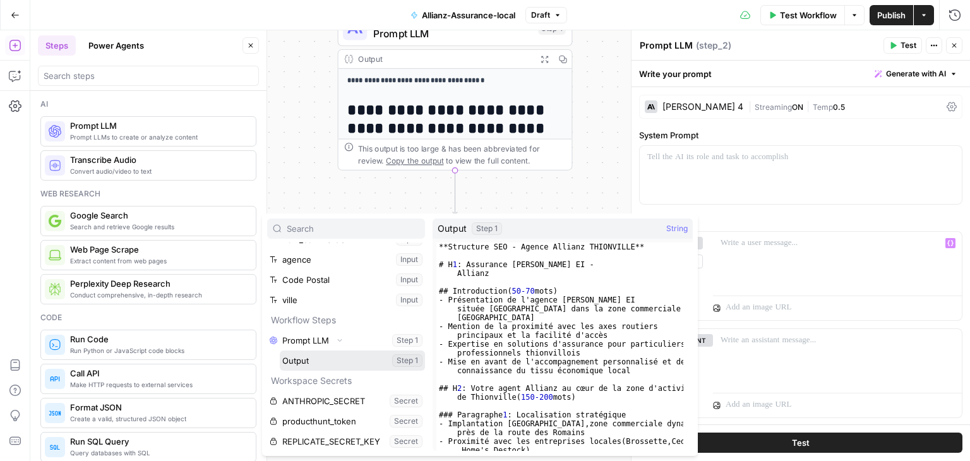
click at [292, 359] on button "Select variable Output" at bounding box center [352, 361] width 145 height 20
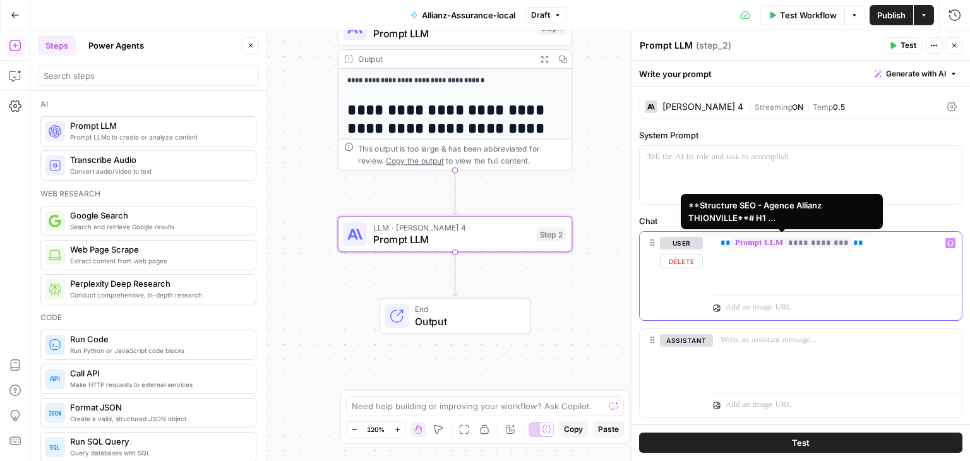
drag, startPoint x: 856, startPoint y: 241, endPoint x: 716, endPoint y: 246, distance: 140.9
click at [716, 246] on div "**********" at bounding box center [837, 261] width 249 height 58
copy p "**********"
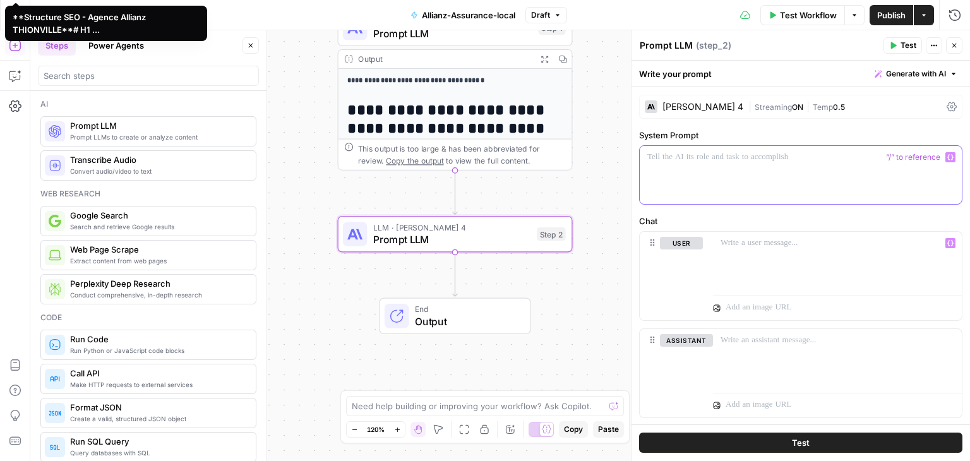
click at [724, 157] on p at bounding box center [800, 157] width 307 height 13
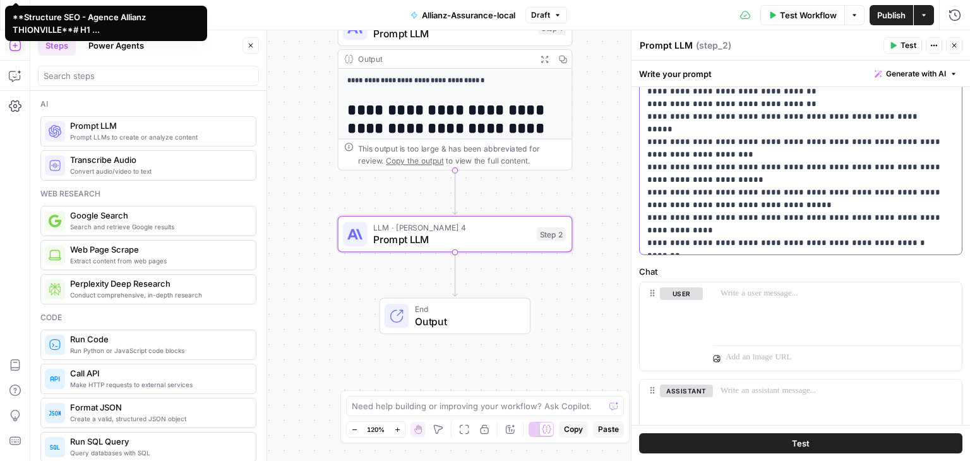
scroll to position [225, 0]
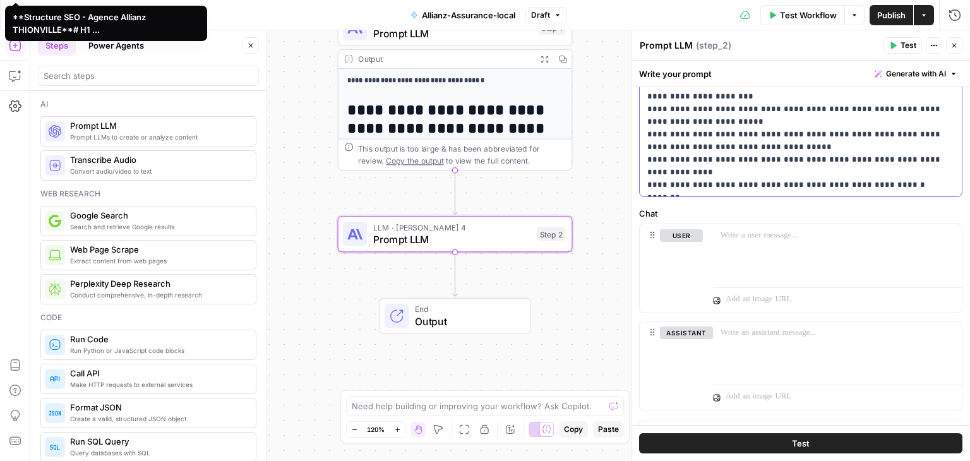
click at [821, 160] on p "**********" at bounding box center [795, 58] width 297 height 265
drag, startPoint x: 886, startPoint y: 160, endPoint x: 641, endPoint y: 157, distance: 245.1
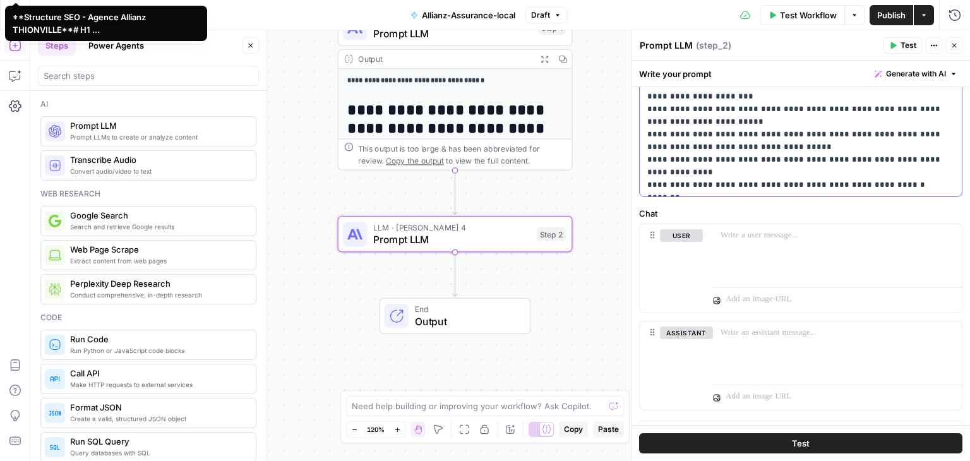
click at [641, 157] on div "**********" at bounding box center [801, 58] width 322 height 275
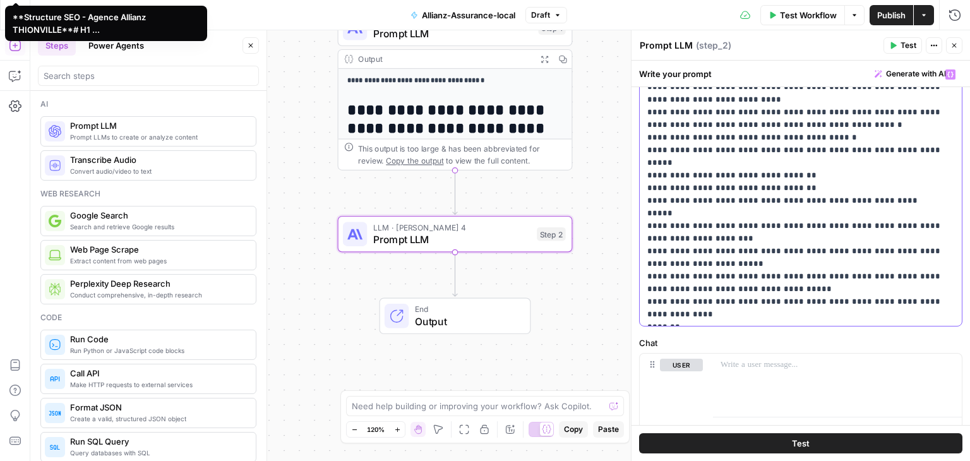
scroll to position [86, 0]
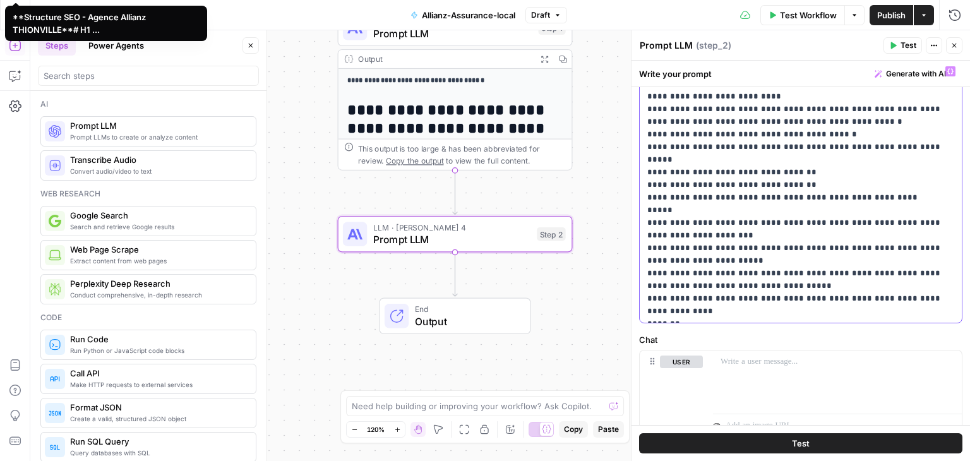
click at [693, 207] on p "**********" at bounding box center [795, 191] width 297 height 253
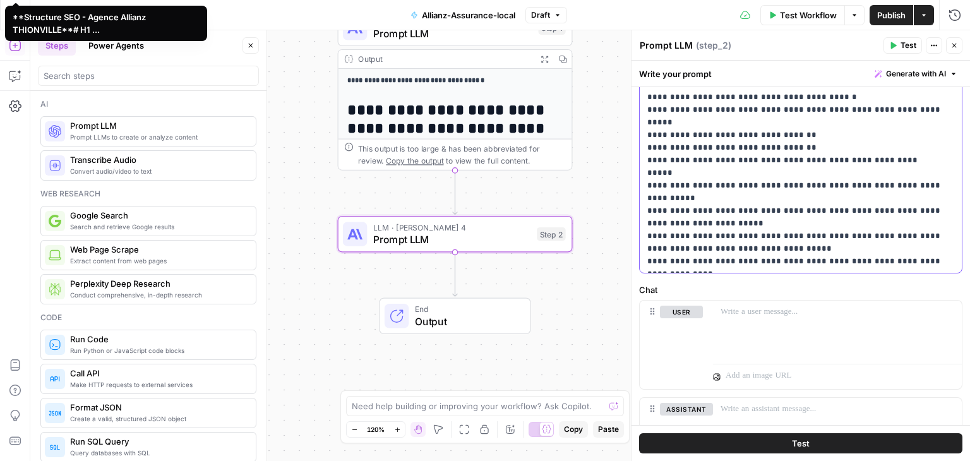
scroll to position [124, 0]
click at [304, 166] on div "**********" at bounding box center [500, 245] width 940 height 431
click at [899, 21] on button "Publish" at bounding box center [892, 15] width 44 height 20
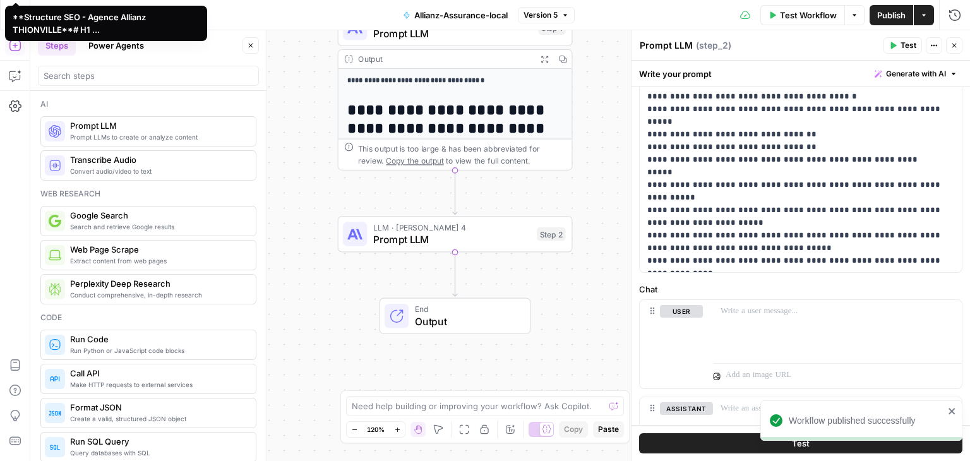
click at [599, 359] on div "**********" at bounding box center [500, 245] width 940 height 431
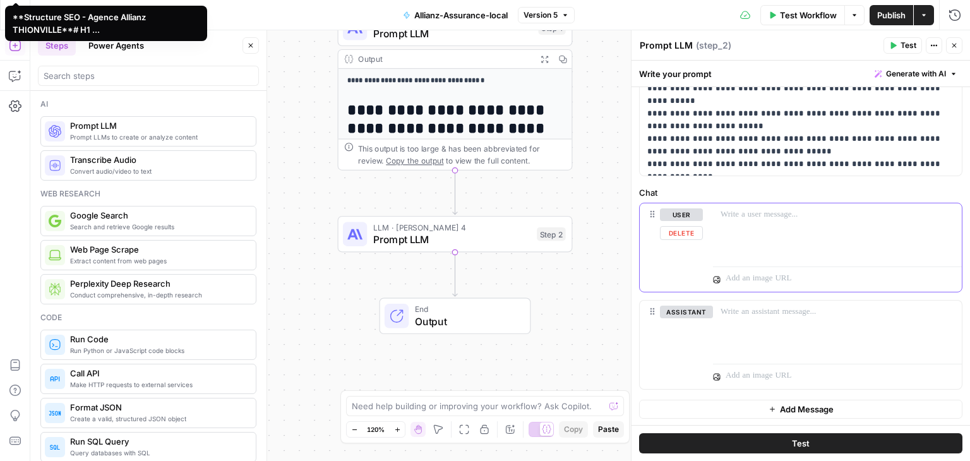
click at [750, 255] on div at bounding box center [837, 232] width 249 height 58
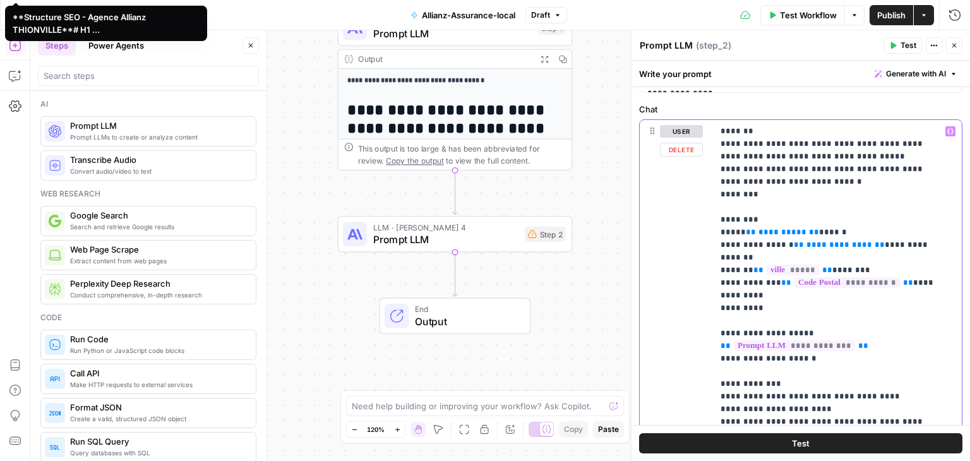
scroll to position [313, 0]
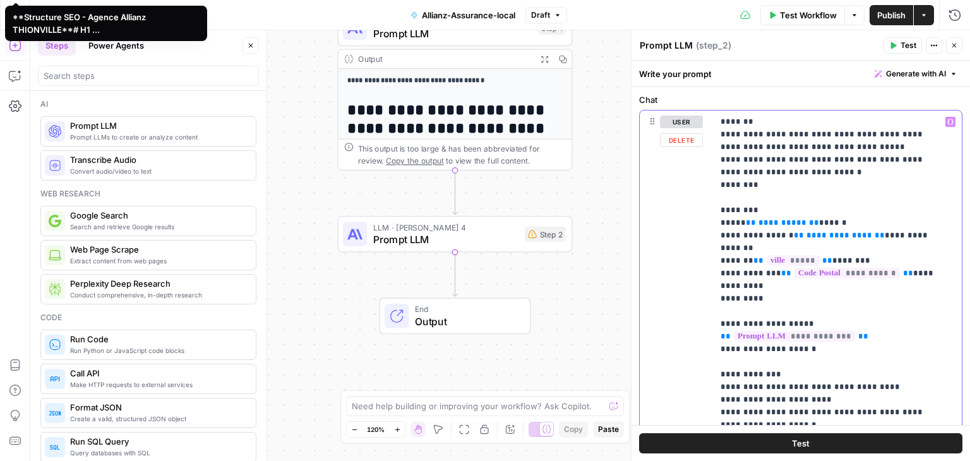
click at [815, 223] on span "**" at bounding box center [814, 223] width 10 height 8
drag, startPoint x: 815, startPoint y: 223, endPoint x: 748, endPoint y: 218, distance: 67.1
click at [748, 218] on p "**********" at bounding box center [833, 349] width 224 height 467
click at [947, 122] on icon "button" at bounding box center [950, 122] width 6 height 6
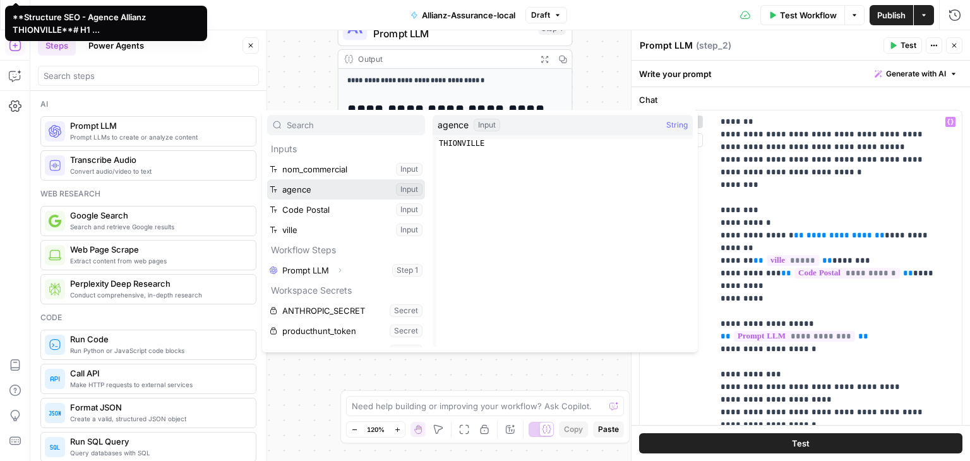
click at [312, 189] on button "Select variable agence" at bounding box center [346, 189] width 158 height 20
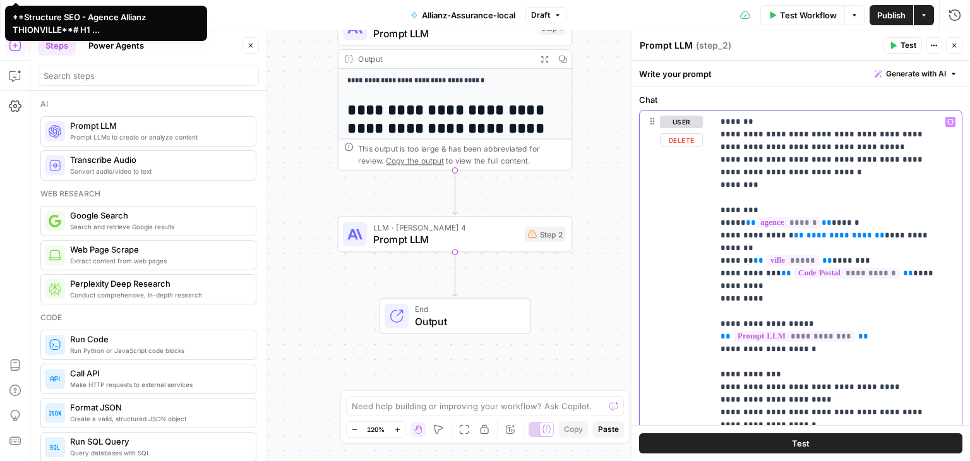
drag, startPoint x: 874, startPoint y: 233, endPoint x: 807, endPoint y: 237, distance: 67.1
click at [807, 237] on p "**********" at bounding box center [833, 349] width 224 height 467
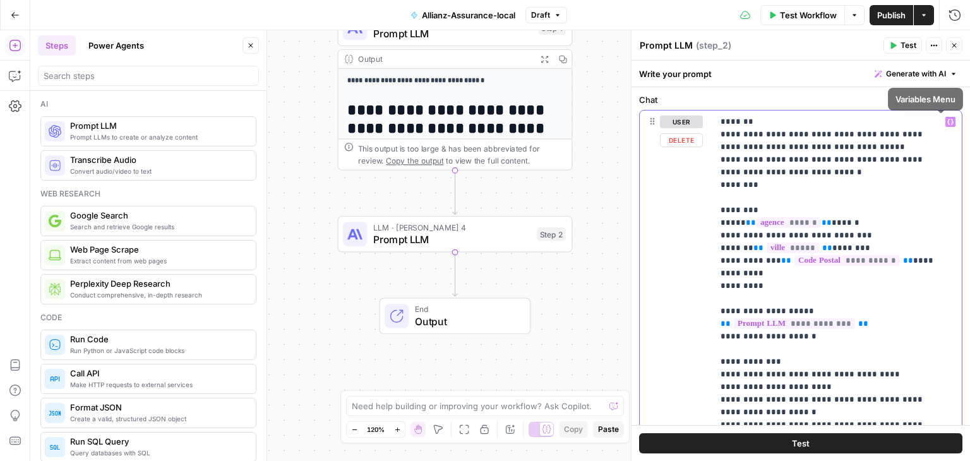
click at [947, 122] on icon "button" at bounding box center [950, 122] width 6 height 6
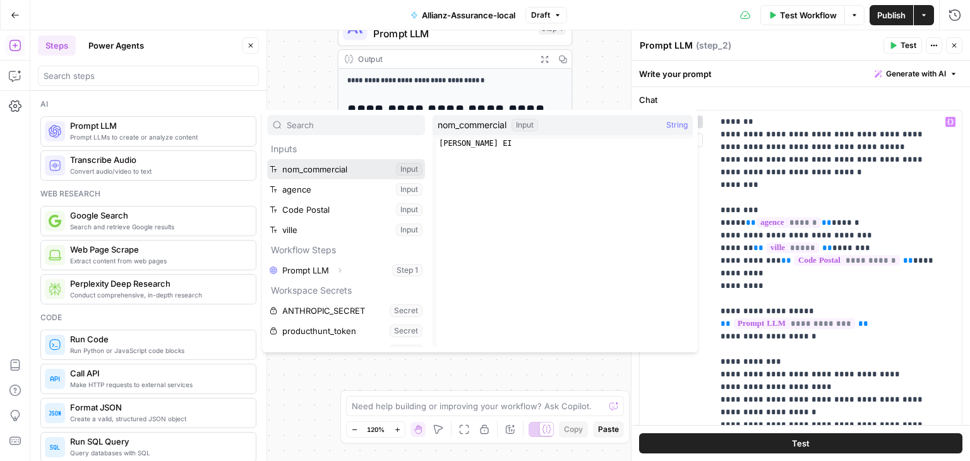
click at [338, 172] on button "Select variable nom_commercial" at bounding box center [346, 169] width 158 height 20
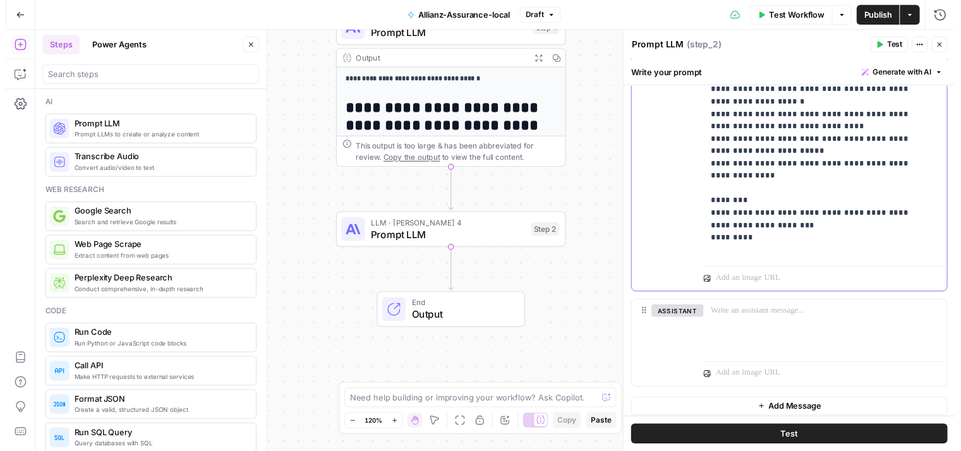
scroll to position [652, 0]
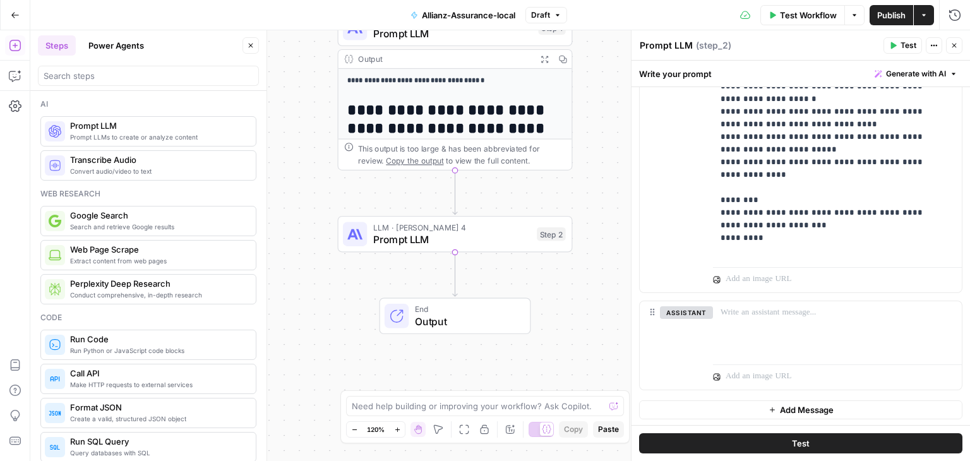
click at [904, 49] on span "Test" at bounding box center [909, 45] width 16 height 11
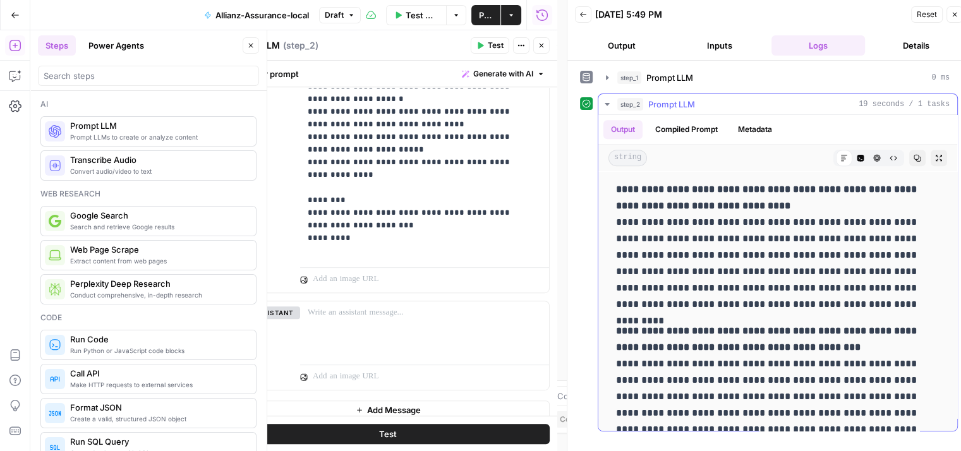
scroll to position [1460, 0]
drag, startPoint x: 666, startPoint y: 239, endPoint x: 851, endPoint y: 234, distance: 185.1
click at [851, 234] on p "**********" at bounding box center [773, 248] width 314 height 131
copy p "**********"
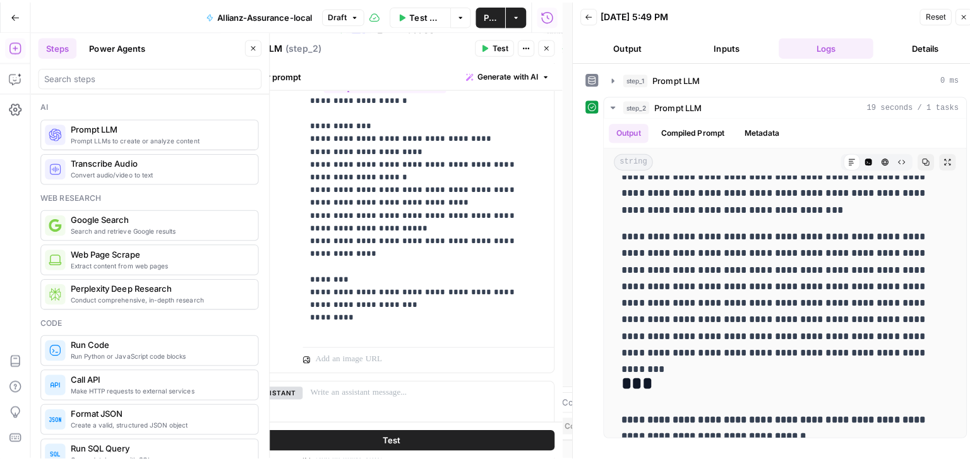
scroll to position [573, 0]
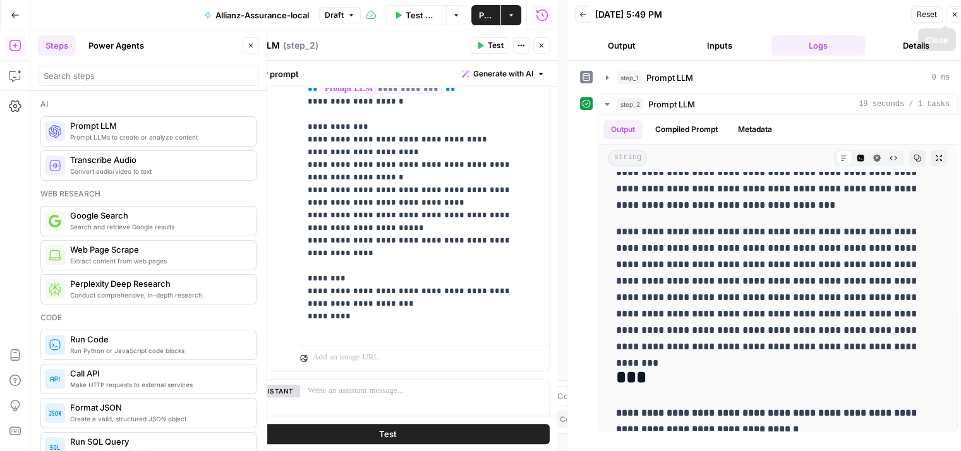
click at [955, 18] on button "Close" at bounding box center [954, 14] width 16 height 16
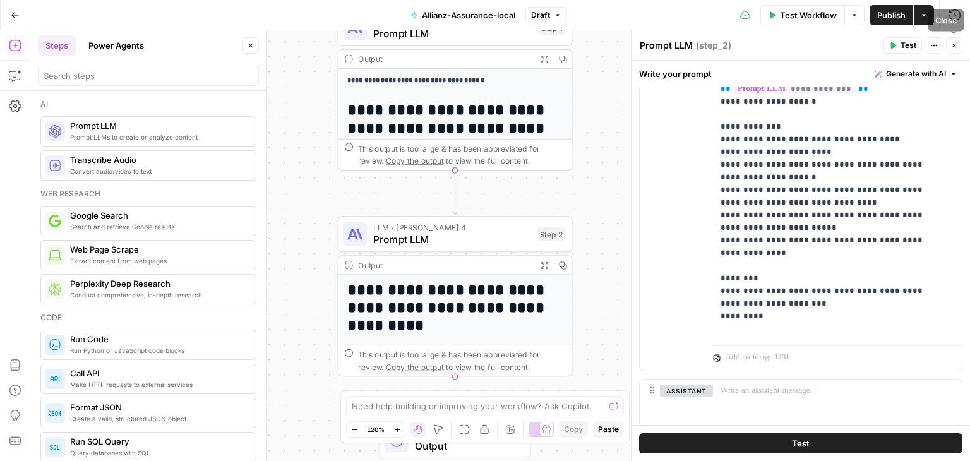
click at [961, 48] on button "Close" at bounding box center [954, 45] width 16 height 16
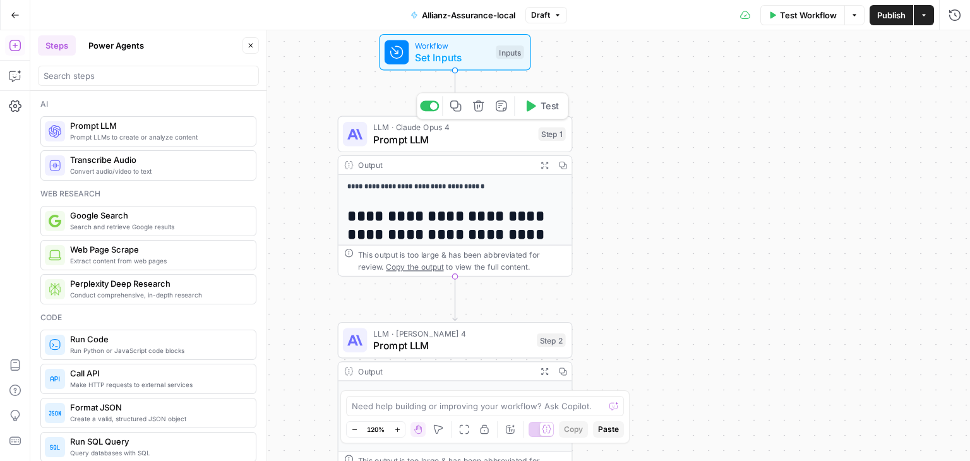
click at [409, 135] on span "Prompt LLM" at bounding box center [452, 139] width 159 height 15
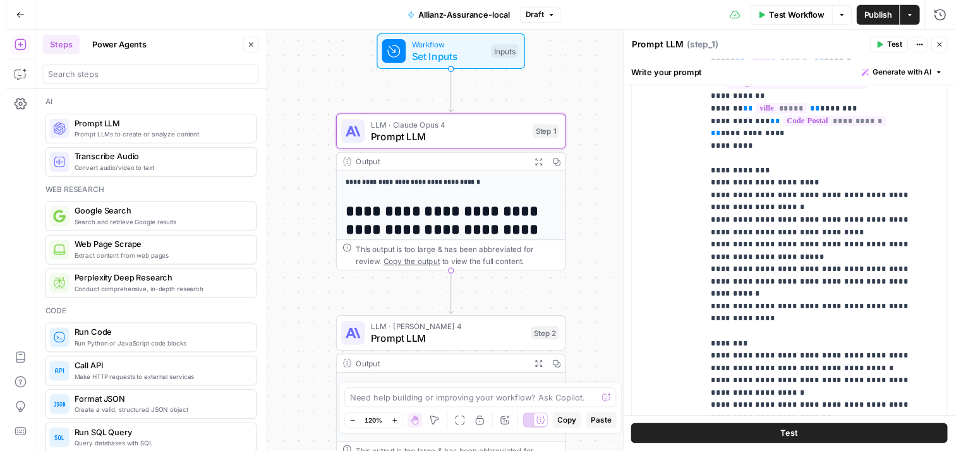
scroll to position [527, 0]
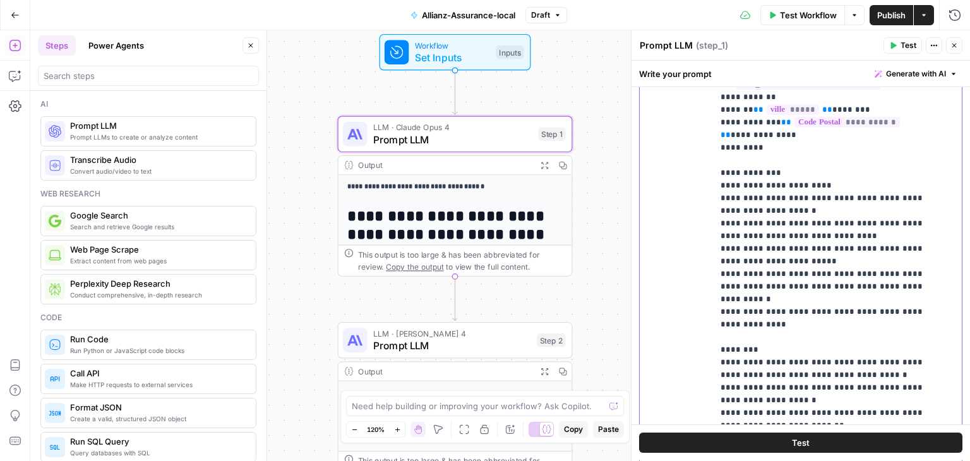
click at [918, 279] on p "**********" at bounding box center [828, 154] width 215 height 556
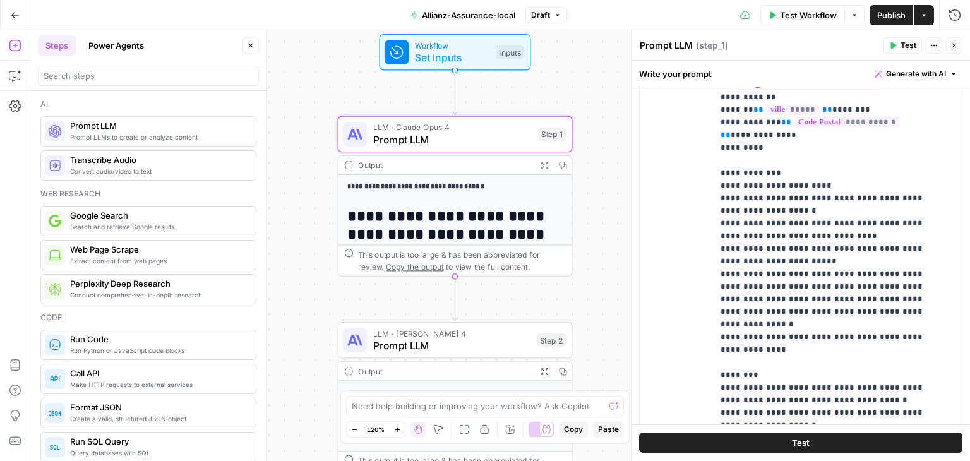
click at [805, 439] on button "Test" at bounding box center [800, 443] width 323 height 20
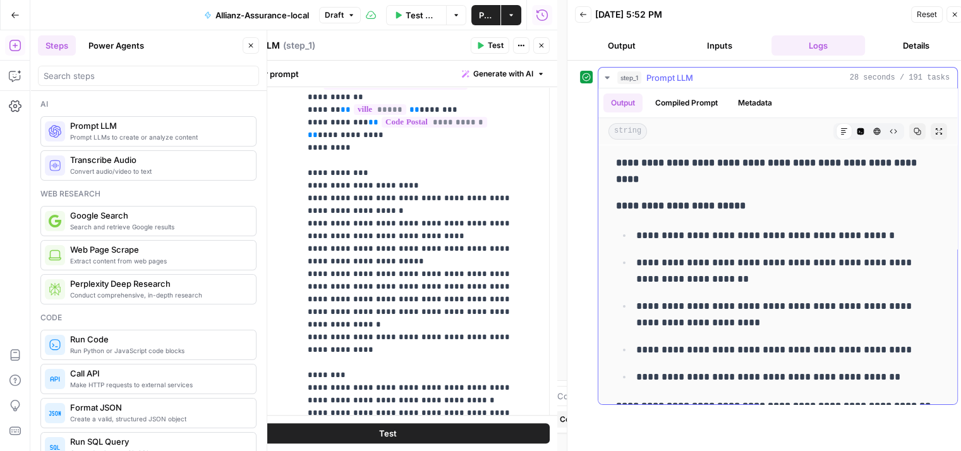
drag, startPoint x: 639, startPoint y: 320, endPoint x: 707, endPoint y: 326, distance: 67.8
click at [707, 326] on p "**********" at bounding box center [783, 314] width 294 height 33
copy p "**********"
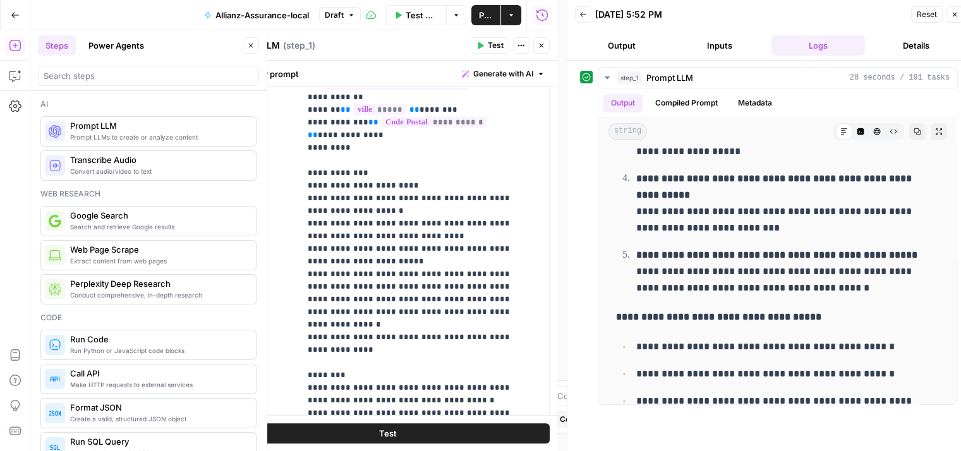
scroll to position [1111, 0]
click at [539, 43] on icon "button" at bounding box center [541, 46] width 8 height 8
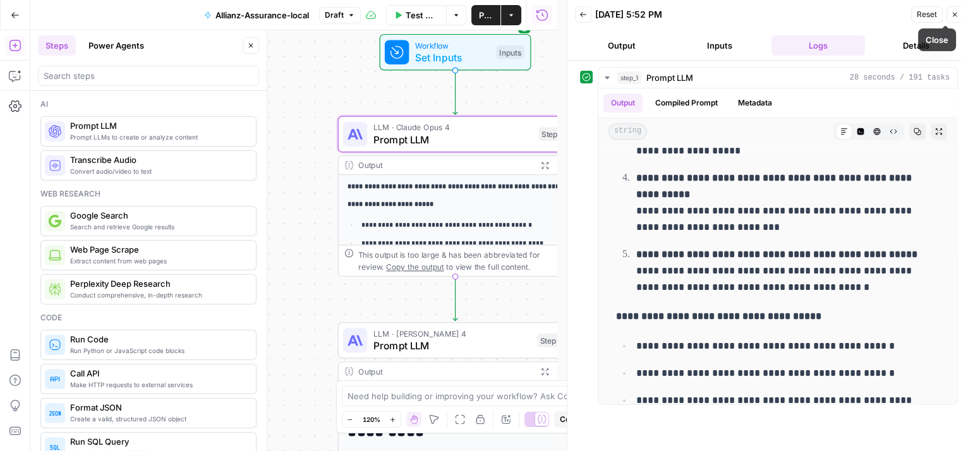
click at [957, 12] on icon "button" at bounding box center [954, 15] width 8 height 8
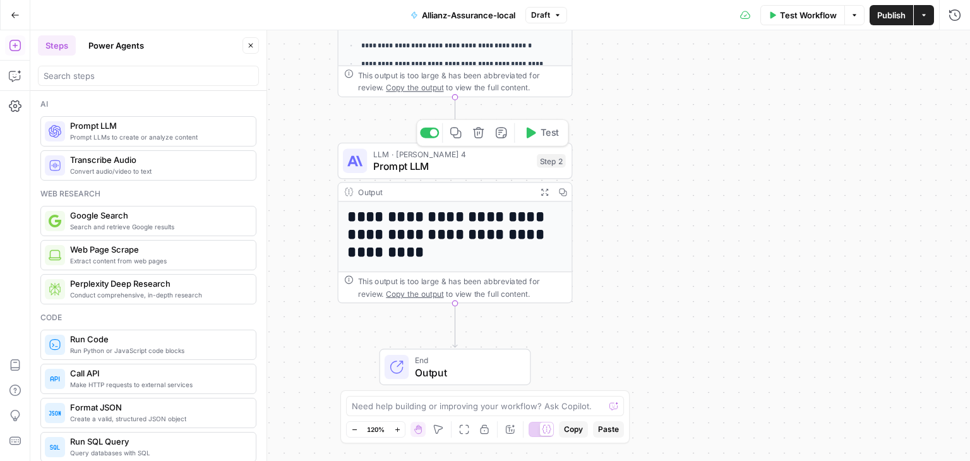
click at [541, 126] on span "Test" at bounding box center [550, 133] width 18 height 14
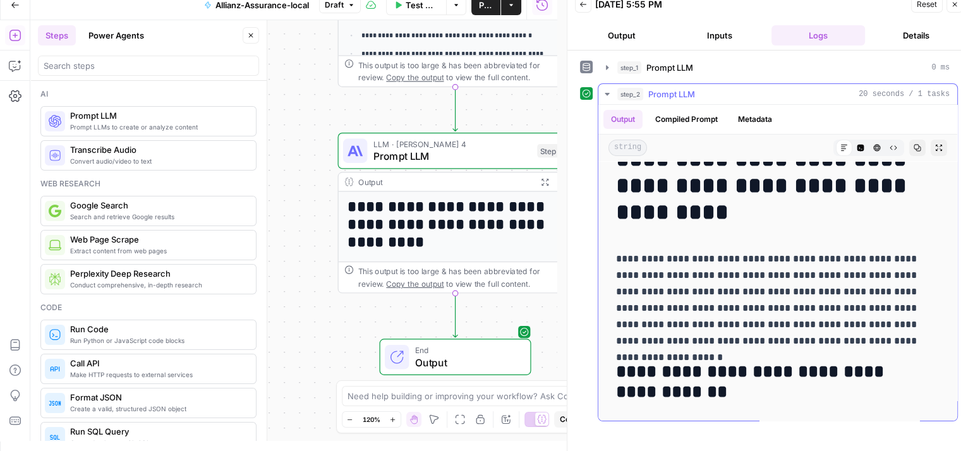
scroll to position [38, 0]
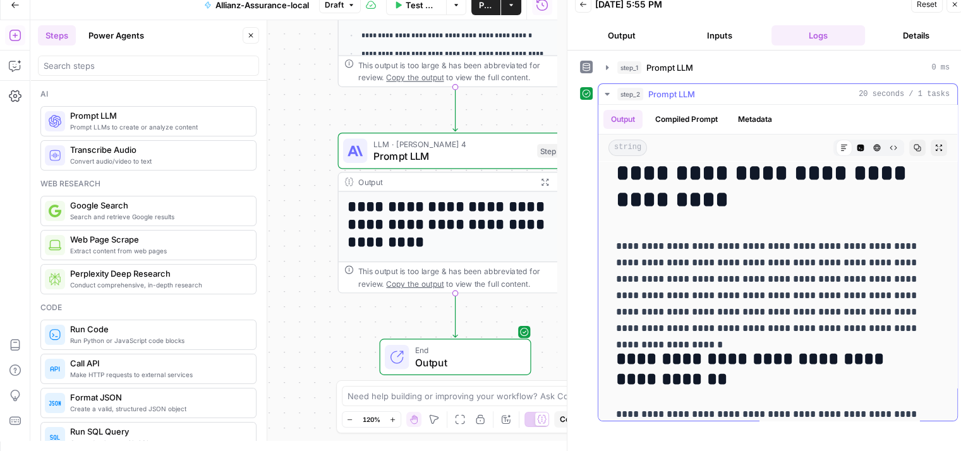
drag, startPoint x: 768, startPoint y: 331, endPoint x: 839, endPoint y: 324, distance: 71.7
click at [839, 324] on p "**********" at bounding box center [773, 287] width 314 height 99
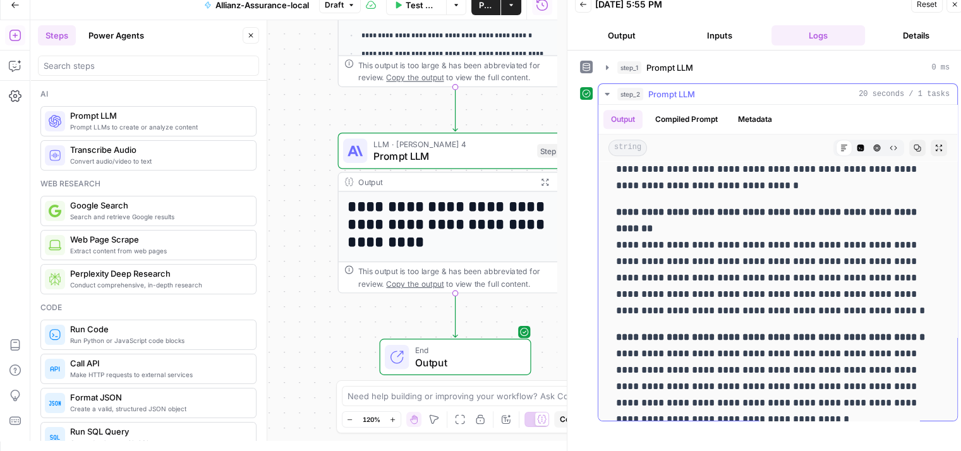
scroll to position [1053, 0]
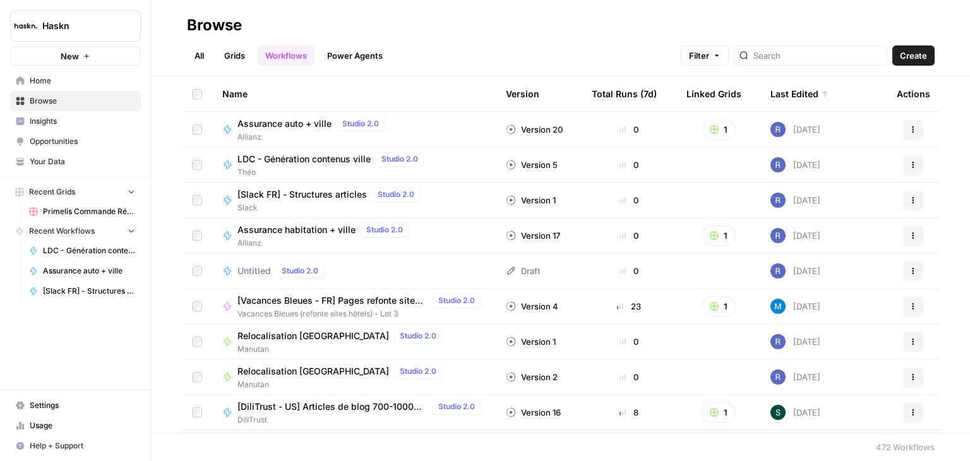
click at [232, 55] on link "Grids" at bounding box center [235, 55] width 36 height 20
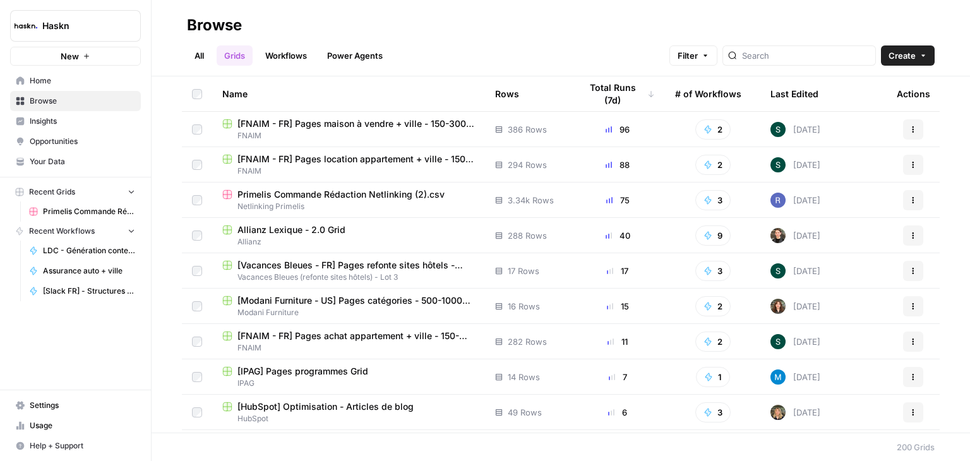
click at [339, 196] on span "Primelis Commande Rédaction Netlinking (2).csv" at bounding box center [340, 194] width 207 height 13
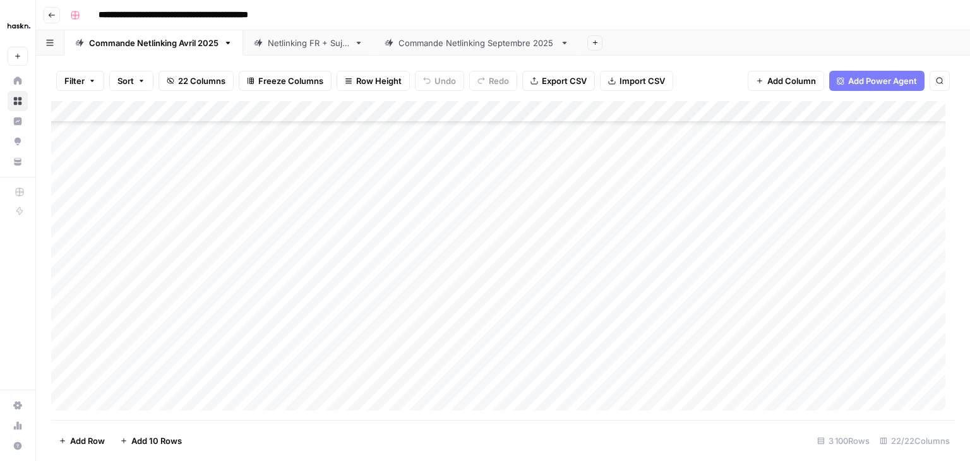
scroll to position [1074, 0]
drag, startPoint x: 945, startPoint y: 124, endPoint x: 945, endPoint y: 373, distance: 248.2
click at [945, 373] on div "Add Column" at bounding box center [503, 260] width 904 height 319
click at [841, 211] on div "Add Column" at bounding box center [503, 260] width 904 height 319
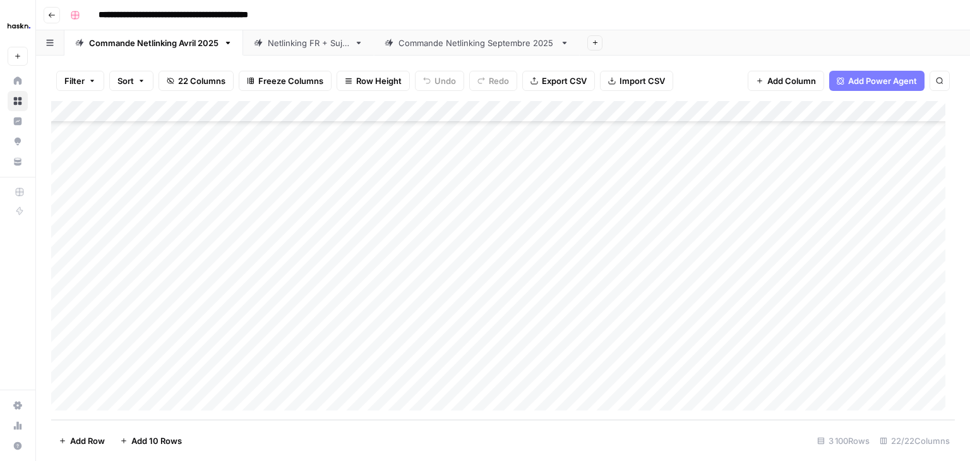
click at [355, 400] on div "Add Column" at bounding box center [503, 260] width 904 height 319
click at [158, 384] on div "Add Column" at bounding box center [503, 260] width 904 height 319
click at [255, 379] on div "Add Column" at bounding box center [503, 260] width 904 height 319
click at [155, 378] on div "Add Column" at bounding box center [503, 260] width 904 height 319
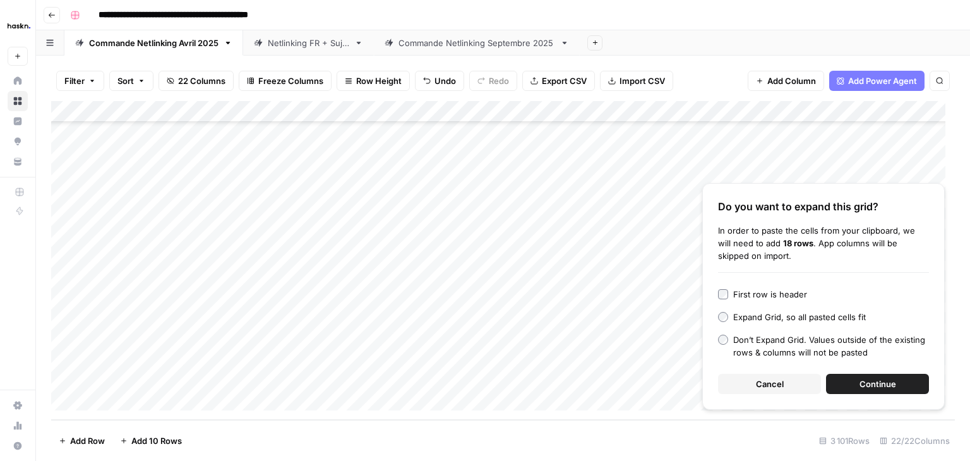
click at [905, 383] on button "Continue" at bounding box center [877, 384] width 103 height 20
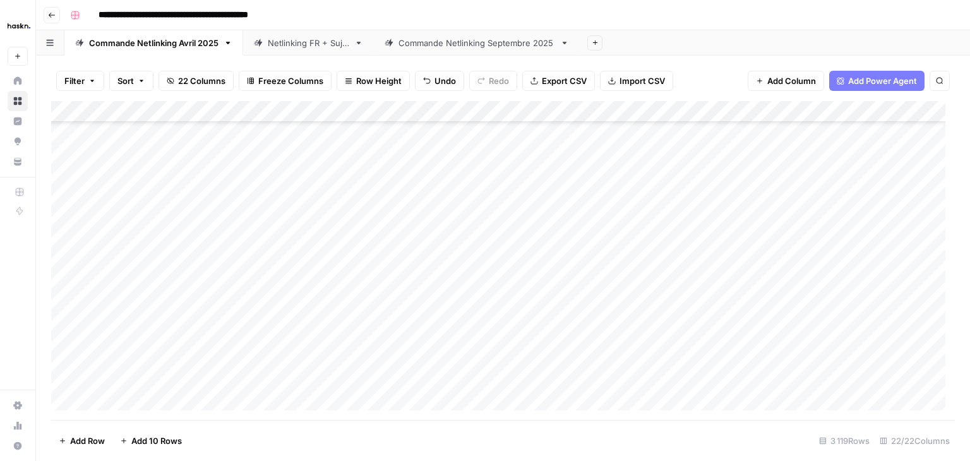
scroll to position [66389, 0]
click at [364, 311] on div "Add Column" at bounding box center [503, 260] width 904 height 319
click at [592, 308] on div "Add Column" at bounding box center [503, 260] width 904 height 319
click at [589, 309] on div "Add Column" at bounding box center [503, 260] width 904 height 319
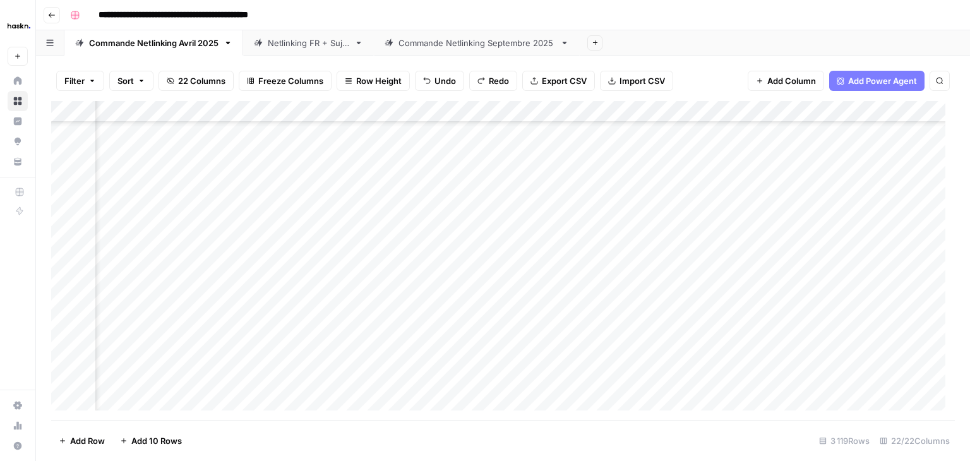
scroll to position [66437, 126]
click at [483, 259] on div "Add Column" at bounding box center [503, 260] width 904 height 319
click at [640, 313] on div "Add Column" at bounding box center [503, 260] width 904 height 319
click at [467, 258] on div "Add Column" at bounding box center [503, 260] width 904 height 319
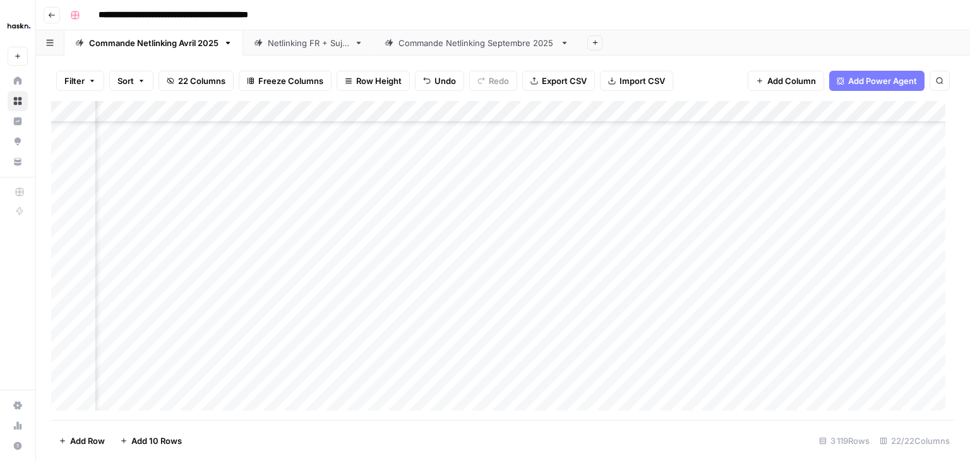
click at [493, 266] on div "Add Column" at bounding box center [503, 260] width 904 height 319
click at [606, 111] on div "Add Column" at bounding box center [503, 260] width 904 height 319
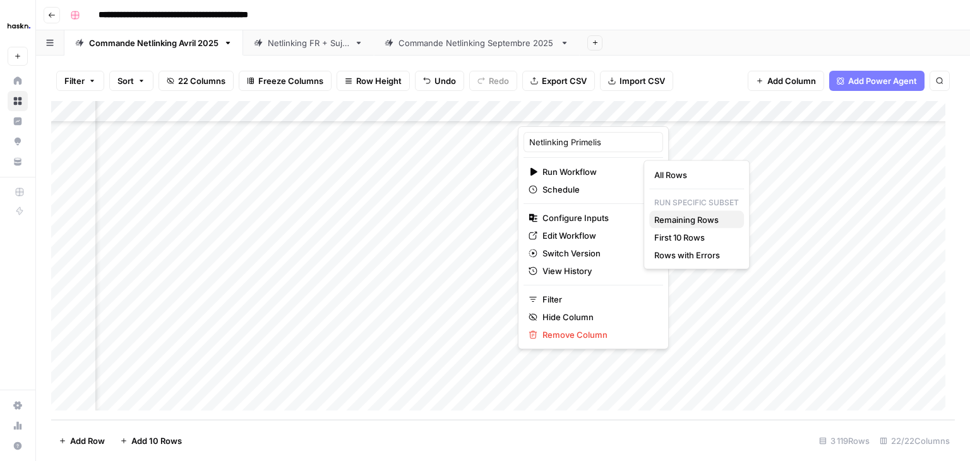
click at [705, 223] on span "Remaining Rows" at bounding box center [694, 219] width 80 height 13
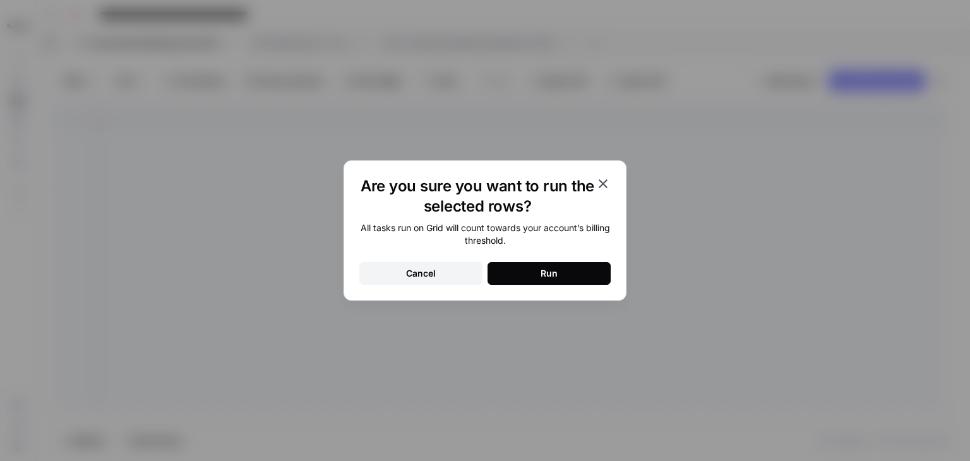
click at [586, 270] on button "Run" at bounding box center [549, 273] width 123 height 23
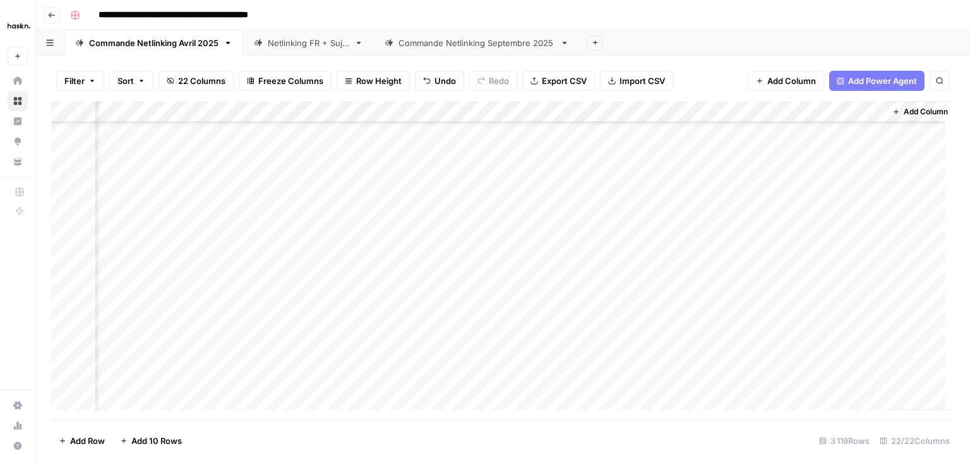
scroll to position [66472, 2246]
click at [570, 225] on div "Add Column" at bounding box center [503, 260] width 904 height 319
click at [716, 381] on div "Add Column" at bounding box center [503, 260] width 904 height 319
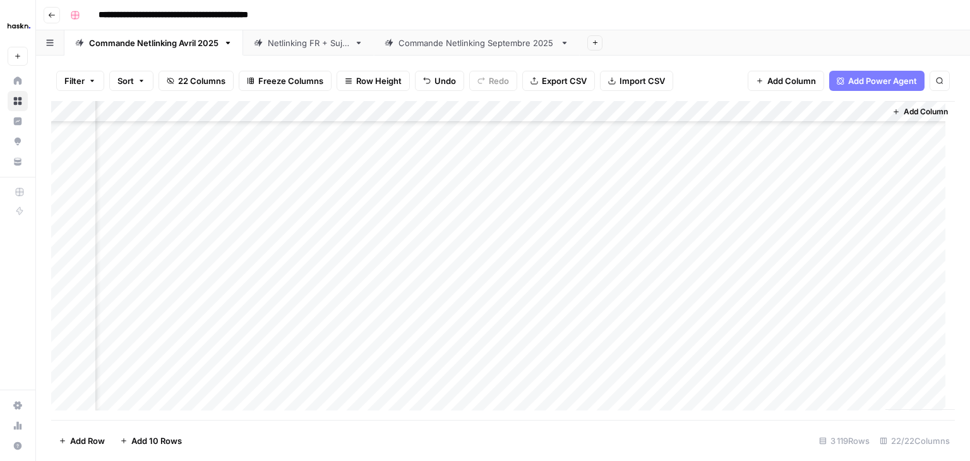
click at [860, 215] on div "Add Column" at bounding box center [503, 260] width 904 height 319
drag, startPoint x: 872, startPoint y: 234, endPoint x: 859, endPoint y: 372, distance: 138.9
click at [859, 372] on div "Add Column" at bounding box center [503, 260] width 904 height 319
